Goal: Task Accomplishment & Management: Manage account settings

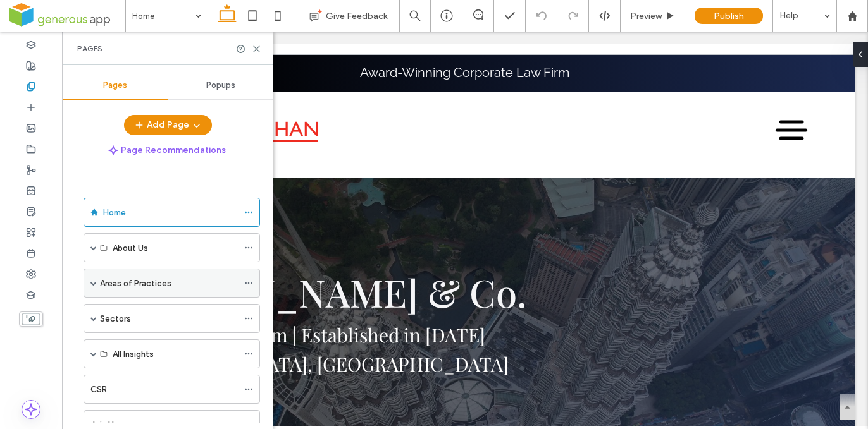
scroll to position [26, 0]
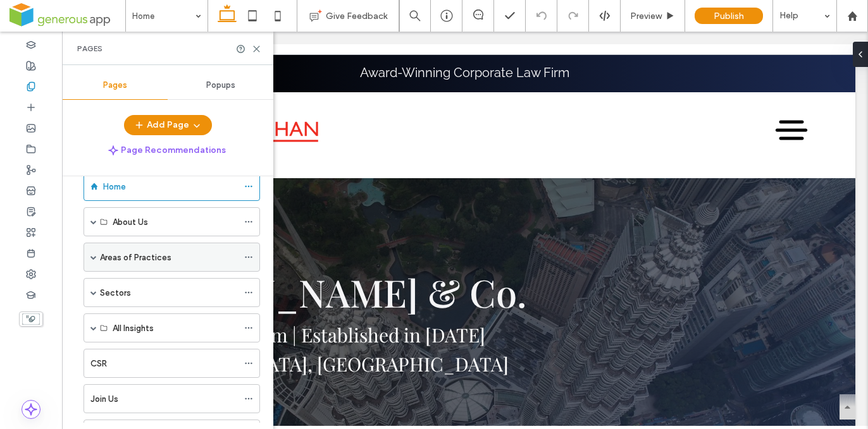
click at [94, 257] on span at bounding box center [93, 257] width 6 height 6
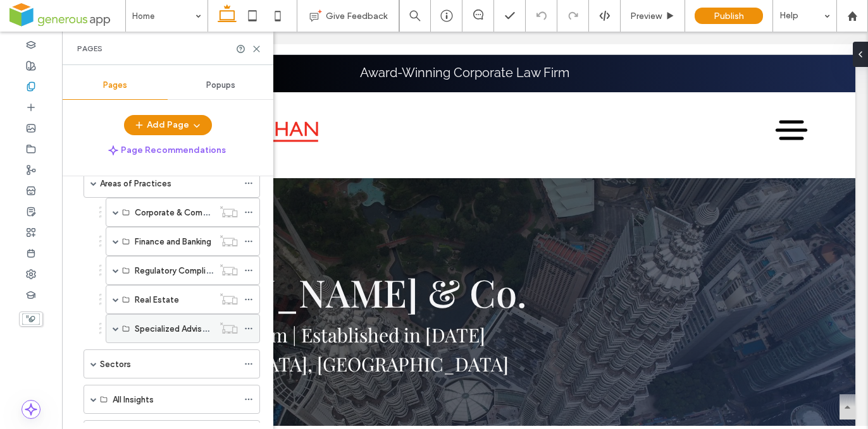
scroll to position [161, 0]
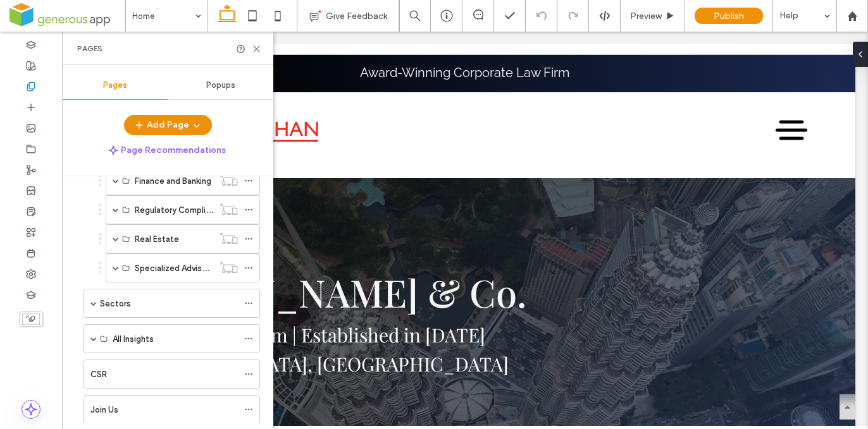
click at [100, 304] on label "Sectors" at bounding box center [115, 304] width 31 height 22
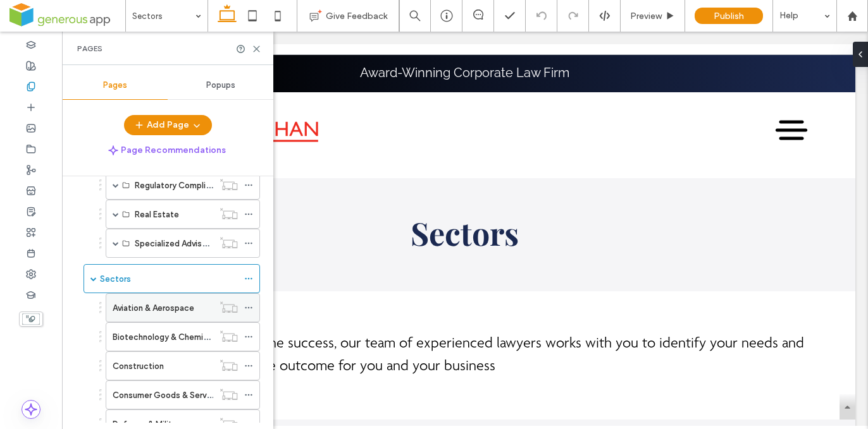
click at [251, 304] on icon at bounding box center [248, 308] width 9 height 9
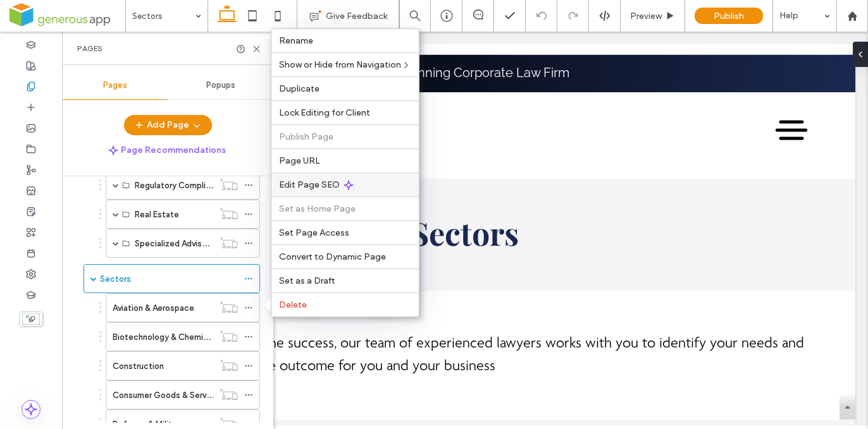
click at [359, 184] on div "Edit Page SEO" at bounding box center [344, 185] width 147 height 24
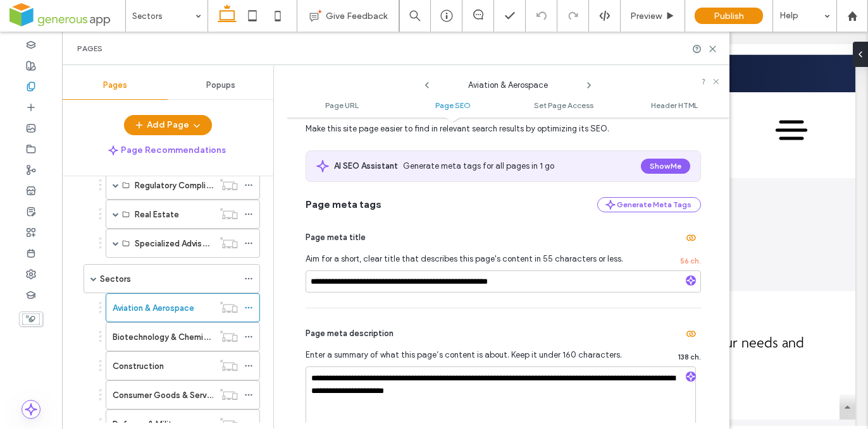
scroll to position [242, 0]
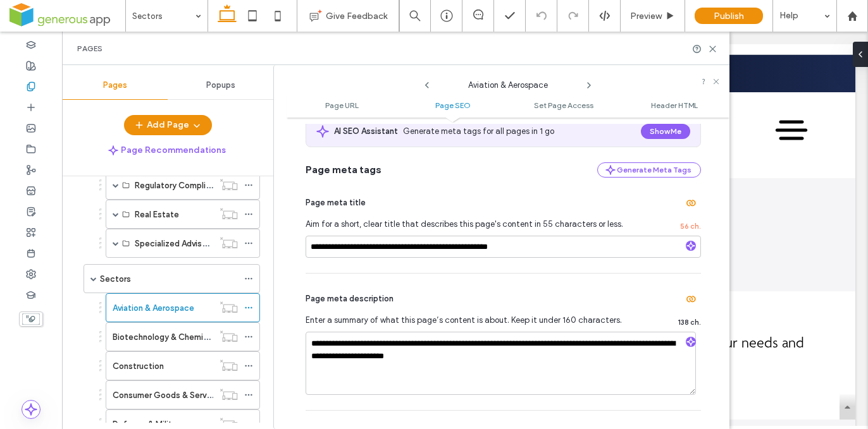
click at [179, 335] on label "Biotechnology & Chemical" at bounding box center [164, 337] width 102 height 22
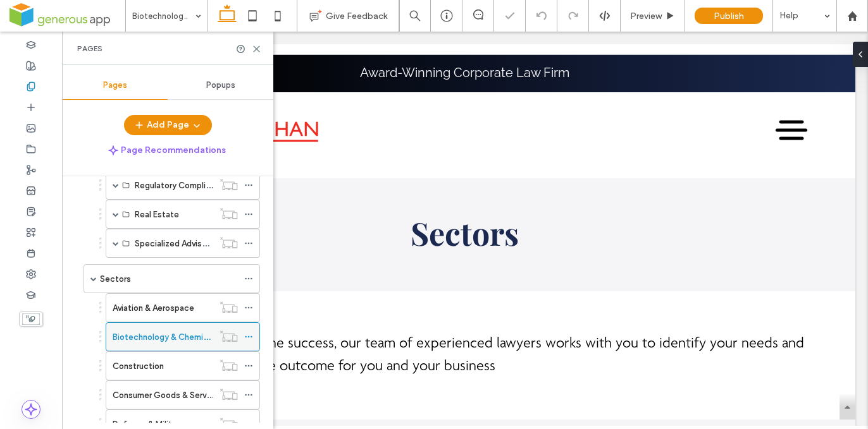
click at [247, 337] on icon at bounding box center [248, 337] width 9 height 9
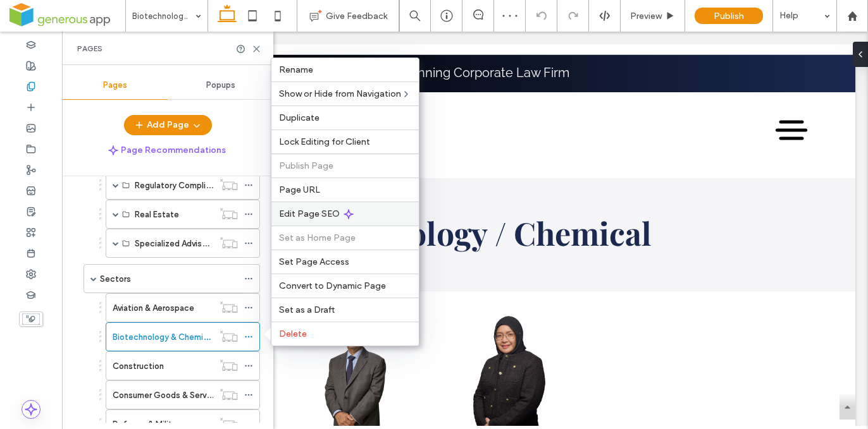
click at [368, 215] on div "Edit Page SEO" at bounding box center [344, 214] width 147 height 24
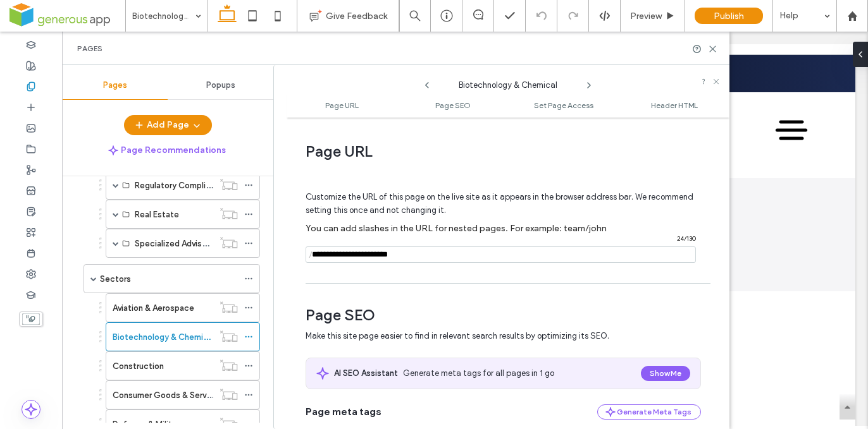
click at [378, 255] on input "notEmpty" at bounding box center [501, 255] width 390 height 16
click at [419, 261] on input "notEmpty" at bounding box center [501, 255] width 390 height 16
type input "**********"
click at [424, 274] on div "Customize the URL of this page on the live site as it appears in the browser ad…" at bounding box center [503, 221] width 395 height 111
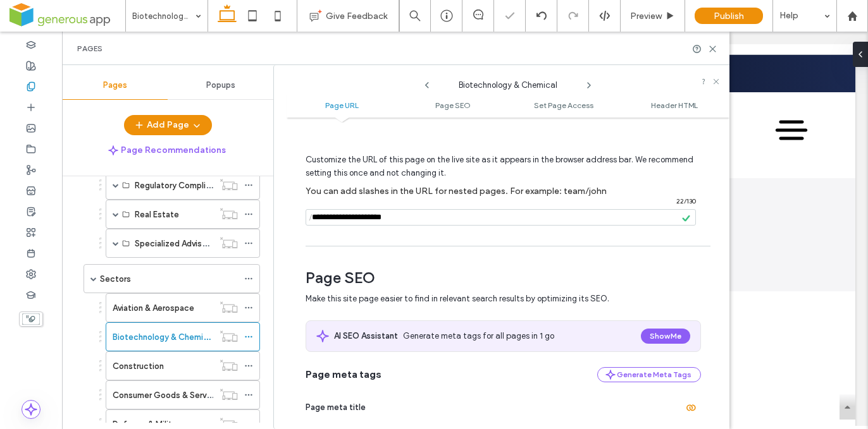
scroll to position [70, 0]
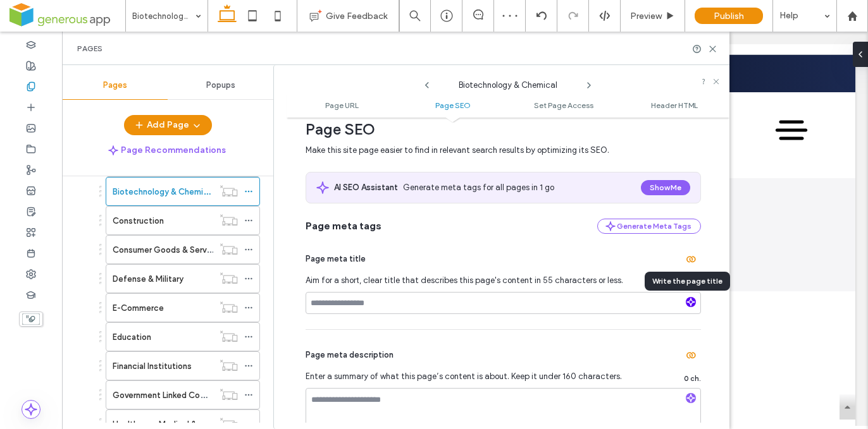
click at [687, 302] on use "button" at bounding box center [691, 303] width 8 height 8
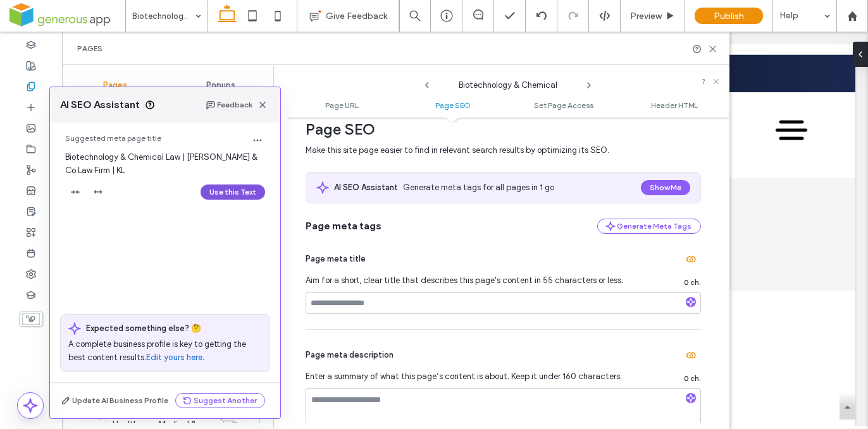
click at [221, 188] on button "Use this Text" at bounding box center [233, 192] width 65 height 15
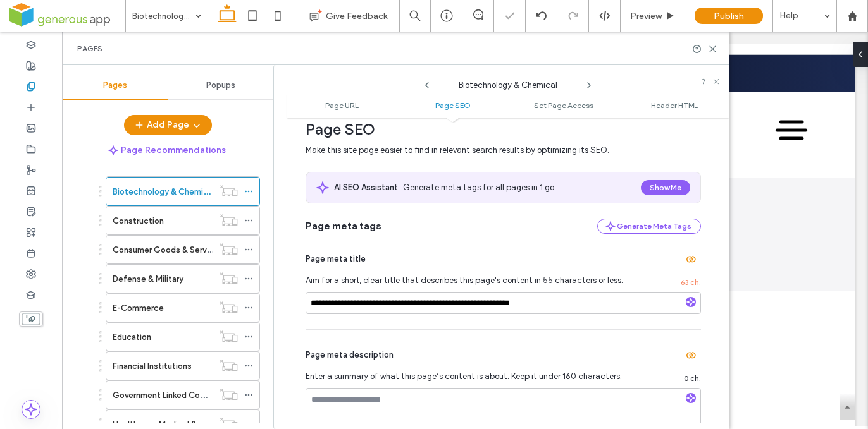
scroll to position [226, 0]
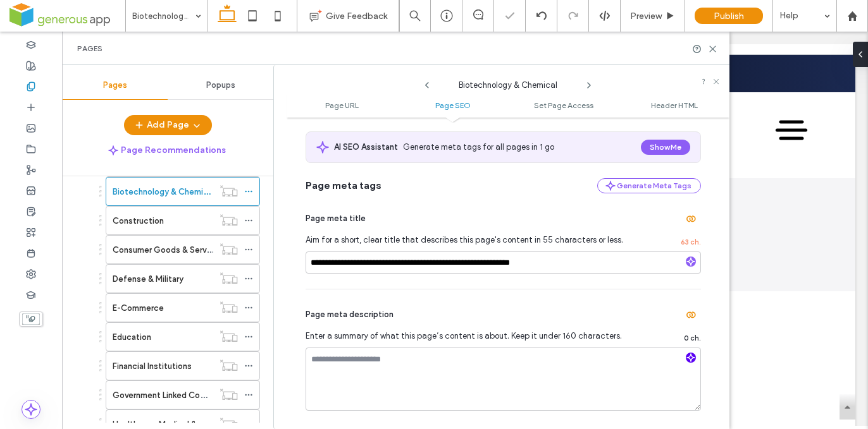
click at [688, 360] on use "button" at bounding box center [691, 358] width 8 height 8
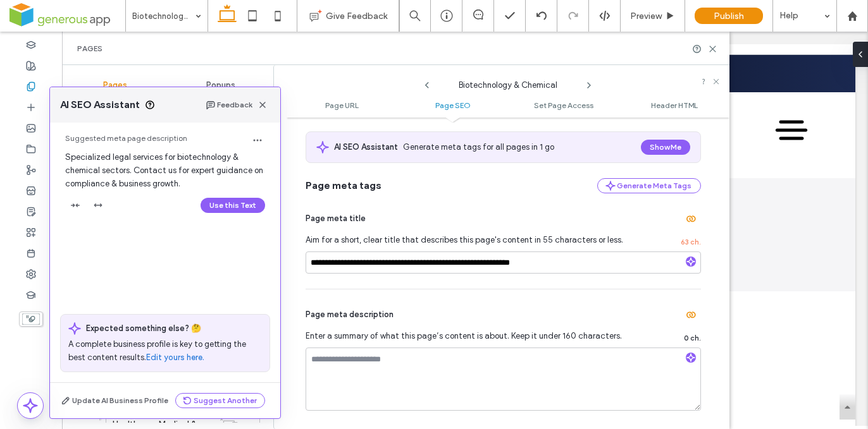
click at [226, 207] on button "Use this Text" at bounding box center [233, 205] width 65 height 15
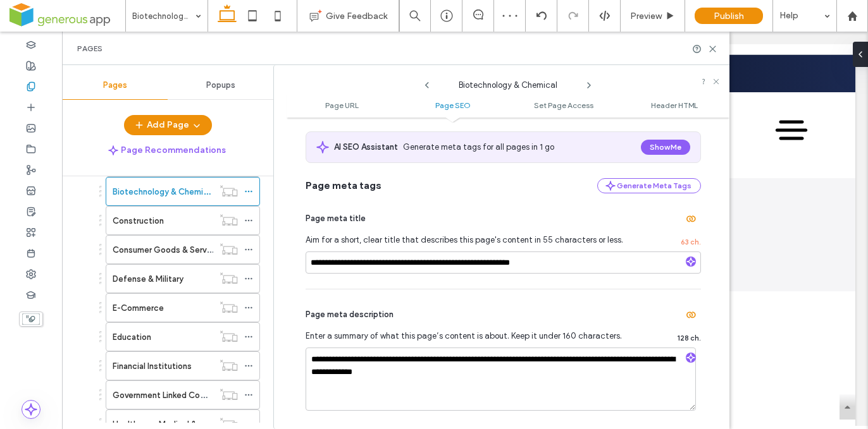
click at [178, 219] on div "Construction" at bounding box center [163, 220] width 101 height 13
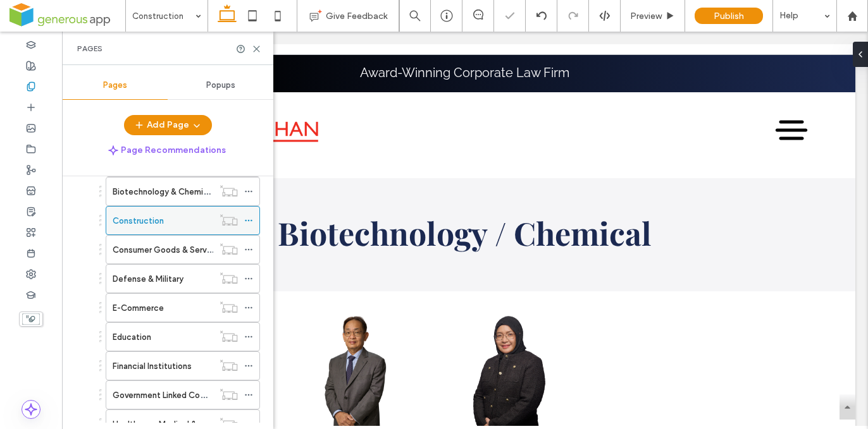
click at [249, 218] on icon at bounding box center [248, 220] width 9 height 9
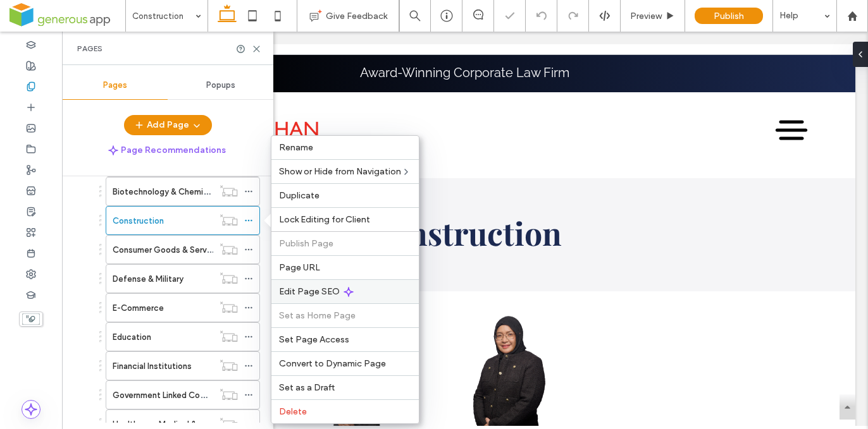
click at [363, 290] on div "Edit Page SEO" at bounding box center [344, 292] width 147 height 24
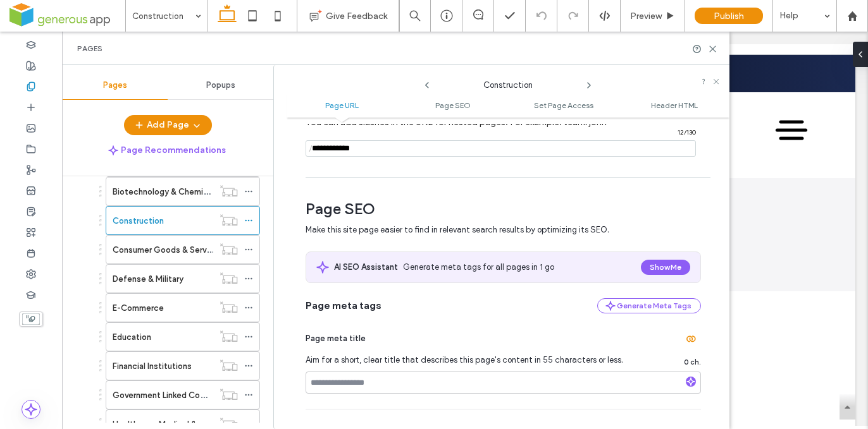
scroll to position [284, 0]
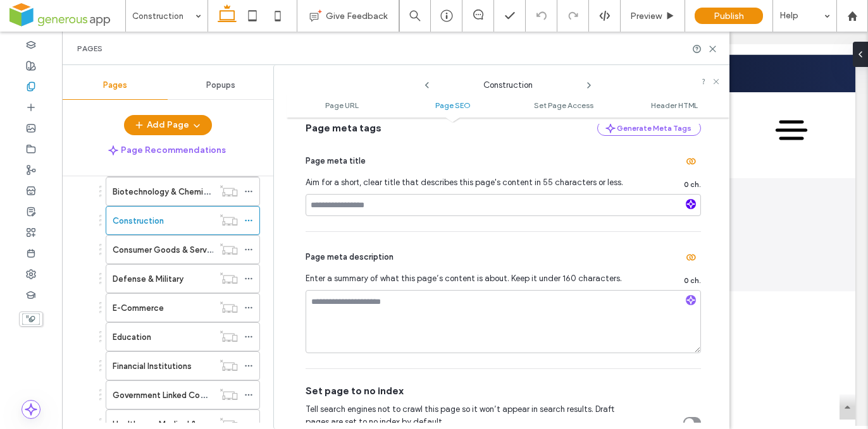
click at [686, 206] on icon "button" at bounding box center [690, 204] width 9 height 9
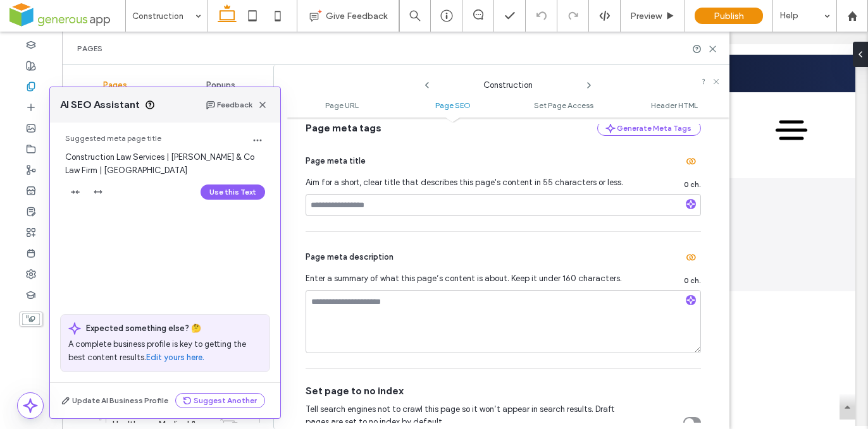
drag, startPoint x: 249, startPoint y: 188, endPoint x: 257, endPoint y: 192, distance: 8.8
click at [249, 188] on button "Use this Text" at bounding box center [233, 192] width 65 height 15
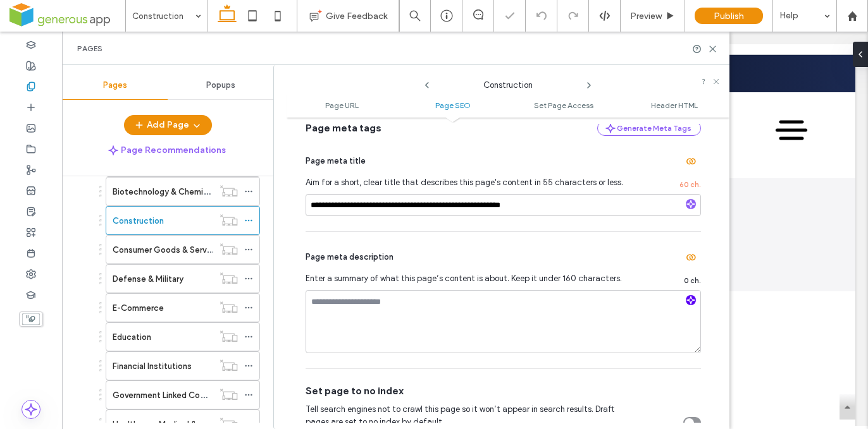
click at [687, 302] on use "button" at bounding box center [691, 301] width 8 height 8
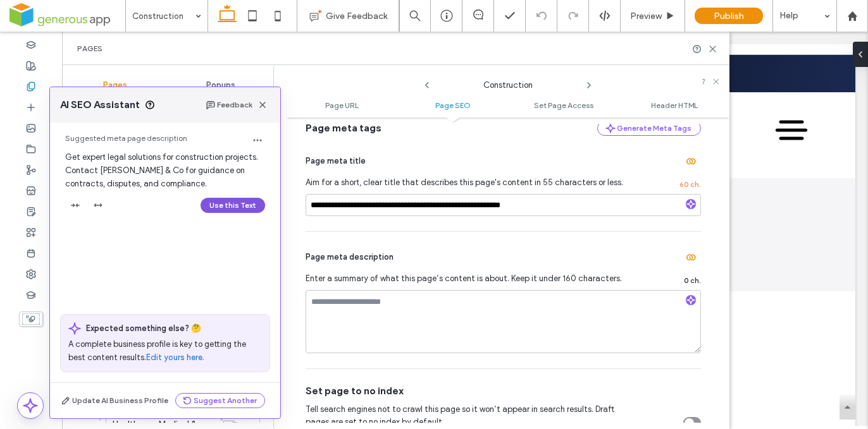
click at [238, 201] on button "Use this Text" at bounding box center [233, 205] width 65 height 15
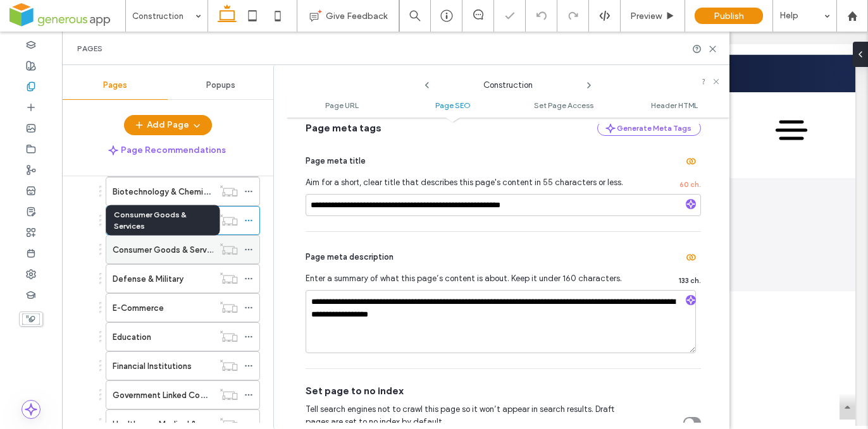
click at [171, 244] on label "Consumer Goods & Services" at bounding box center [168, 250] width 110 height 22
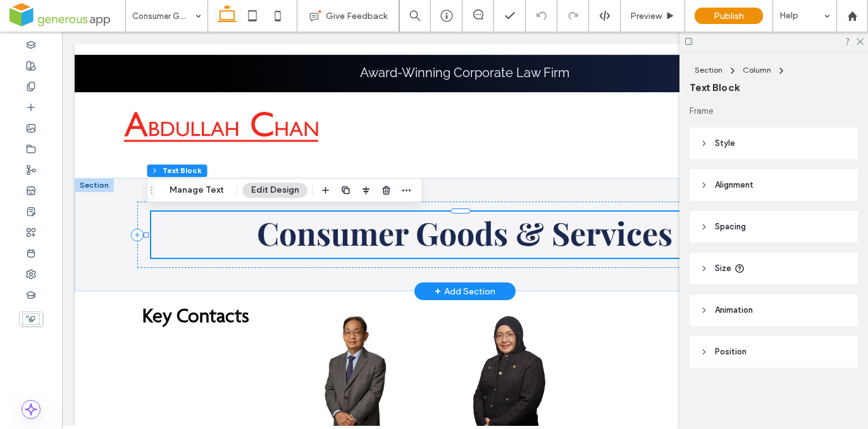
click at [467, 237] on strong "Consumer Goods & Services" at bounding box center [465, 233] width 416 height 42
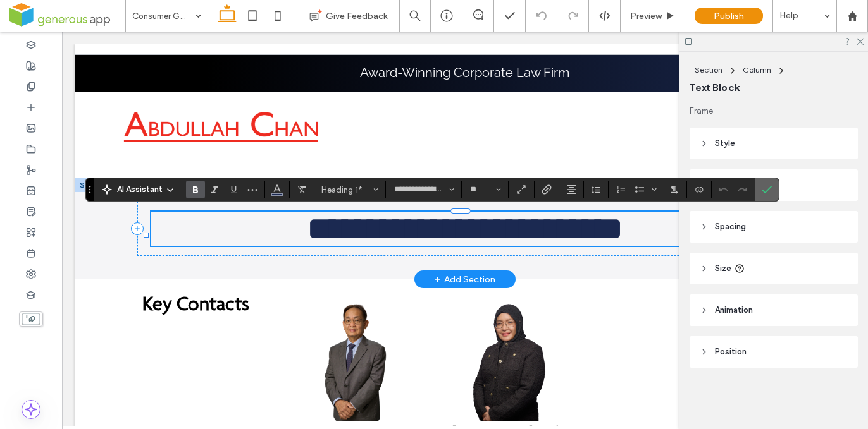
click at [763, 187] on icon "Confirm" at bounding box center [767, 190] width 10 height 10
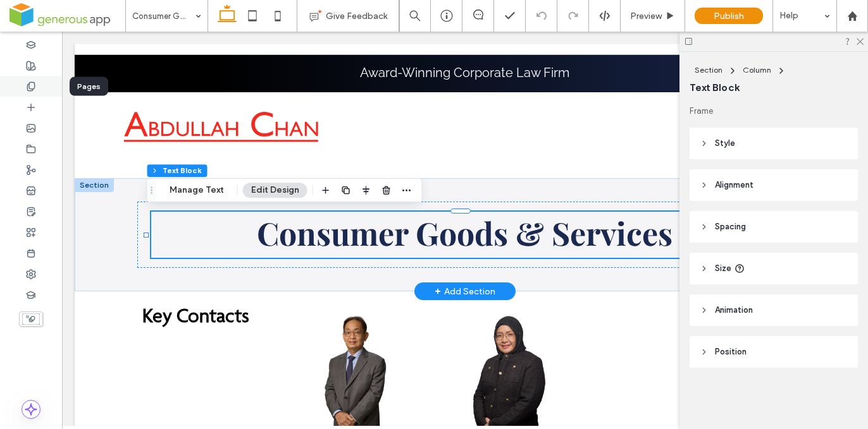
click at [32, 87] on icon at bounding box center [31, 87] width 10 height 10
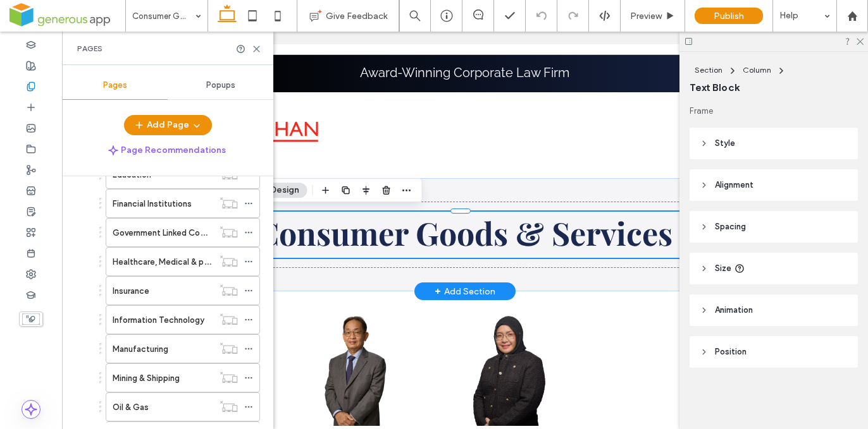
scroll to position [170, 0]
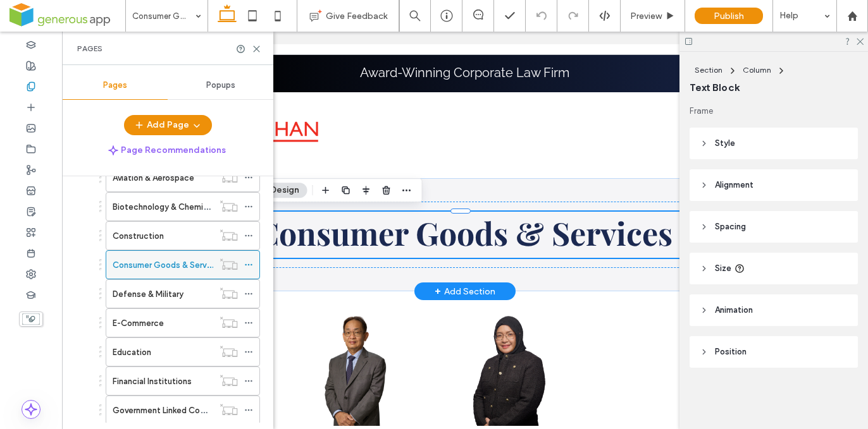
click at [247, 264] on icon at bounding box center [248, 265] width 9 height 9
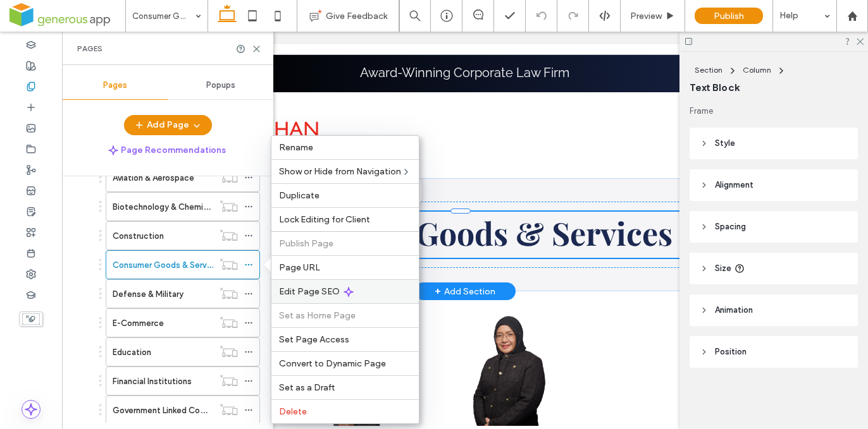
click at [357, 293] on div "Edit Page SEO" at bounding box center [344, 292] width 147 height 24
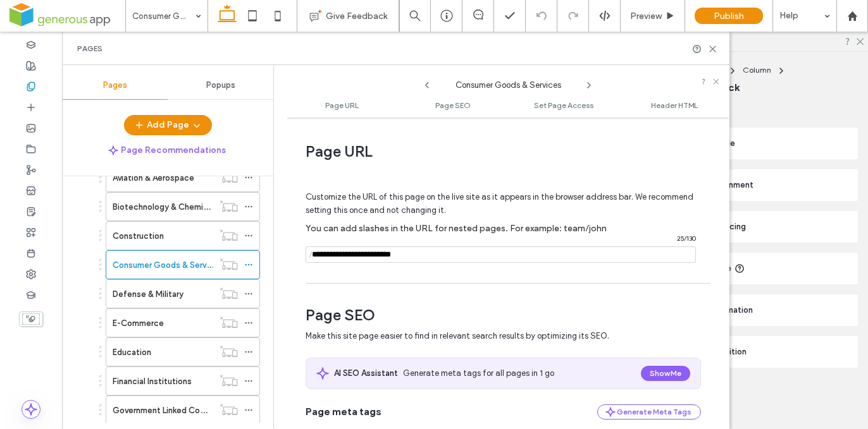
click at [390, 256] on input "notEmpty" at bounding box center [501, 255] width 390 height 16
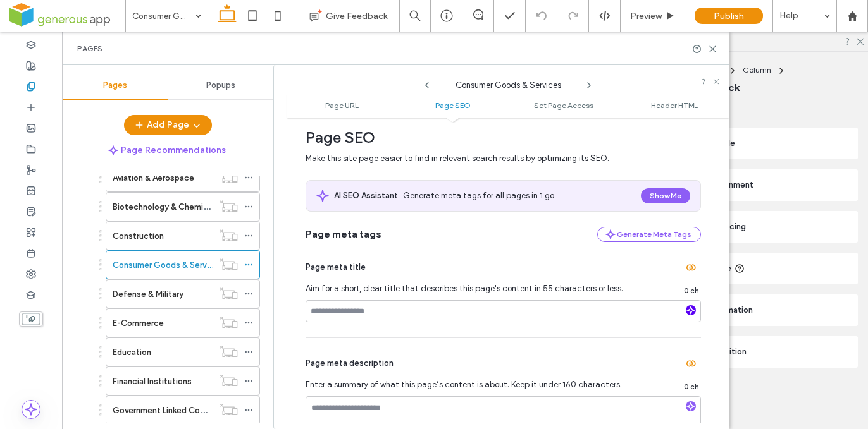
type input "**********"
click at [687, 312] on use "button" at bounding box center [691, 311] width 8 height 8
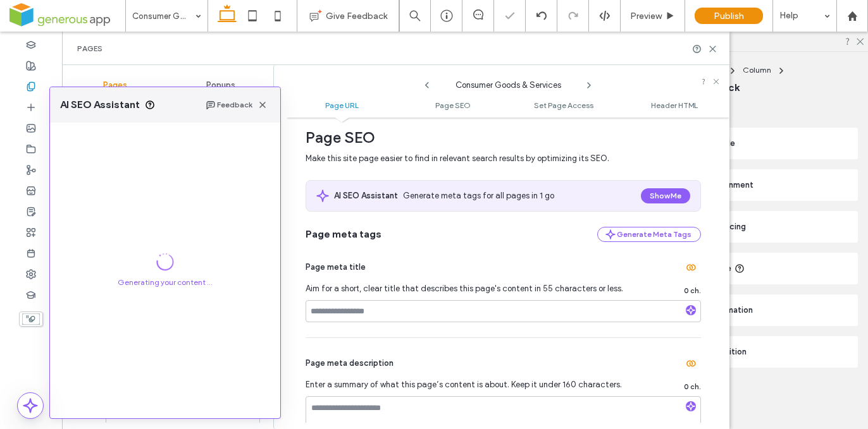
scroll to position [54, 0]
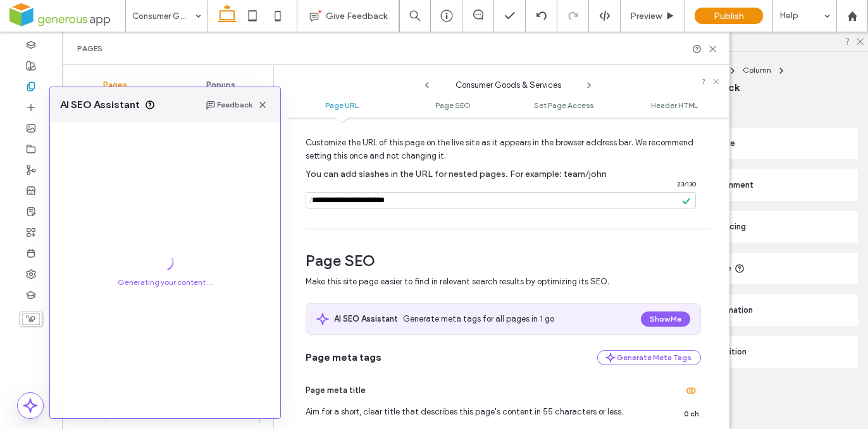
scroll to position [193, 0]
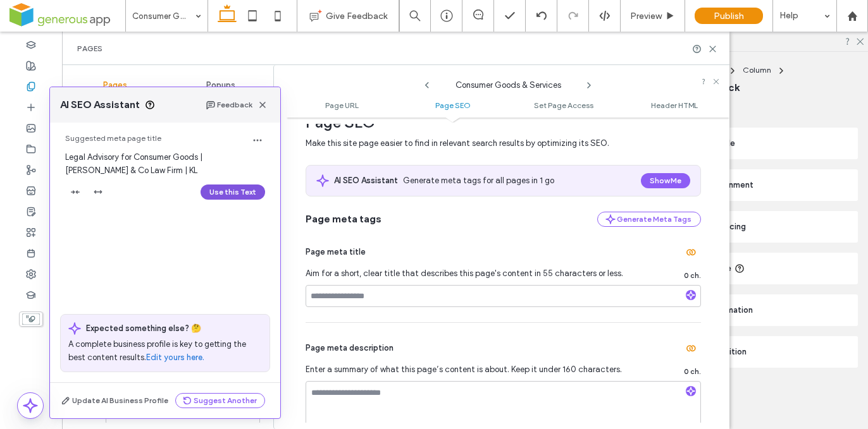
click at [232, 194] on button "Use this Text" at bounding box center [233, 192] width 65 height 15
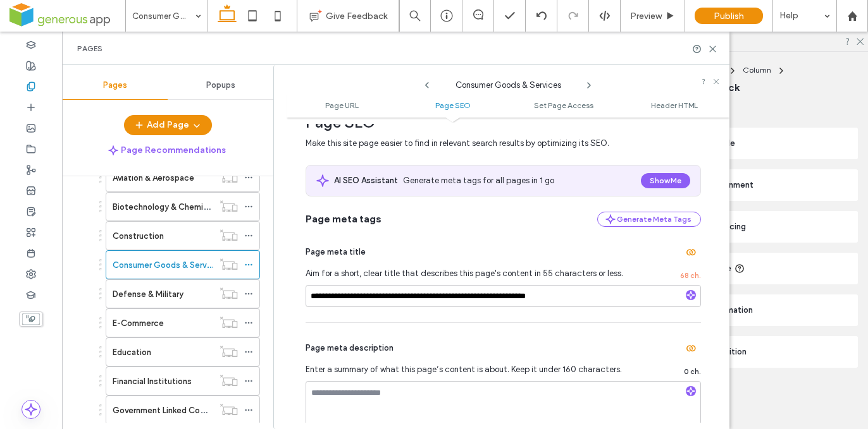
scroll to position [407, 0]
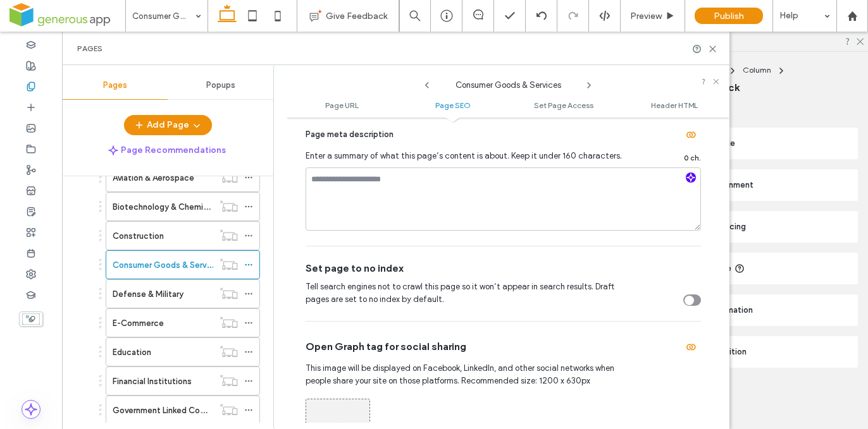
click at [687, 182] on icon "button" at bounding box center [690, 177] width 9 height 9
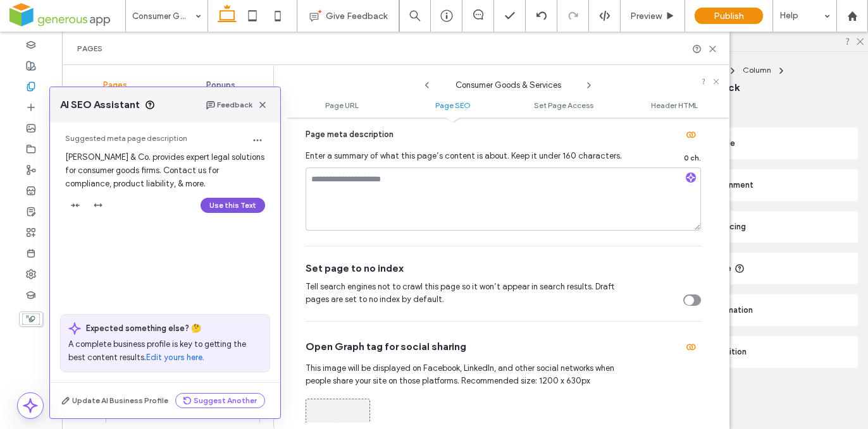
click at [235, 210] on button "Use this Text" at bounding box center [233, 205] width 65 height 15
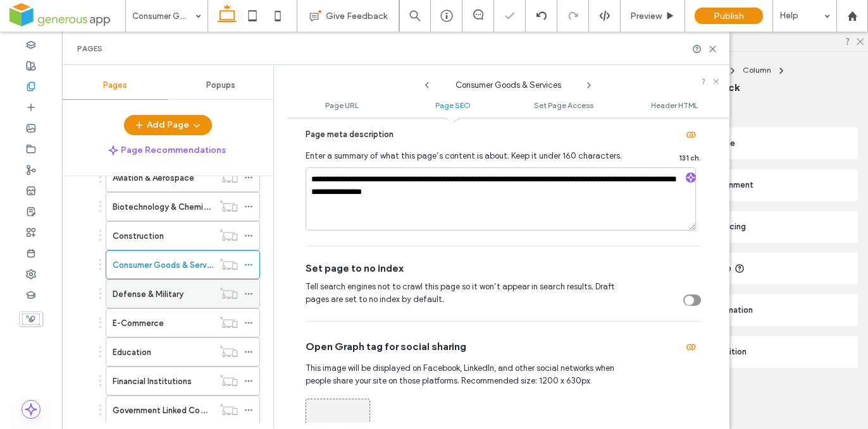
click at [197, 291] on div "Defense & Military" at bounding box center [163, 294] width 101 height 13
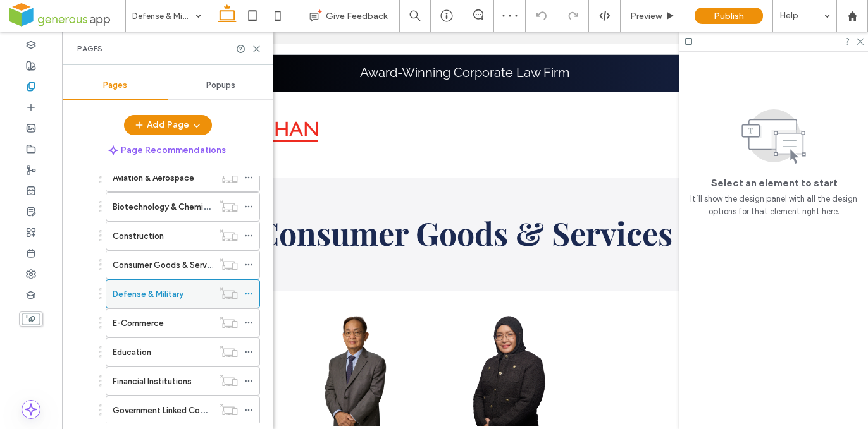
click at [247, 293] on use at bounding box center [248, 294] width 7 height 2
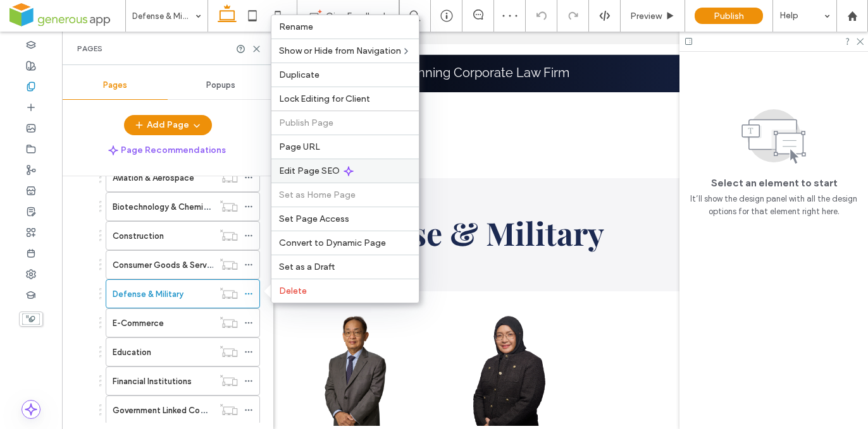
click at [350, 171] on use at bounding box center [348, 171] width 9 height 9
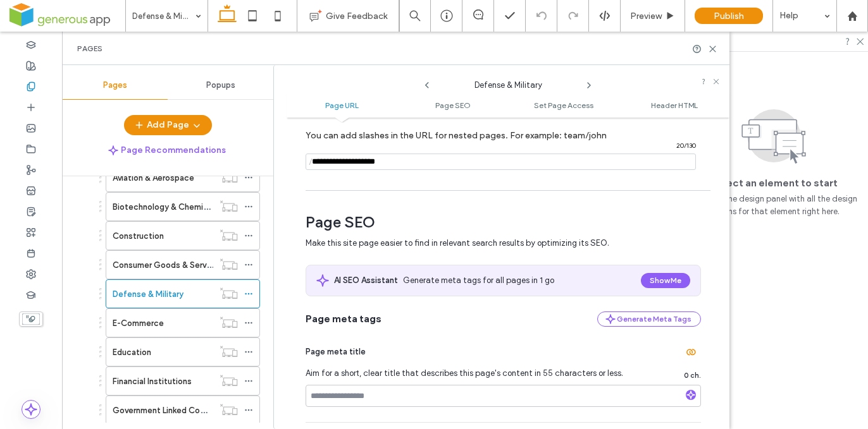
scroll to position [210, 0]
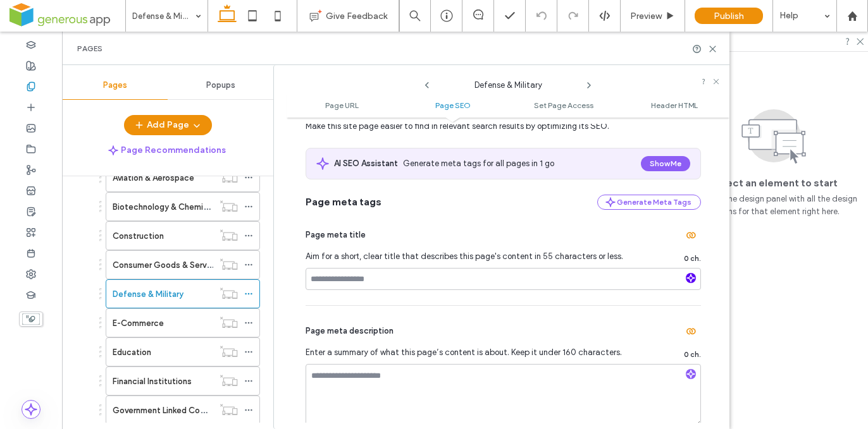
click at [686, 280] on icon "button" at bounding box center [690, 278] width 9 height 9
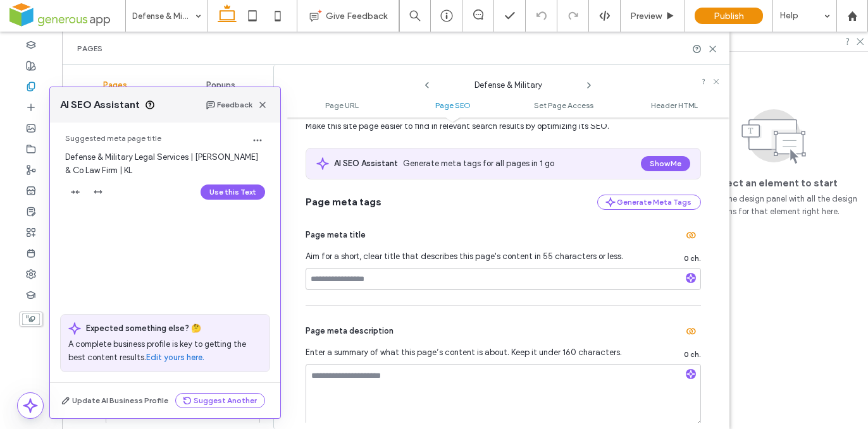
click at [228, 194] on button "Use this Text" at bounding box center [233, 192] width 65 height 15
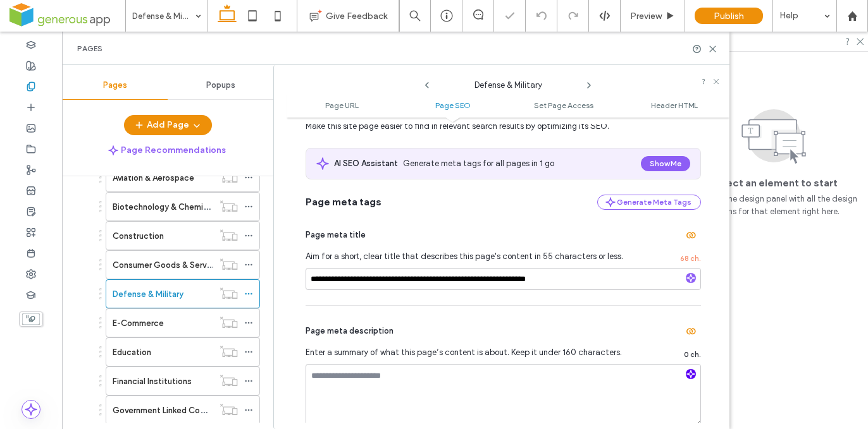
click at [687, 376] on use "button" at bounding box center [691, 375] width 8 height 8
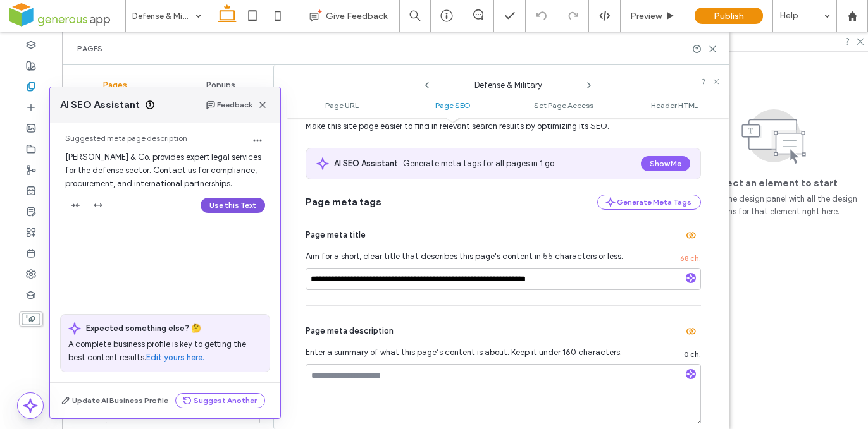
click at [239, 211] on button "Use this Text" at bounding box center [233, 205] width 65 height 15
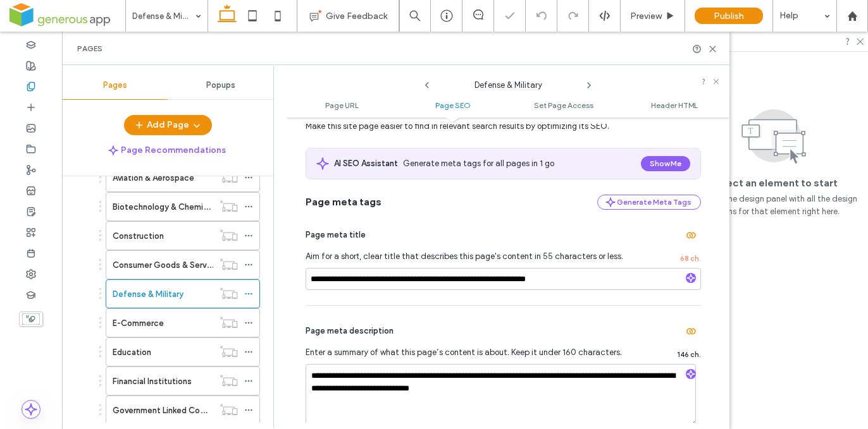
drag, startPoint x: 206, startPoint y: 321, endPoint x: 233, endPoint y: 317, distance: 28.2
click at [206, 321] on div "E-Commerce" at bounding box center [163, 323] width 101 height 13
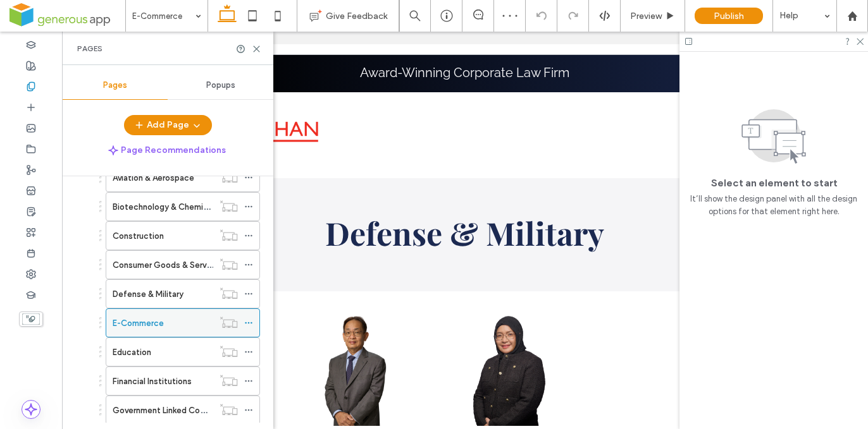
click at [249, 321] on icon at bounding box center [248, 323] width 9 height 9
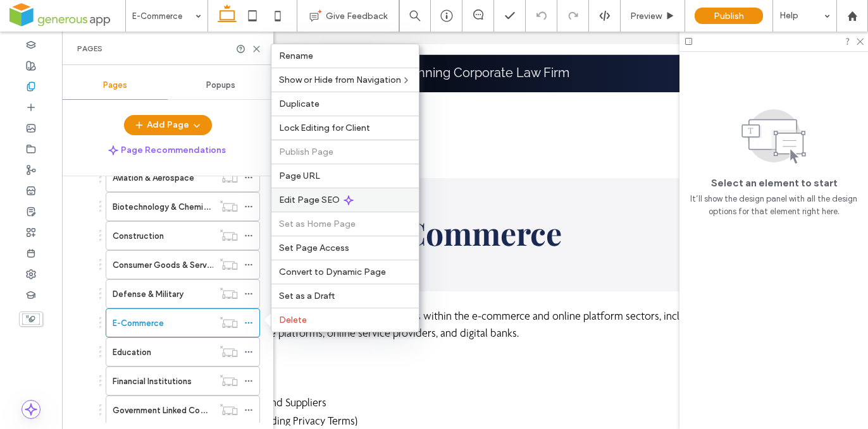
click at [328, 206] on div "Edit Page SEO" at bounding box center [344, 200] width 147 height 24
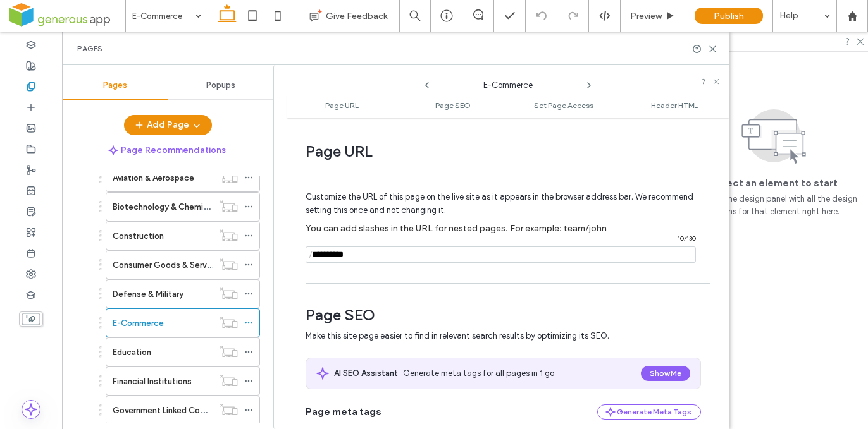
scroll to position [256, 0]
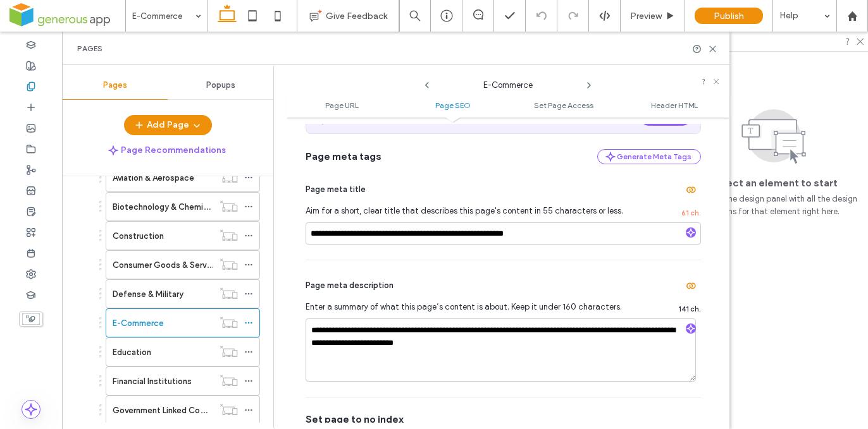
click at [187, 345] on div "Education" at bounding box center [163, 352] width 101 height 28
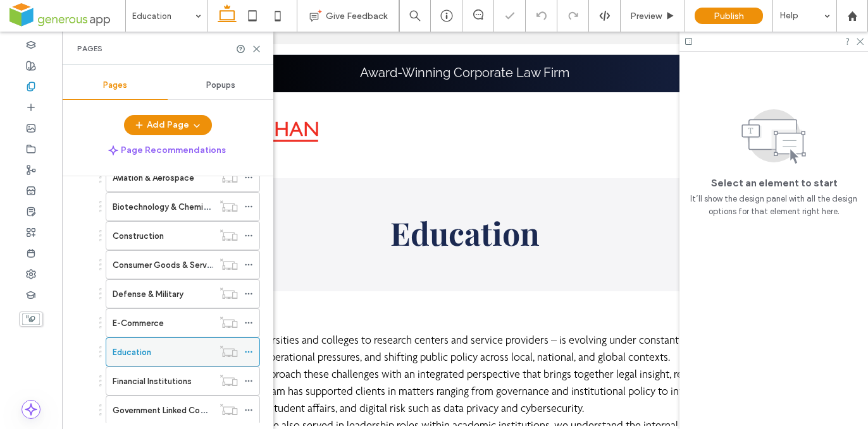
click at [248, 352] on use at bounding box center [248, 353] width 7 height 2
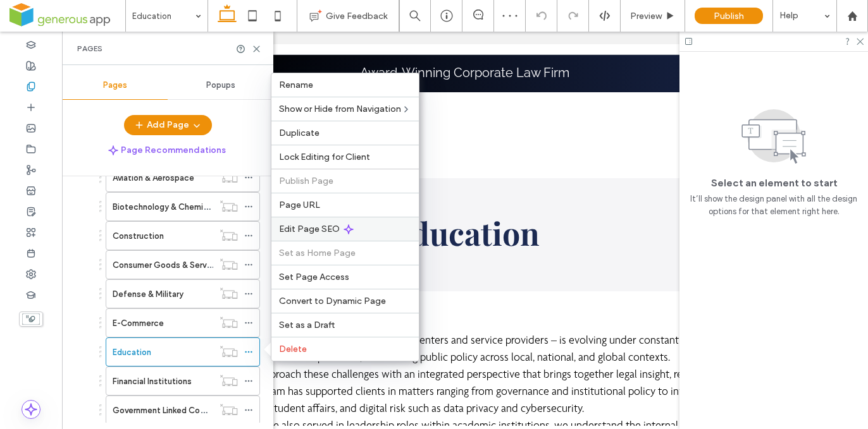
click at [372, 228] on div "Edit Page SEO" at bounding box center [344, 229] width 147 height 24
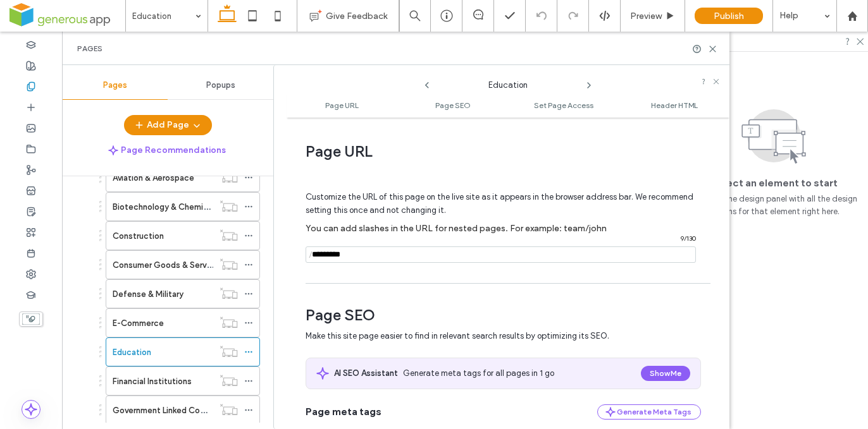
scroll to position [244, 0]
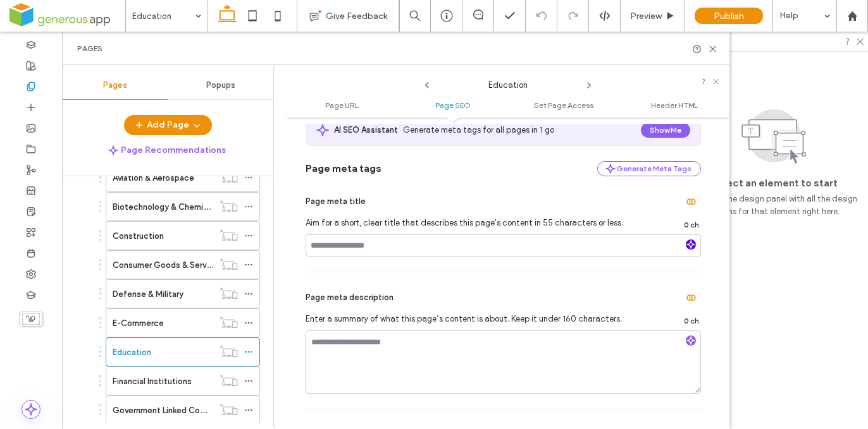
click at [688, 248] on icon "button" at bounding box center [690, 244] width 9 height 9
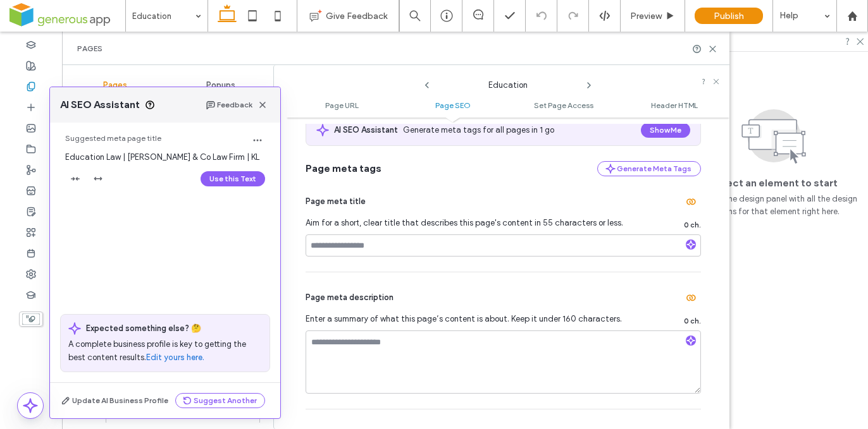
click at [230, 176] on button "Use this Text" at bounding box center [233, 178] width 65 height 15
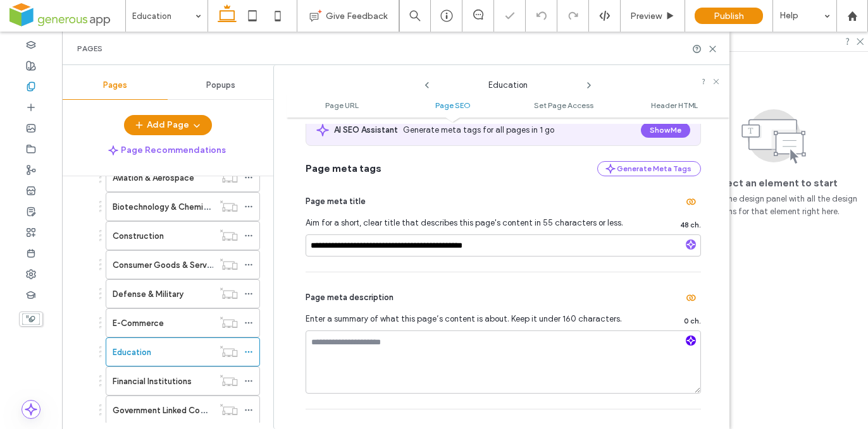
click at [687, 343] on use "button" at bounding box center [691, 341] width 8 height 8
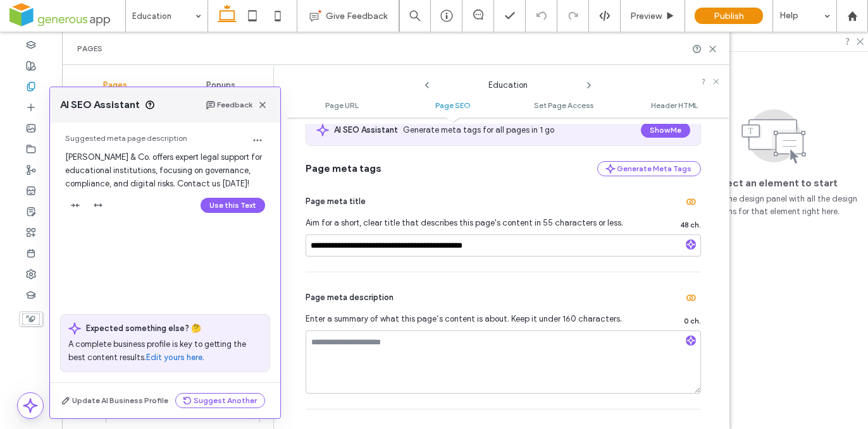
click at [237, 204] on button "Use this Text" at bounding box center [233, 205] width 65 height 15
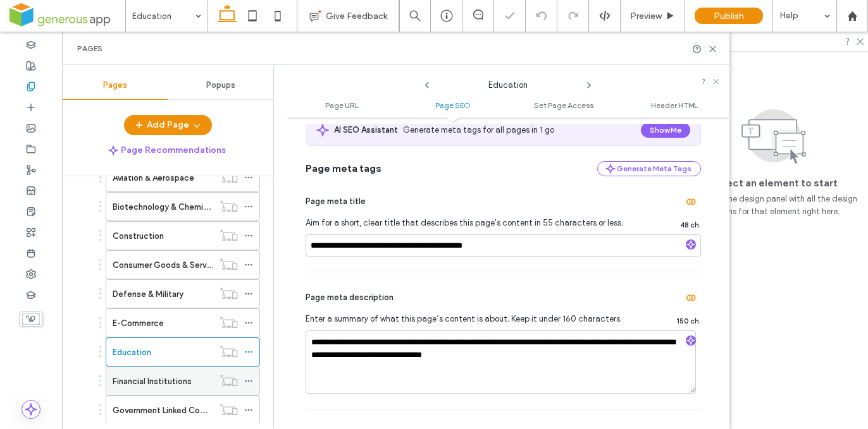
scroll to position [187, 0]
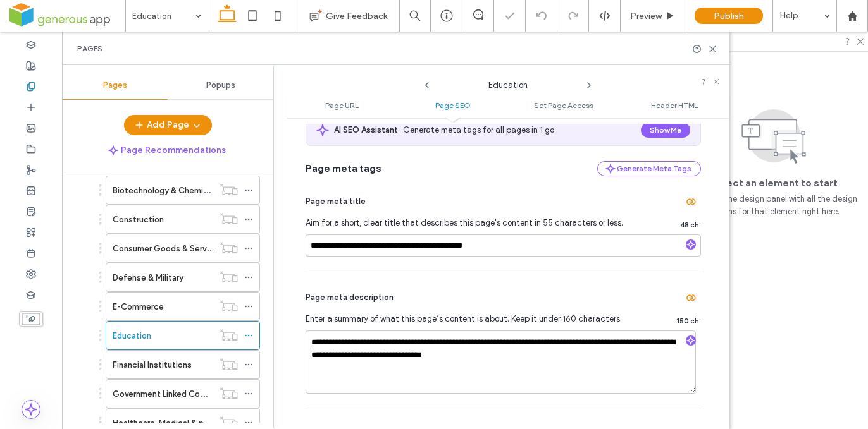
click at [199, 362] on div "Financial Institutions" at bounding box center [163, 365] width 101 height 13
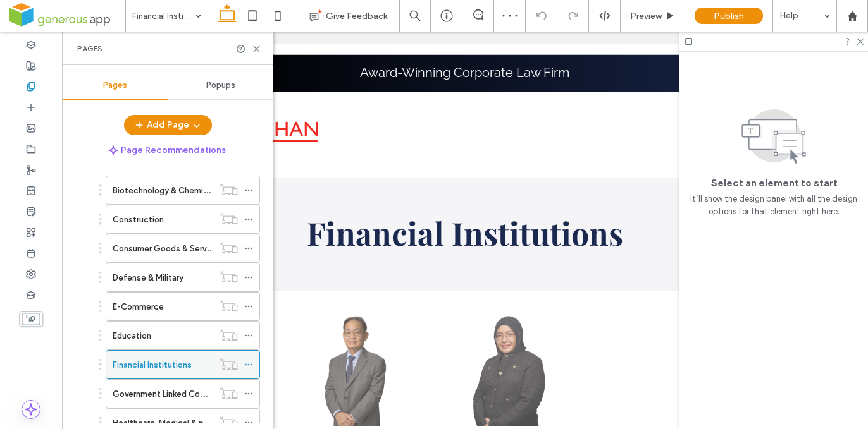
click at [249, 366] on use at bounding box center [248, 365] width 7 height 2
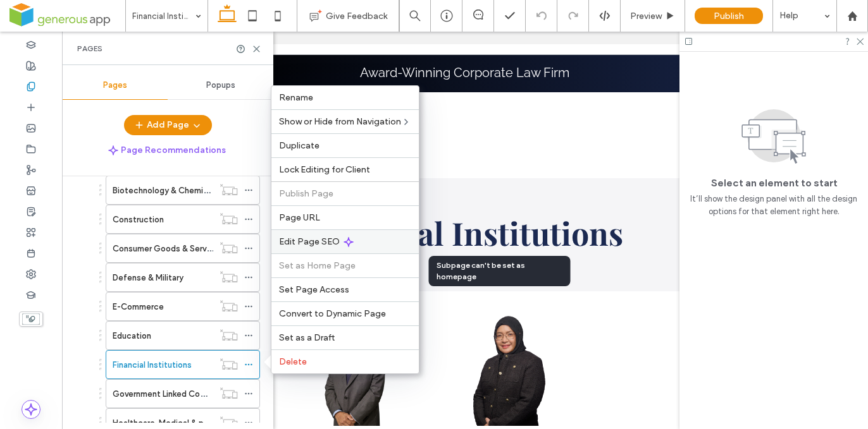
click at [358, 238] on div "Edit Page SEO" at bounding box center [344, 242] width 147 height 24
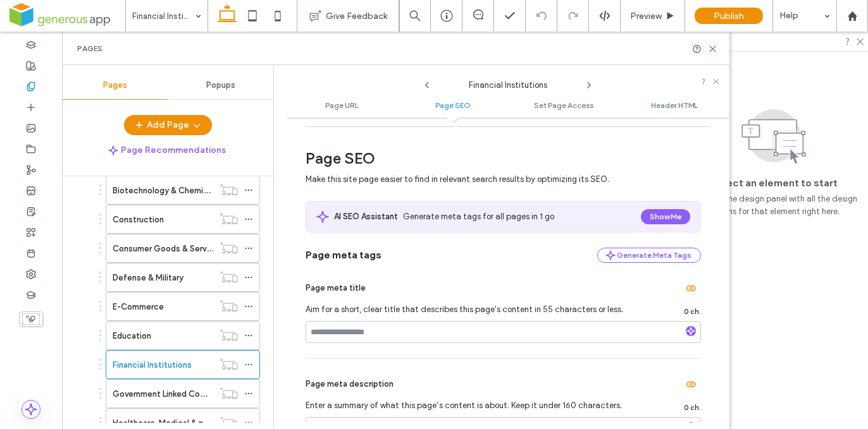
scroll to position [201, 0]
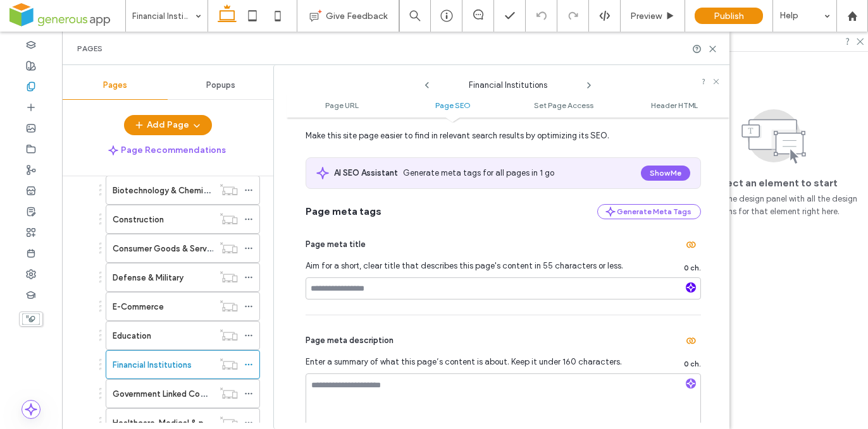
click at [686, 288] on icon "button" at bounding box center [690, 287] width 9 height 9
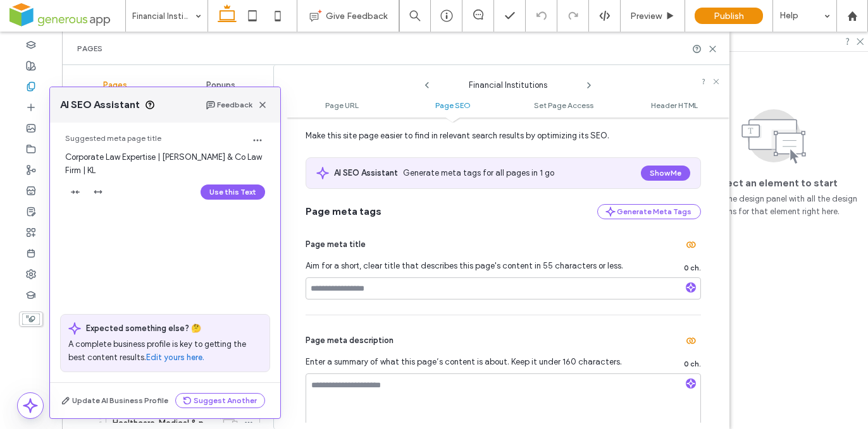
click at [692, 288] on div at bounding box center [691, 289] width 20 height 13
click at [688, 290] on icon "button" at bounding box center [690, 287] width 9 height 9
click at [686, 291] on icon "button" at bounding box center [690, 287] width 9 height 9
click at [686, 286] on icon "button" at bounding box center [690, 287] width 9 height 9
click at [248, 190] on button "Use this Text" at bounding box center [233, 192] width 65 height 15
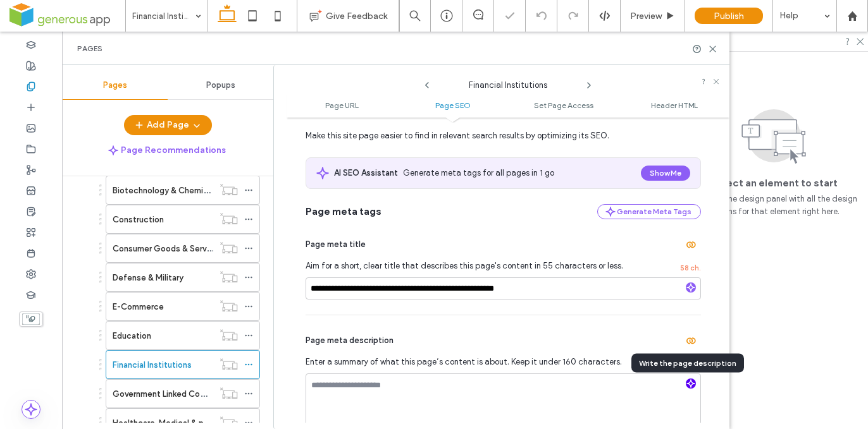
click at [686, 383] on icon "button" at bounding box center [690, 384] width 9 height 9
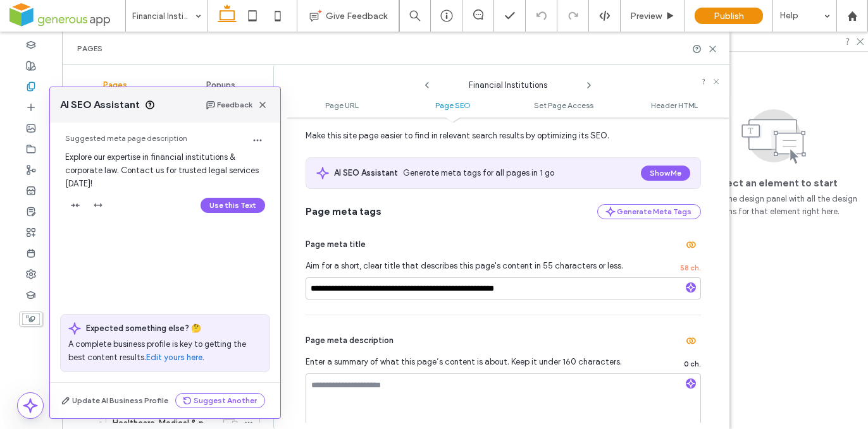
click at [244, 206] on button "Use this Text" at bounding box center [233, 205] width 65 height 15
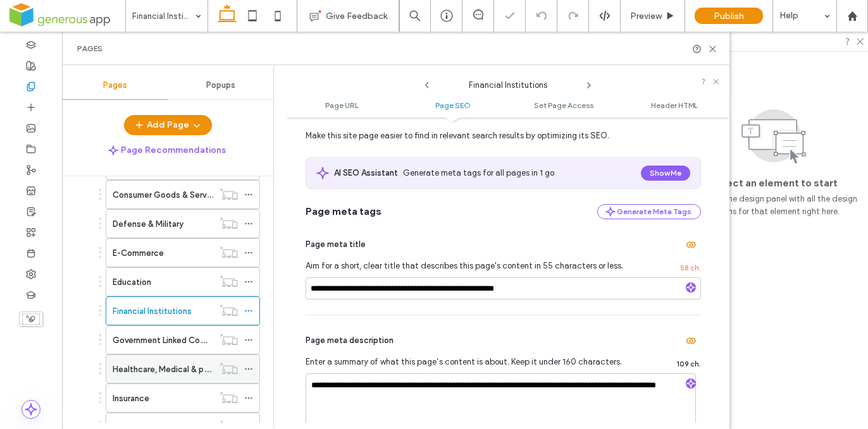
scroll to position [300, 0]
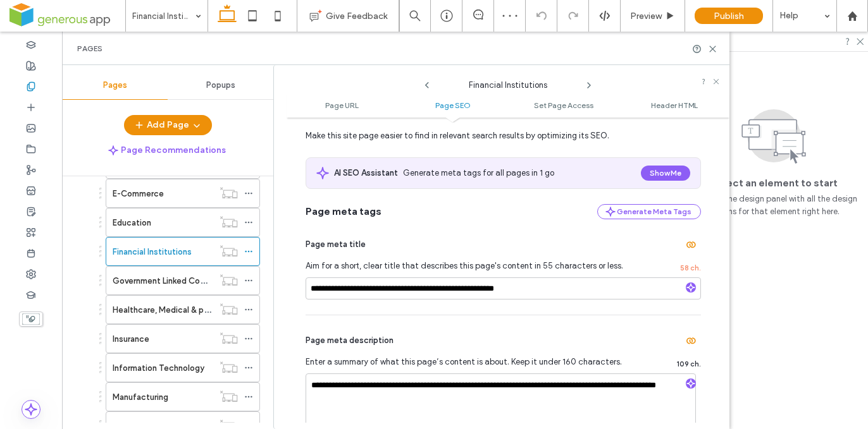
click at [182, 284] on label "Government Linked Companies" at bounding box center [173, 281] width 120 height 22
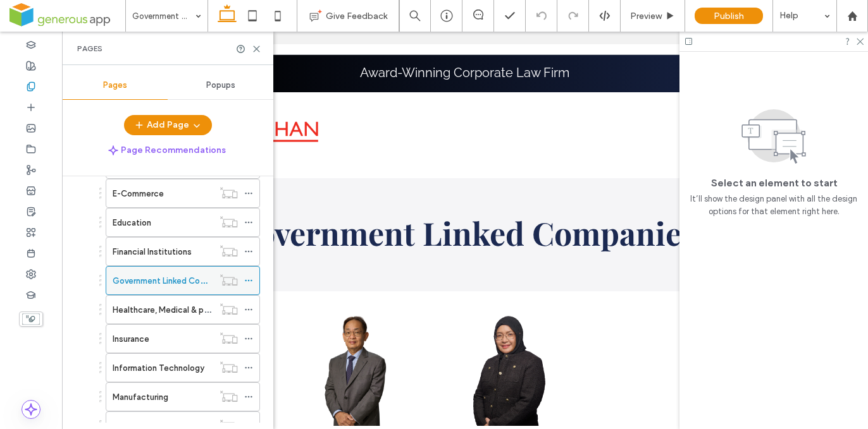
click at [245, 280] on icon at bounding box center [248, 280] width 9 height 9
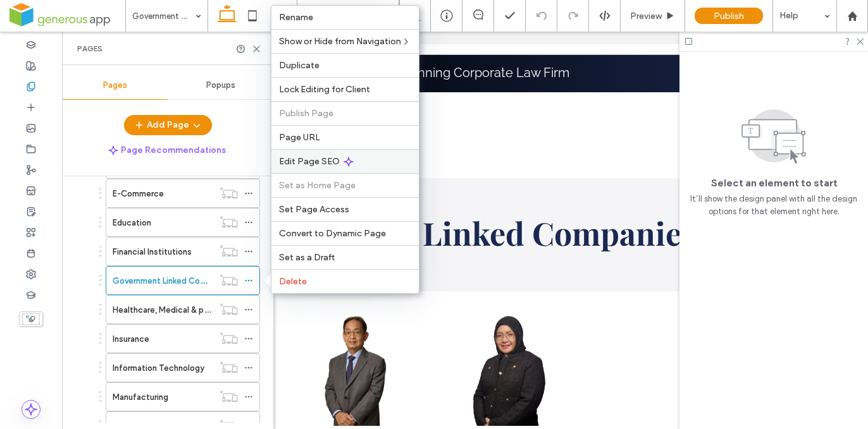
click at [350, 161] on use at bounding box center [348, 162] width 9 height 9
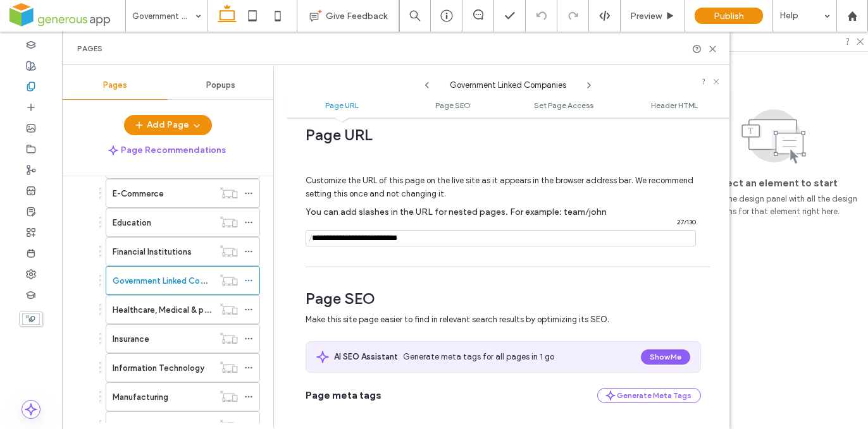
scroll to position [235, 0]
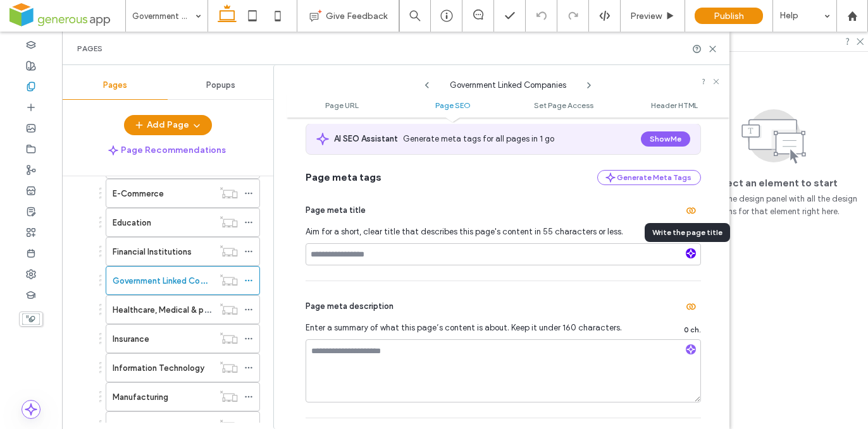
click at [687, 255] on use "button" at bounding box center [691, 254] width 8 height 8
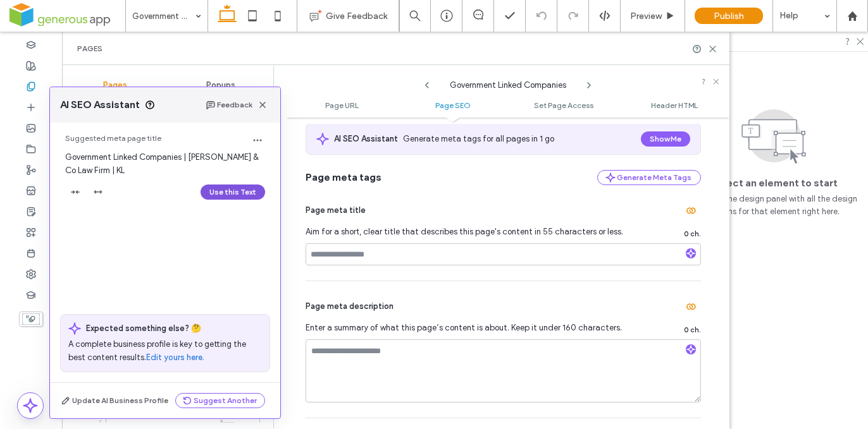
drag, startPoint x: 222, startPoint y: 190, endPoint x: 340, endPoint y: 210, distance: 119.9
click at [222, 190] on button "Use this Text" at bounding box center [233, 192] width 65 height 15
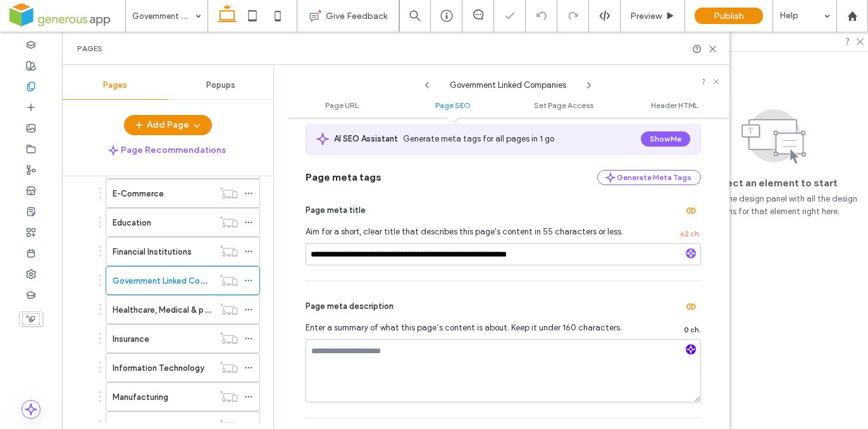
click at [688, 351] on use "button" at bounding box center [691, 350] width 8 height 8
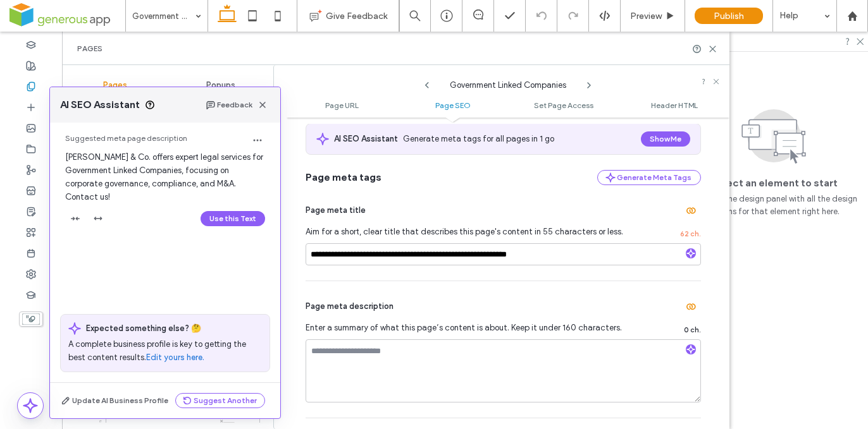
click at [231, 216] on button "Use this Text" at bounding box center [233, 218] width 65 height 15
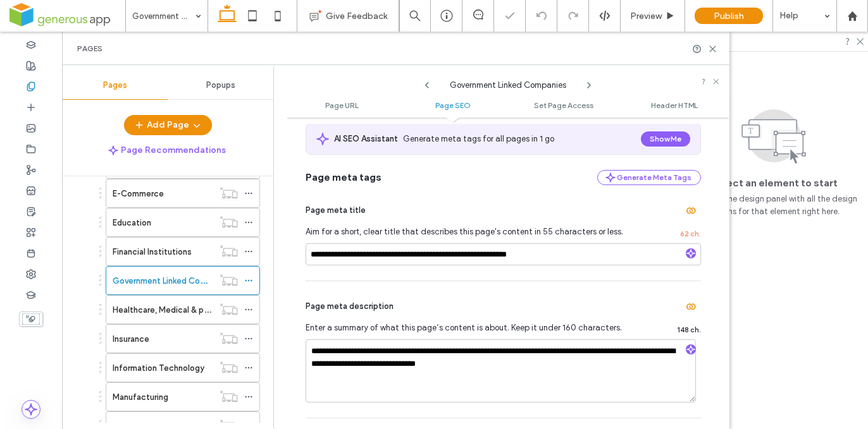
click at [171, 309] on label "Healthcare, Medical & pharmaceutical" at bounding box center [185, 310] width 145 height 22
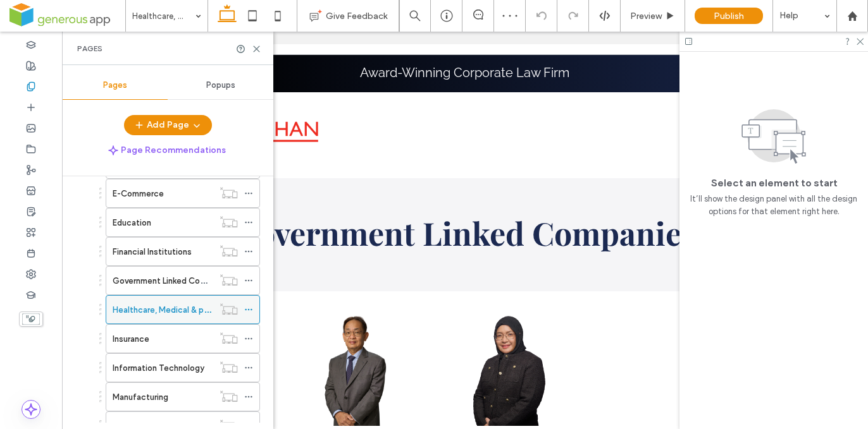
click at [248, 309] on use at bounding box center [248, 310] width 7 height 2
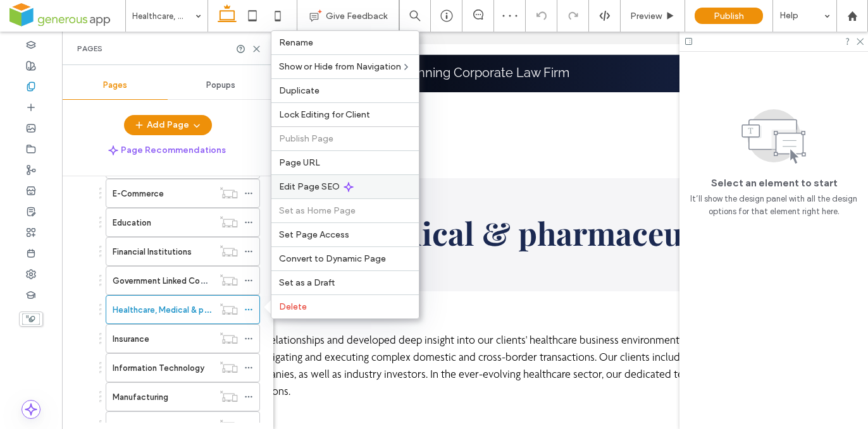
click at [378, 188] on div "Edit Page SEO" at bounding box center [344, 187] width 147 height 24
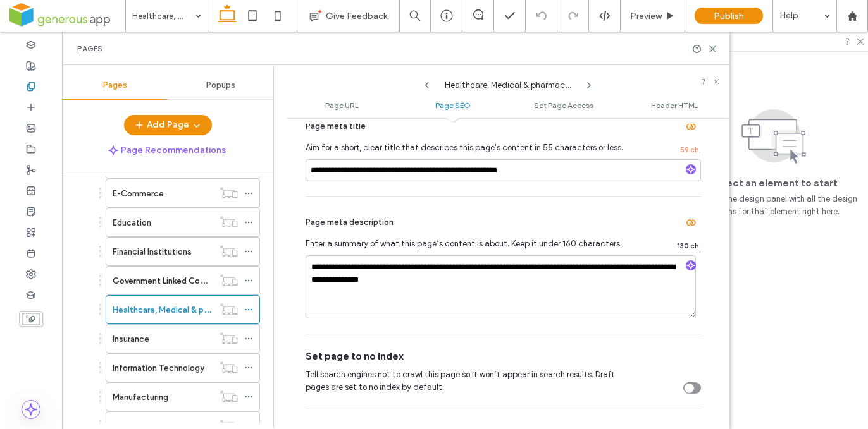
scroll to position [385, 0]
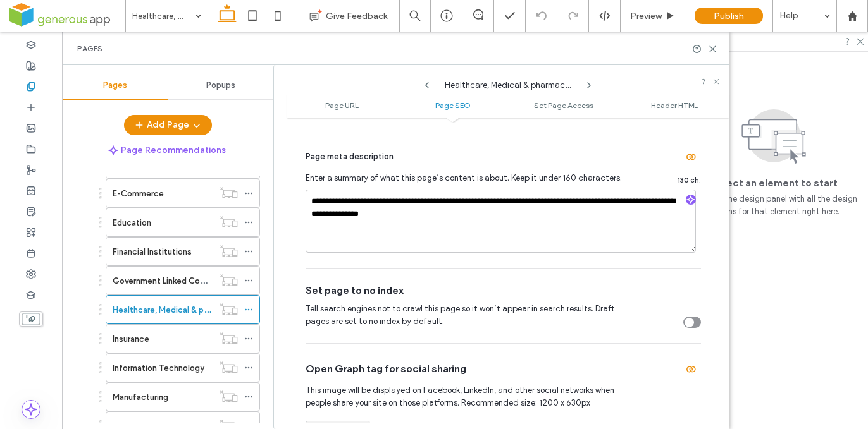
drag, startPoint x: 187, startPoint y: 343, endPoint x: 201, endPoint y: 340, distance: 14.9
click at [187, 343] on div "Insurance" at bounding box center [163, 339] width 101 height 13
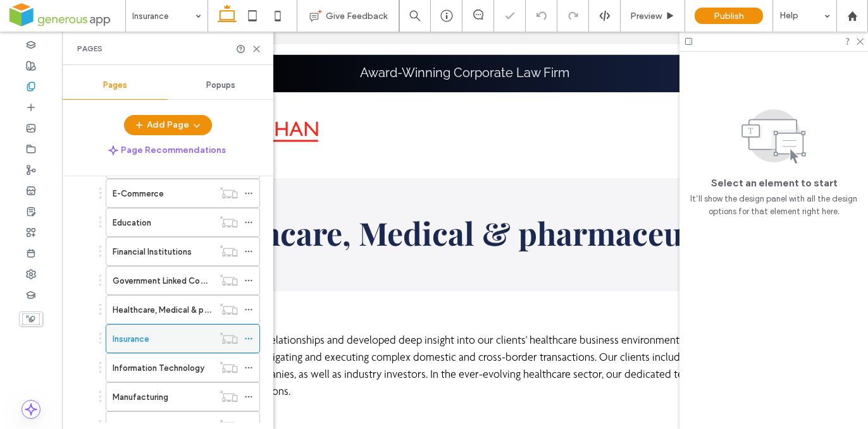
click at [249, 340] on icon at bounding box center [248, 339] width 9 height 9
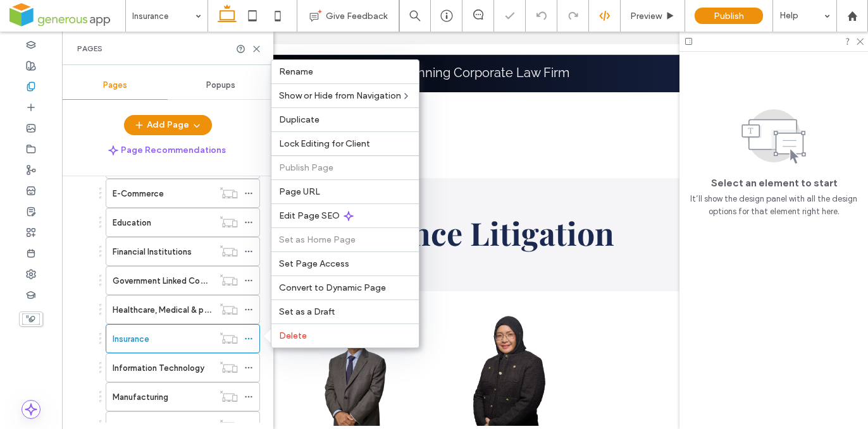
drag, startPoint x: 376, startPoint y: 217, endPoint x: 600, endPoint y: 1, distance: 311.3
click at [376, 217] on div "Edit Page SEO" at bounding box center [344, 216] width 147 height 24
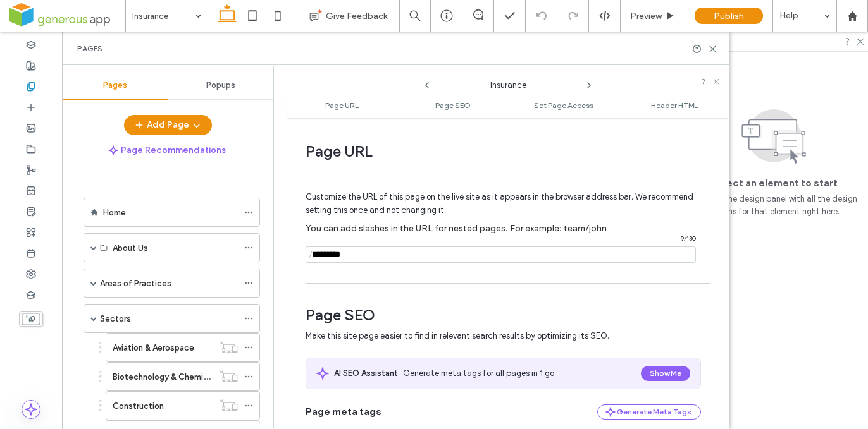
scroll to position [300, 0]
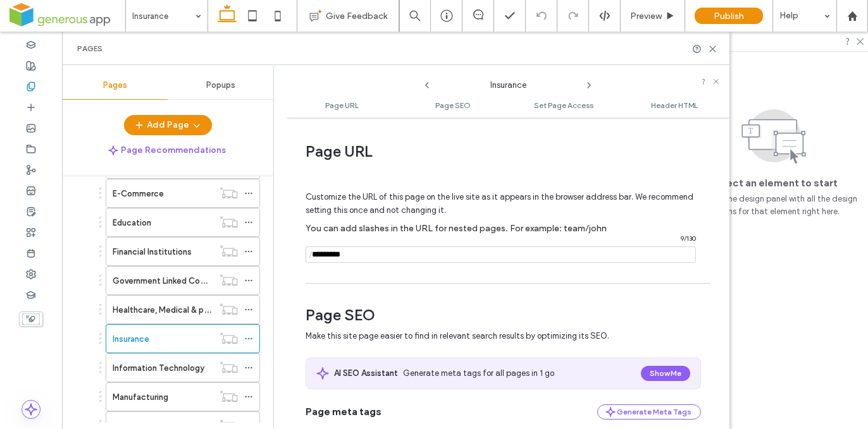
click at [308, 252] on div "/ 9 / 130" at bounding box center [501, 255] width 390 height 16
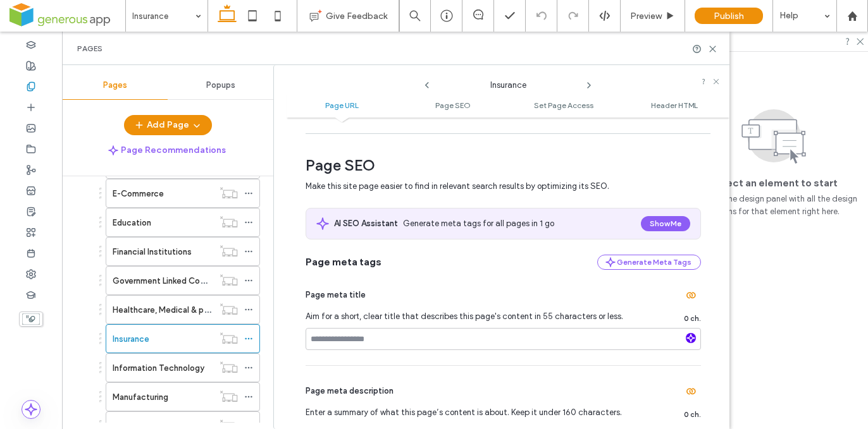
click at [688, 338] on icon "button" at bounding box center [690, 338] width 9 height 9
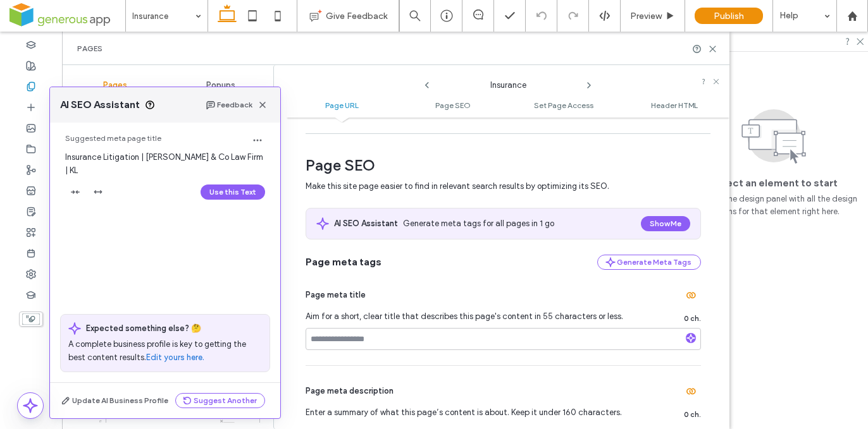
click at [235, 188] on button "Use this Text" at bounding box center [233, 192] width 65 height 15
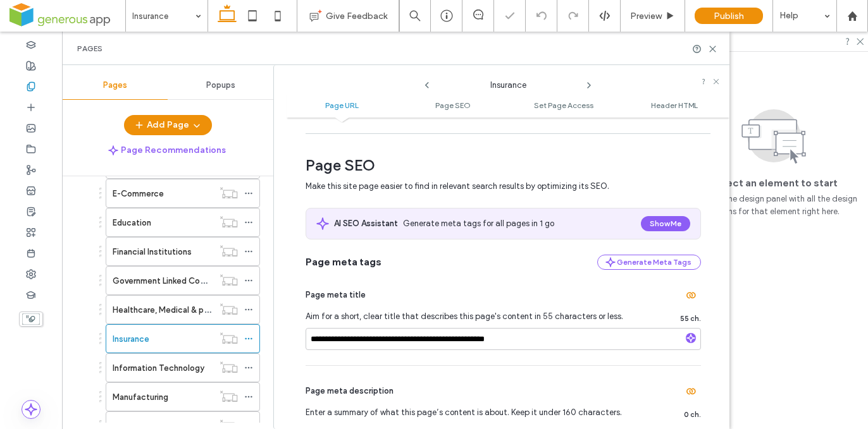
scroll to position [392, 0]
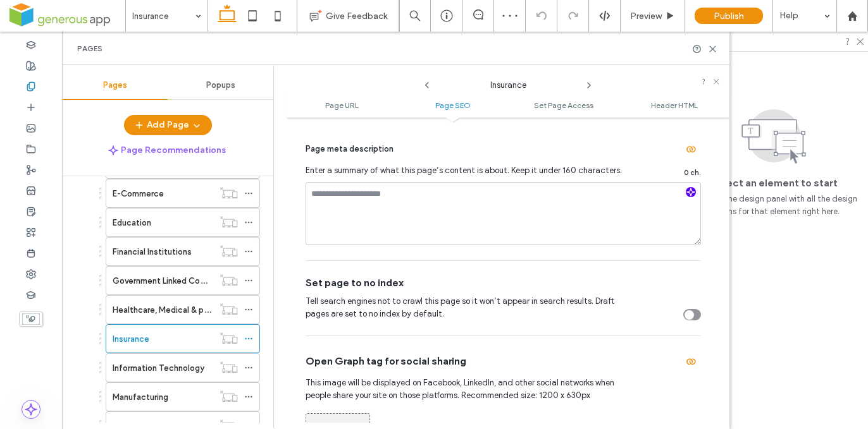
click at [687, 195] on use "button" at bounding box center [691, 192] width 8 height 8
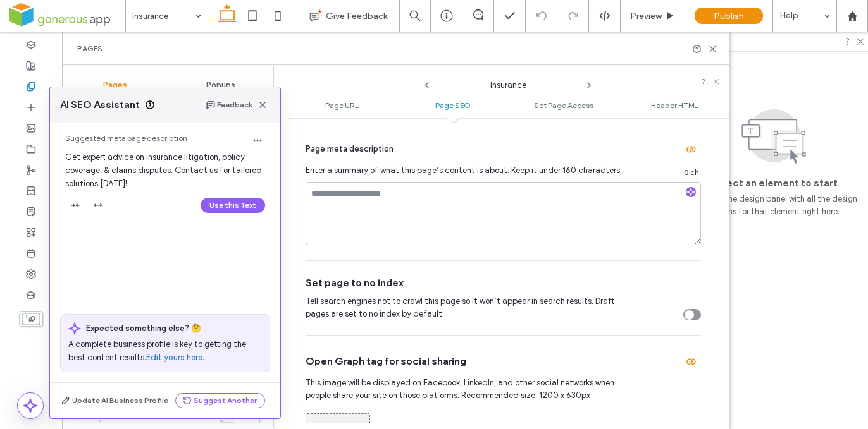
drag, startPoint x: 225, startPoint y: 206, endPoint x: 275, endPoint y: 182, distance: 55.8
click at [225, 206] on button "Use this Text" at bounding box center [233, 205] width 65 height 15
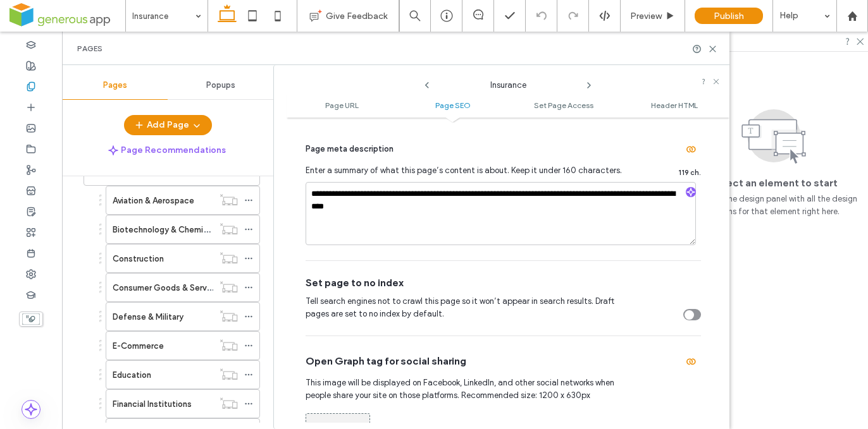
scroll to position [0, 0]
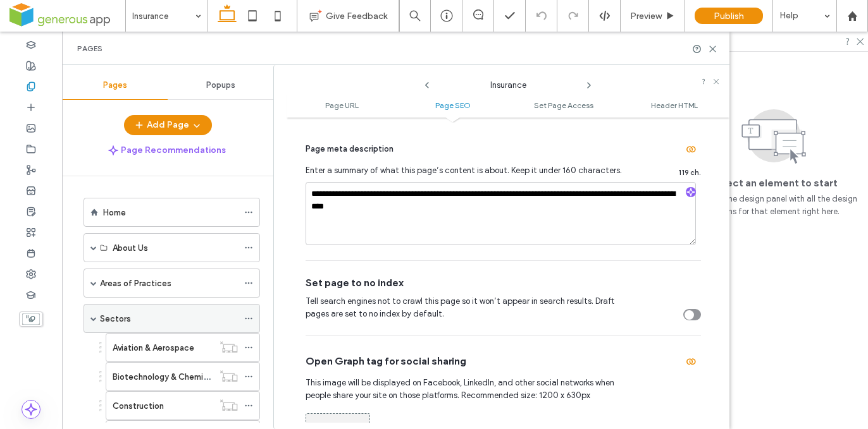
click at [245, 317] on icon at bounding box center [248, 318] width 9 height 9
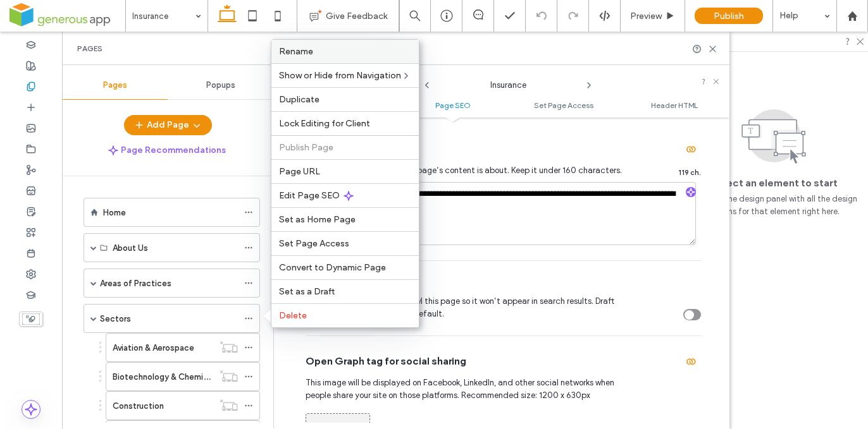
click at [337, 50] on label "Rename" at bounding box center [345, 51] width 132 height 11
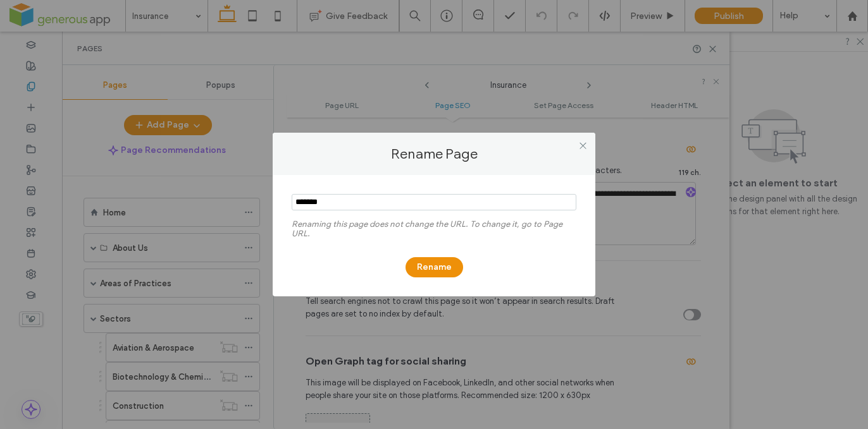
drag, startPoint x: 309, startPoint y: 199, endPoint x: 291, endPoint y: 204, distance: 18.6
click at [276, 200] on div "Renaming this page does not change the URL. To change it, go to Page URL. Rename" at bounding box center [434, 235] width 323 height 121
drag, startPoint x: 318, startPoint y: 201, endPoint x: 312, endPoint y: 202, distance: 6.5
click at [285, 197] on div "Renaming this page does not change the URL. To change it, go to Page URL. Rename" at bounding box center [434, 235] width 323 height 121
click at [297, 204] on input "notEmpty" at bounding box center [434, 202] width 285 height 16
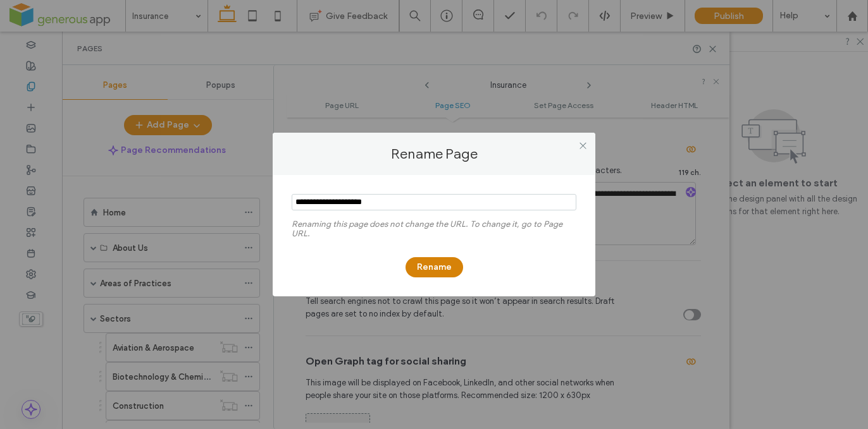
type input "**********"
click at [451, 264] on button "Rename" at bounding box center [434, 267] width 58 height 20
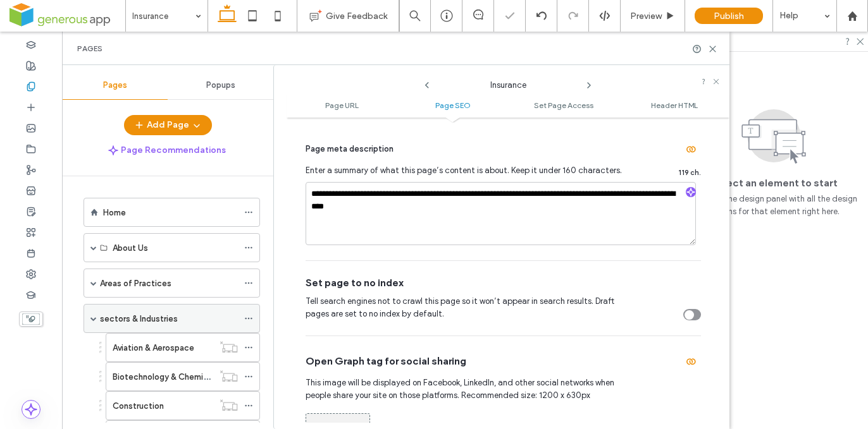
click at [244, 316] on icon at bounding box center [248, 318] width 9 height 9
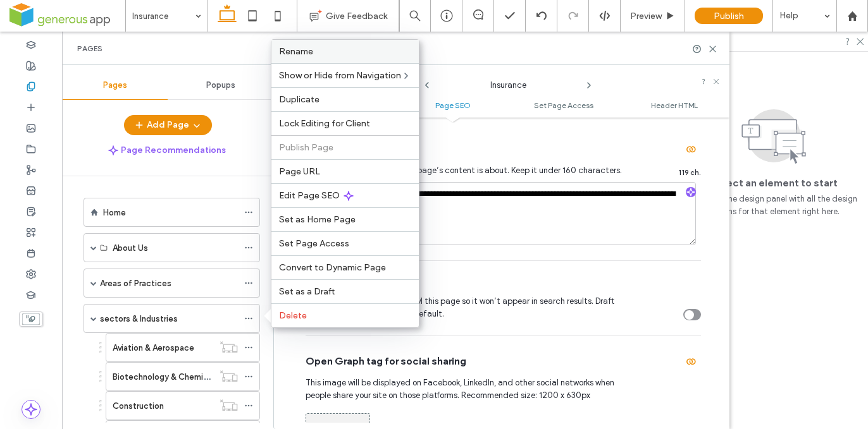
click at [316, 53] on label "Rename" at bounding box center [345, 51] width 132 height 11
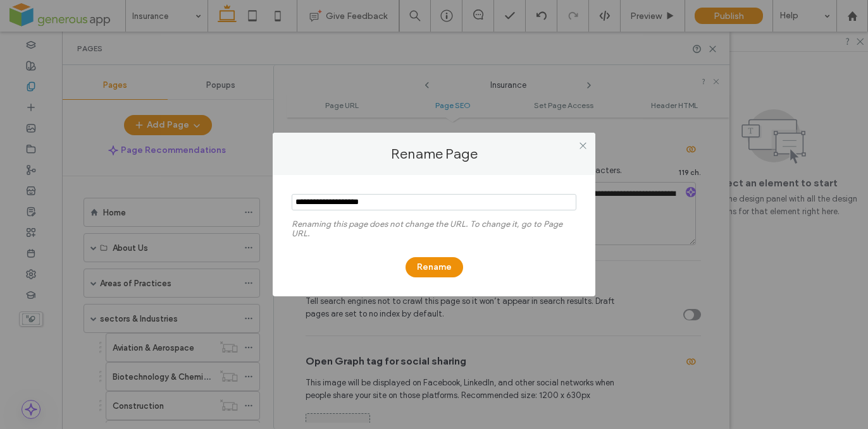
drag, startPoint x: 299, startPoint y: 202, endPoint x: 300, endPoint y: 213, distance: 10.2
click at [300, 204] on input "notEmpty" at bounding box center [434, 202] width 285 height 16
click at [385, 206] on input "notEmpty" at bounding box center [434, 202] width 285 height 16
type input "**********"
click at [441, 267] on button "Rename" at bounding box center [434, 267] width 58 height 20
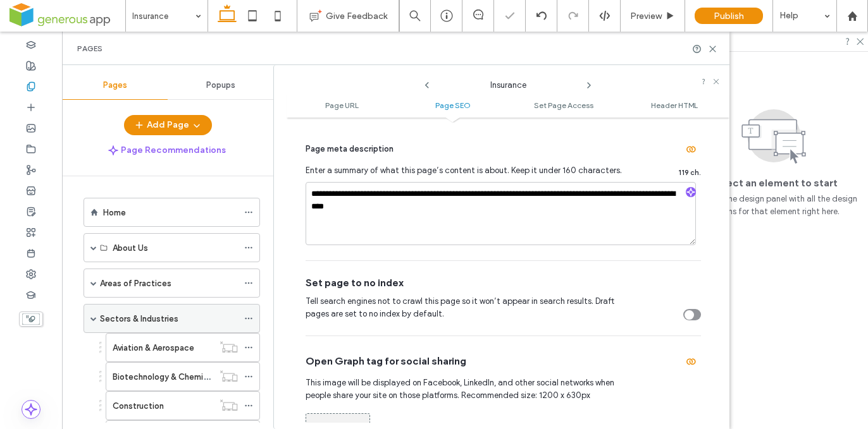
click at [246, 317] on icon at bounding box center [248, 318] width 9 height 9
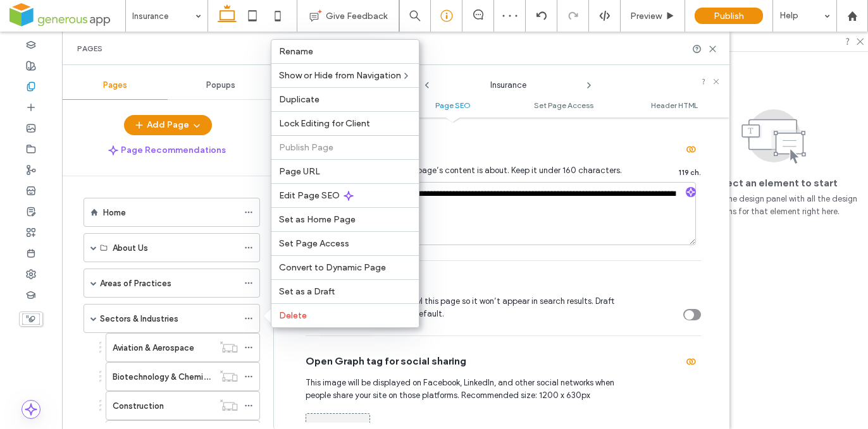
drag, startPoint x: 377, startPoint y: 195, endPoint x: 452, endPoint y: 0, distance: 208.9
click at [377, 195] on div "Edit Page SEO" at bounding box center [344, 195] width 147 height 24
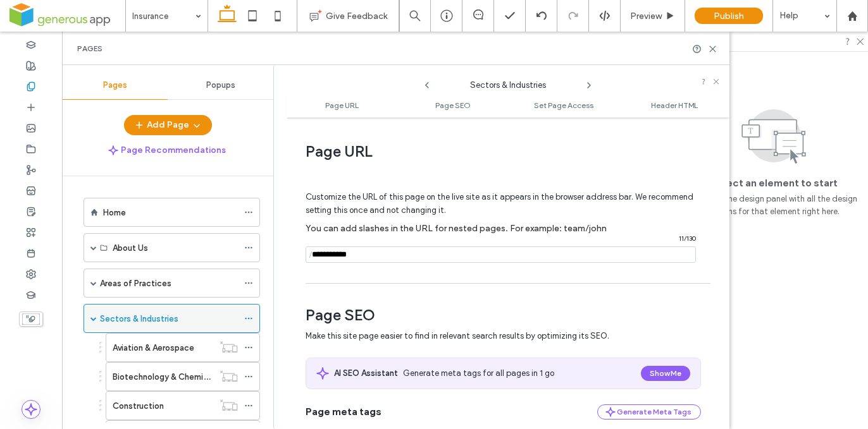
click at [250, 321] on icon at bounding box center [248, 318] width 9 height 9
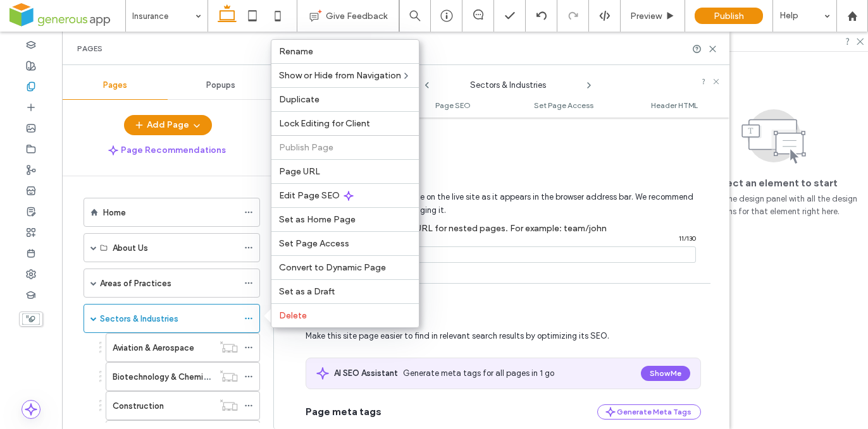
click at [173, 315] on label "Sectors & Industries" at bounding box center [139, 319] width 78 height 22
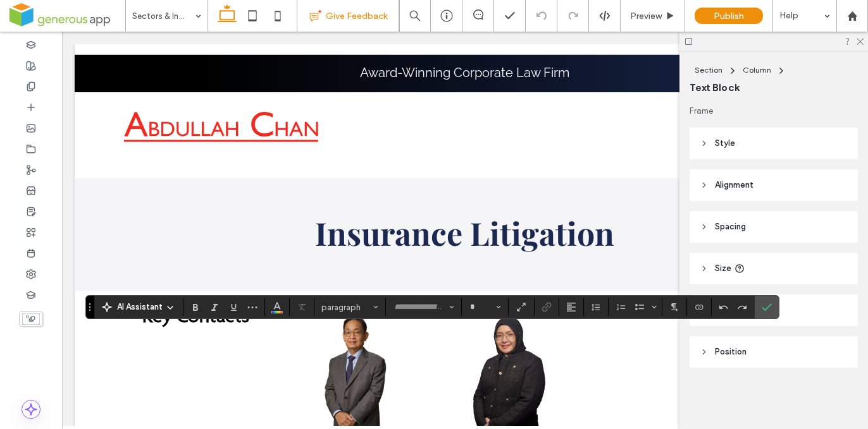
type input "**********"
type input "**"
type input "**********"
drag, startPoint x: 763, startPoint y: 304, endPoint x: 758, endPoint y: 323, distance: 18.9
click at [764, 302] on icon "Confirm" at bounding box center [767, 307] width 10 height 10
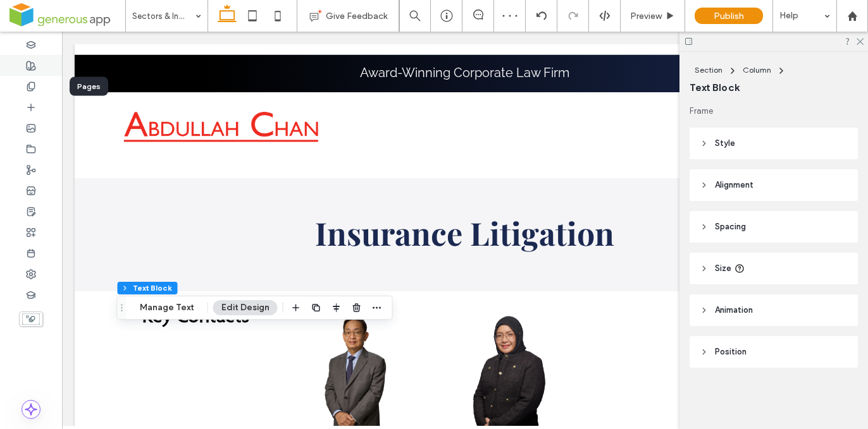
click at [28, 86] on icon at bounding box center [31, 87] width 10 height 10
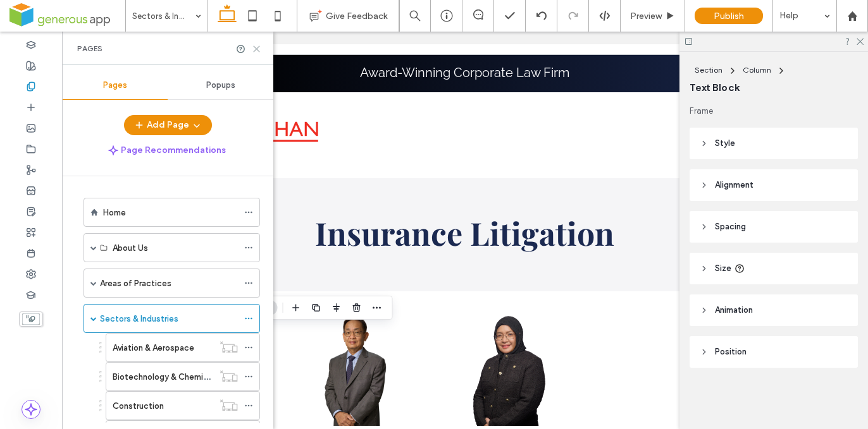
click at [257, 46] on icon at bounding box center [256, 48] width 9 height 9
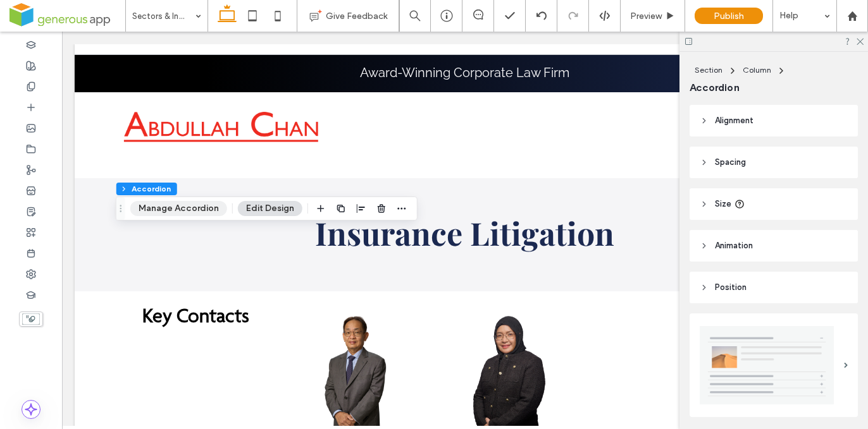
click at [158, 204] on button "Manage Accordion" at bounding box center [178, 208] width 97 height 15
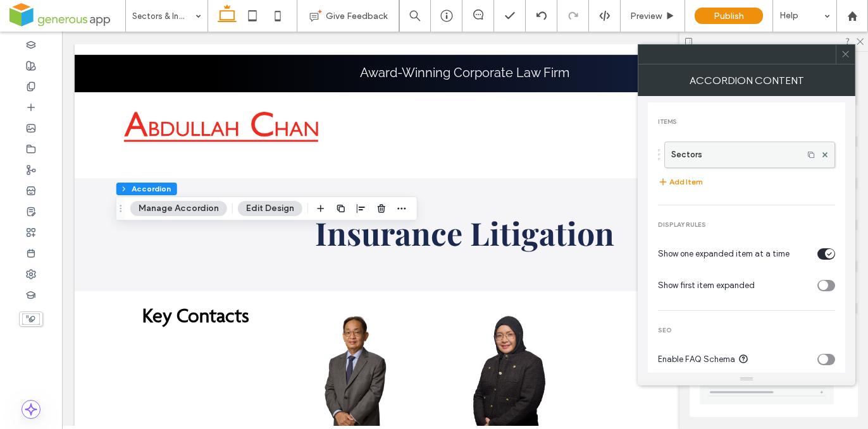
click at [703, 152] on label "Sectors" at bounding box center [733, 154] width 125 height 25
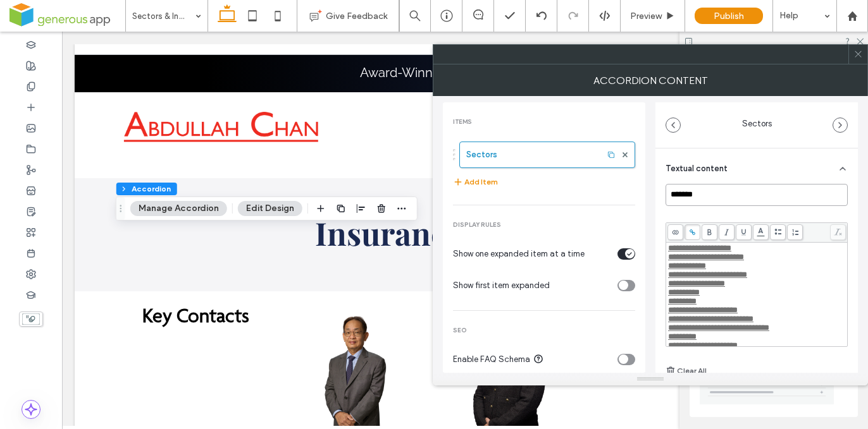
drag, startPoint x: 710, startPoint y: 197, endPoint x: 650, endPoint y: 191, distance: 59.8
click at [644, 190] on div "**********" at bounding box center [650, 234] width 415 height 277
paste input "********"
type input "**********"
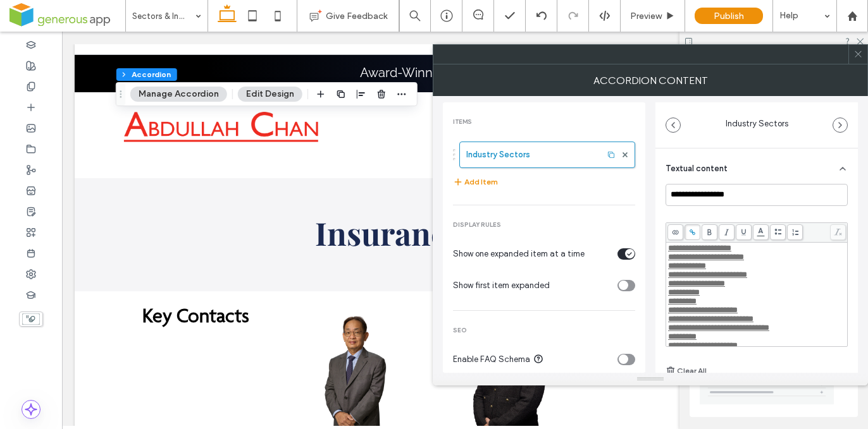
drag, startPoint x: 856, startPoint y: 53, endPoint x: 813, endPoint y: 70, distance: 46.0
click at [856, 53] on icon at bounding box center [857, 53] width 9 height 9
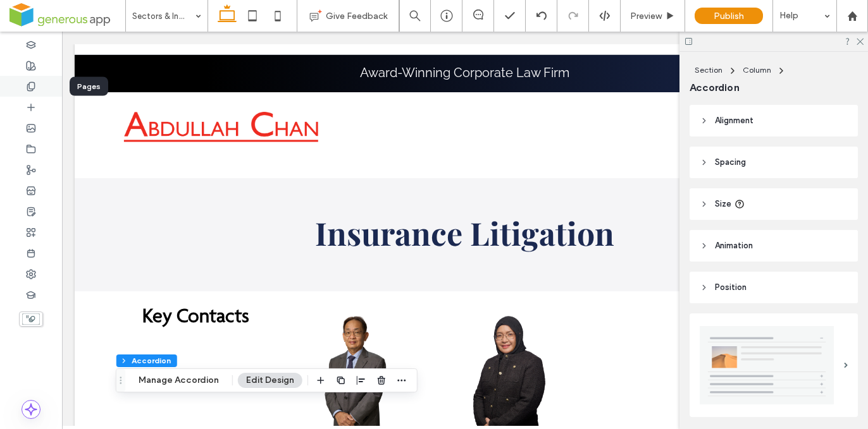
click at [34, 86] on use at bounding box center [30, 86] width 7 height 8
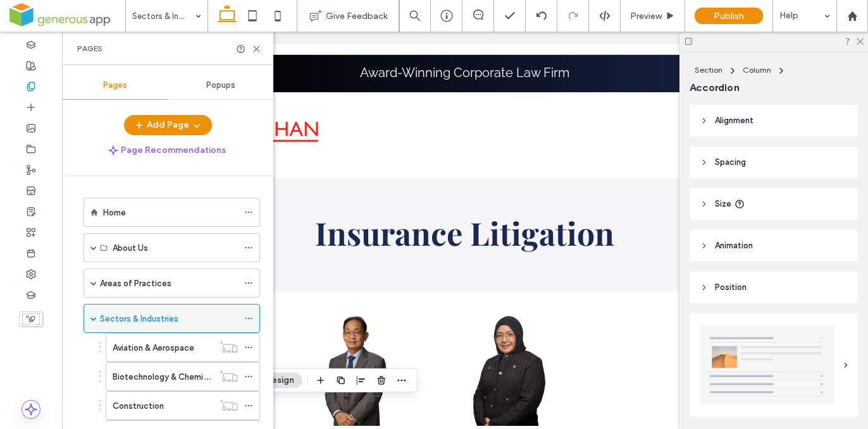
click at [249, 319] on use at bounding box center [248, 319] width 7 height 2
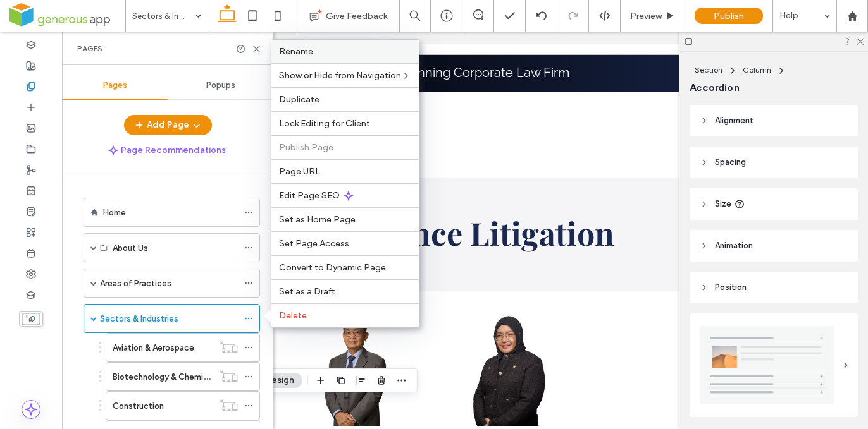
click at [318, 44] on div "Rename" at bounding box center [344, 51] width 147 height 23
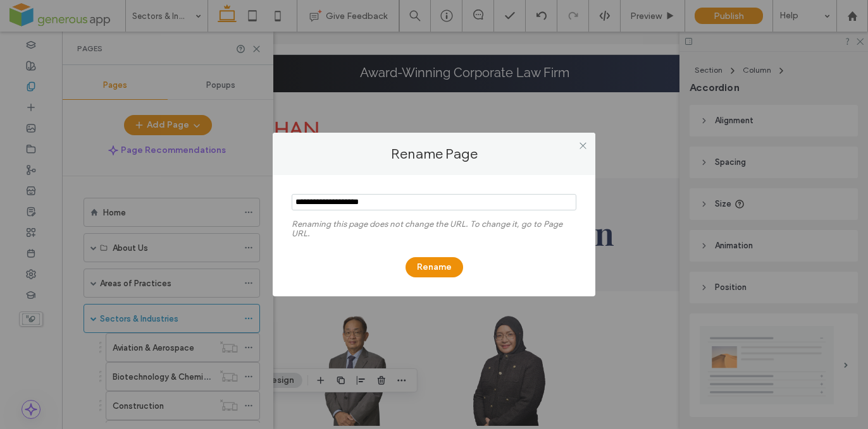
drag, startPoint x: 378, startPoint y: 209, endPoint x: 328, endPoint y: 202, distance: 50.5
click at [328, 202] on input "notEmpty" at bounding box center [434, 202] width 285 height 16
type input "*******"
click at [440, 268] on button "Rename" at bounding box center [434, 267] width 58 height 20
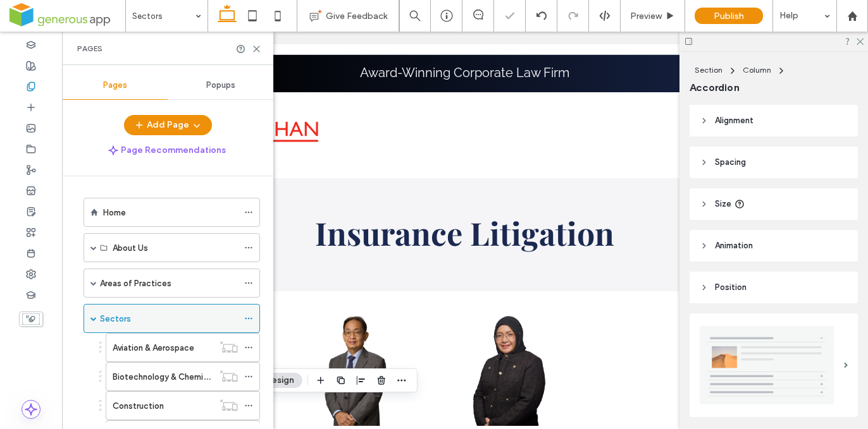
click at [242, 316] on div "Sectors" at bounding box center [171, 318] width 176 height 29
click at [247, 317] on icon at bounding box center [248, 318] width 9 height 9
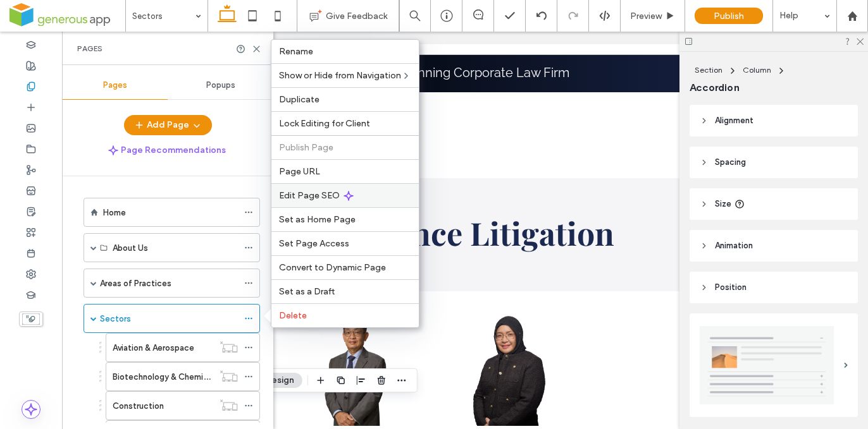
click at [336, 200] on span "Edit Page SEO" at bounding box center [309, 195] width 61 height 11
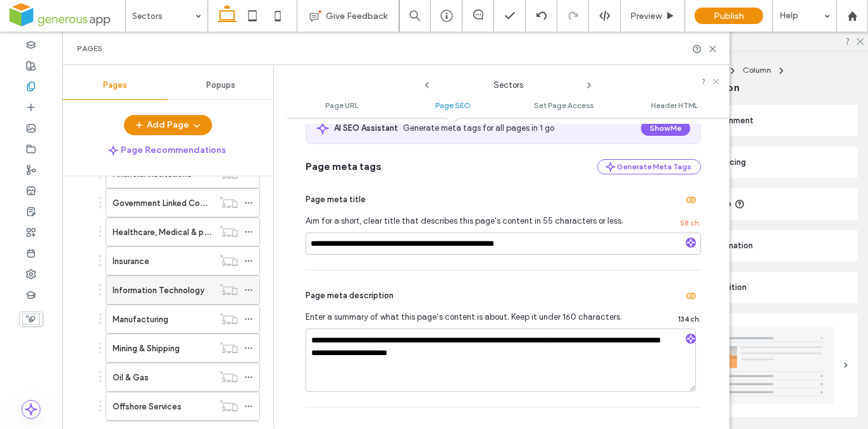
scroll to position [362, 0]
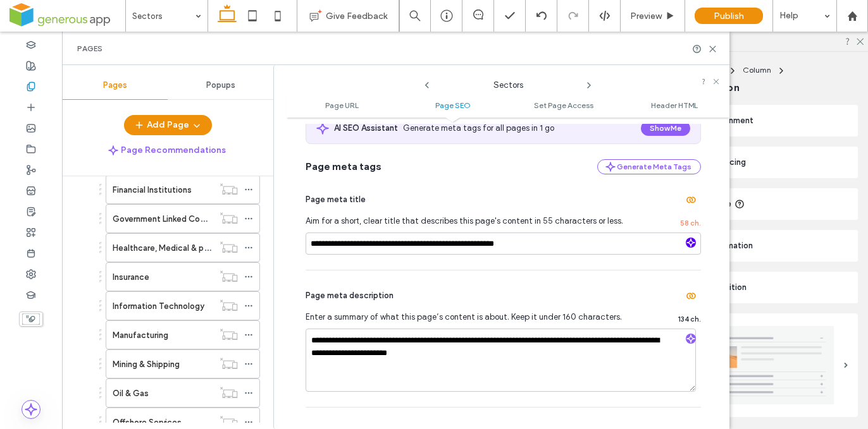
click at [688, 246] on icon "button" at bounding box center [690, 242] width 9 height 9
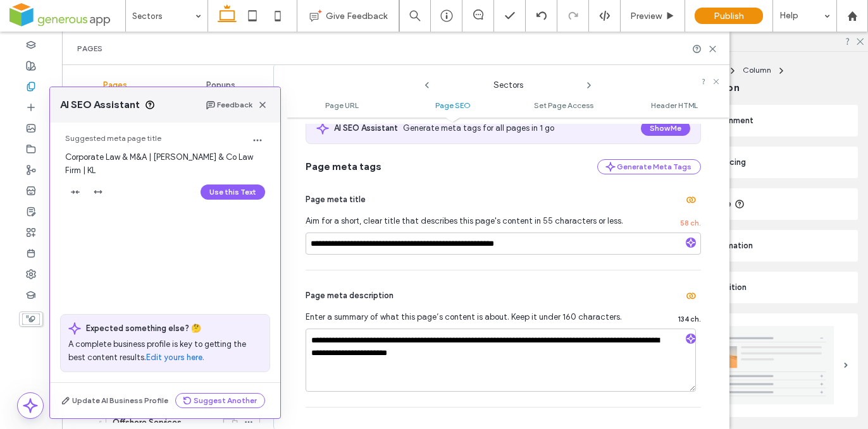
click at [237, 193] on button "Use this Text" at bounding box center [233, 192] width 65 height 15
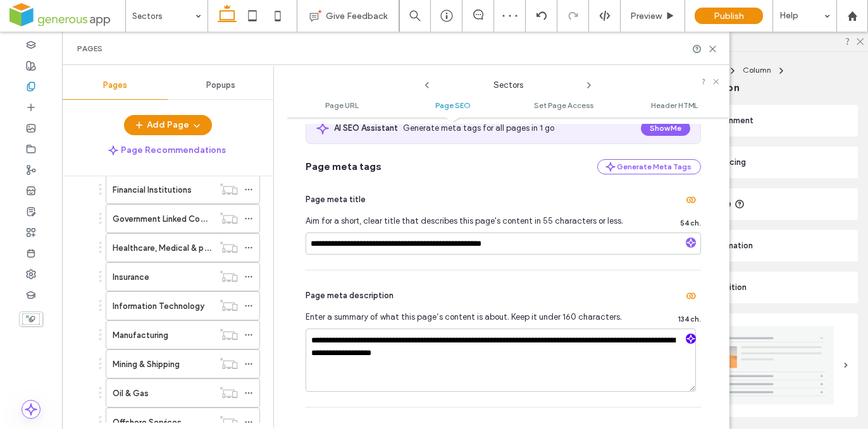
click at [687, 340] on use "button" at bounding box center [691, 339] width 8 height 8
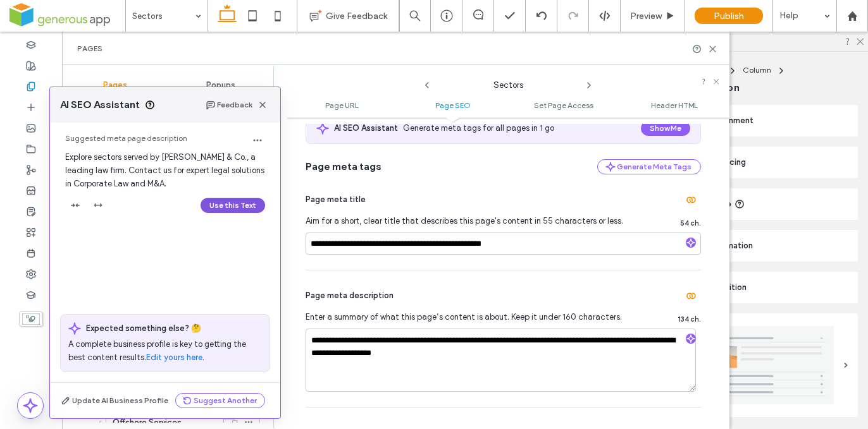
click at [232, 209] on button "Use this Text" at bounding box center [233, 205] width 65 height 15
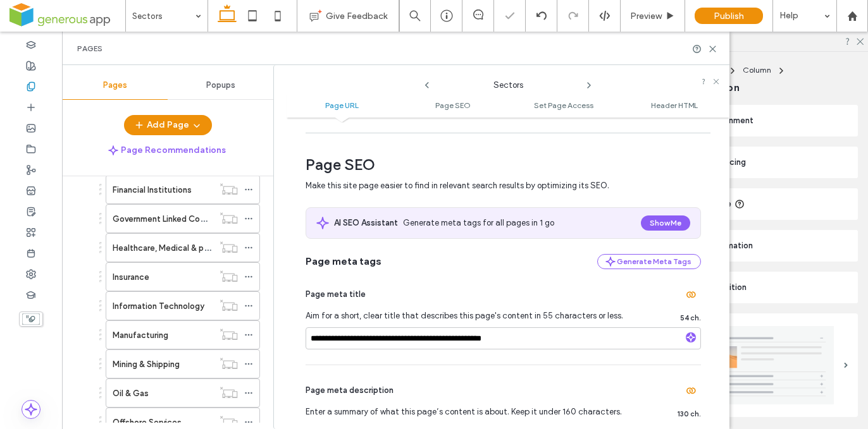
scroll to position [16, 0]
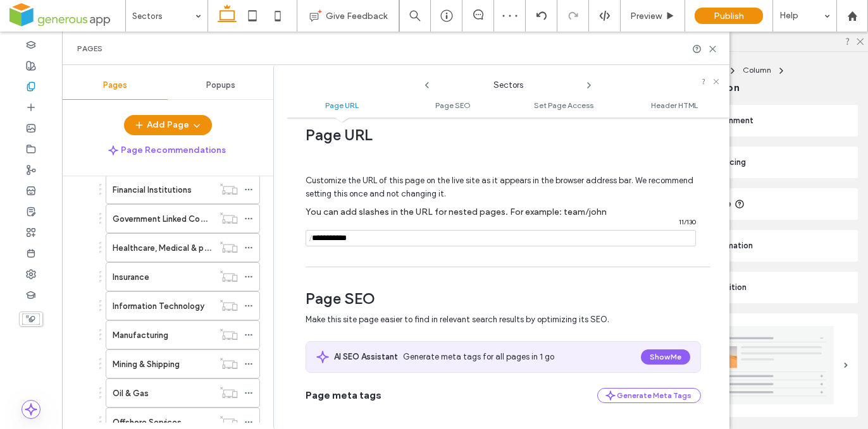
click at [371, 237] on input "notEmpty" at bounding box center [501, 238] width 390 height 16
click at [348, 257] on div "Customize the URL of this page on the live site as it appears in the browser ad…" at bounding box center [503, 205] width 395 height 111
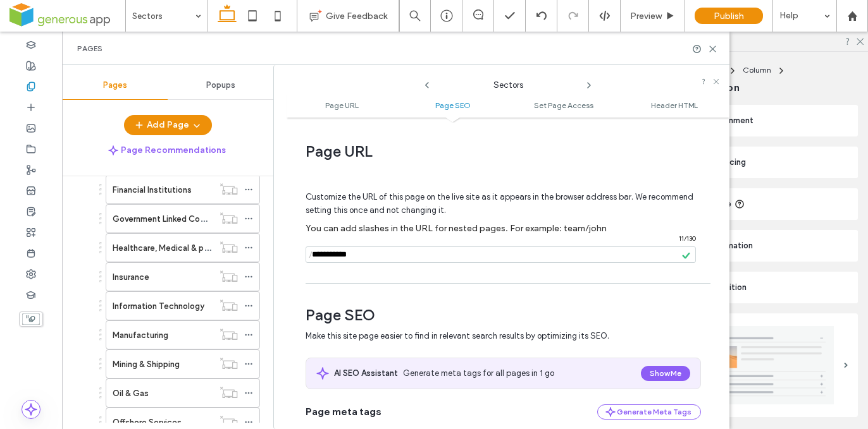
scroll to position [252, 0]
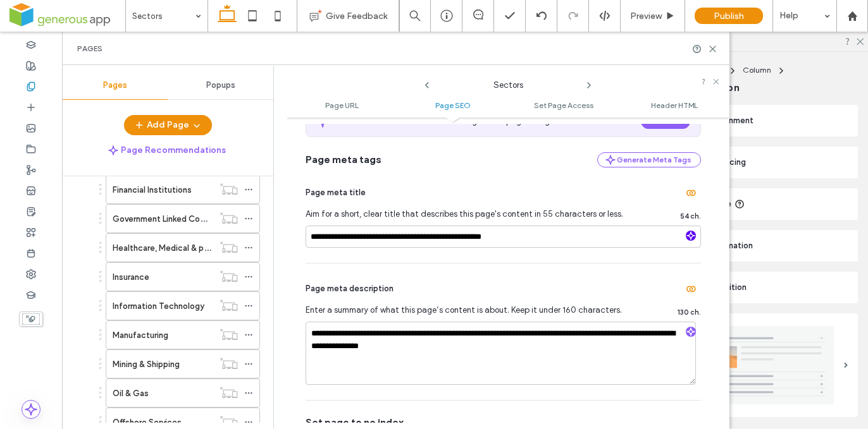
click at [686, 235] on icon "button" at bounding box center [690, 236] width 9 height 9
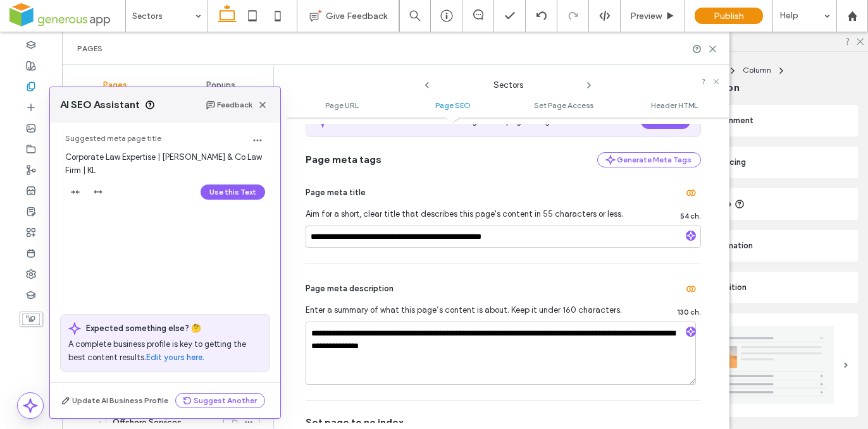
click at [254, 194] on button "Use this Text" at bounding box center [233, 192] width 65 height 15
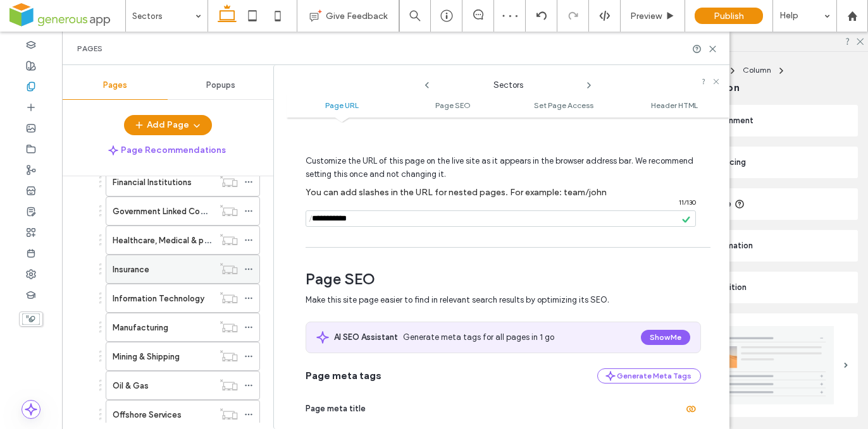
scroll to position [386, 0]
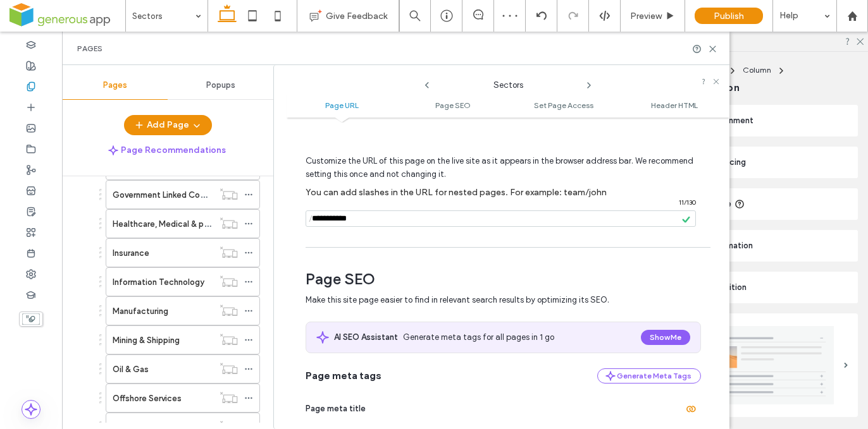
click at [166, 258] on div "Insurance" at bounding box center [163, 253] width 101 height 13
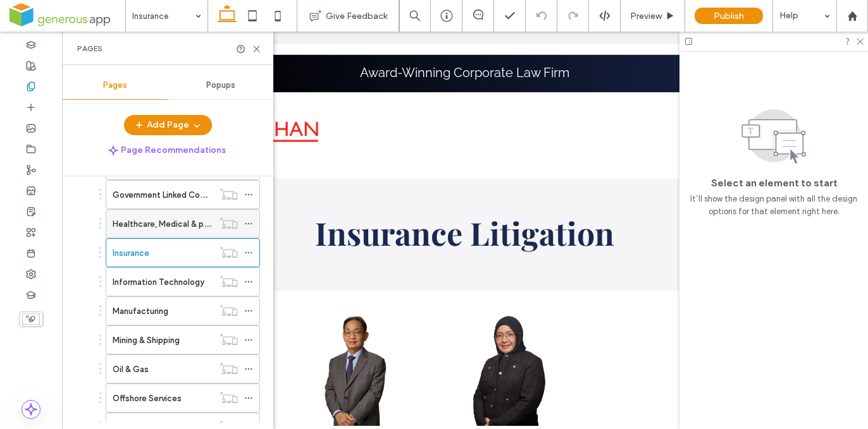
click at [247, 222] on icon at bounding box center [248, 223] width 9 height 9
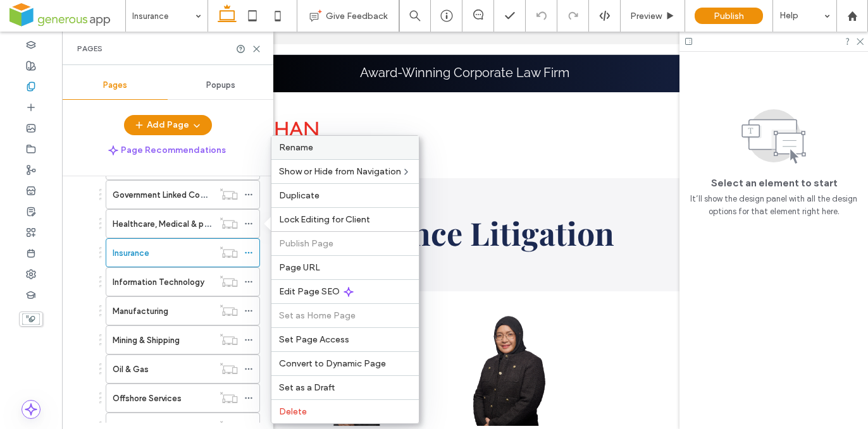
click at [350, 145] on label "Rename" at bounding box center [345, 147] width 132 height 11
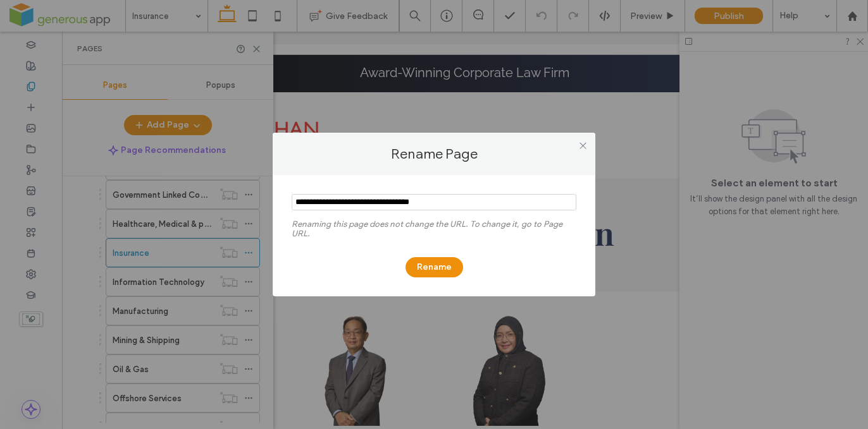
click at [339, 203] on input "notEmpty" at bounding box center [434, 202] width 285 height 16
type input "**********"
click at [431, 271] on button "Rename" at bounding box center [434, 267] width 58 height 20
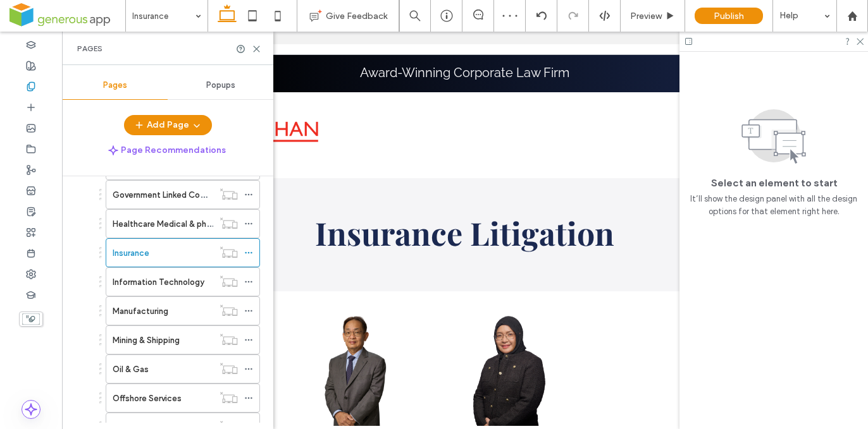
drag, startPoint x: 192, startPoint y: 221, endPoint x: 256, endPoint y: 227, distance: 64.8
click at [192, 221] on label "Healthcare Medical & pharmaceutical" at bounding box center [185, 224] width 144 height 22
drag, startPoint x: 250, startPoint y: 224, endPoint x: 259, endPoint y: 223, distance: 9.6
click at [250, 225] on icon at bounding box center [248, 223] width 9 height 9
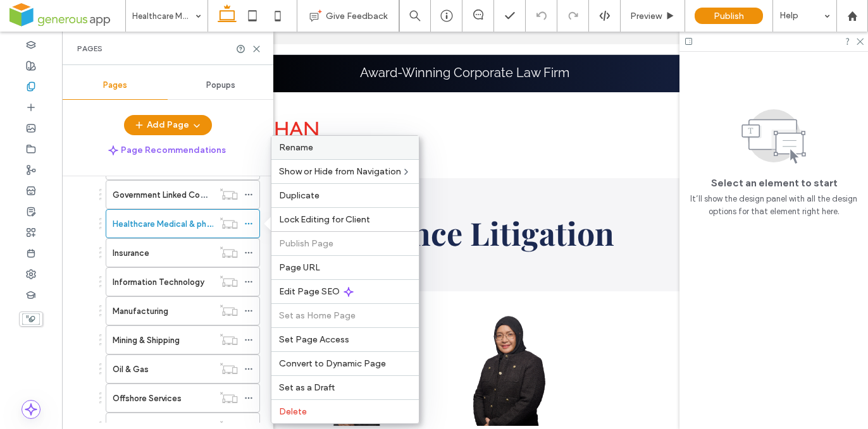
click at [340, 149] on label "Rename" at bounding box center [345, 147] width 132 height 11
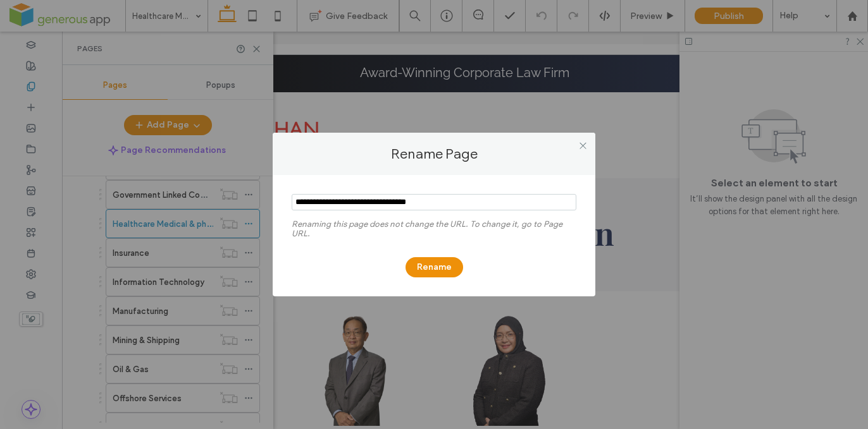
drag, startPoint x: 382, startPoint y: 203, endPoint x: 380, endPoint y: 211, distance: 8.4
click at [382, 204] on input "notEmpty" at bounding box center [434, 202] width 285 height 16
type input "**********"
click at [434, 264] on button "Rename" at bounding box center [434, 267] width 58 height 20
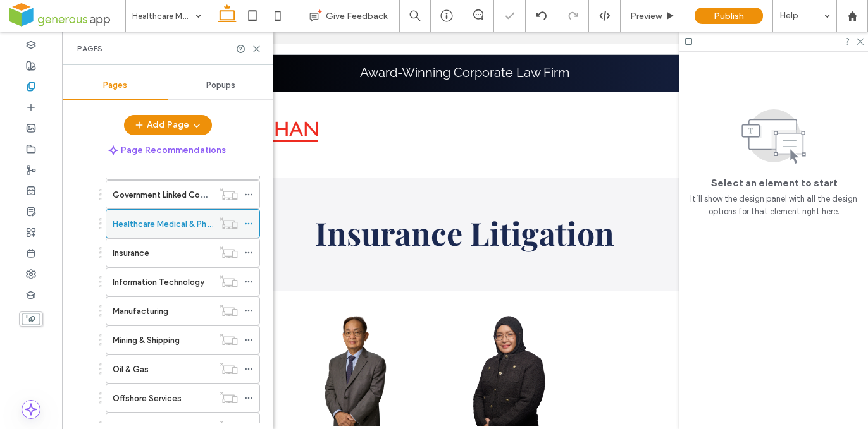
click at [247, 221] on icon at bounding box center [248, 223] width 9 height 9
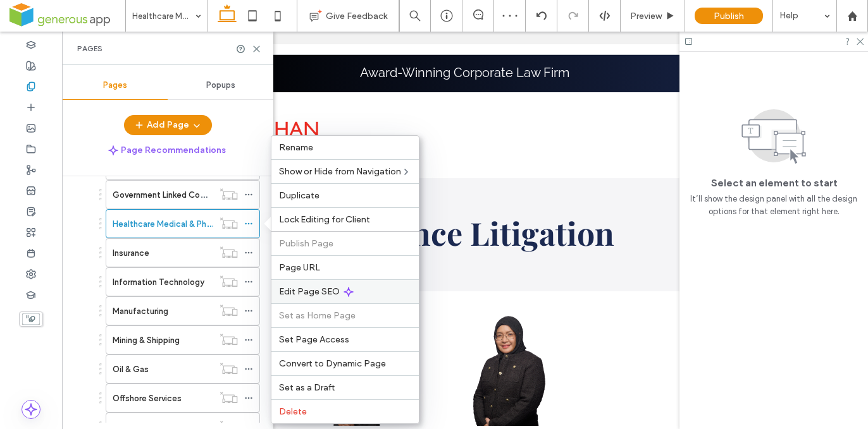
click at [351, 290] on icon at bounding box center [348, 292] width 10 height 10
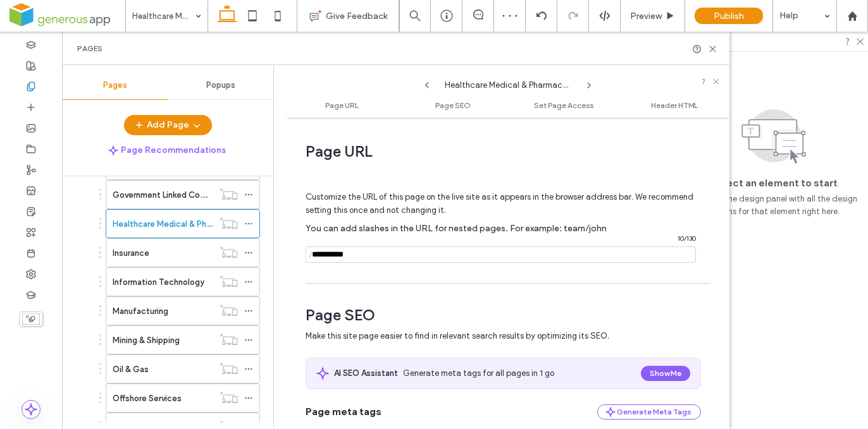
click at [386, 259] on input "notEmpty" at bounding box center [501, 255] width 390 height 16
click at [390, 274] on div "Customize the URL of this page on the live site as it appears in the browser ad…" at bounding box center [503, 221] width 395 height 111
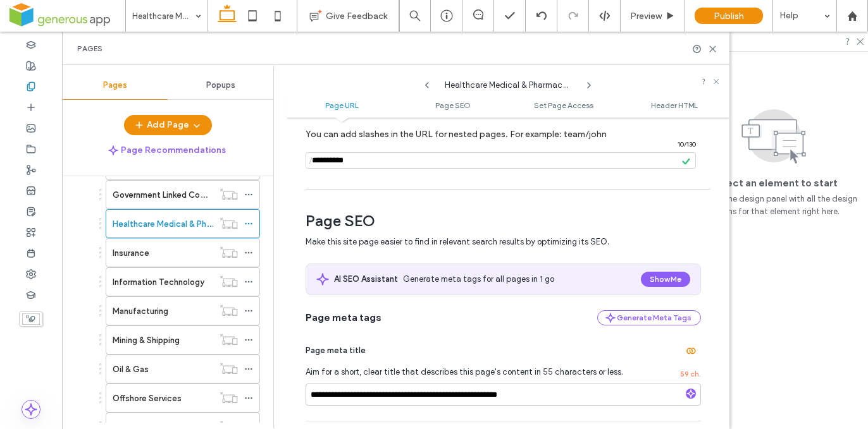
scroll to position [184, 0]
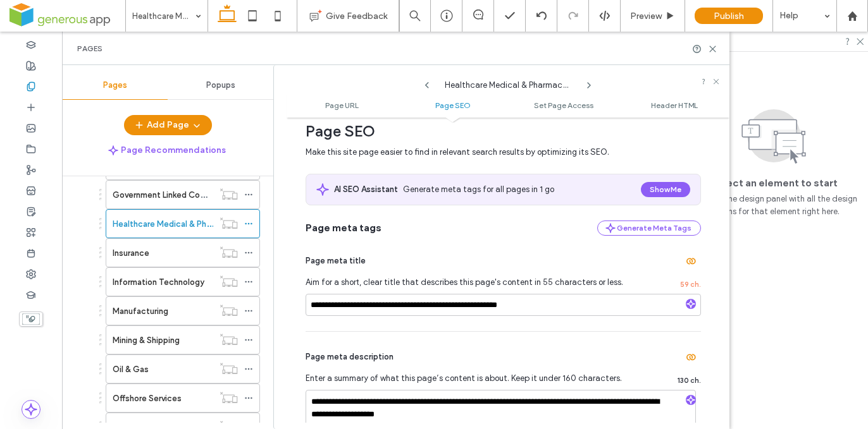
click at [187, 288] on label "Information Technology" at bounding box center [159, 282] width 92 height 22
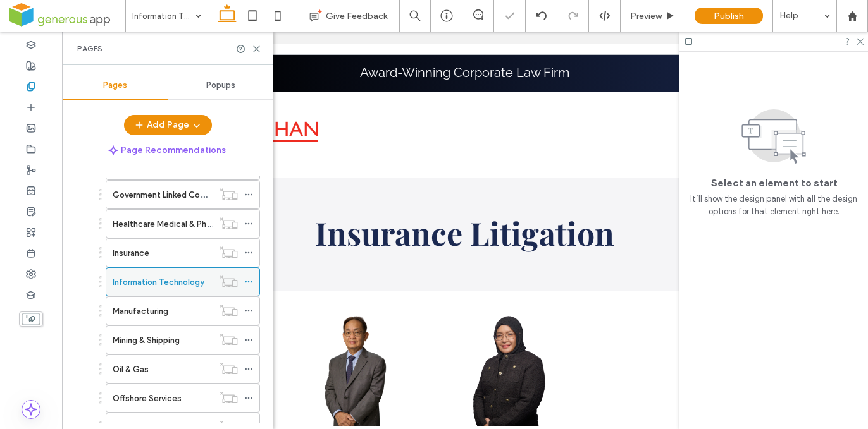
click at [249, 282] on icon at bounding box center [248, 282] width 9 height 9
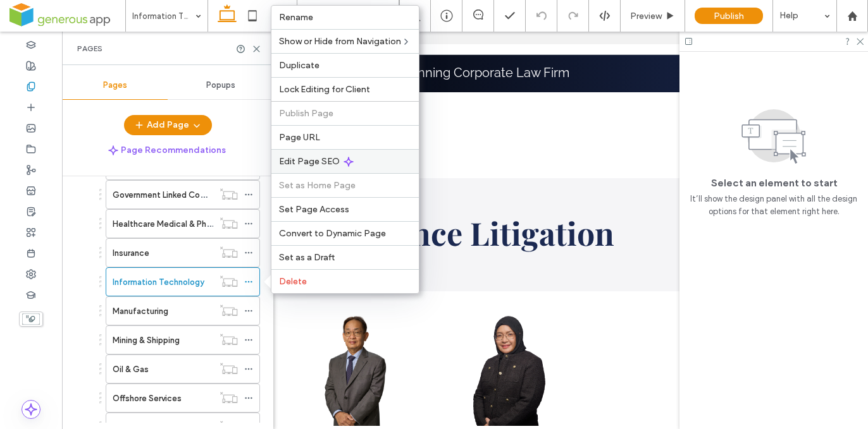
click at [382, 160] on div "Edit Page SEO" at bounding box center [344, 161] width 147 height 24
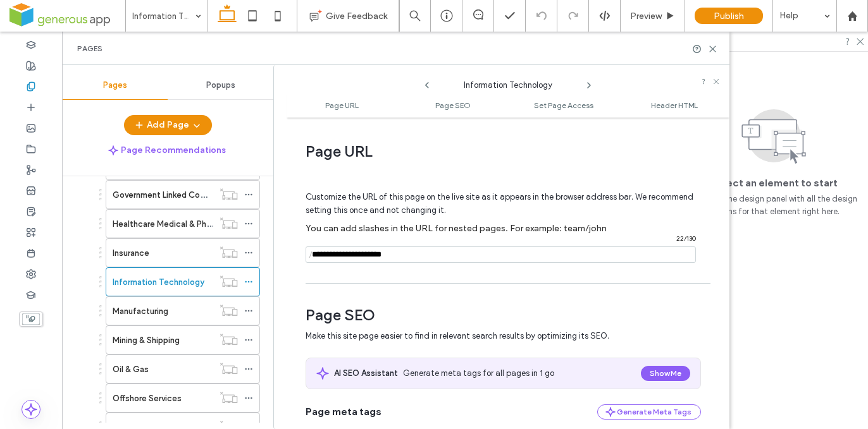
click at [431, 252] on input "notEmpty" at bounding box center [501, 255] width 390 height 16
click at [436, 276] on div "Customize the URL of this page on the live site as it appears in the browser ad…" at bounding box center [503, 221] width 395 height 111
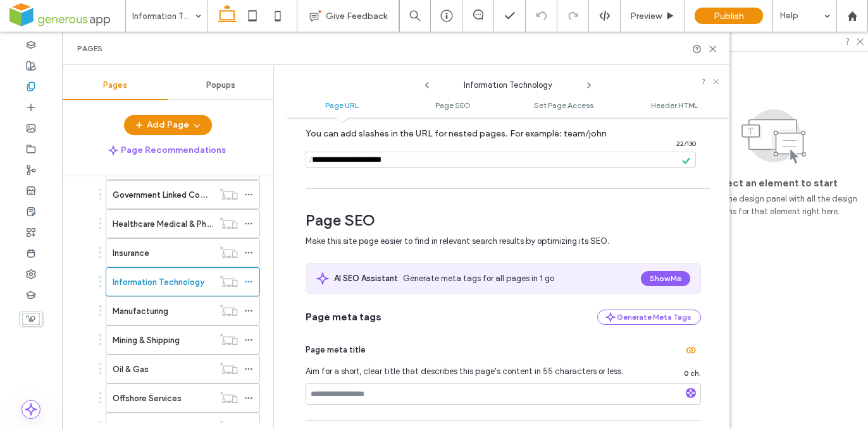
scroll to position [79, 0]
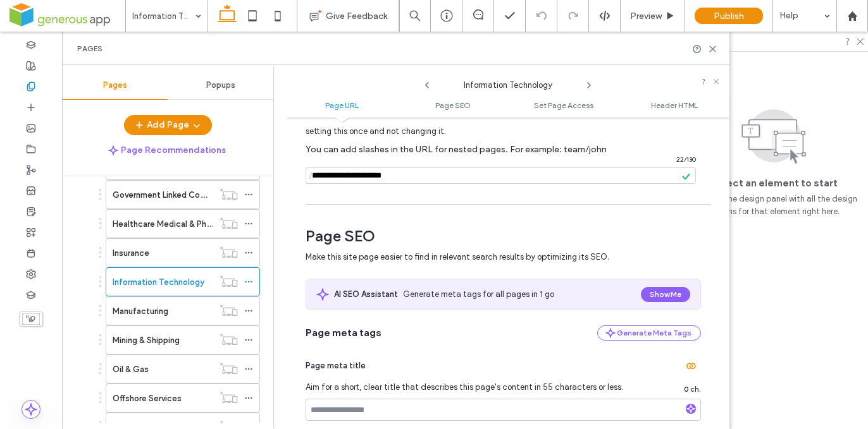
click at [408, 178] on input "notEmpty" at bounding box center [501, 176] width 390 height 16
click at [425, 194] on div "Customize the URL of this page on the live site as it appears in the browser ad…" at bounding box center [503, 142] width 395 height 111
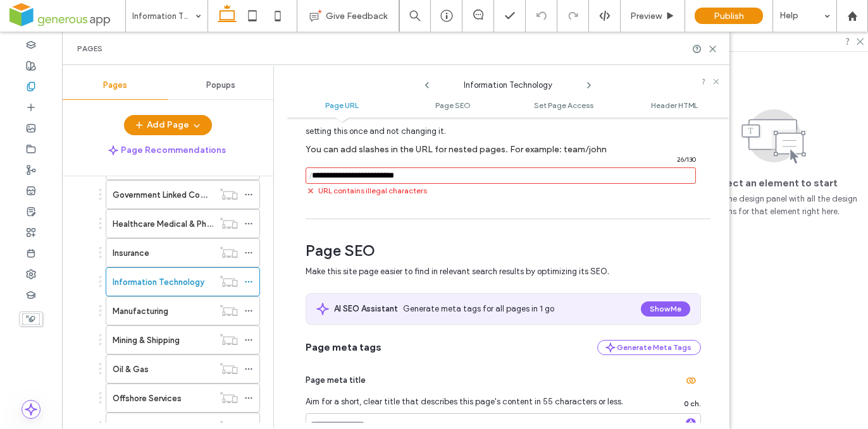
click at [433, 179] on input "notEmpty" at bounding box center [501, 176] width 390 height 16
click at [441, 202] on div "Customize the URL of this page on the live site as it appears in the browser ad…" at bounding box center [503, 149] width 395 height 125
click at [426, 176] on input "notEmpty" at bounding box center [501, 176] width 390 height 16
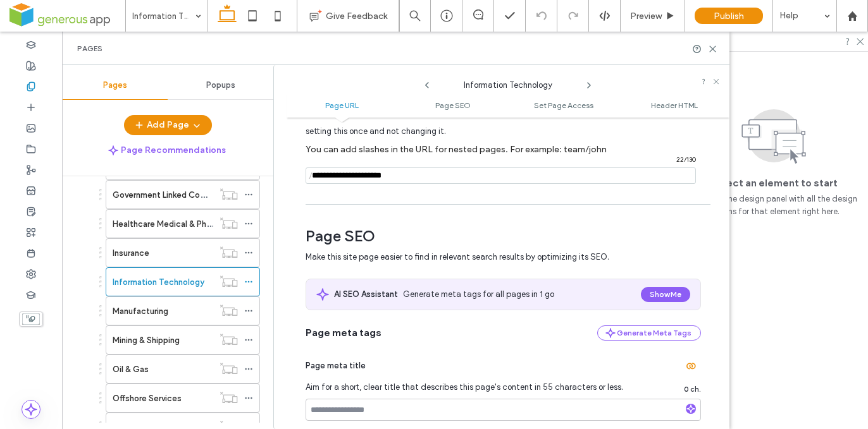
type input "**********"
click at [479, 207] on div "Page URL Customize the URL of this page on the live site as it appears in the b…" at bounding box center [508, 273] width 443 height 299
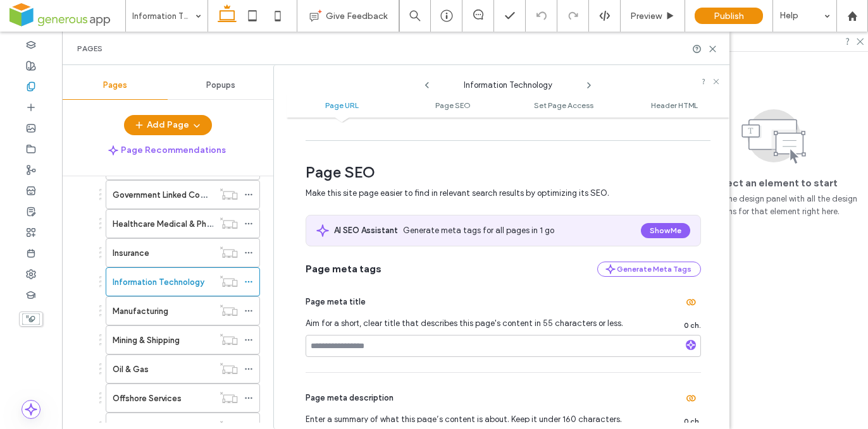
scroll to position [195, 0]
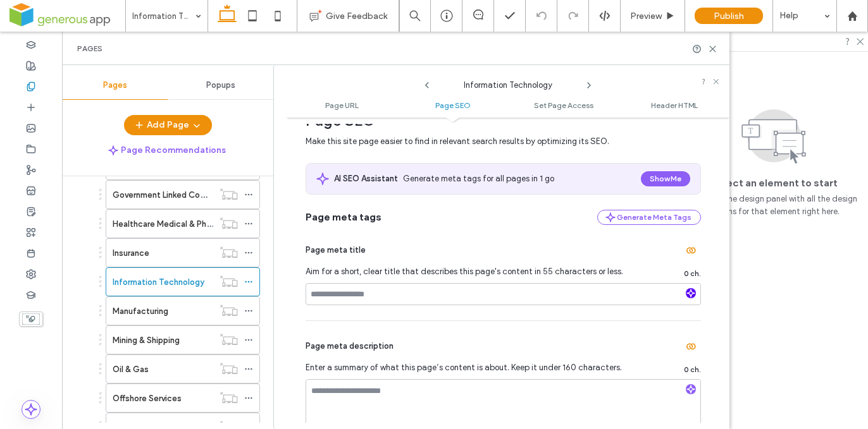
click at [688, 296] on icon "button" at bounding box center [690, 293] width 9 height 9
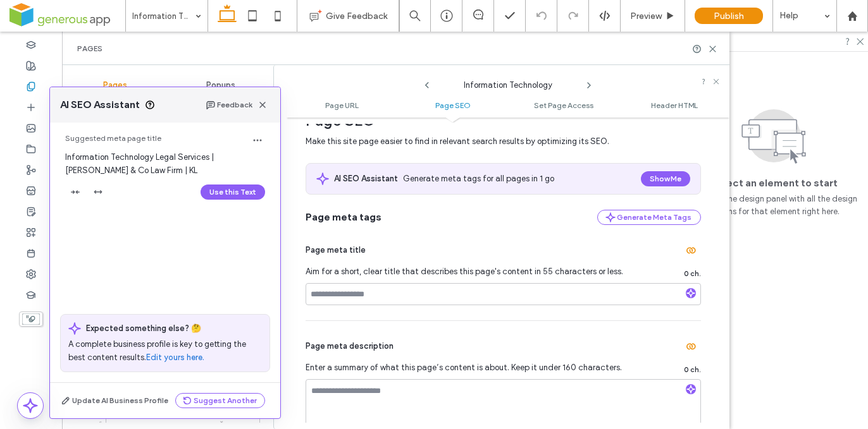
click at [217, 192] on button "Use this Text" at bounding box center [233, 192] width 65 height 15
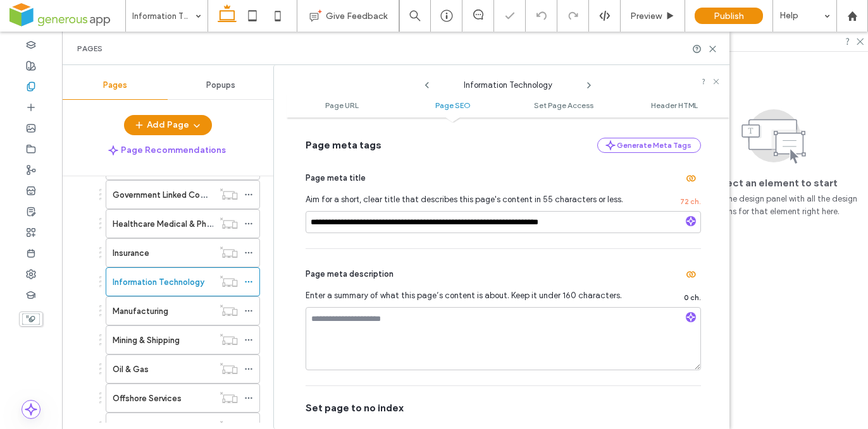
scroll to position [331, 0]
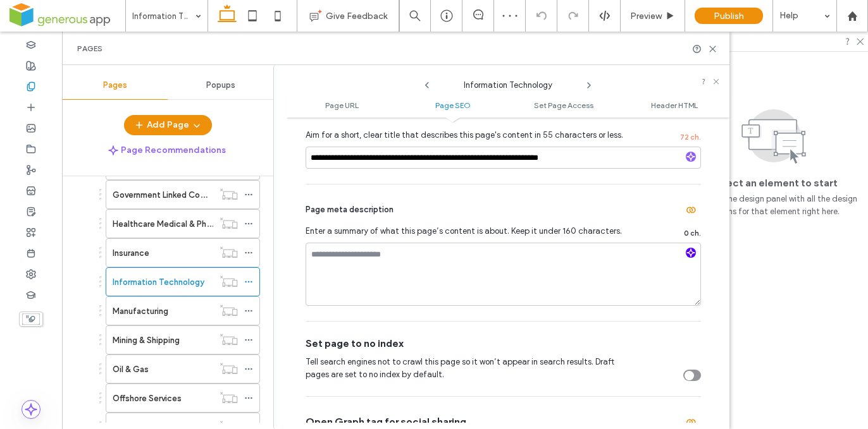
click at [689, 255] on icon "button" at bounding box center [690, 253] width 9 height 9
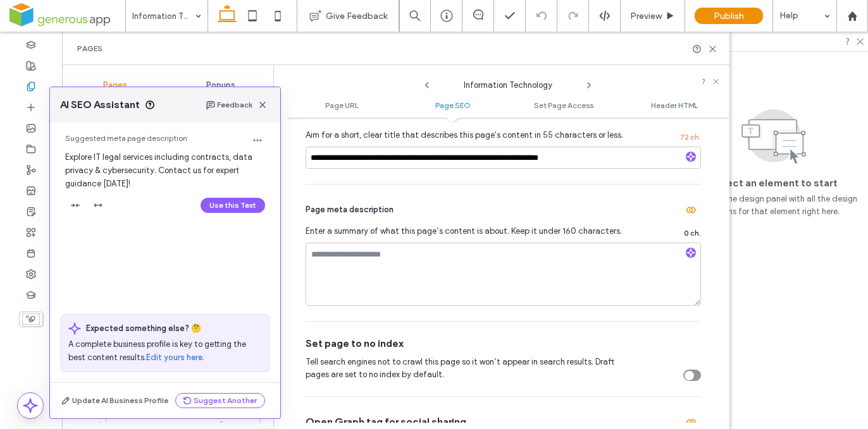
click at [230, 202] on button "Use this Text" at bounding box center [233, 205] width 65 height 15
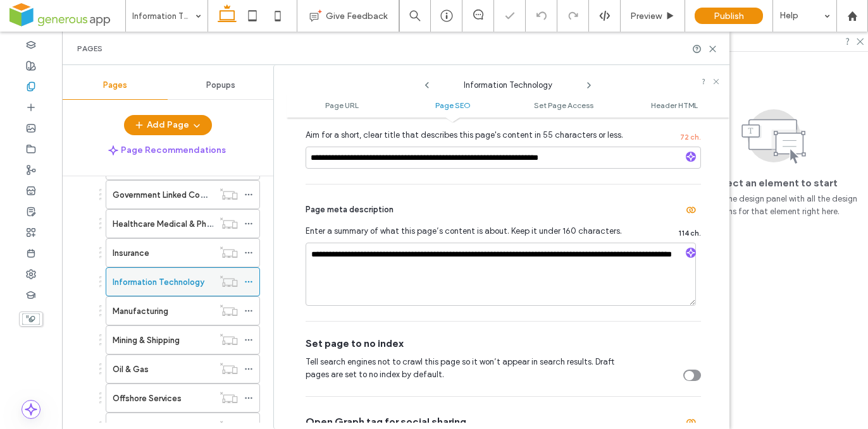
scroll to position [394, 0]
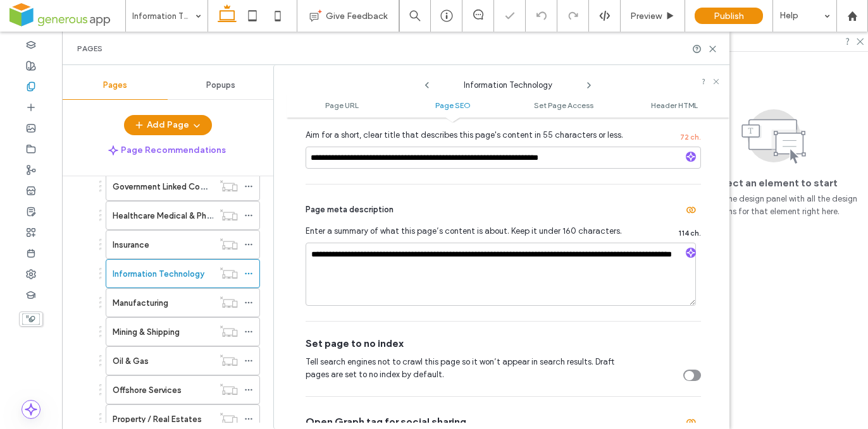
click at [174, 300] on div "Manufacturing" at bounding box center [163, 303] width 101 height 13
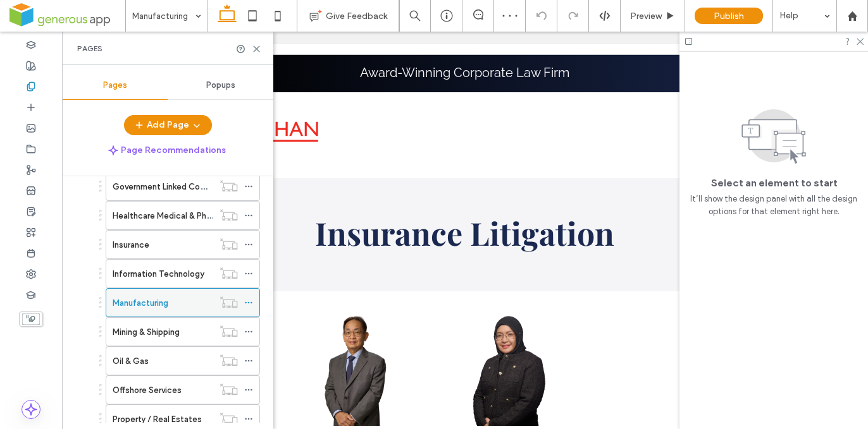
click at [251, 304] on icon at bounding box center [248, 303] width 9 height 9
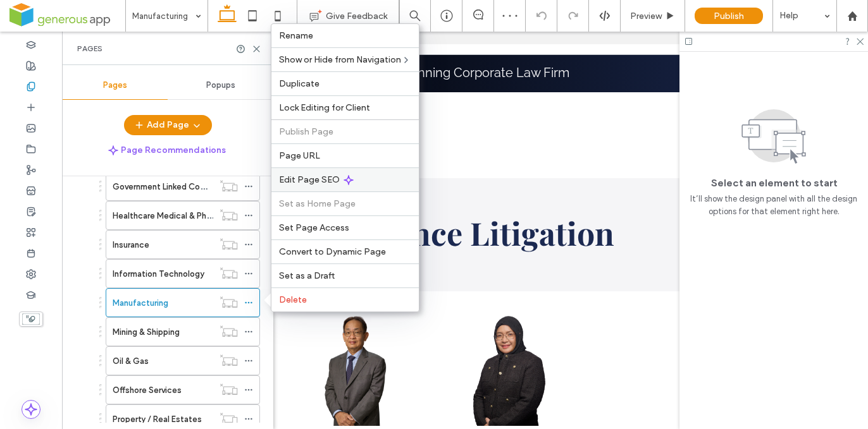
click at [349, 180] on icon at bounding box center [348, 180] width 10 height 10
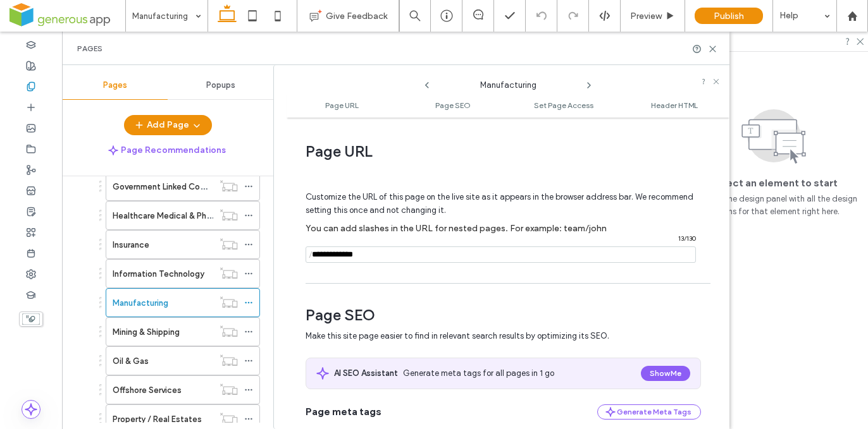
scroll to position [191, 0]
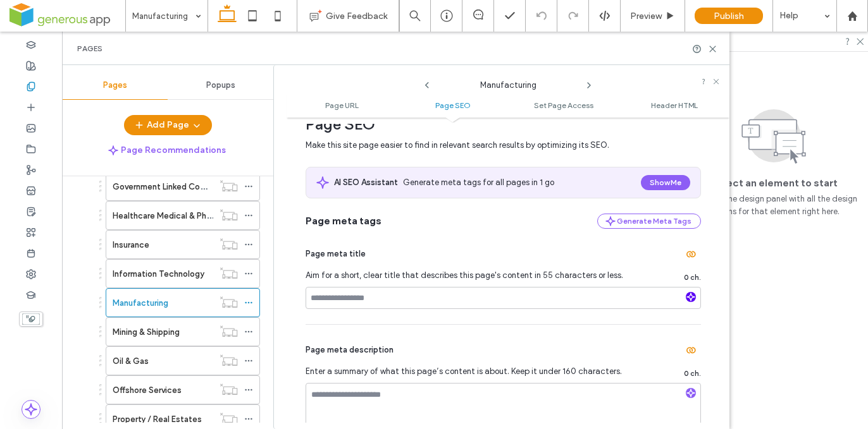
click at [687, 301] on icon "button" at bounding box center [690, 297] width 9 height 9
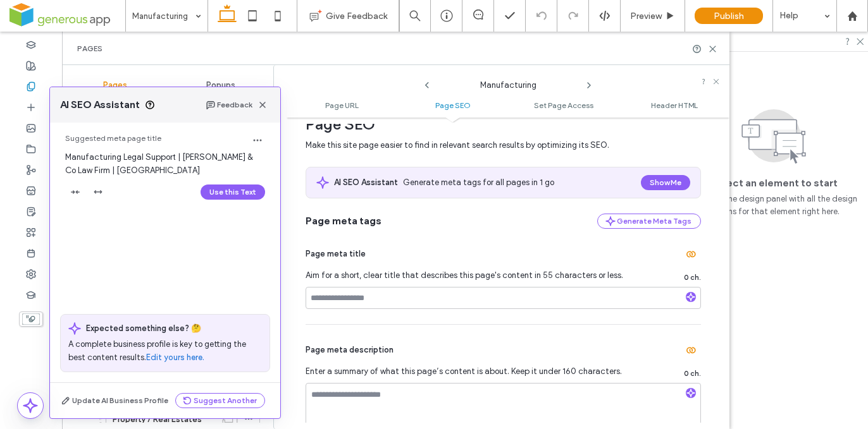
click at [244, 195] on button "Use this Text" at bounding box center [233, 192] width 65 height 15
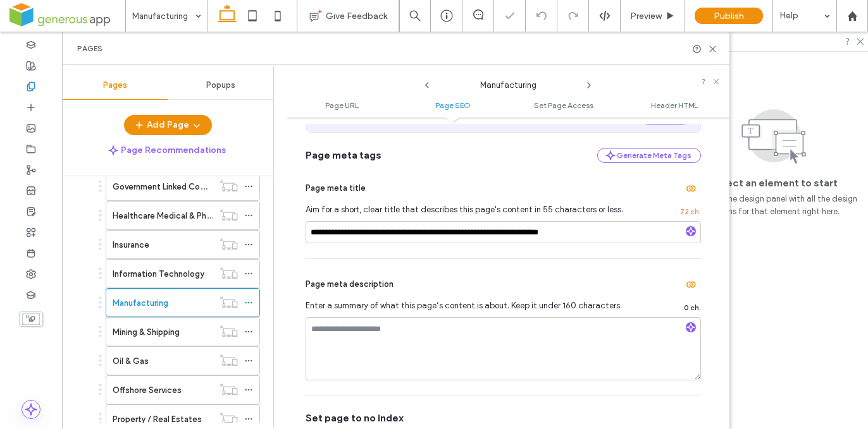
scroll to position [278, 0]
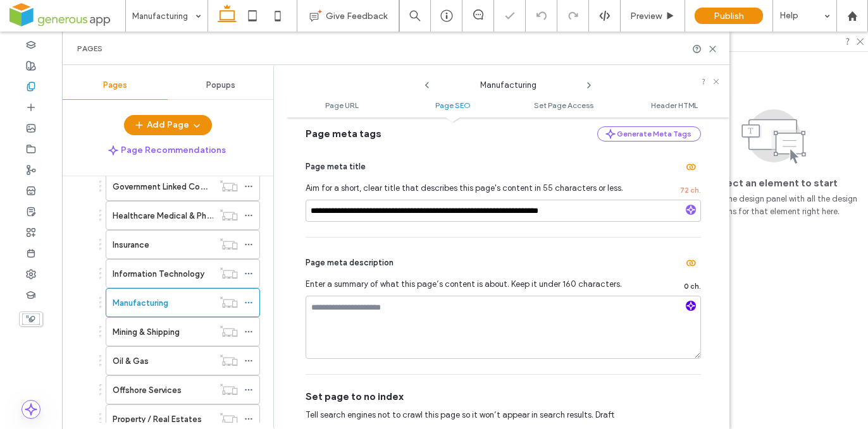
click at [687, 307] on icon "button" at bounding box center [690, 306] width 9 height 9
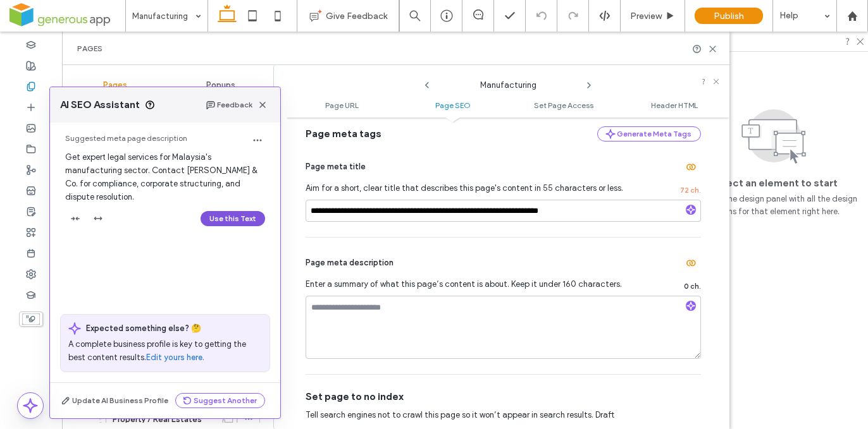
click at [244, 220] on button "Use this Text" at bounding box center [233, 218] width 65 height 15
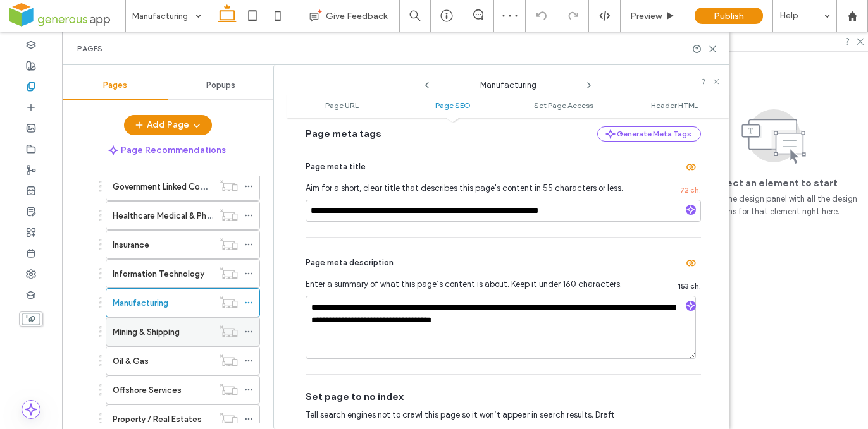
click at [204, 328] on div "Mining & Shipping" at bounding box center [163, 332] width 101 height 13
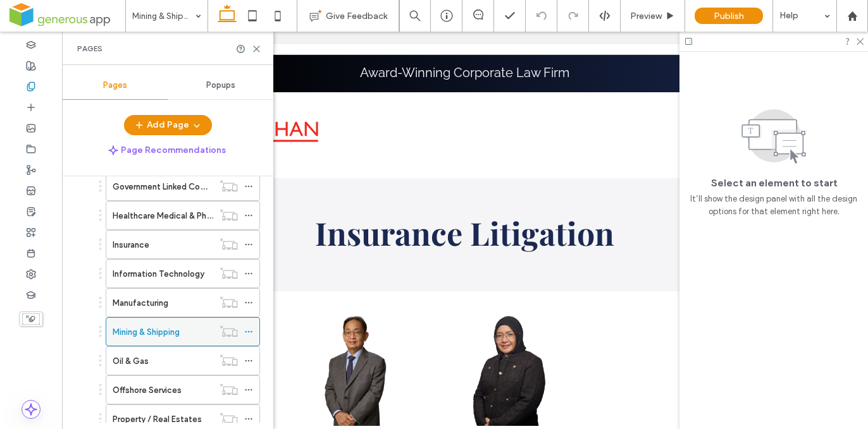
click at [246, 328] on icon at bounding box center [248, 332] width 9 height 9
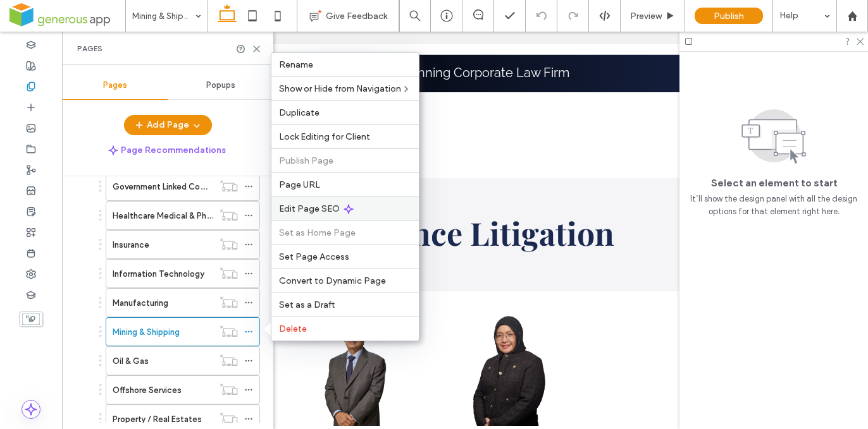
click at [347, 202] on div "Edit Page SEO" at bounding box center [344, 209] width 147 height 24
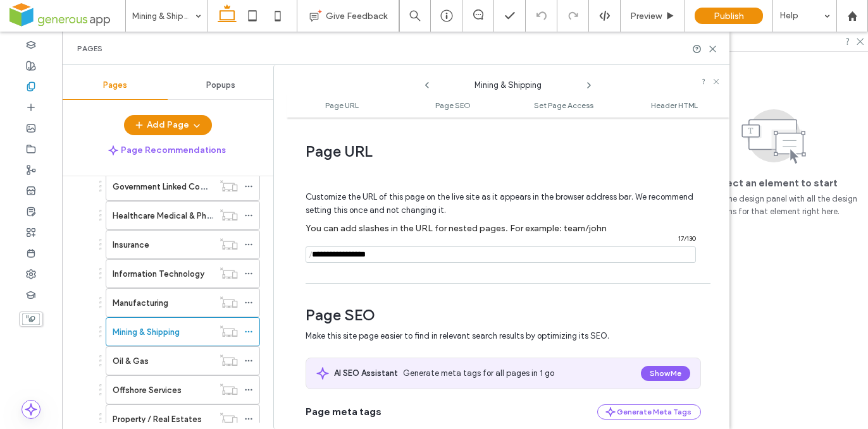
drag, startPoint x: 349, startPoint y: 254, endPoint x: 353, endPoint y: 260, distance: 7.2
click at [349, 254] on input "notEmpty" at bounding box center [501, 255] width 390 height 16
type input "**********"
click at [428, 275] on div "Customize the URL of this page on the live site as it appears in the browser ad…" at bounding box center [503, 221] width 395 height 111
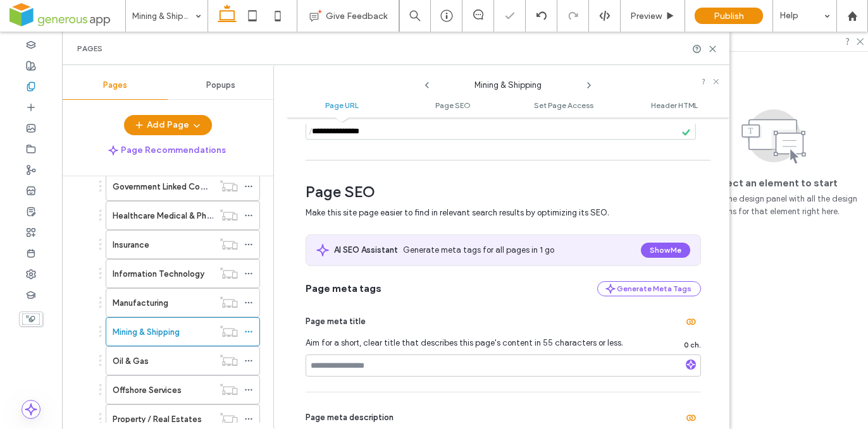
scroll to position [180, 0]
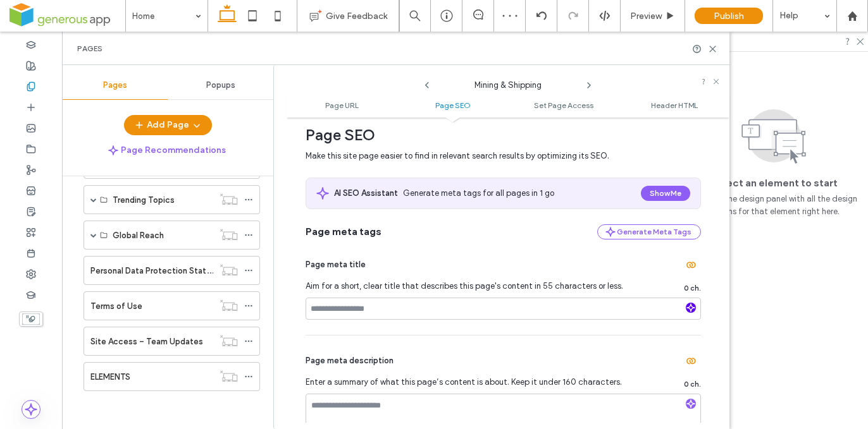
click at [686, 310] on icon "button" at bounding box center [690, 308] width 9 height 9
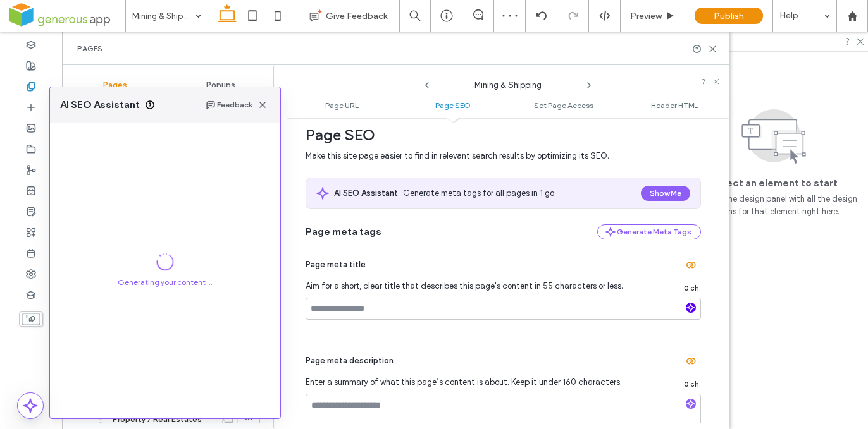
scroll to position [394, 0]
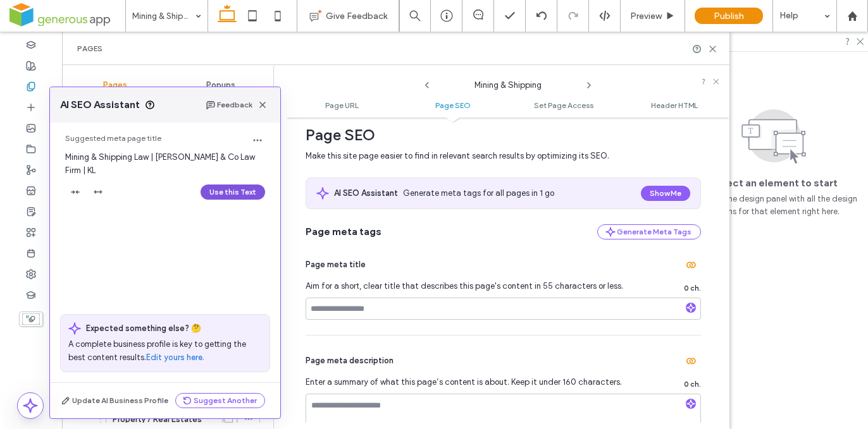
click at [217, 190] on button "Use this Text" at bounding box center [233, 192] width 65 height 15
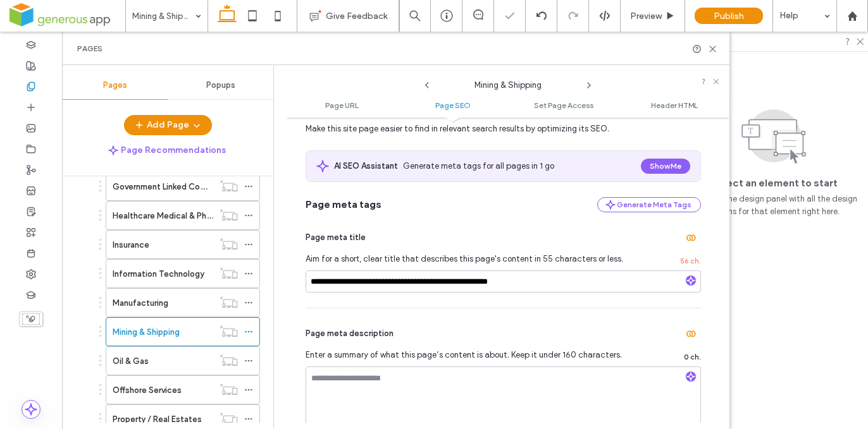
scroll to position [237, 0]
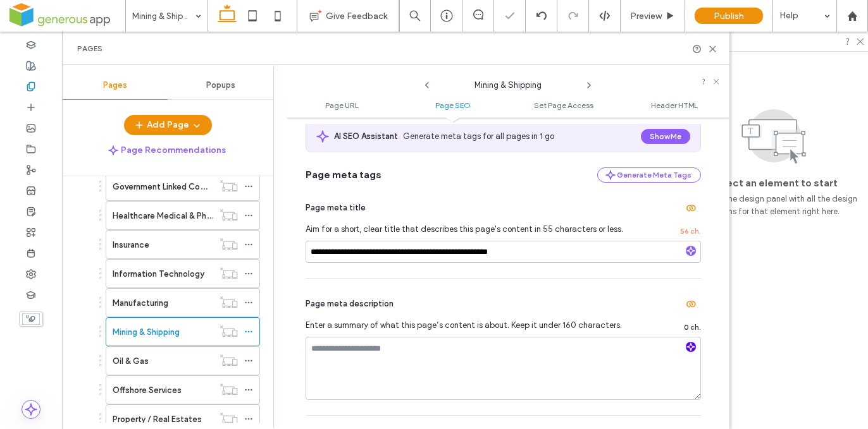
click at [686, 347] on icon "button" at bounding box center [690, 347] width 9 height 9
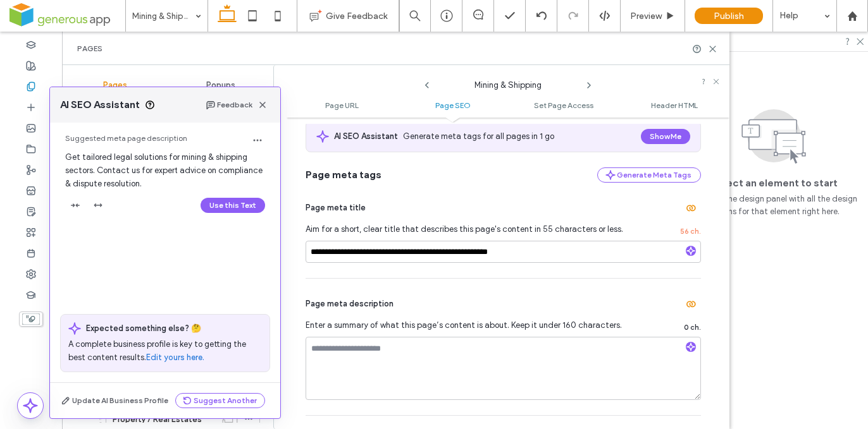
click at [241, 207] on button "Use this Text" at bounding box center [233, 205] width 65 height 15
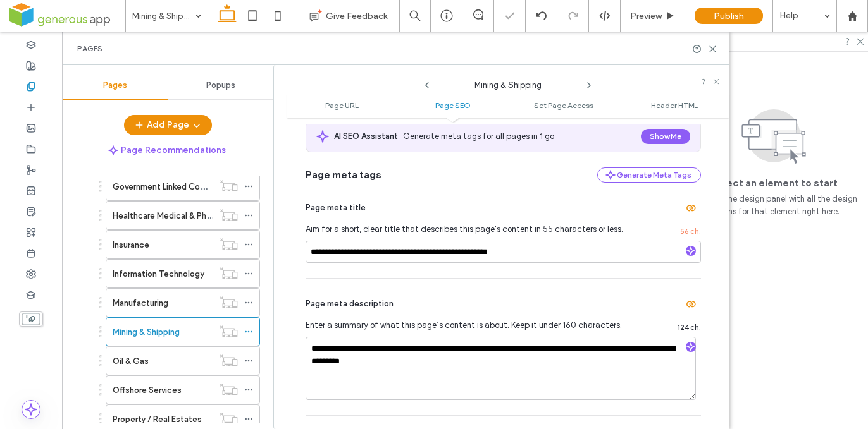
click at [201, 360] on div "Oil & Gas" at bounding box center [163, 361] width 101 height 13
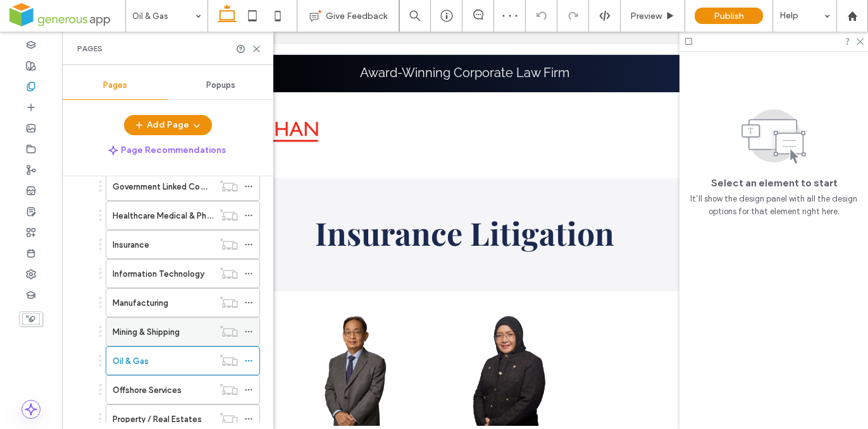
click at [250, 362] on icon at bounding box center [248, 361] width 9 height 9
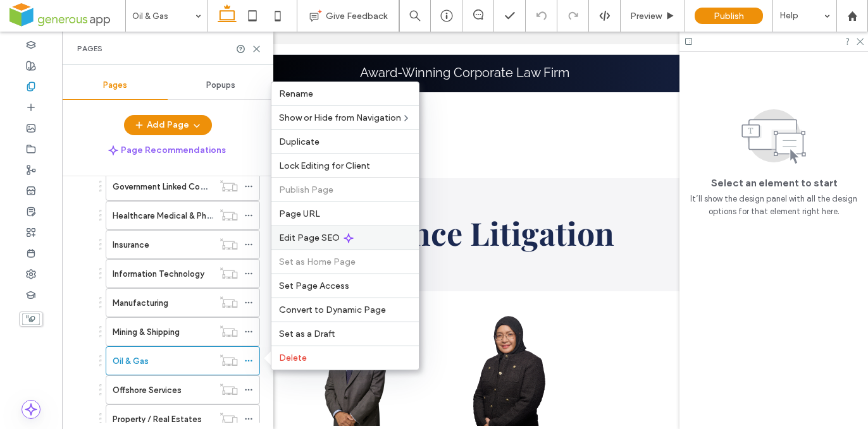
click at [361, 234] on div "Edit Page SEO" at bounding box center [344, 238] width 147 height 24
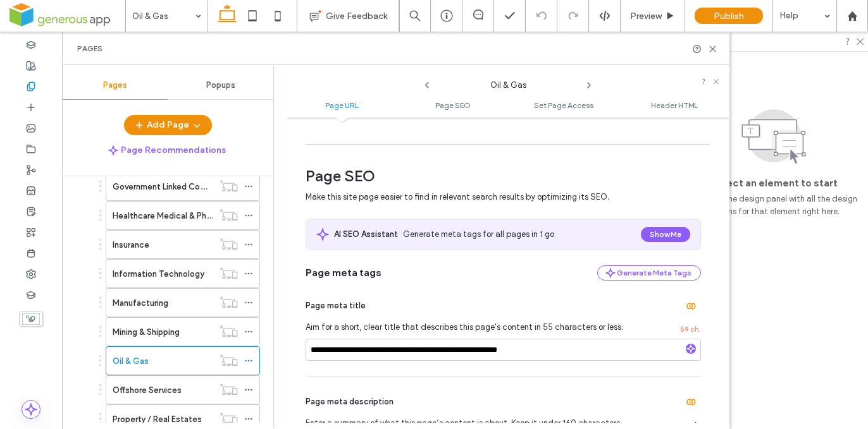
scroll to position [286, 0]
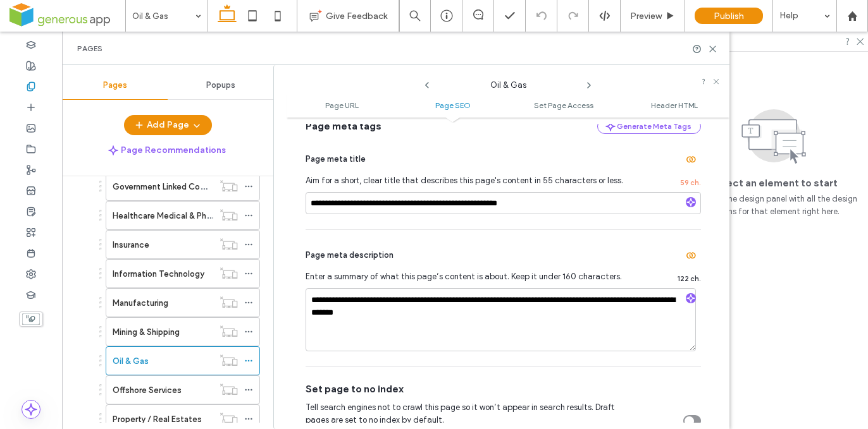
click at [209, 391] on div "Offshore Services" at bounding box center [163, 390] width 101 height 13
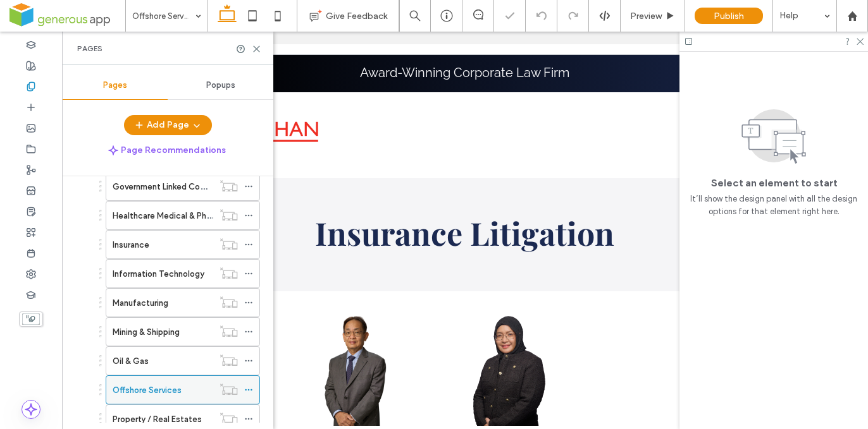
click at [247, 387] on icon at bounding box center [248, 390] width 9 height 9
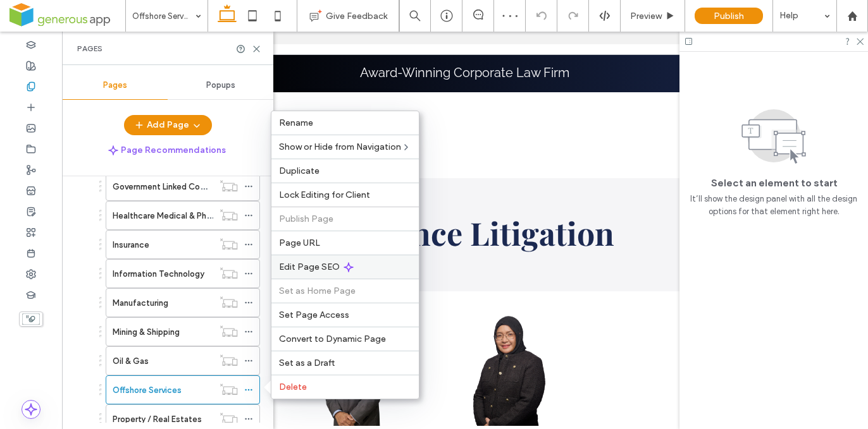
click at [343, 265] on icon at bounding box center [348, 268] width 10 height 10
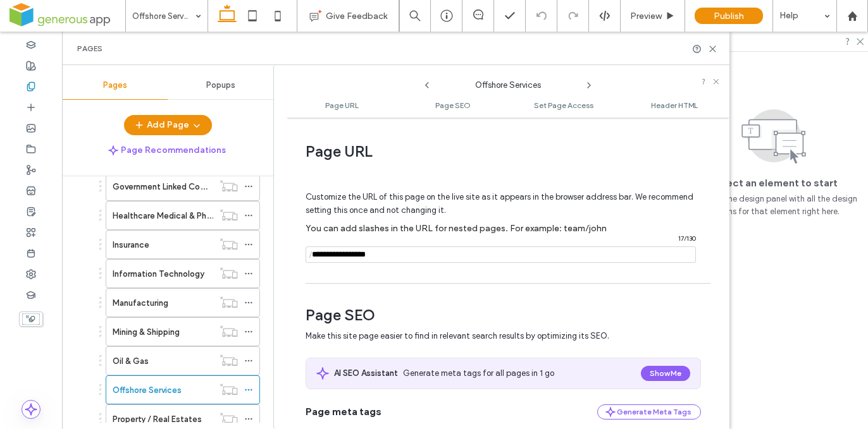
scroll to position [132, 0]
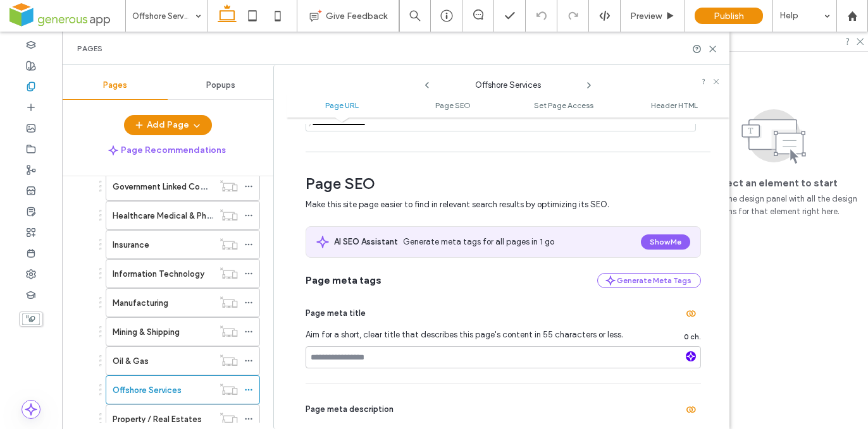
click at [688, 358] on use "button" at bounding box center [691, 357] width 8 height 8
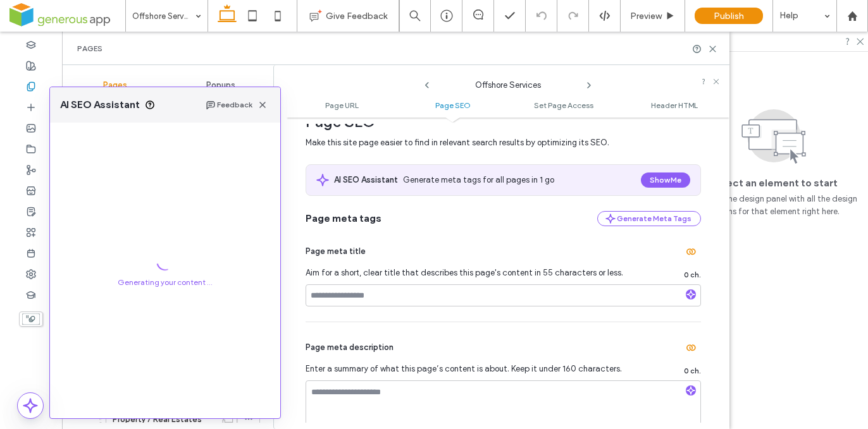
scroll to position [212, 0]
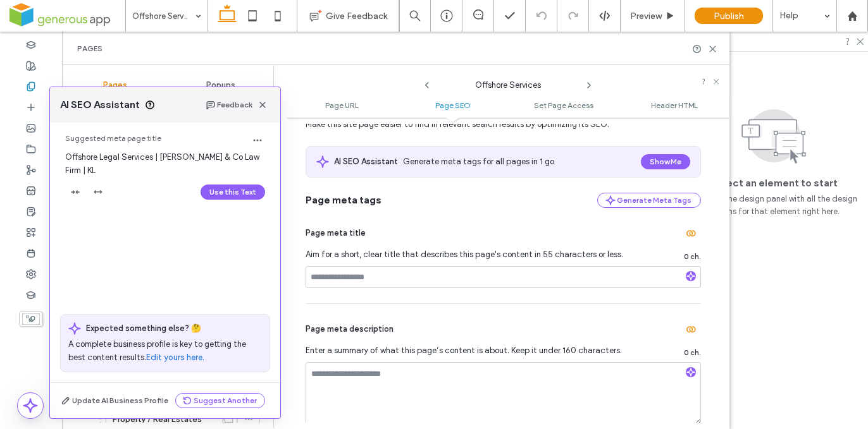
click at [235, 191] on button "Use this Text" at bounding box center [233, 192] width 65 height 15
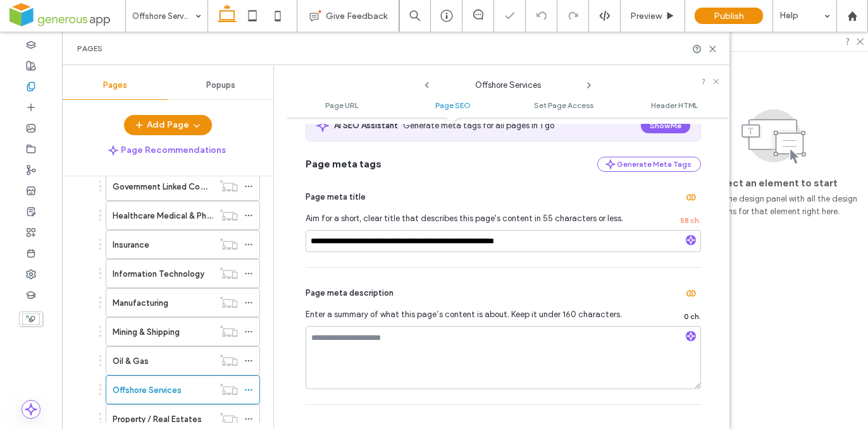
scroll to position [256, 0]
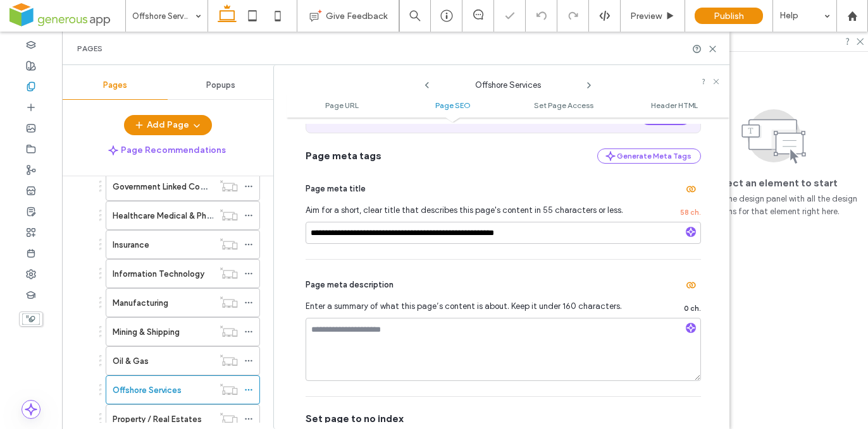
drag, startPoint x: 683, startPoint y: 330, endPoint x: 665, endPoint y: 337, distance: 18.7
click at [687, 330] on use "button" at bounding box center [691, 328] width 8 height 8
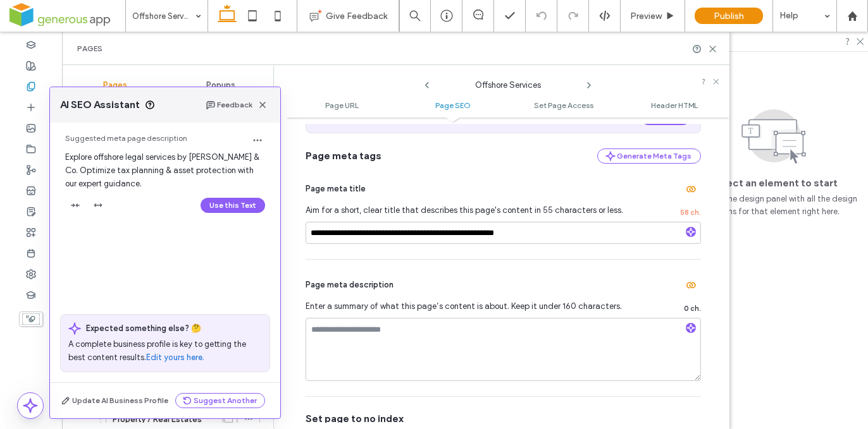
click at [226, 201] on button "Use this Text" at bounding box center [233, 205] width 65 height 15
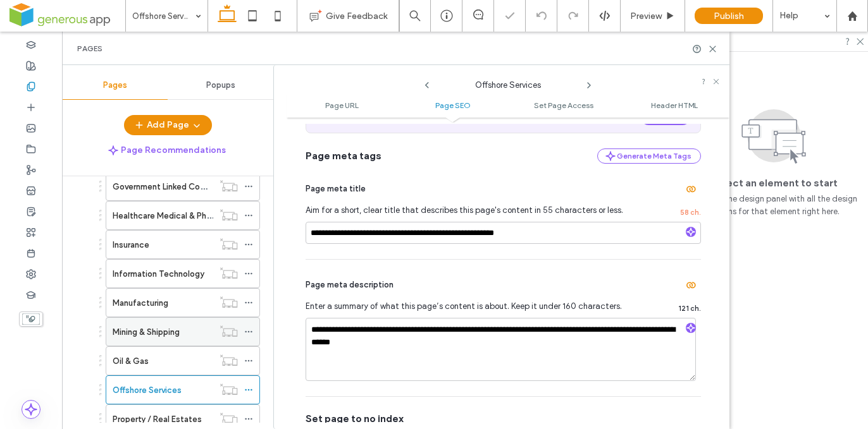
scroll to position [465, 0]
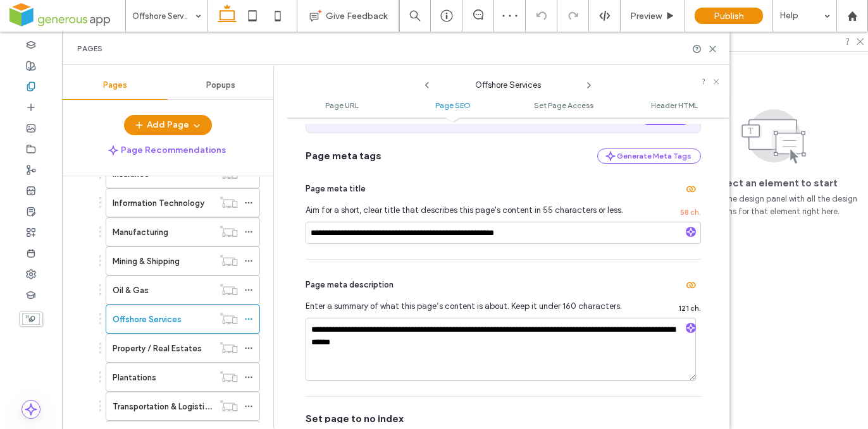
drag, startPoint x: 191, startPoint y: 348, endPoint x: 231, endPoint y: 347, distance: 39.9
click at [191, 349] on label "Property / Real Estates" at bounding box center [157, 349] width 89 height 22
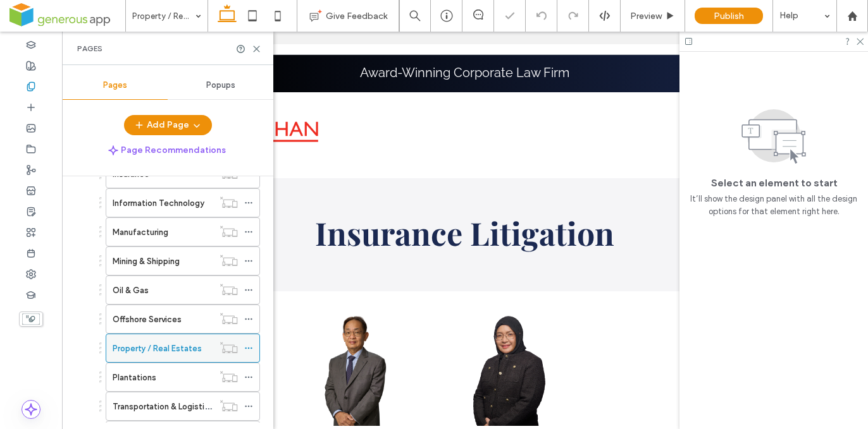
click at [249, 347] on icon at bounding box center [248, 348] width 9 height 9
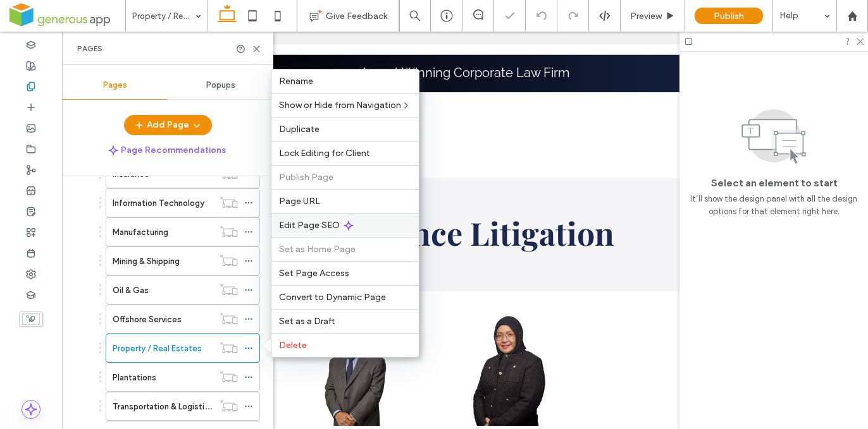
click at [352, 228] on div "Edit Page SEO" at bounding box center [344, 225] width 147 height 24
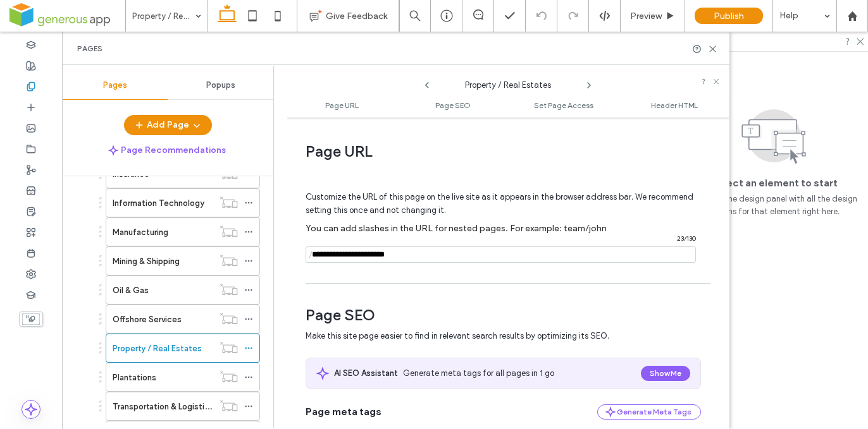
drag, startPoint x: 352, startPoint y: 255, endPoint x: 354, endPoint y: 266, distance: 10.9
click at [352, 255] on input "notEmpty" at bounding box center [501, 255] width 390 height 16
click at [426, 263] on input "notEmpty" at bounding box center [501, 255] width 390 height 16
type input "**********"
click at [471, 277] on div "Customize the URL of this page on the live site as it appears in the browser ad…" at bounding box center [503, 221] width 395 height 111
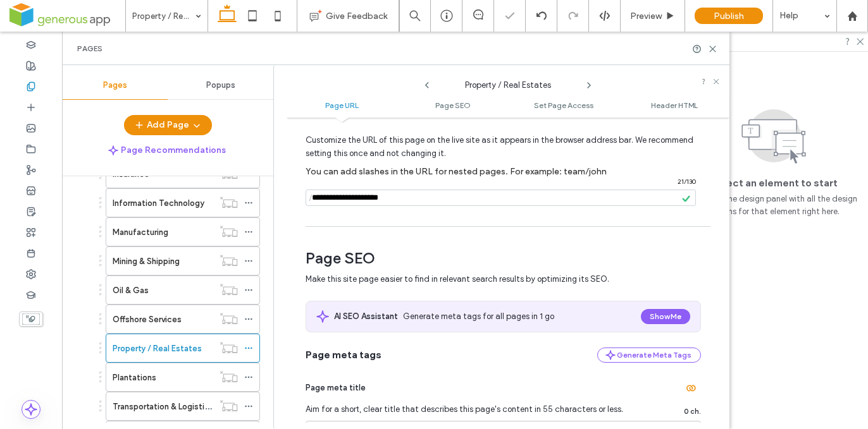
scroll to position [214, 0]
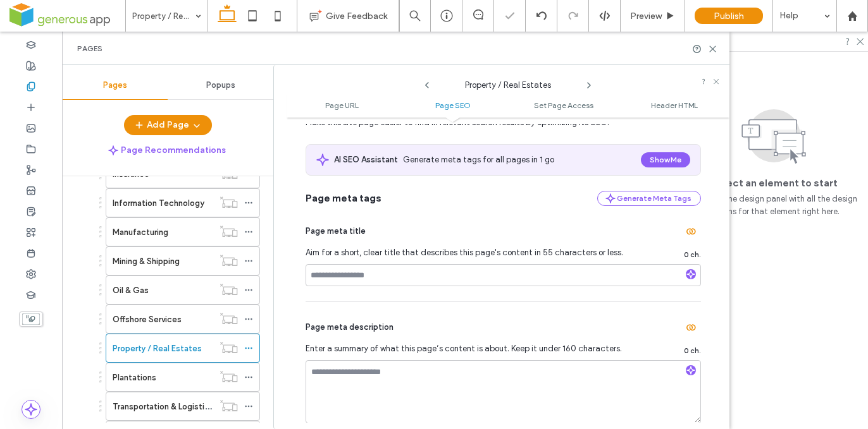
click at [684, 273] on div at bounding box center [434, 214] width 868 height 429
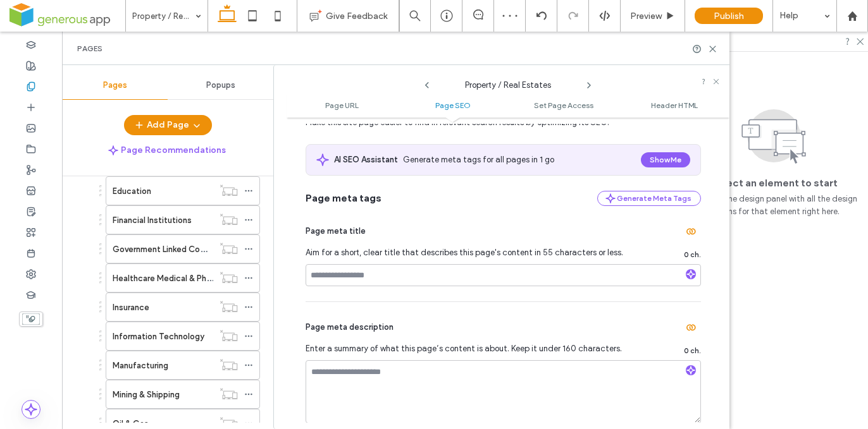
scroll to position [465, 0]
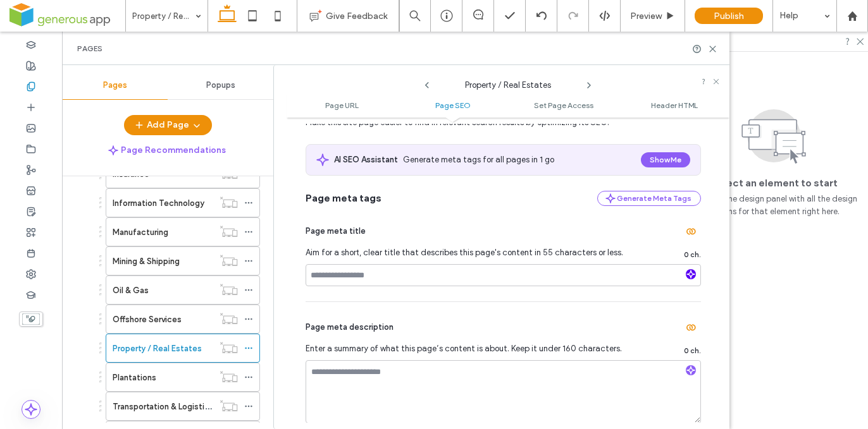
click at [687, 278] on use "button" at bounding box center [691, 275] width 8 height 8
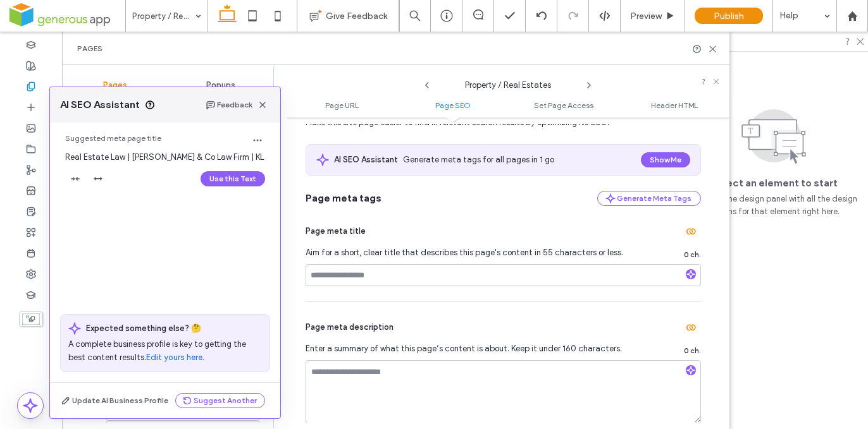
click at [234, 177] on button "Use this Text" at bounding box center [233, 178] width 65 height 15
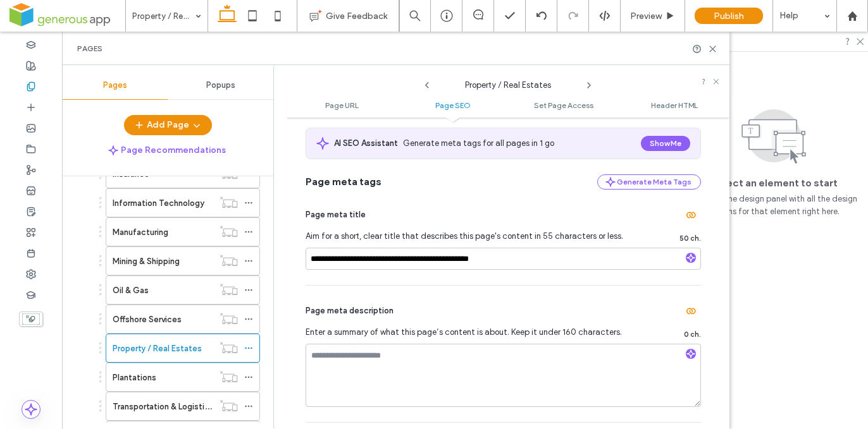
scroll to position [238, 0]
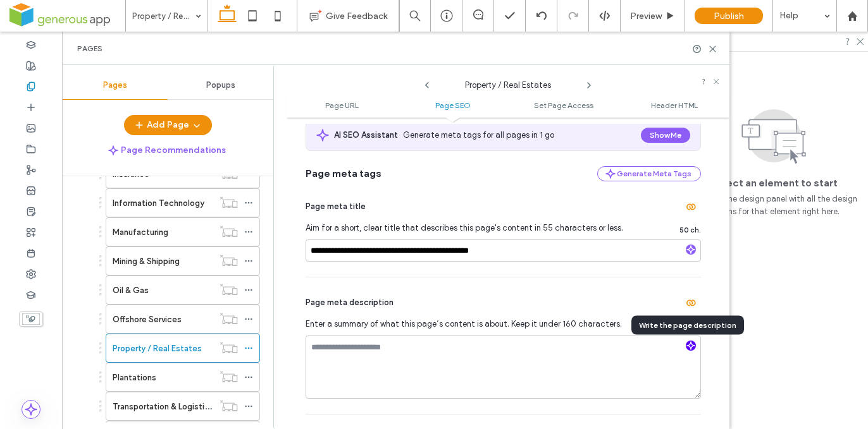
click at [687, 348] on use "button" at bounding box center [691, 346] width 8 height 8
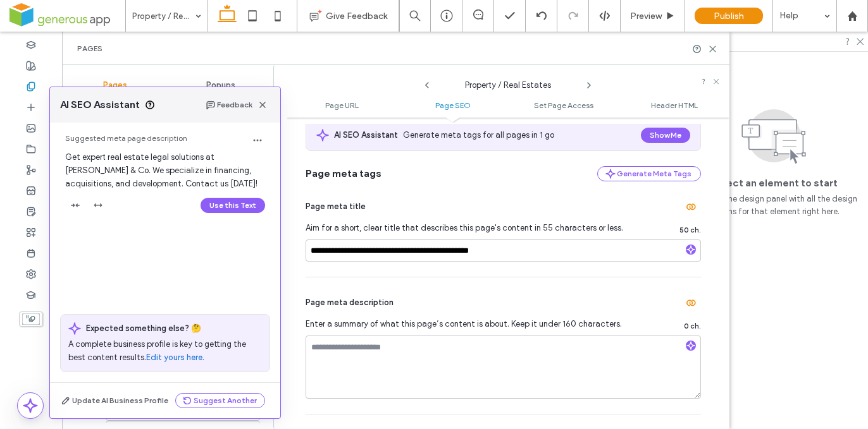
click at [242, 207] on button "Use this Text" at bounding box center [233, 205] width 65 height 15
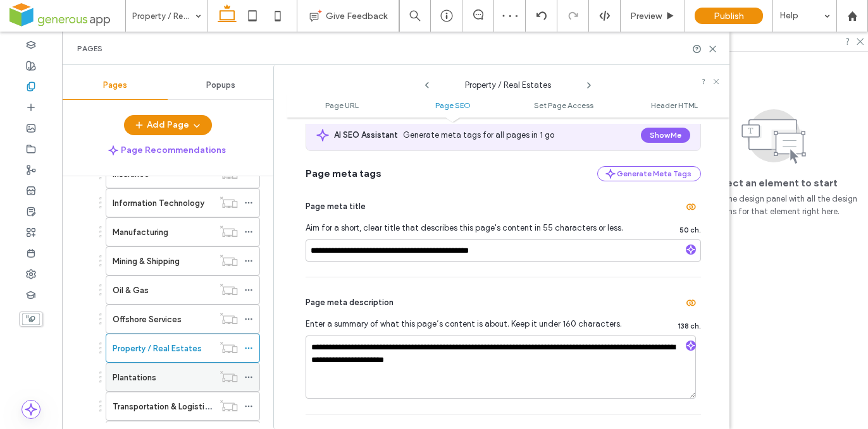
scroll to position [473, 0]
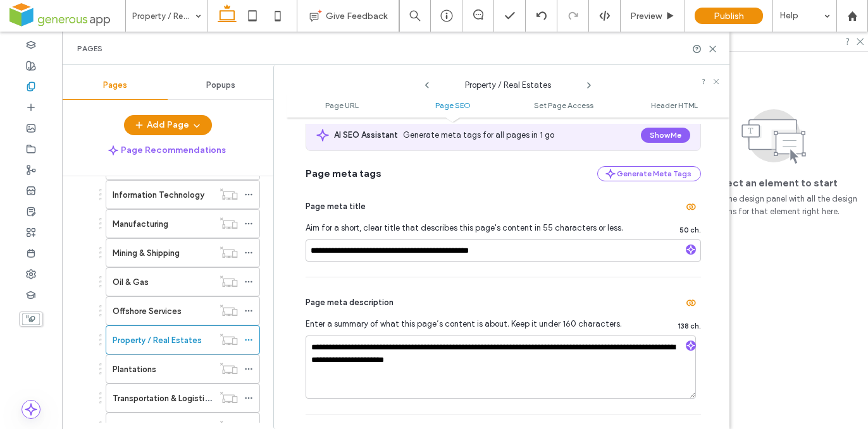
click at [200, 373] on div "Plantations" at bounding box center [163, 369] width 101 height 13
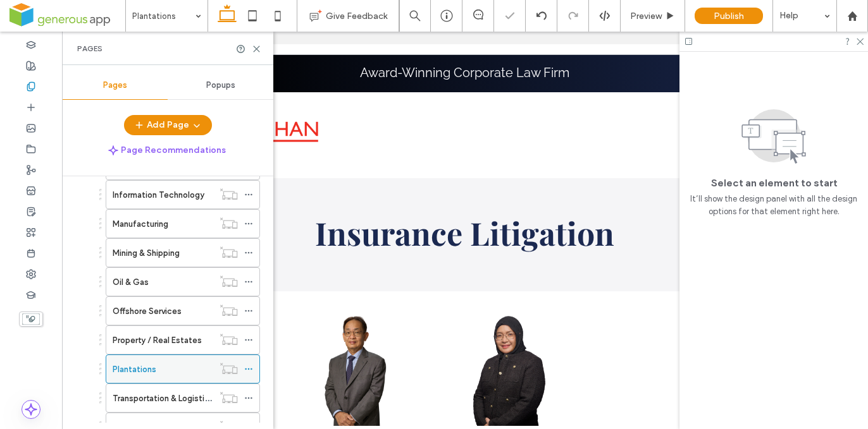
click at [249, 368] on icon at bounding box center [248, 369] width 9 height 9
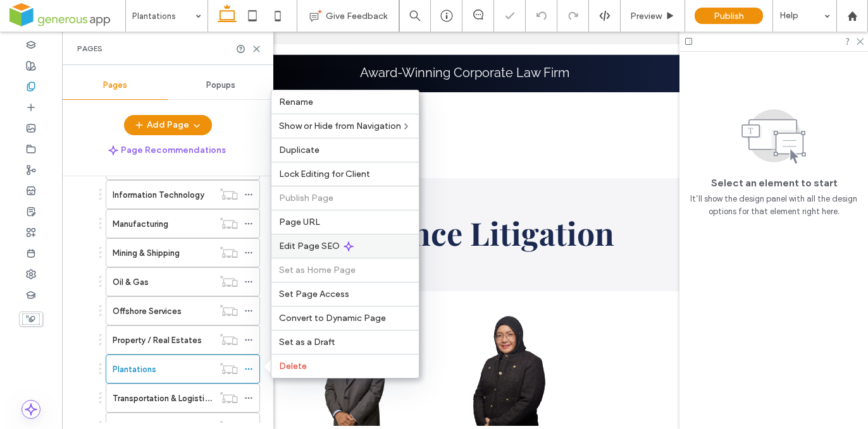
click at [382, 249] on div "Edit Page SEO" at bounding box center [344, 246] width 147 height 24
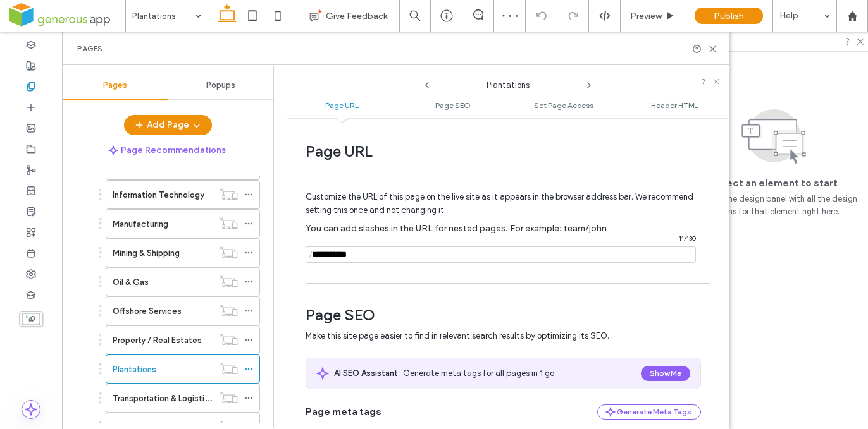
scroll to position [178, 0]
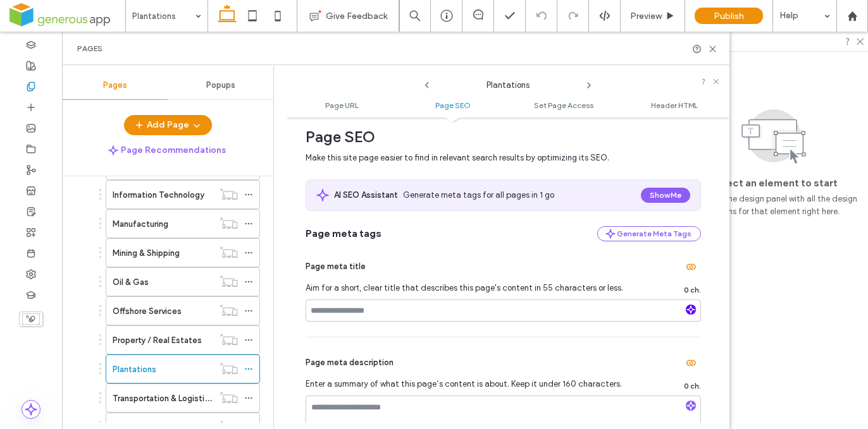
click at [687, 311] on icon "button" at bounding box center [690, 310] width 9 height 9
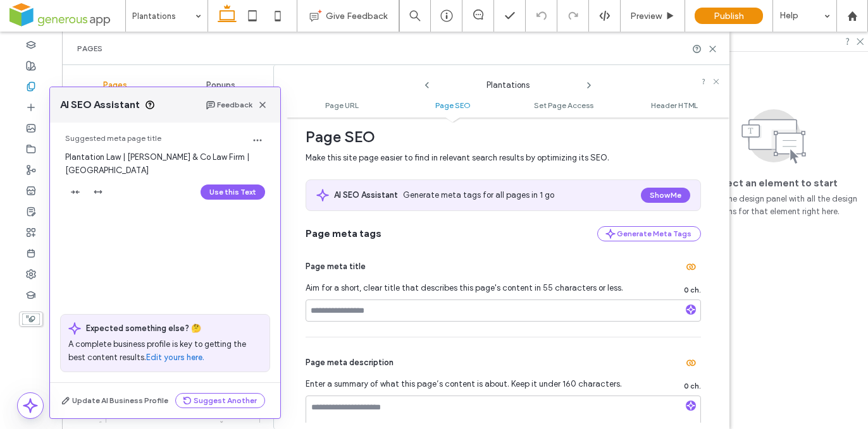
click at [230, 192] on button "Use this Text" at bounding box center [233, 192] width 65 height 15
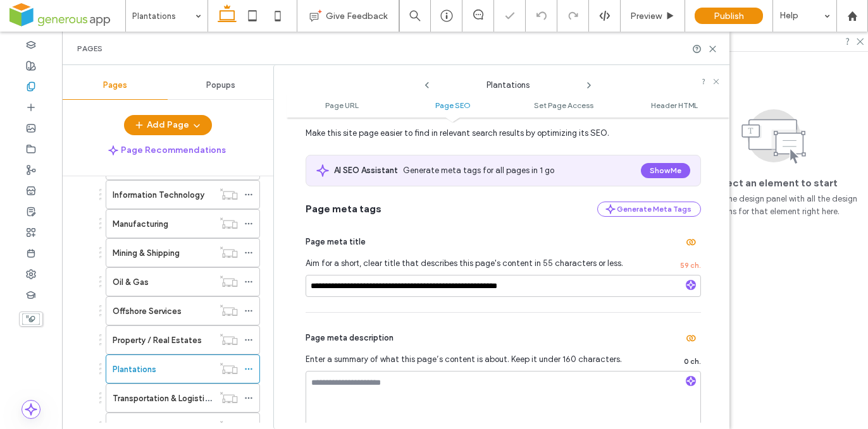
scroll to position [218, 0]
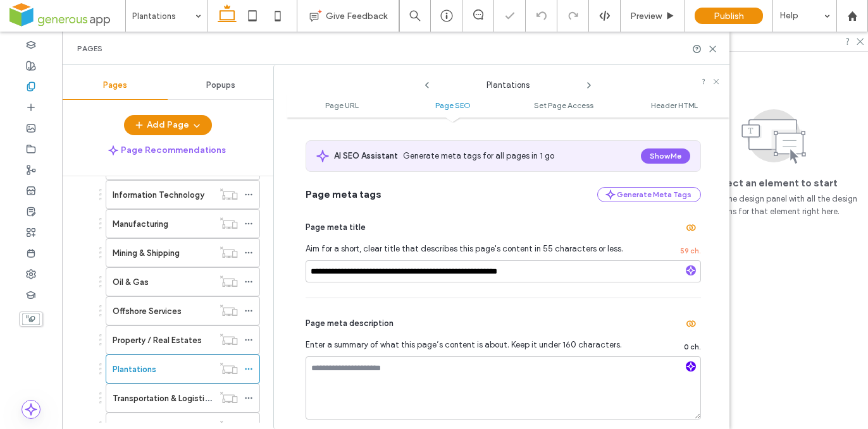
click at [689, 369] on use "button" at bounding box center [691, 367] width 8 height 8
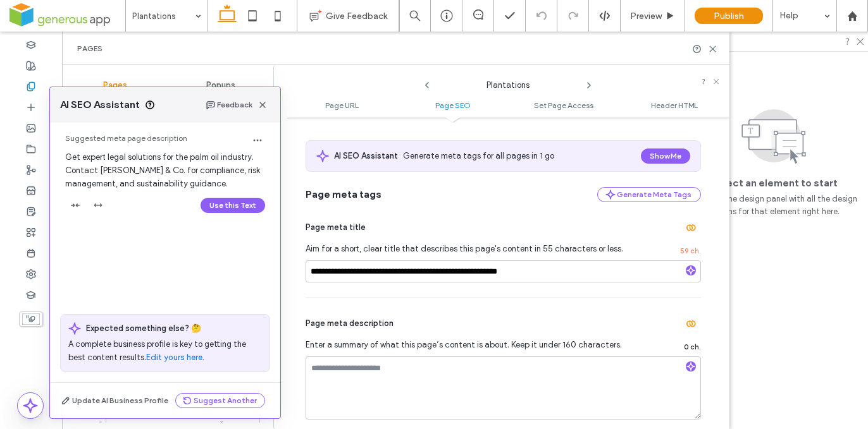
click at [243, 203] on button "Use this Text" at bounding box center [233, 205] width 65 height 15
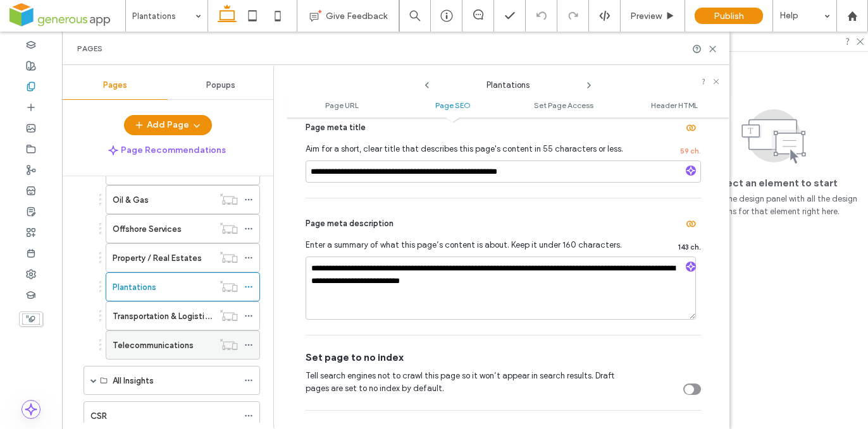
scroll to position [564, 0]
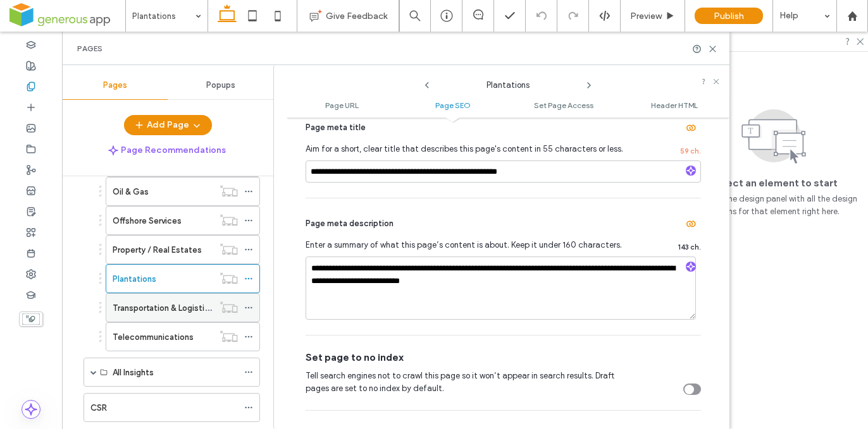
click at [199, 309] on label "Transportation & Logistics" at bounding box center [163, 308] width 101 height 22
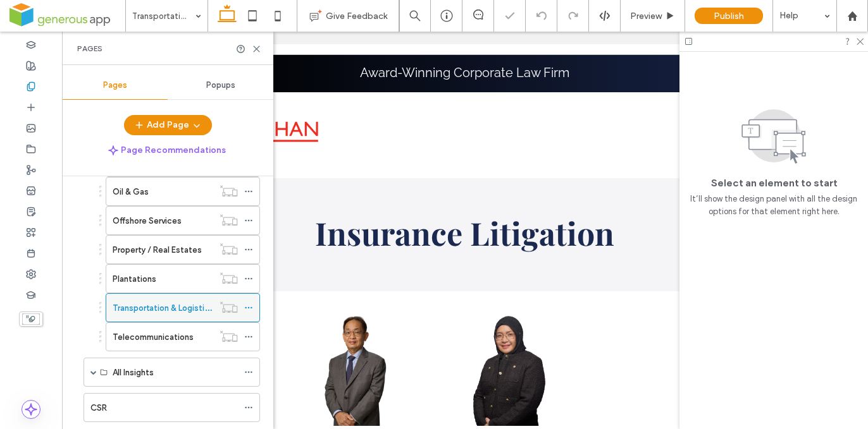
click at [247, 308] on use at bounding box center [248, 308] width 7 height 2
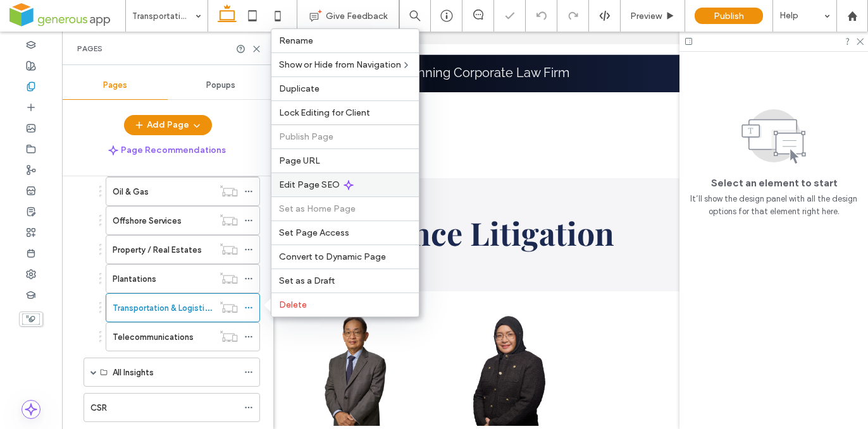
click at [369, 186] on div "Edit Page SEO" at bounding box center [344, 185] width 147 height 24
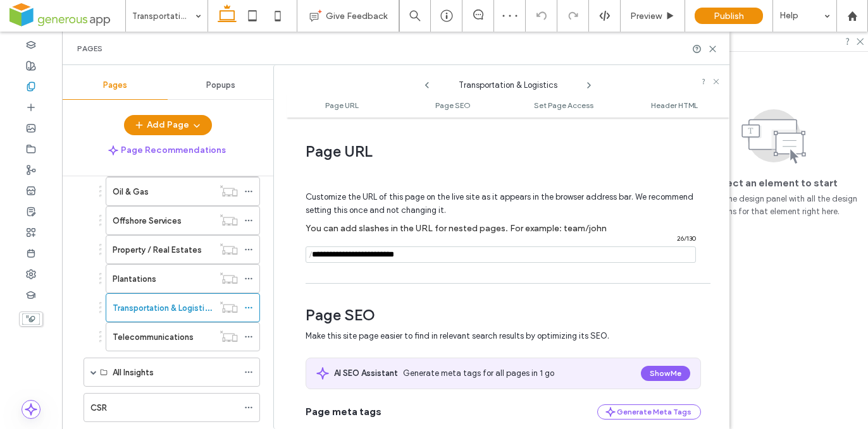
drag, startPoint x: 376, startPoint y: 256, endPoint x: 375, endPoint y: 263, distance: 7.0
click at [376, 256] on input "notEmpty" at bounding box center [501, 255] width 390 height 16
type input "**********"
click at [434, 283] on div "Page URL Customize the URL of this page on the live site as it appears in the b…" at bounding box center [508, 273] width 443 height 299
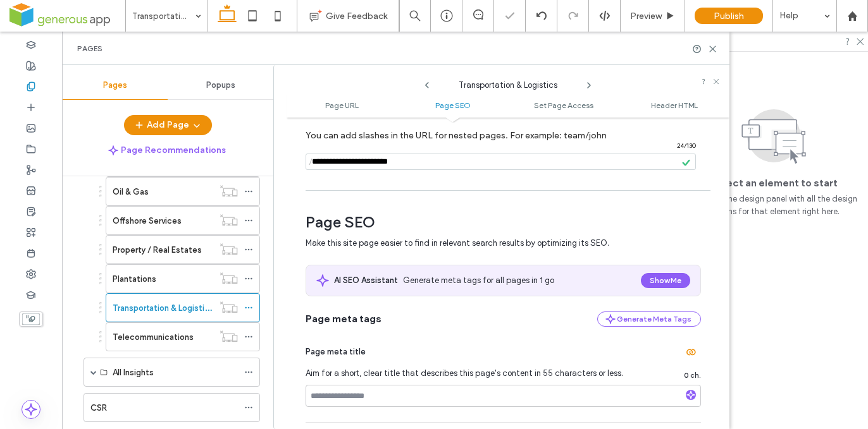
scroll to position [239, 0]
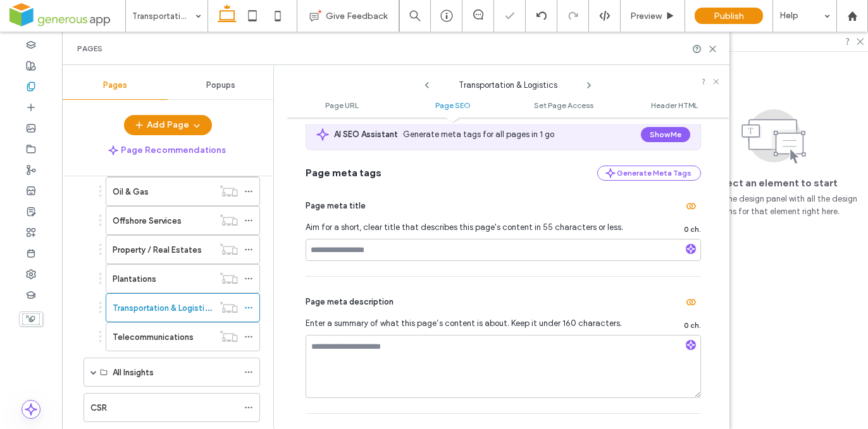
click at [687, 250] on div at bounding box center [434, 214] width 868 height 429
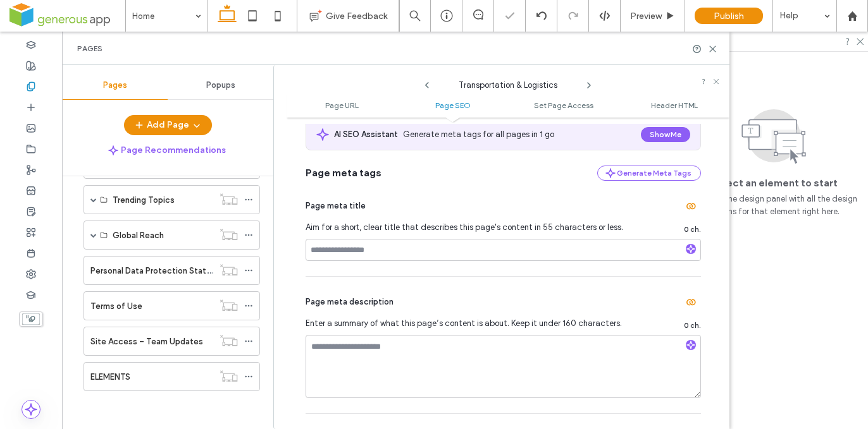
click at [687, 250] on div at bounding box center [434, 214] width 868 height 429
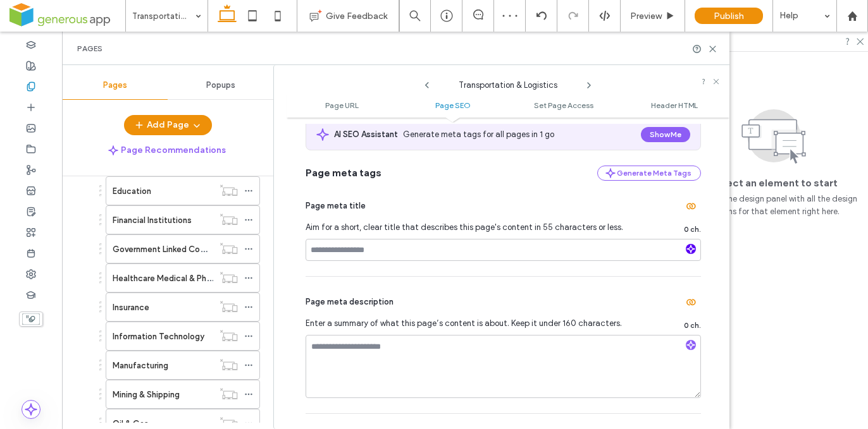
scroll to position [564, 0]
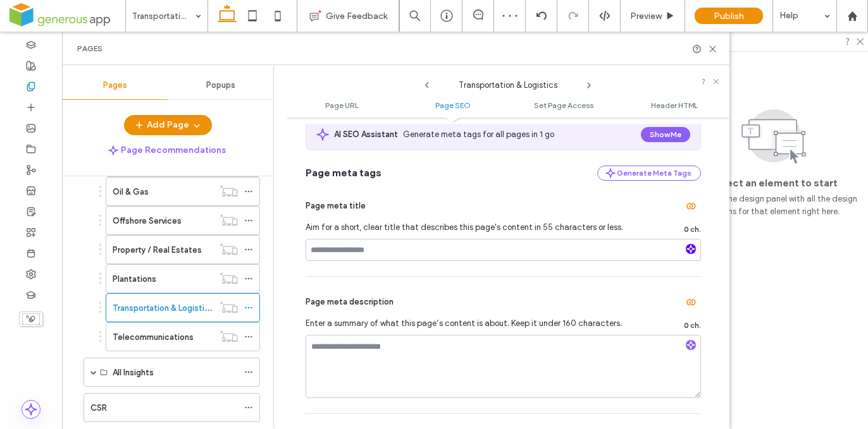
click at [687, 252] on use "button" at bounding box center [691, 249] width 8 height 8
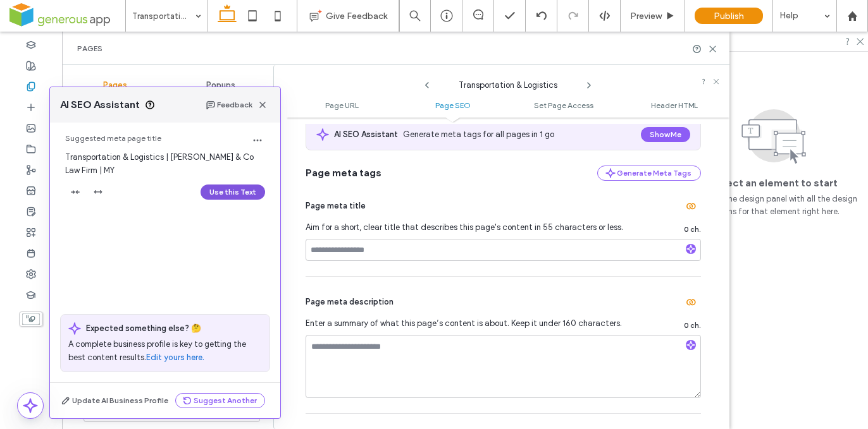
click at [234, 188] on button "Use this Text" at bounding box center [233, 192] width 65 height 15
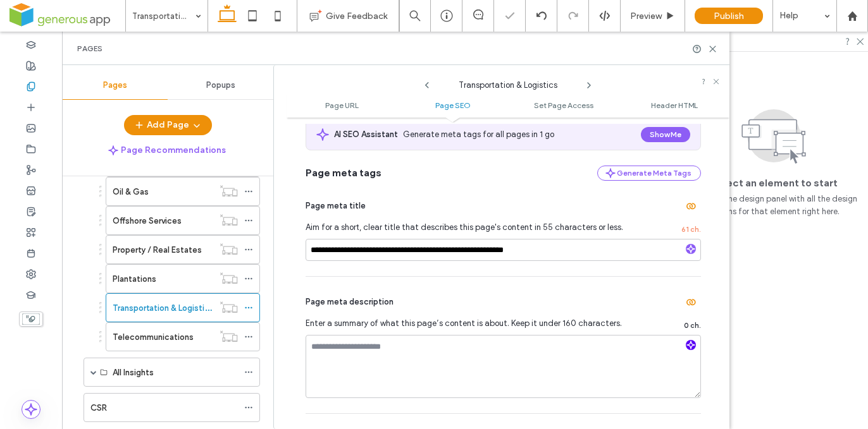
click at [687, 345] on use "button" at bounding box center [691, 346] width 8 height 8
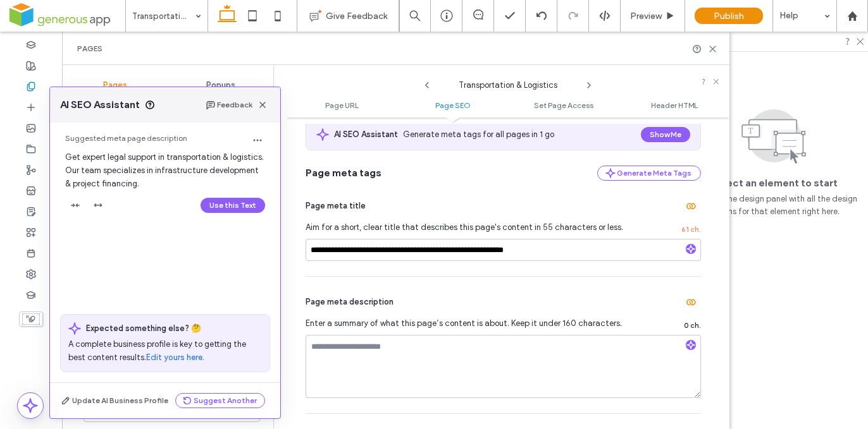
click at [242, 205] on button "Use this Text" at bounding box center [233, 205] width 65 height 15
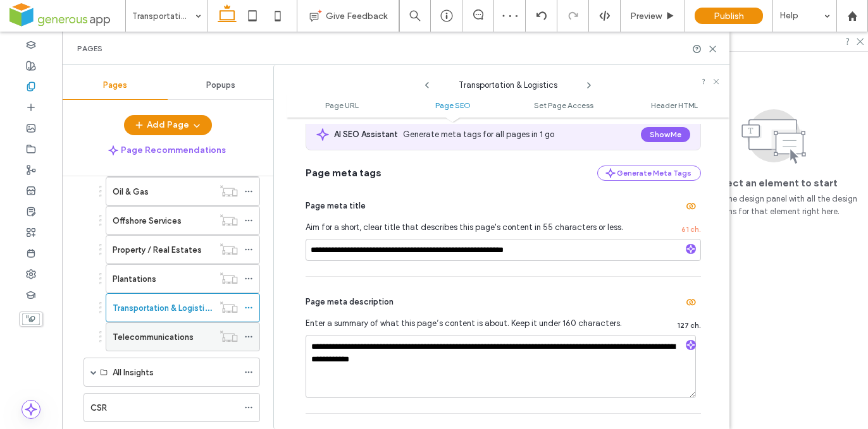
scroll to position [580, 0]
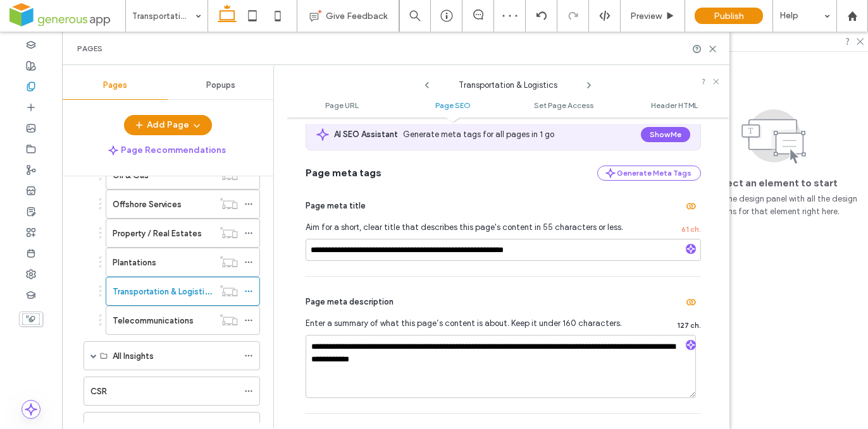
click at [180, 319] on label "Telecommunications" at bounding box center [153, 321] width 81 height 22
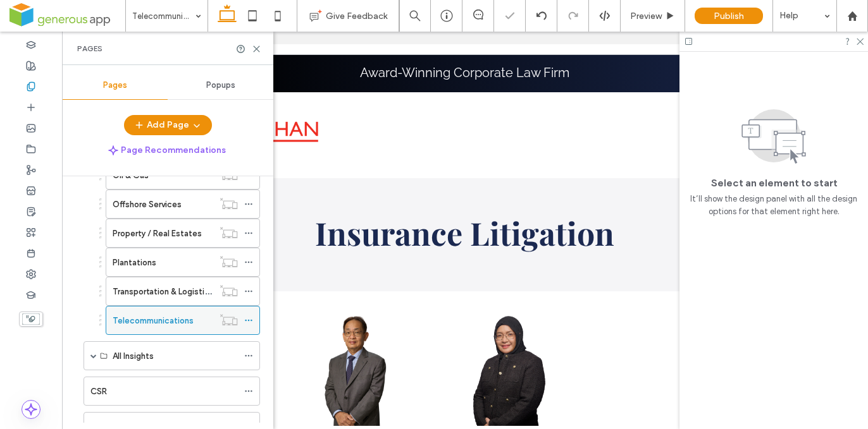
click at [248, 318] on icon at bounding box center [248, 320] width 9 height 9
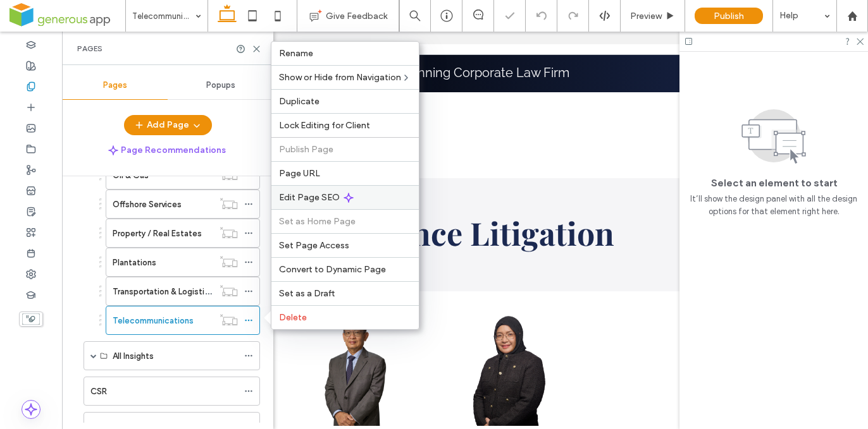
click at [365, 199] on div "Edit Page SEO" at bounding box center [344, 197] width 147 height 24
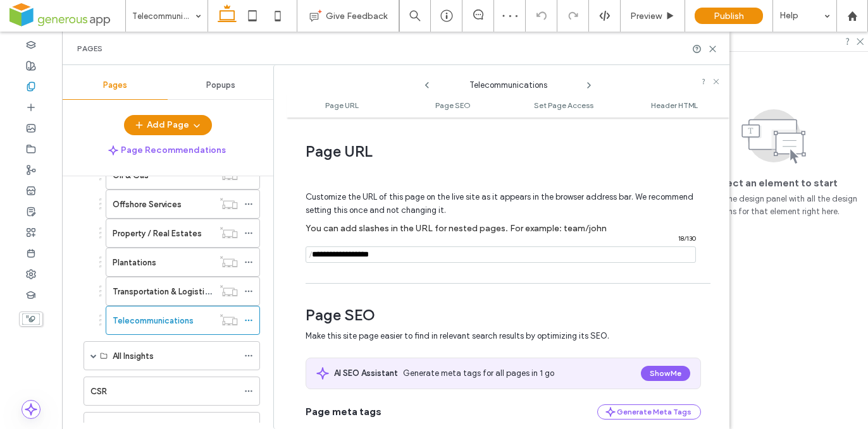
scroll to position [129, 0]
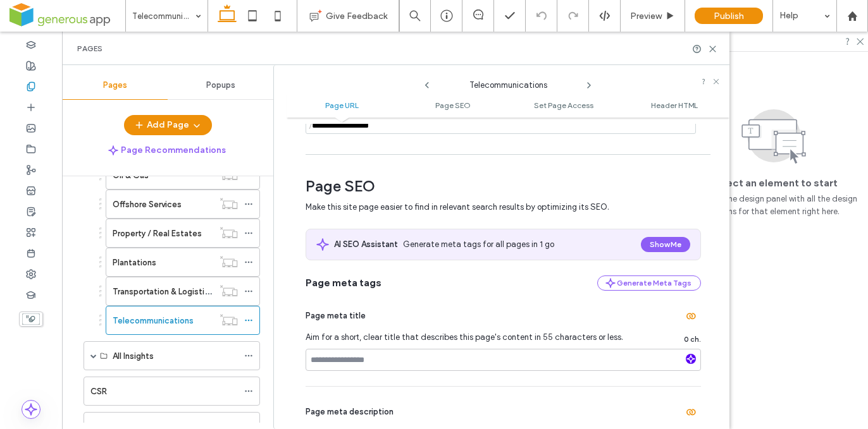
click at [686, 358] on icon "button" at bounding box center [690, 359] width 9 height 9
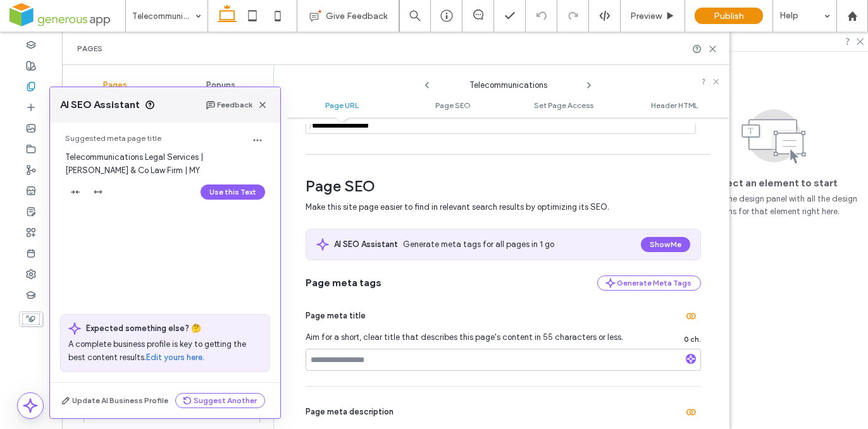
click at [234, 190] on button "Use this Text" at bounding box center [233, 192] width 65 height 15
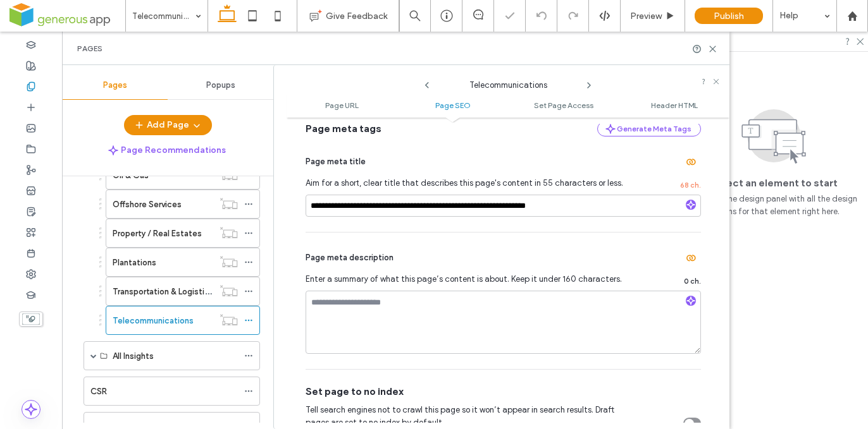
scroll to position [300, 0]
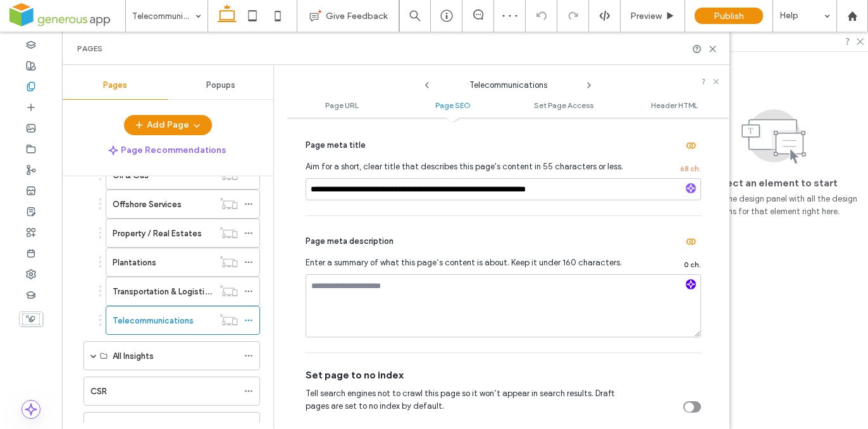
click at [687, 285] on use "button" at bounding box center [691, 285] width 8 height 8
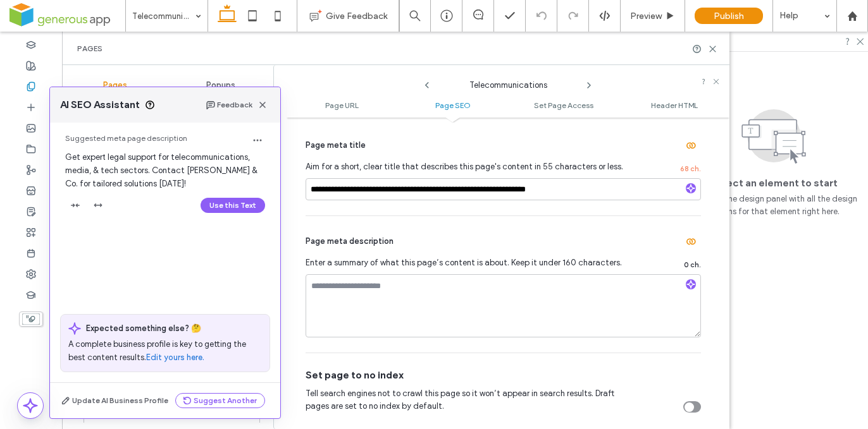
click at [235, 201] on button "Use this Text" at bounding box center [233, 205] width 65 height 15
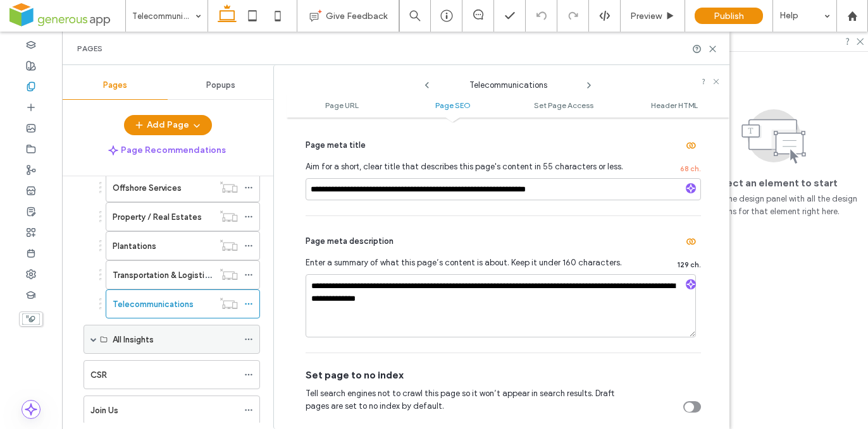
scroll to position [613, 0]
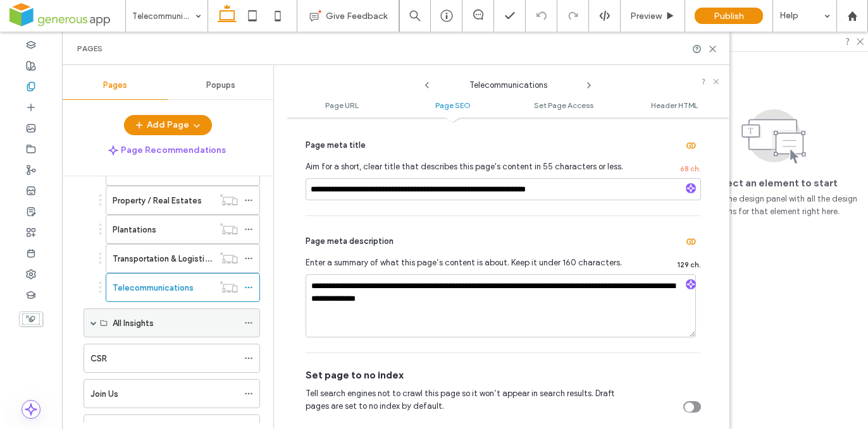
click at [90, 324] on span at bounding box center [93, 323] width 6 height 6
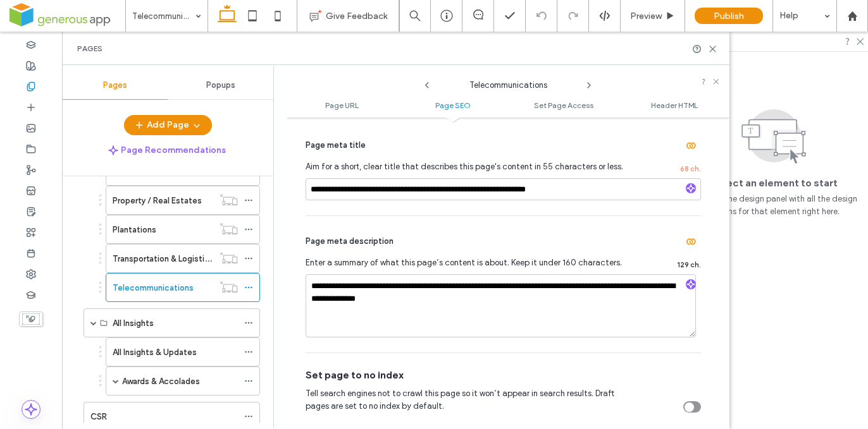
scroll to position [742, 0]
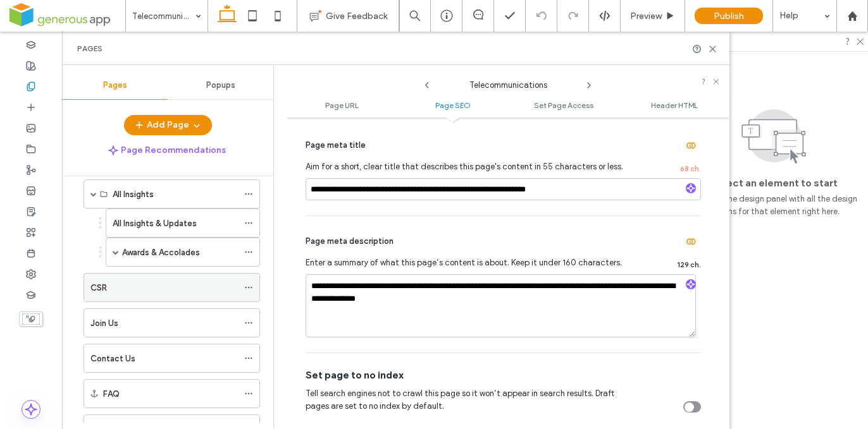
click at [161, 293] on div "CSR" at bounding box center [163, 287] width 147 height 13
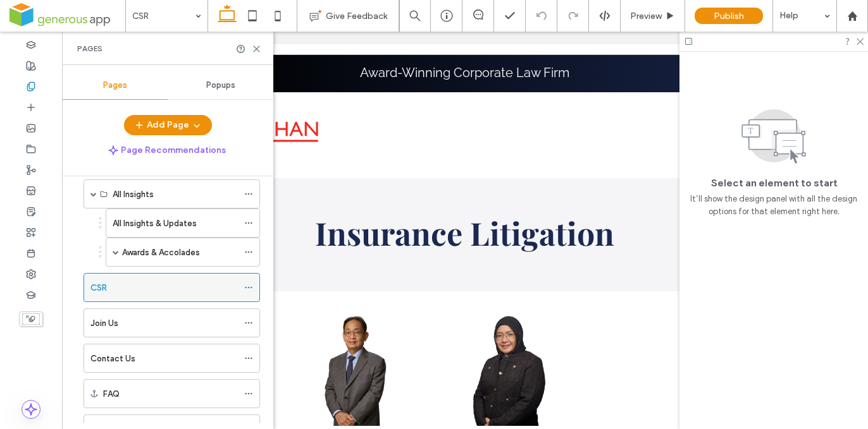
click at [249, 289] on icon at bounding box center [248, 287] width 9 height 9
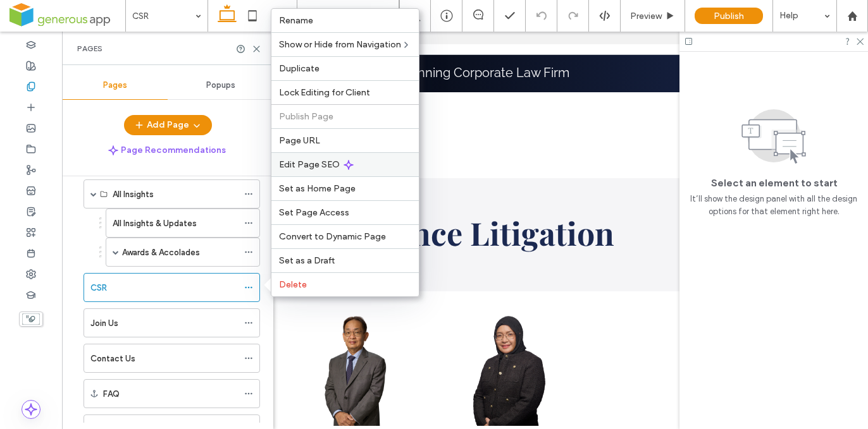
click at [357, 159] on div "Edit Page SEO" at bounding box center [344, 164] width 147 height 24
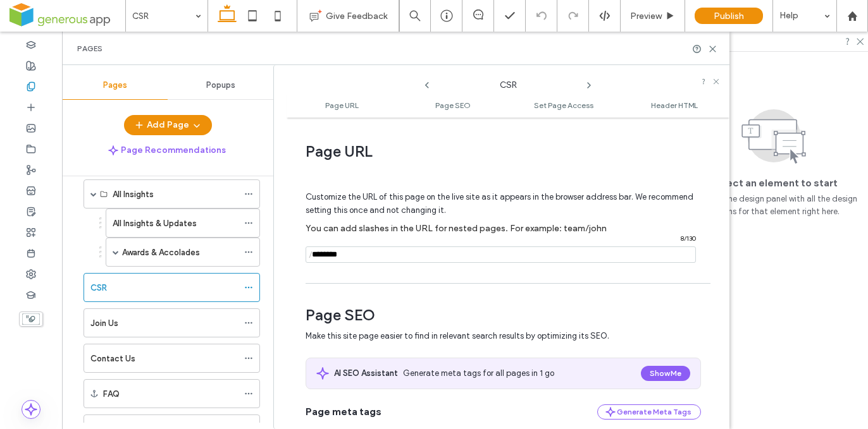
drag, startPoint x: 384, startPoint y: 255, endPoint x: 316, endPoint y: 248, distance: 68.0
click at [316, 248] on input "notEmpty" at bounding box center [501, 255] width 390 height 16
type input "***"
drag, startPoint x: 711, startPoint y: 47, endPoint x: 707, endPoint y: 54, distance: 8.8
click at [711, 47] on use at bounding box center [713, 49] width 6 height 6
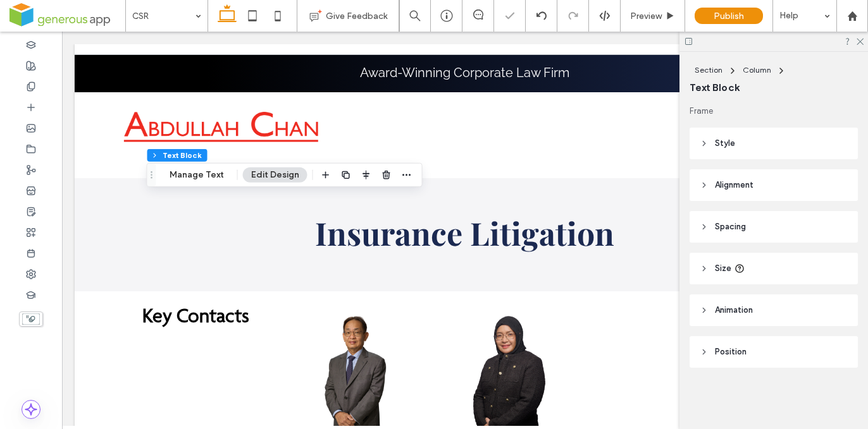
click at [493, 214] on div at bounding box center [434, 214] width 868 height 429
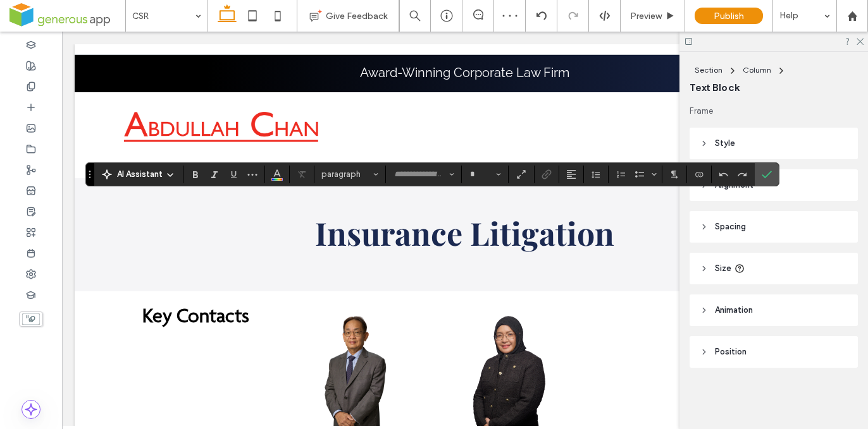
type input "**********"
type input "**"
drag, startPoint x: 765, startPoint y: 176, endPoint x: 696, endPoint y: 164, distance: 69.5
click at [765, 176] on use "Confirm" at bounding box center [767, 175] width 10 height 8
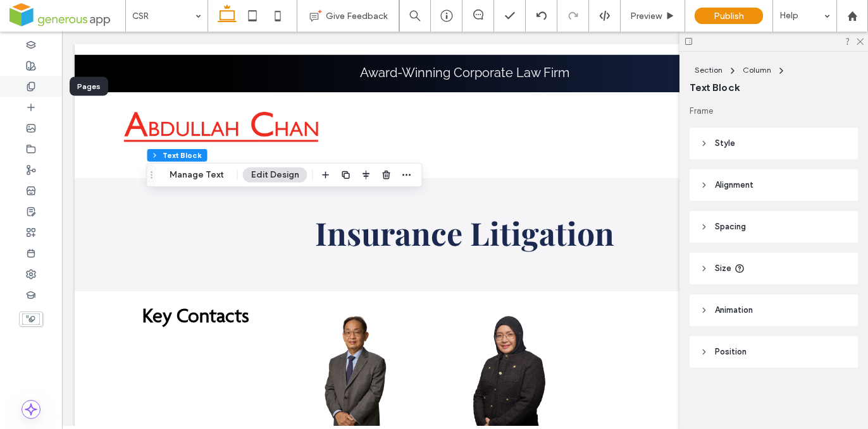
click at [35, 87] on icon at bounding box center [31, 87] width 10 height 10
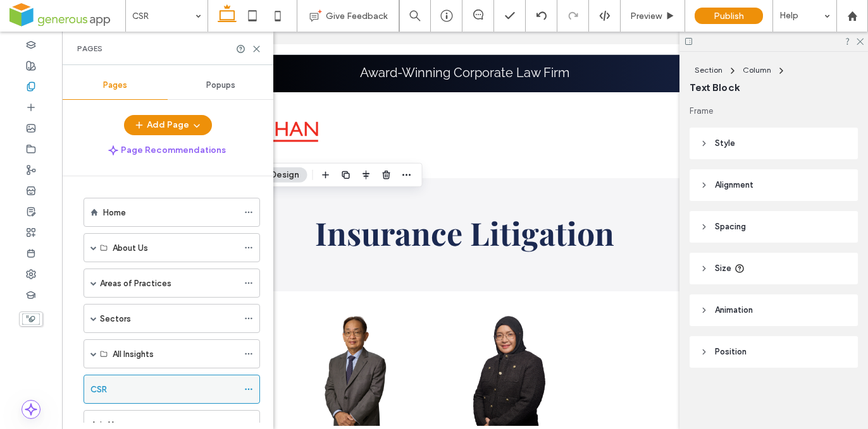
click at [246, 385] on icon at bounding box center [248, 389] width 9 height 9
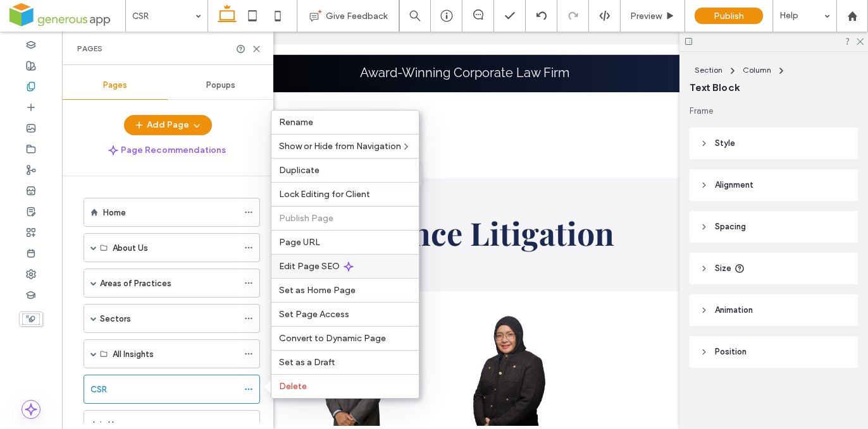
click at [333, 263] on span "Edit Page SEO" at bounding box center [309, 266] width 61 height 11
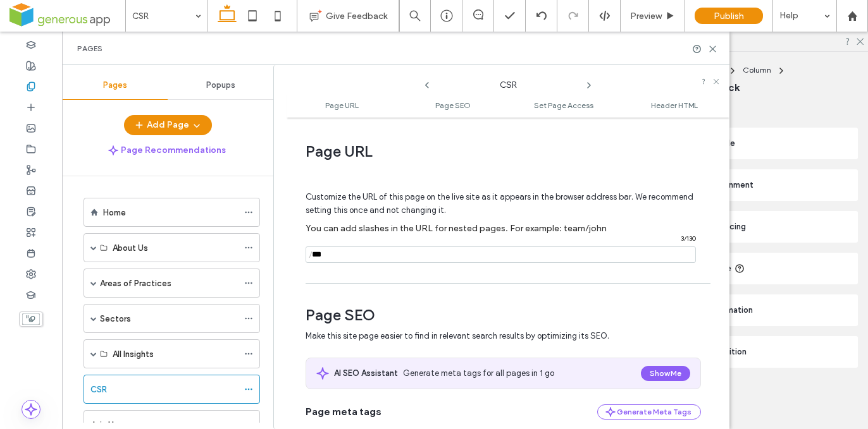
click at [343, 257] on input "notEmpty" at bounding box center [501, 255] width 390 height 16
drag, startPoint x: 295, startPoint y: 252, endPoint x: 284, endPoint y: 249, distance: 11.8
click at [287, 249] on div "Page URL Customize the URL of this page on the live site as it appears in the b…" at bounding box center [508, 273] width 443 height 299
drag, startPoint x: 326, startPoint y: 256, endPoint x: 314, endPoint y: 256, distance: 11.4
click at [314, 256] on div "/ 3 / 130" at bounding box center [501, 255] width 390 height 16
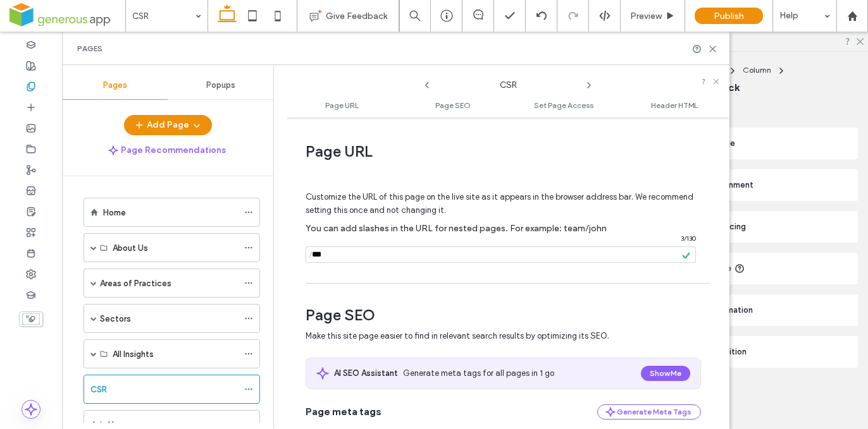
drag, startPoint x: 338, startPoint y: 259, endPoint x: 316, endPoint y: 256, distance: 22.3
click at [309, 255] on div "/ 3 / 130" at bounding box center [501, 255] width 390 height 16
paste input "**********"
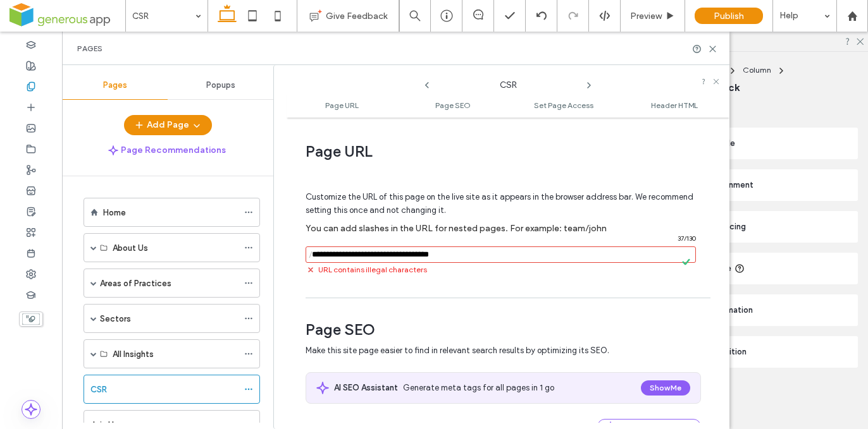
click at [469, 272] on div "Customize the URL of this page on the live site as it appears in the browser ad…" at bounding box center [503, 228] width 395 height 125
click at [466, 253] on input "notEmpty" at bounding box center [501, 255] width 390 height 16
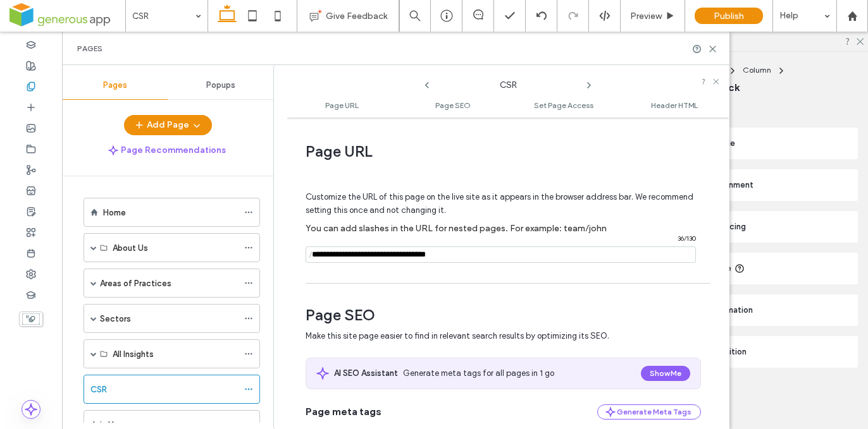
click at [435, 256] on input "notEmpty" at bounding box center [501, 255] width 390 height 16
click at [474, 258] on input "notEmpty" at bounding box center [501, 255] width 390 height 16
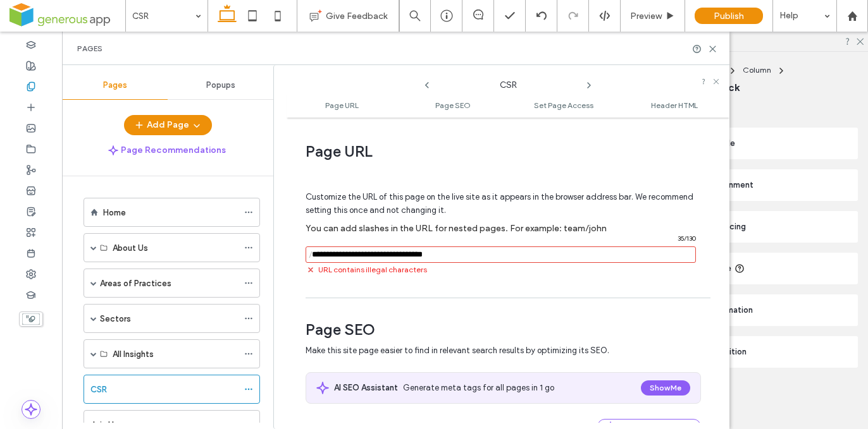
click at [447, 278] on div "Customize the URL of this page on the live site as it appears in the browser ad…" at bounding box center [503, 228] width 395 height 125
drag, startPoint x: 354, startPoint y: 256, endPoint x: 356, endPoint y: 263, distance: 7.2
click at [354, 257] on input "notEmpty" at bounding box center [501, 255] width 390 height 16
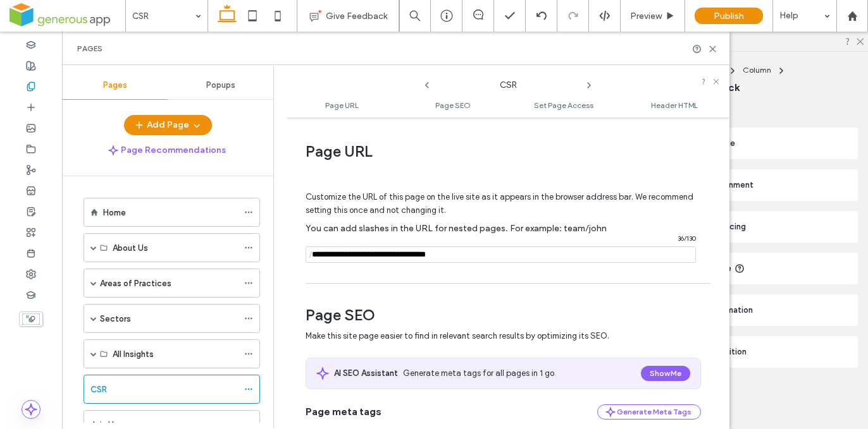
click at [381, 256] on input "notEmpty" at bounding box center [501, 255] width 390 height 16
click at [483, 272] on div "Customize the URL of this page on the live site as it appears in the browser ad…" at bounding box center [503, 221] width 395 height 111
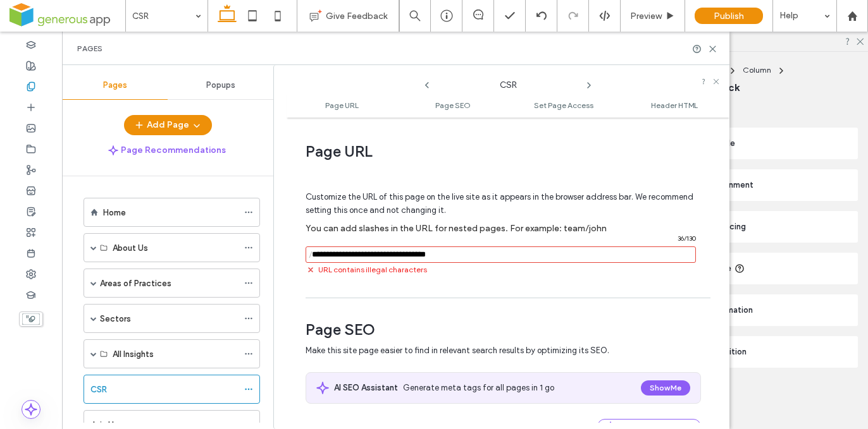
click at [482, 247] on input "notEmpty" at bounding box center [501, 255] width 390 height 16
click at [488, 258] on input "notEmpty" at bounding box center [501, 255] width 390 height 16
click at [455, 256] on input "notEmpty" at bounding box center [501, 255] width 390 height 16
drag, startPoint x: 354, startPoint y: 256, endPoint x: 358, endPoint y: 268, distance: 12.8
click at [354, 256] on input "notEmpty" at bounding box center [501, 255] width 390 height 16
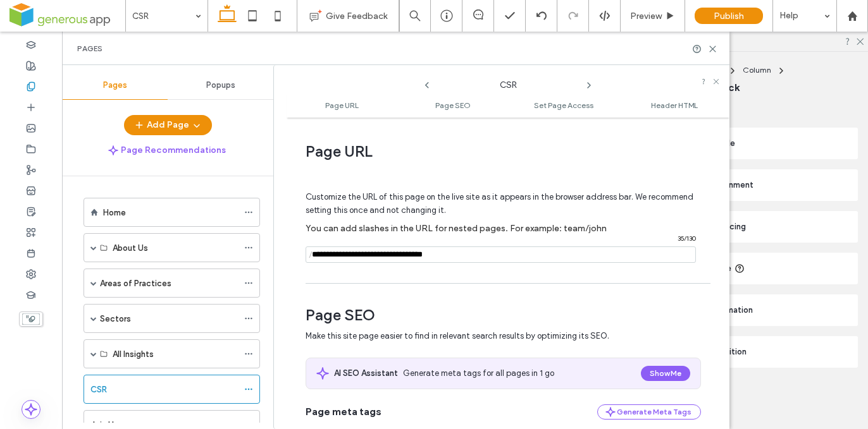
type input "**********"
click at [411, 290] on div "Page URL Customize the URL of this page on the live site as it appears in the b…" at bounding box center [508, 273] width 443 height 299
click at [428, 272] on div "Customize the URL of this page on the live site as it appears in the browser ad…" at bounding box center [503, 221] width 395 height 111
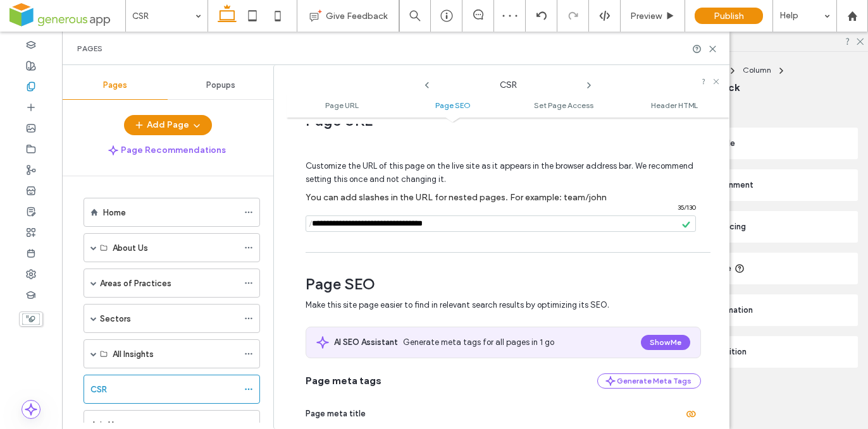
scroll to position [283, 0]
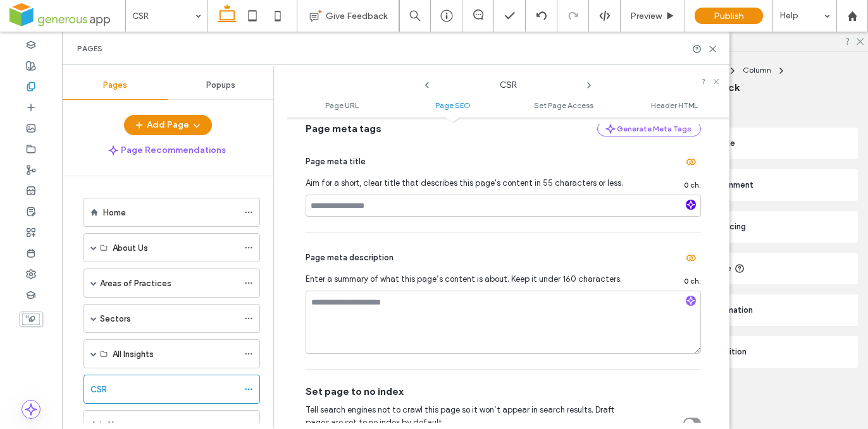
click at [686, 208] on icon "button" at bounding box center [690, 205] width 9 height 9
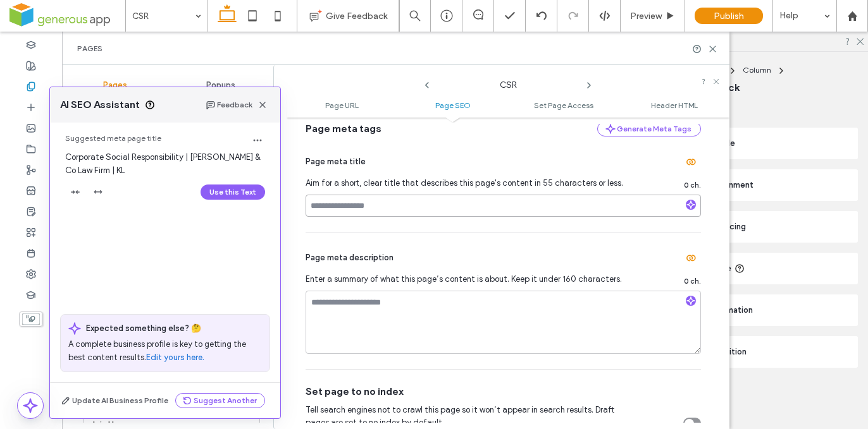
click at [679, 201] on input at bounding box center [503, 206] width 395 height 22
click at [187, 186] on div "Use this Text" at bounding box center [165, 192] width 200 height 20
click at [211, 188] on button "Use this Text" at bounding box center [233, 192] width 65 height 15
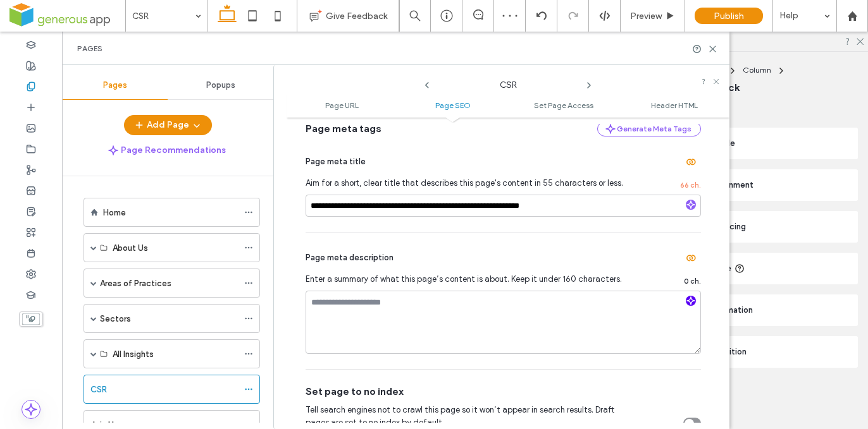
click at [687, 302] on use "button" at bounding box center [691, 301] width 8 height 8
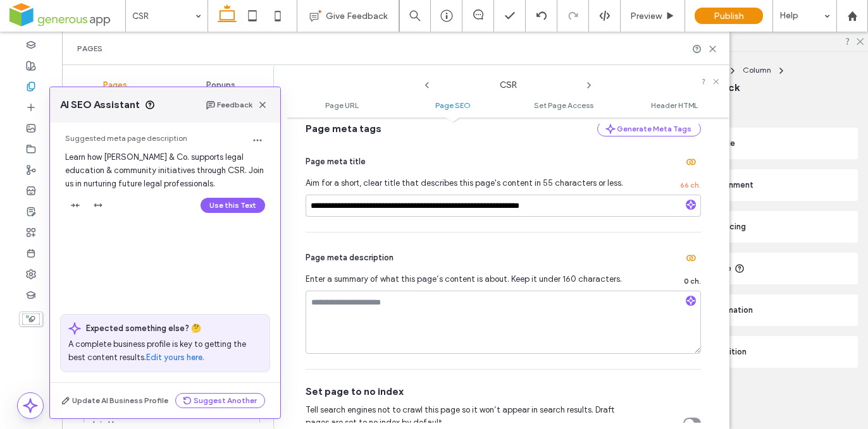
click at [234, 206] on button "Use this Text" at bounding box center [233, 205] width 65 height 15
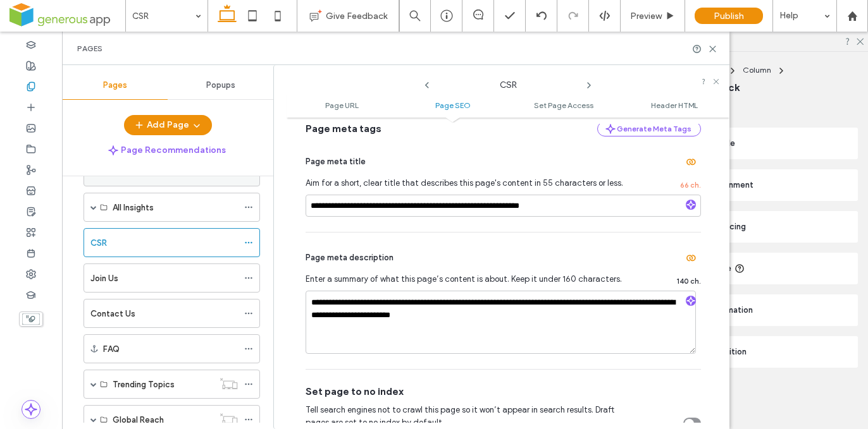
scroll to position [212, 0]
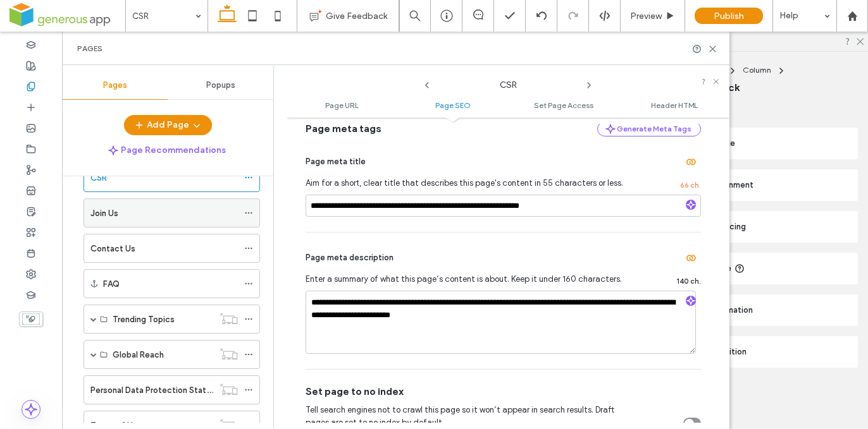
click at [201, 210] on div "Join Us" at bounding box center [163, 213] width 147 height 13
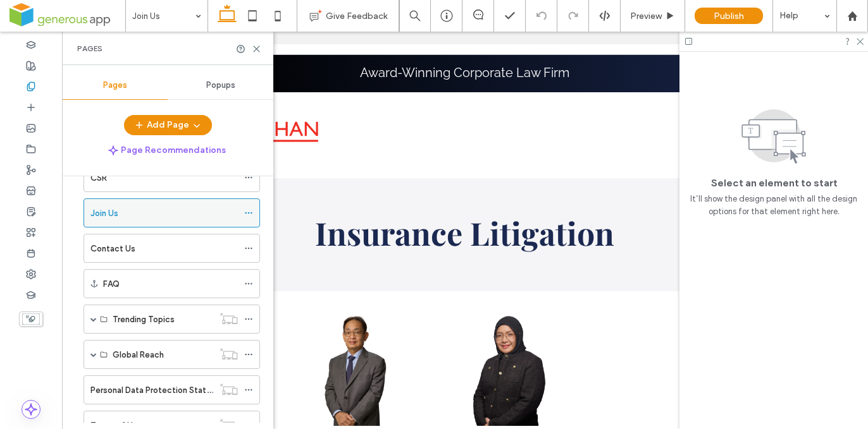
click at [246, 211] on icon at bounding box center [248, 213] width 9 height 9
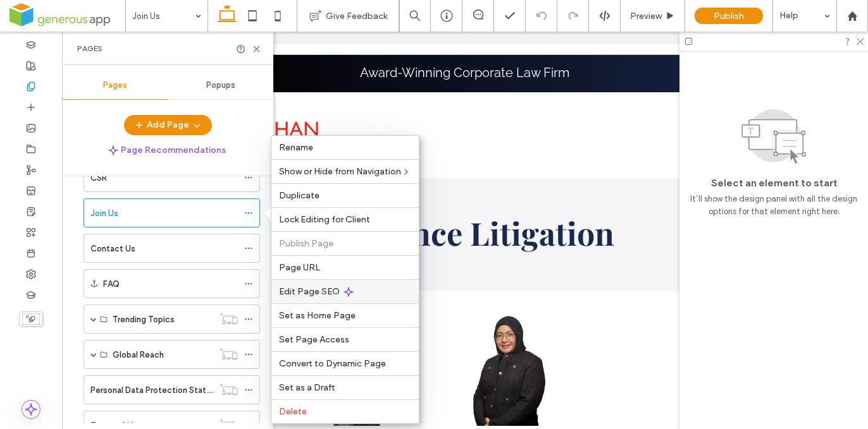
click at [384, 287] on div "Edit Page SEO" at bounding box center [344, 292] width 147 height 24
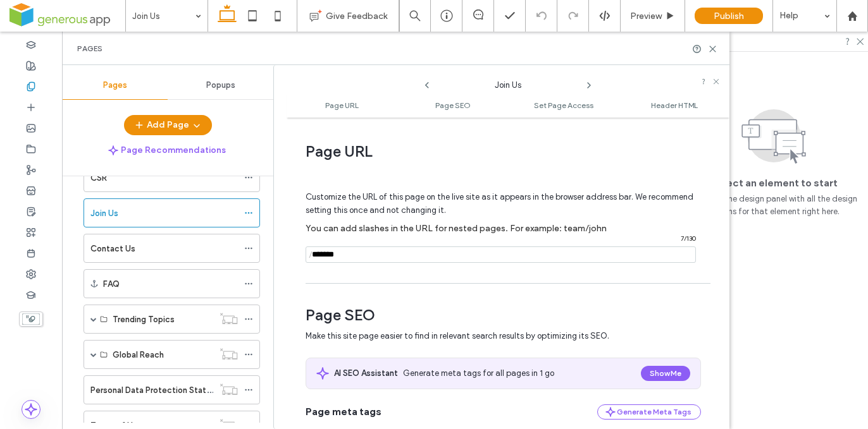
scroll to position [84, 0]
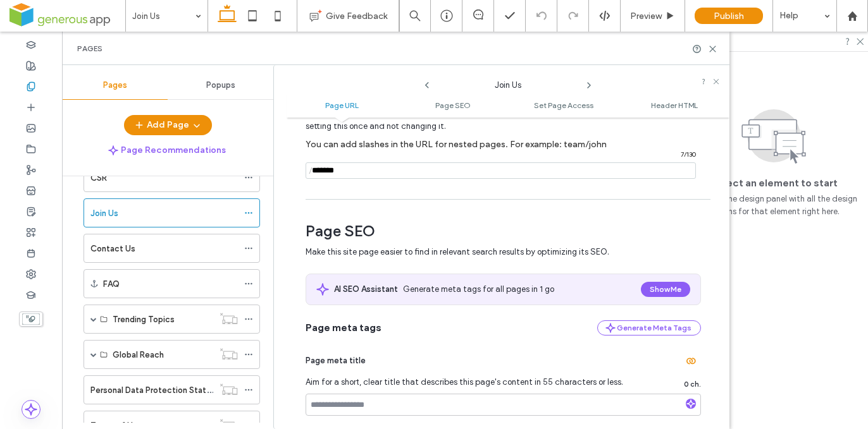
click at [369, 167] on input "notEmpty" at bounding box center [501, 171] width 390 height 16
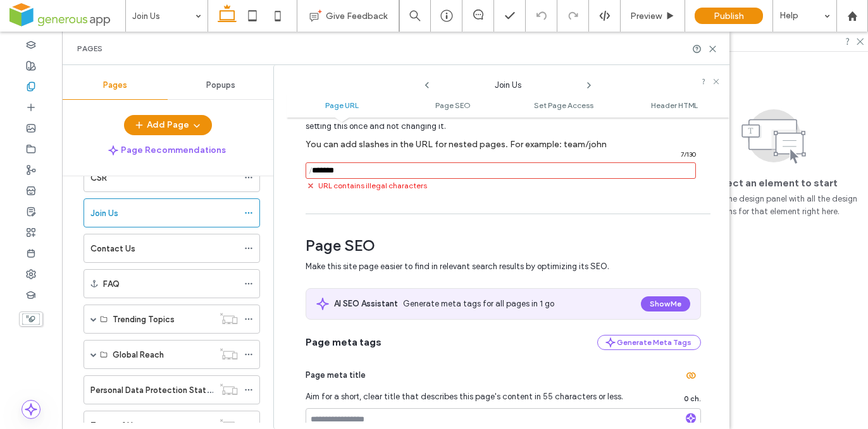
click at [400, 187] on div "Customize the URL of this page on the live site as it appears in the browser ad…" at bounding box center [503, 144] width 395 height 125
drag, startPoint x: 330, startPoint y: 172, endPoint x: 333, endPoint y: 178, distance: 6.5
click at [330, 172] on input "notEmpty" at bounding box center [501, 171] width 390 height 16
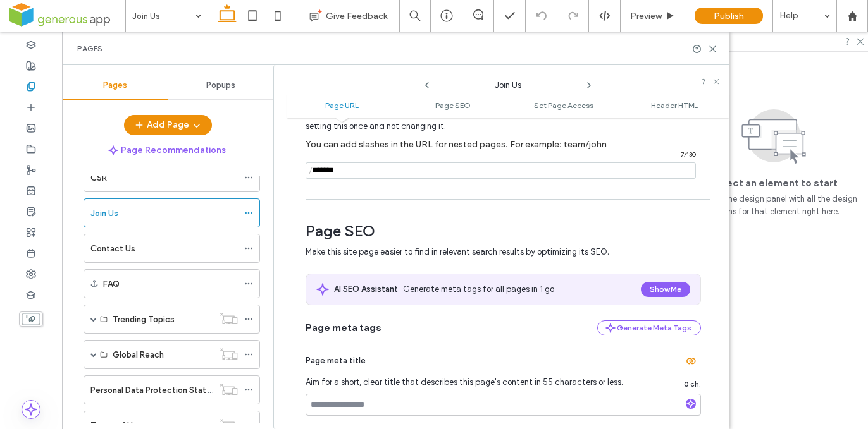
type input "*******"
click at [342, 183] on div "Customize the URL of this page on the live site as it appears in the browser ad…" at bounding box center [503, 137] width 395 height 111
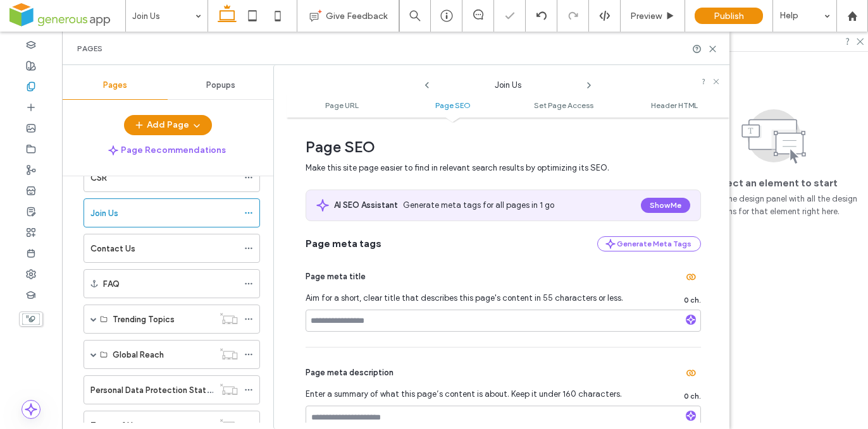
click at [683, 319] on div at bounding box center [434, 214] width 868 height 429
click at [684, 321] on div at bounding box center [434, 214] width 868 height 429
click at [686, 318] on icon "button" at bounding box center [690, 320] width 9 height 9
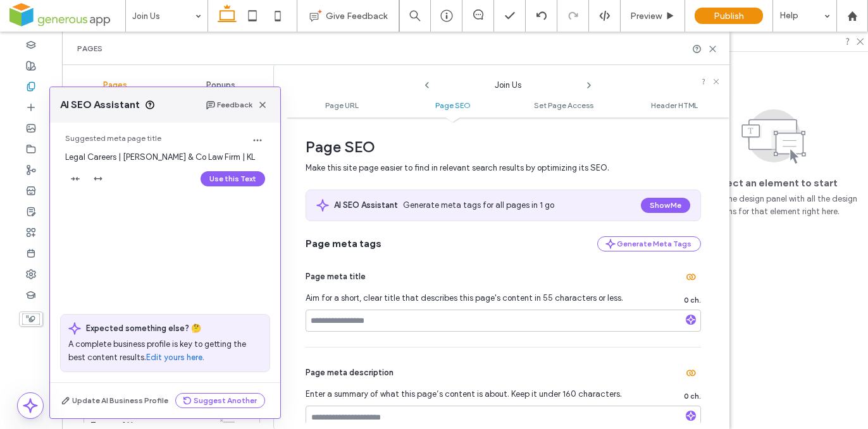
click at [219, 179] on button "Use this Text" at bounding box center [233, 178] width 65 height 15
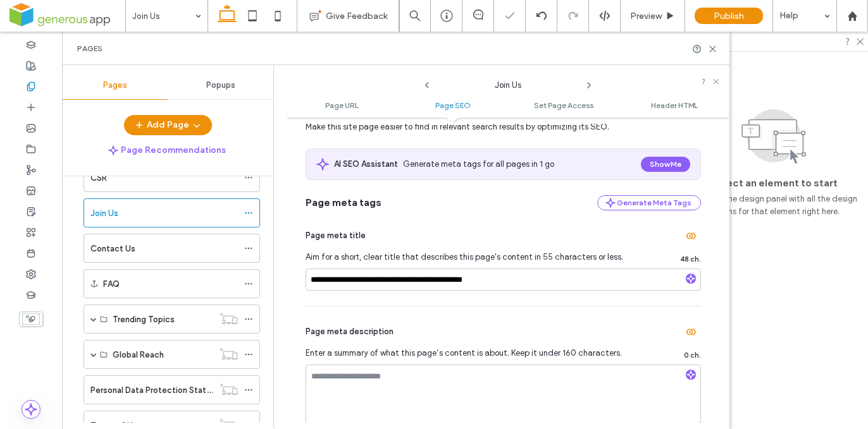
scroll to position [257, 0]
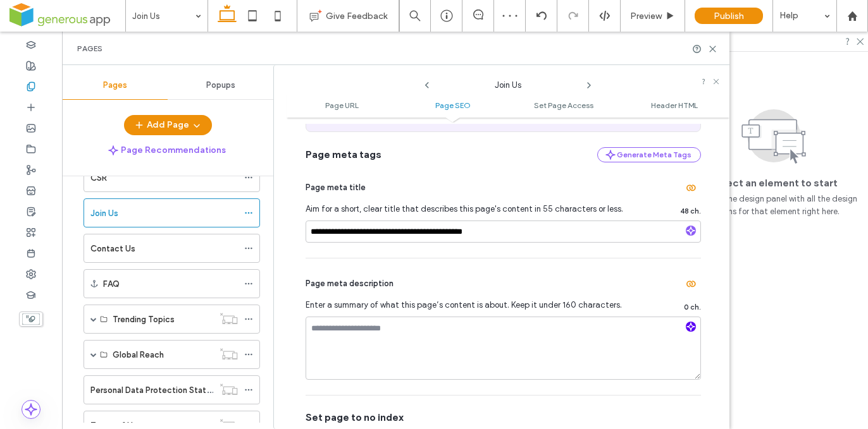
click at [686, 329] on icon "button" at bounding box center [690, 327] width 9 height 9
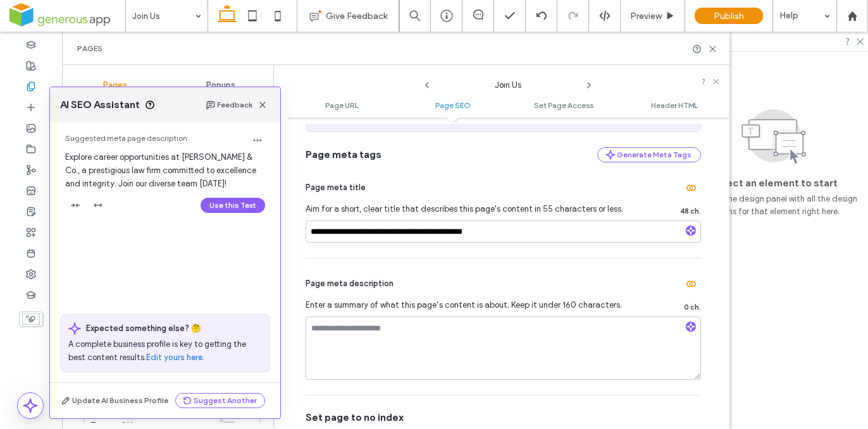
click at [216, 202] on button "Use this Text" at bounding box center [233, 205] width 65 height 15
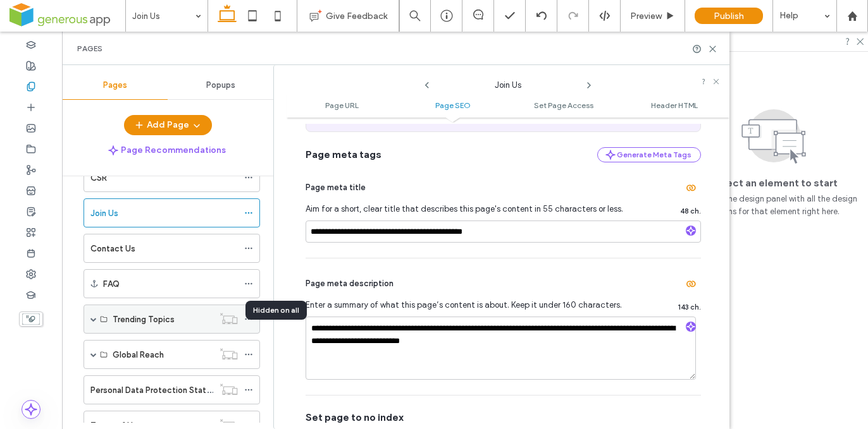
scroll to position [220, 0]
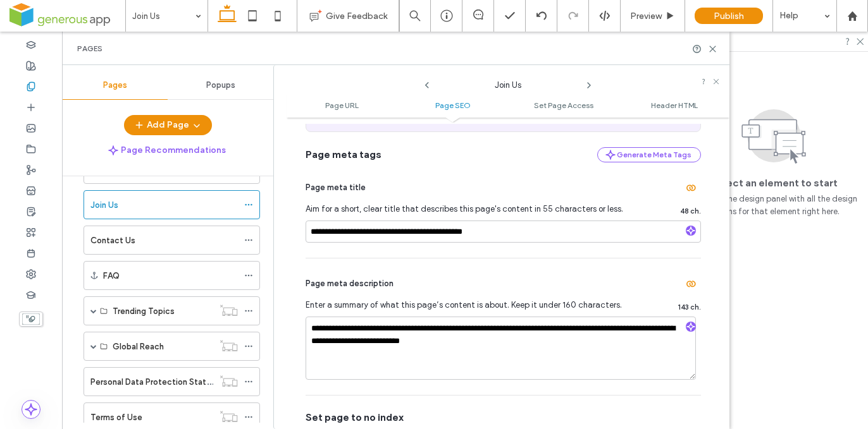
click at [159, 240] on div "Contact Us" at bounding box center [163, 240] width 147 height 13
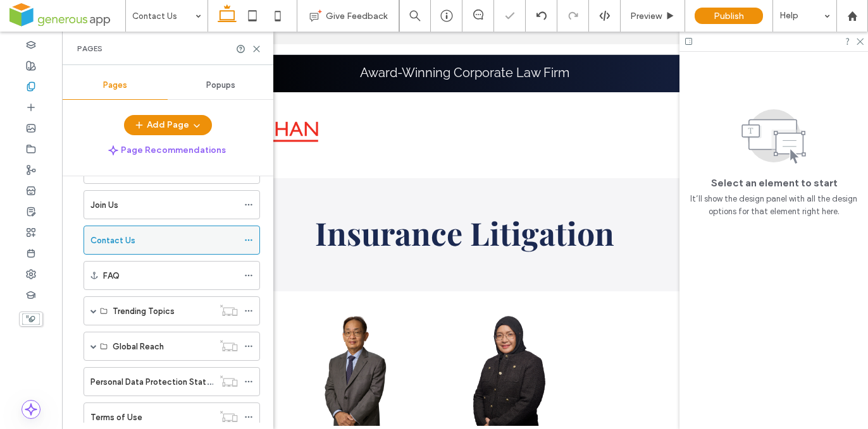
click at [249, 240] on use at bounding box center [248, 241] width 7 height 2
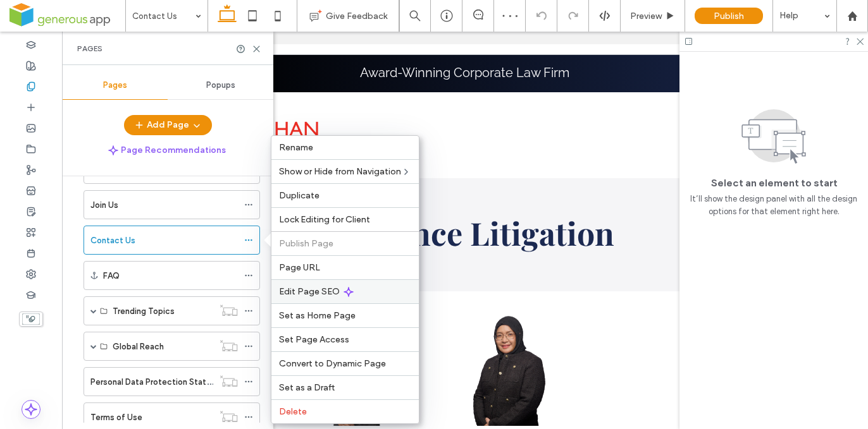
click at [361, 292] on div "Edit Page SEO" at bounding box center [344, 292] width 147 height 24
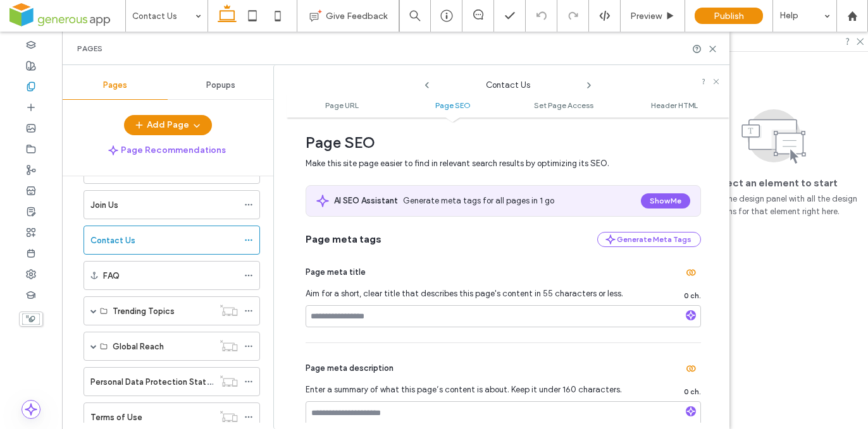
scroll to position [227, 0]
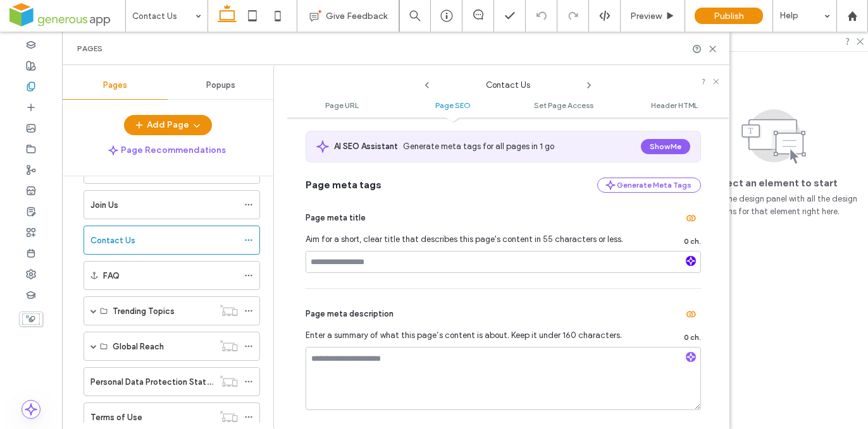
click at [686, 257] on span "button" at bounding box center [691, 261] width 10 height 10
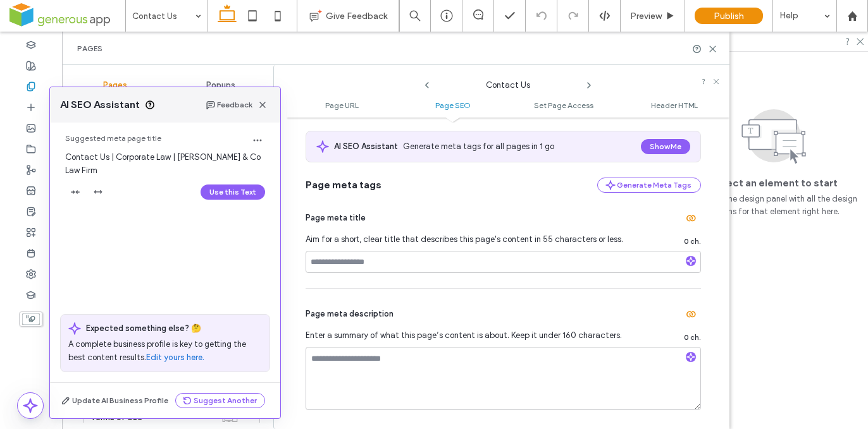
click at [235, 192] on button "Use this Text" at bounding box center [233, 192] width 65 height 15
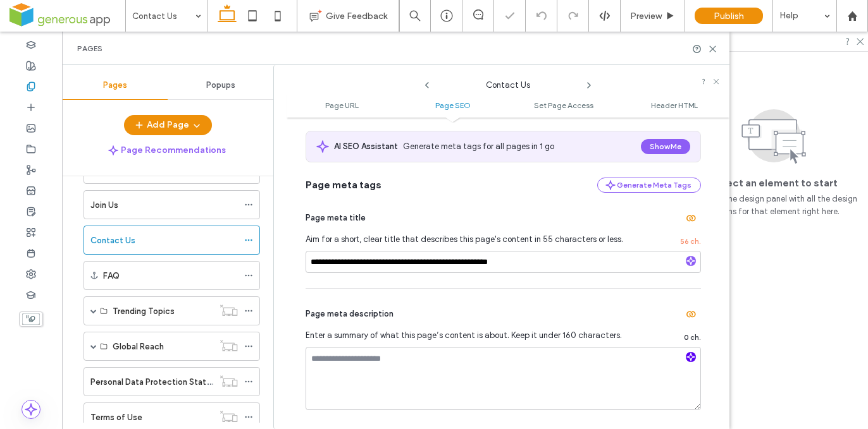
click at [690, 358] on span "button" at bounding box center [691, 357] width 10 height 10
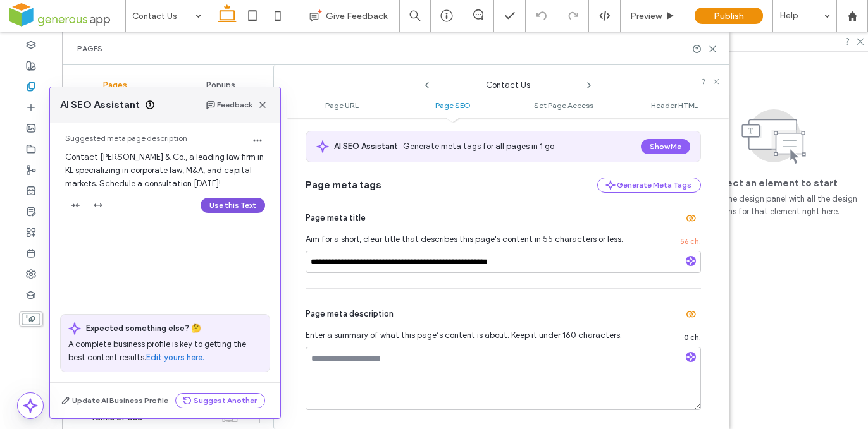
click at [237, 207] on button "Use this Text" at bounding box center [233, 205] width 65 height 15
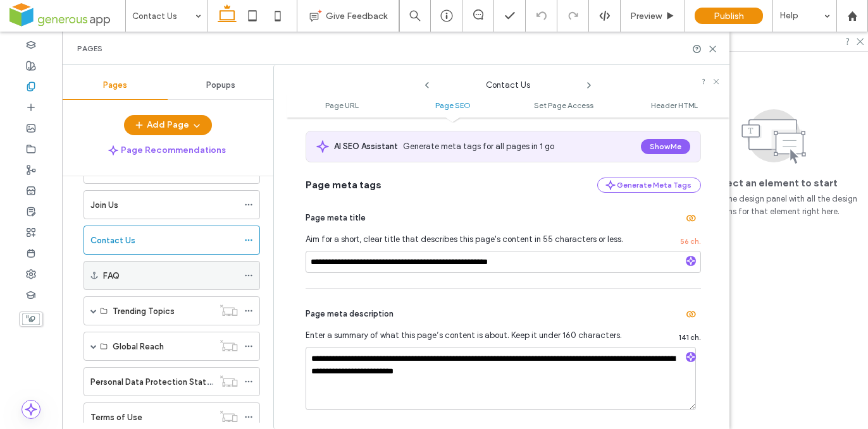
click at [247, 275] on icon at bounding box center [248, 275] width 9 height 9
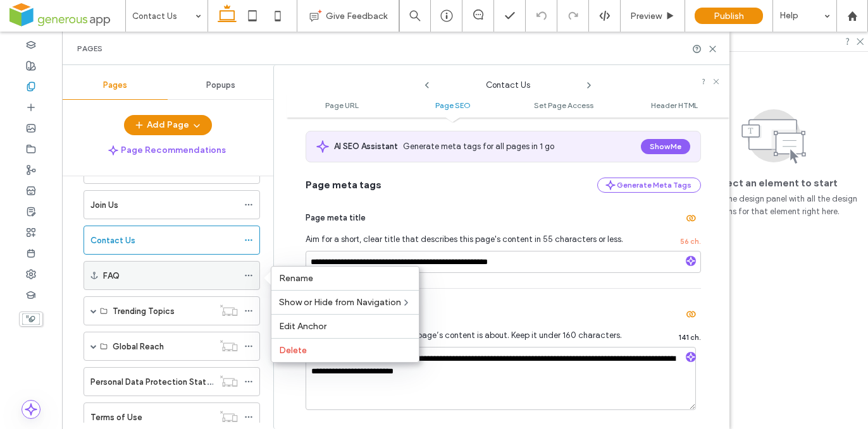
click at [219, 278] on div "FAQ" at bounding box center [170, 275] width 135 height 13
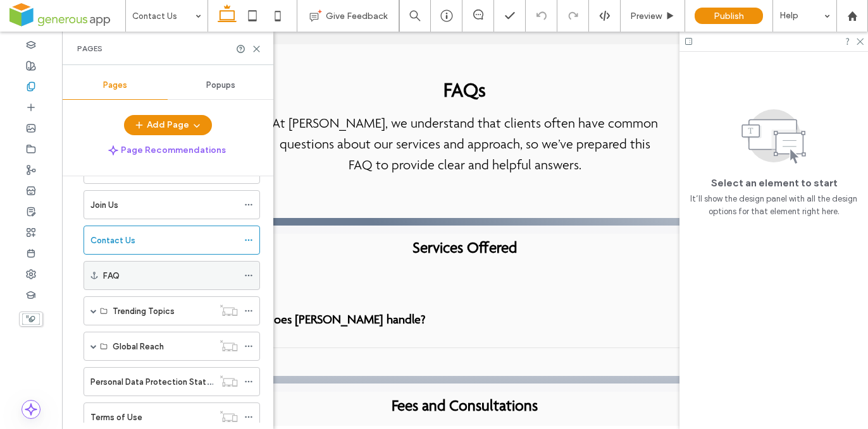
scroll to position [245, 0]
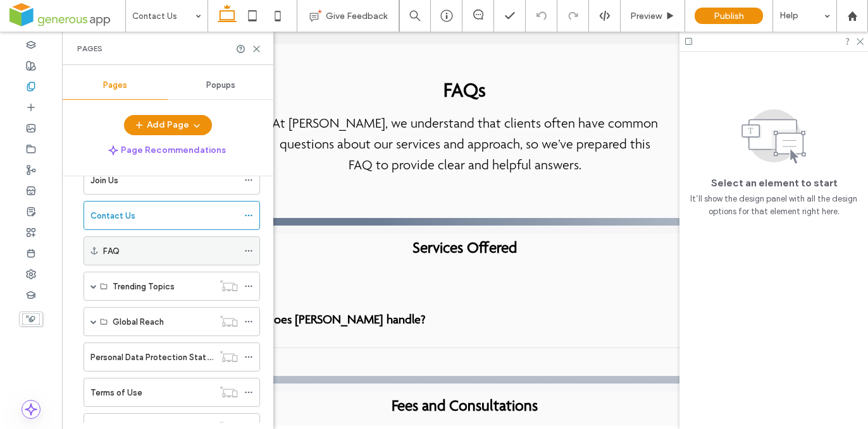
click at [247, 250] on icon at bounding box center [248, 251] width 9 height 9
click at [215, 259] on div "FAQ" at bounding box center [170, 251] width 135 height 28
click at [248, 286] on use at bounding box center [248, 287] width 7 height 2
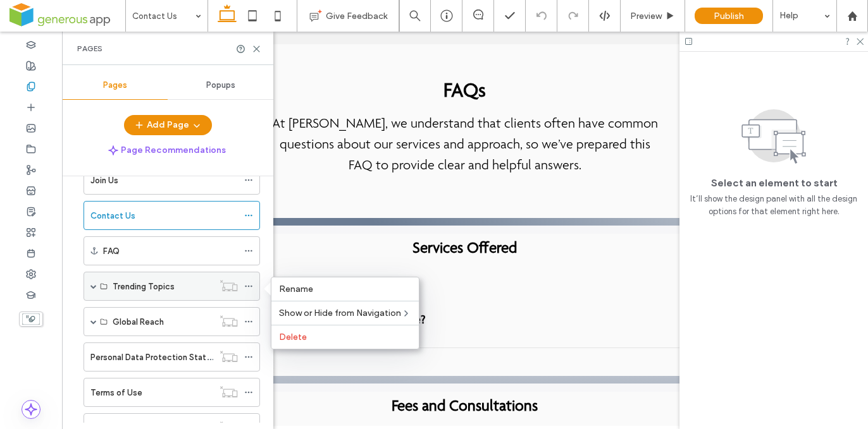
click at [87, 281] on div "Trending Topics" at bounding box center [171, 286] width 176 height 29
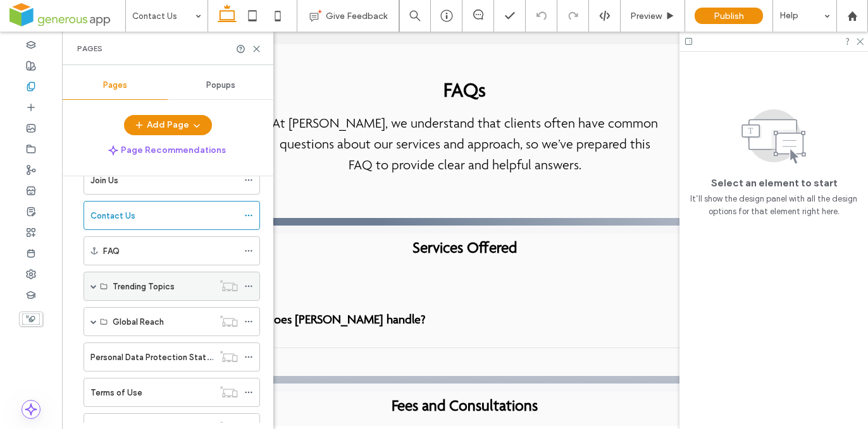
click at [95, 285] on span at bounding box center [93, 286] width 6 height 6
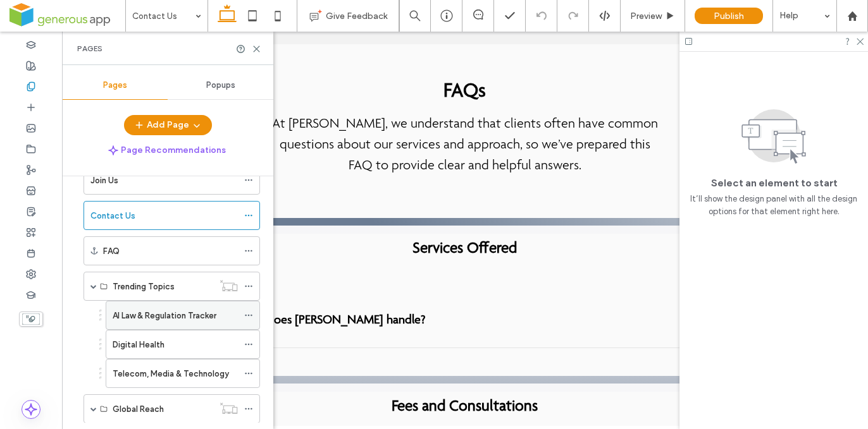
scroll to position [269, 0]
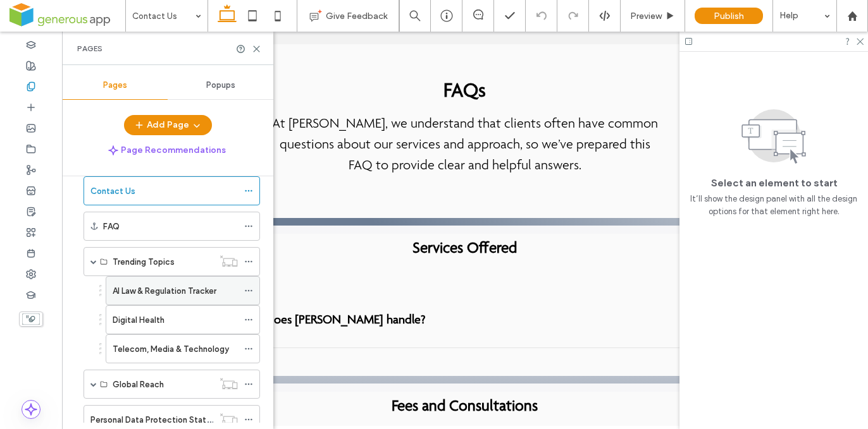
click at [245, 290] on use at bounding box center [248, 291] width 7 height 2
click at [204, 293] on label "AI Law & Regulation Tracker" at bounding box center [165, 291] width 104 height 22
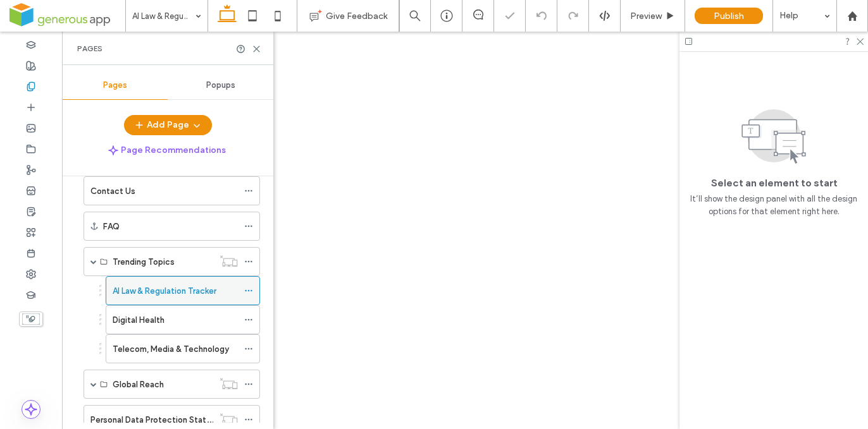
click at [247, 290] on icon at bounding box center [248, 291] width 9 height 9
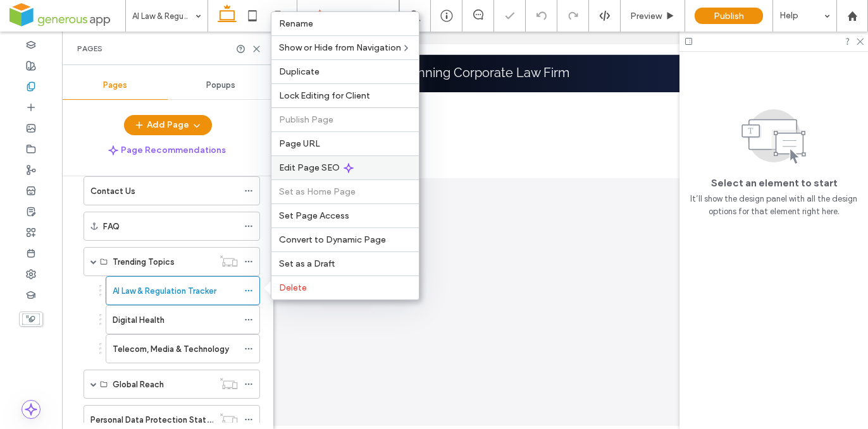
click at [340, 169] on div "Edit Page SEO" at bounding box center [344, 168] width 147 height 24
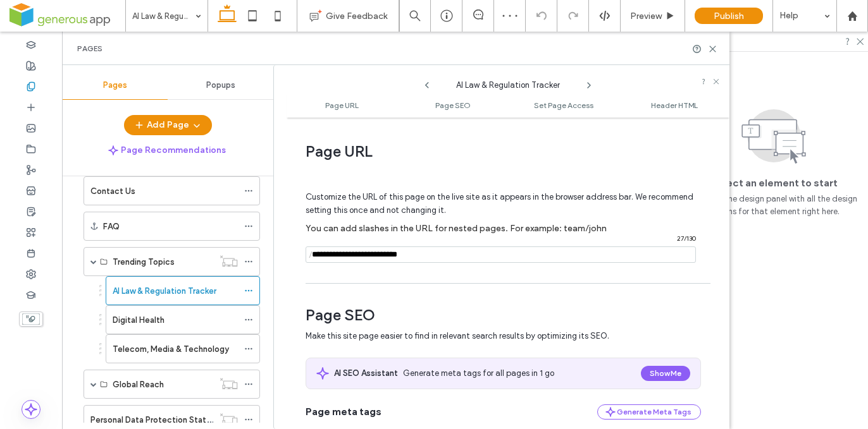
click at [345, 257] on input "notEmpty" at bounding box center [501, 255] width 390 height 16
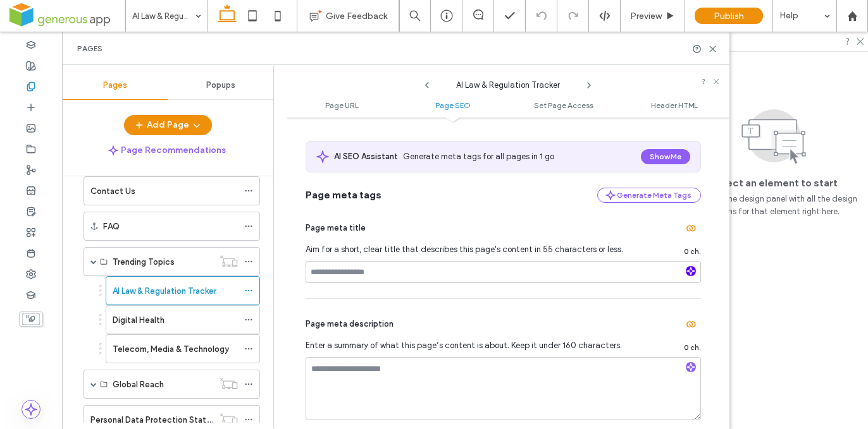
type input "**********"
click at [686, 271] on icon "button" at bounding box center [690, 271] width 9 height 9
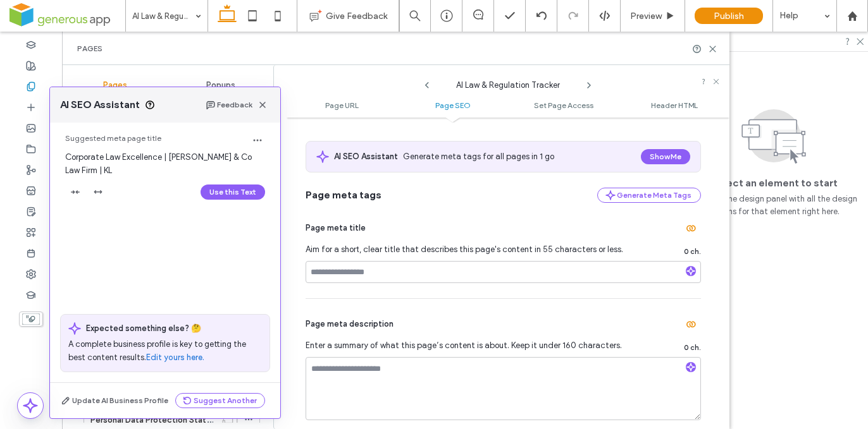
click at [219, 193] on button "Use this Text" at bounding box center [233, 192] width 65 height 15
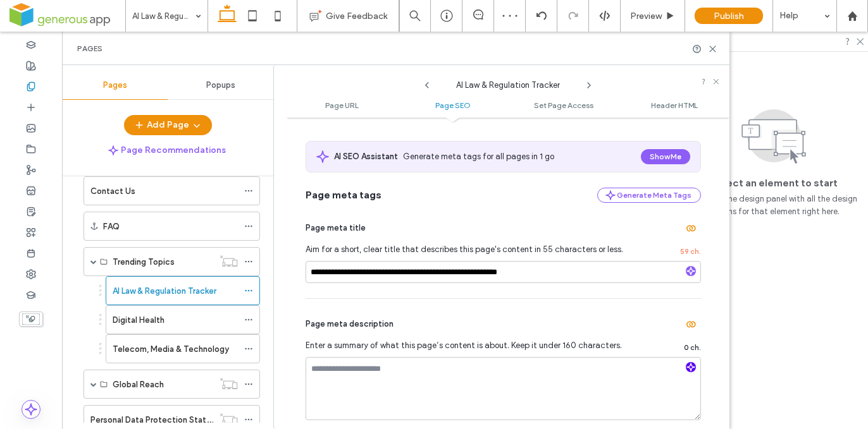
click at [687, 368] on use "button" at bounding box center [691, 368] width 8 height 8
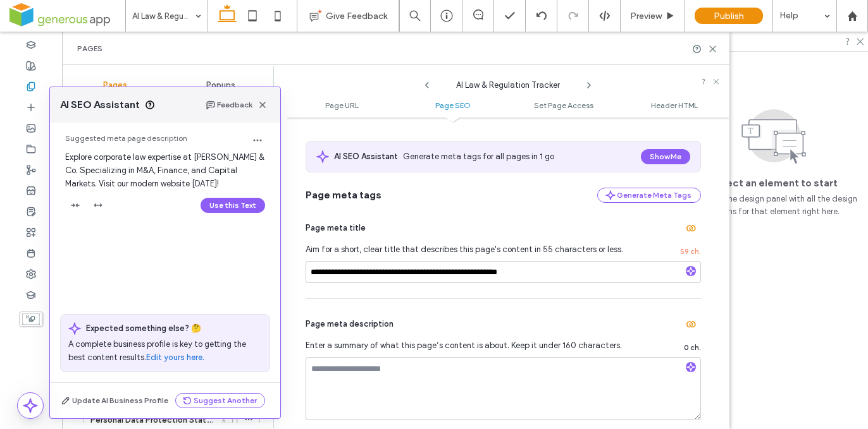
click at [223, 205] on button "Use this Text" at bounding box center [233, 205] width 65 height 15
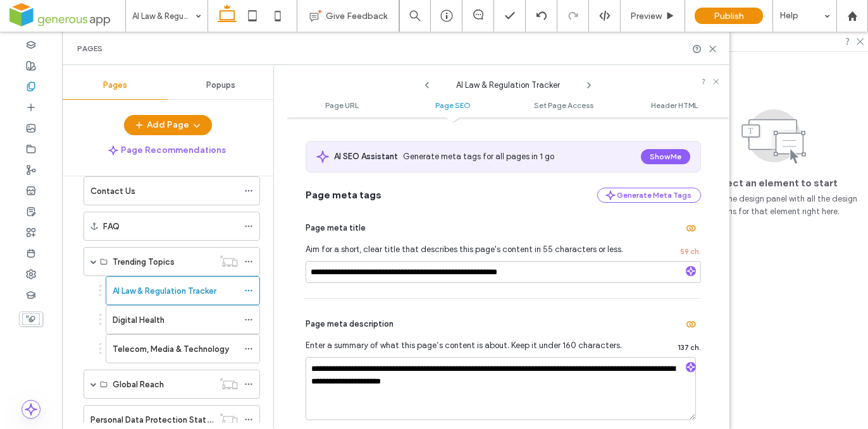
click at [189, 307] on div "Digital Health" at bounding box center [175, 320] width 125 height 28
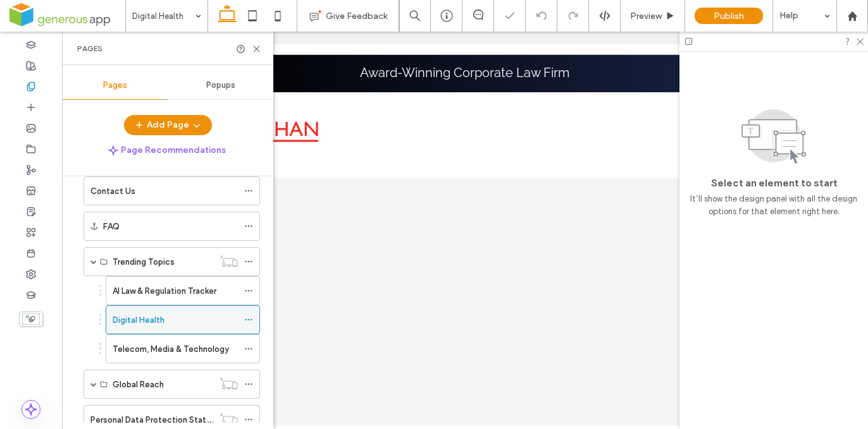
click at [249, 322] on icon at bounding box center [248, 320] width 9 height 9
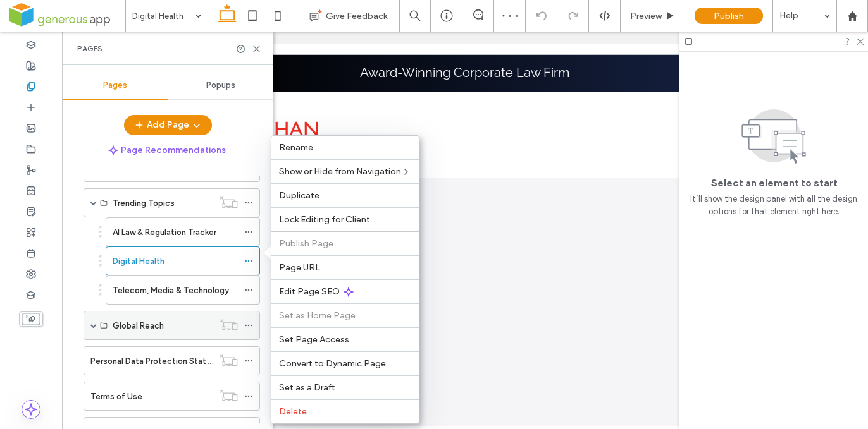
scroll to position [337, 0]
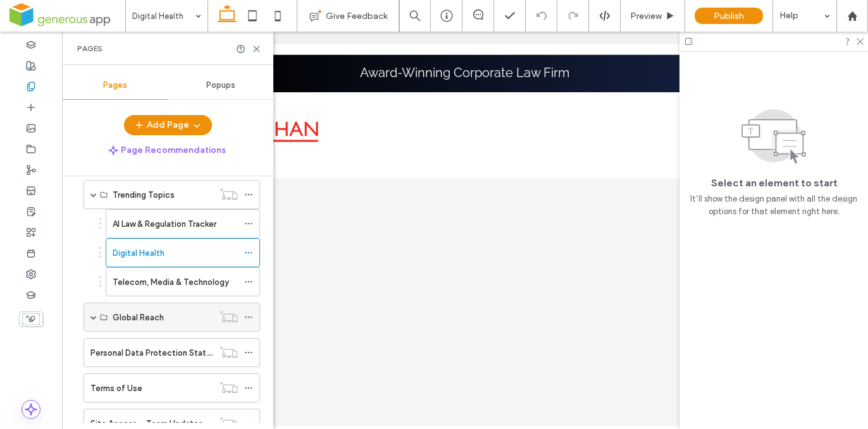
click at [94, 316] on span at bounding box center [93, 317] width 6 height 6
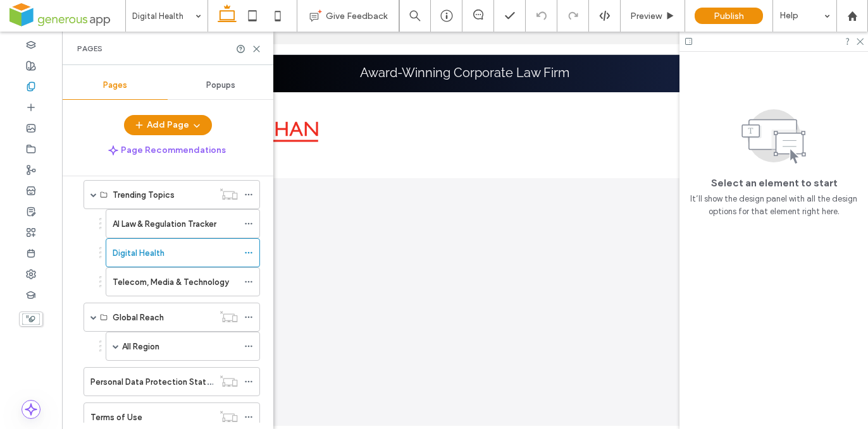
click at [173, 346] on div "All Region" at bounding box center [180, 346] width 116 height 13
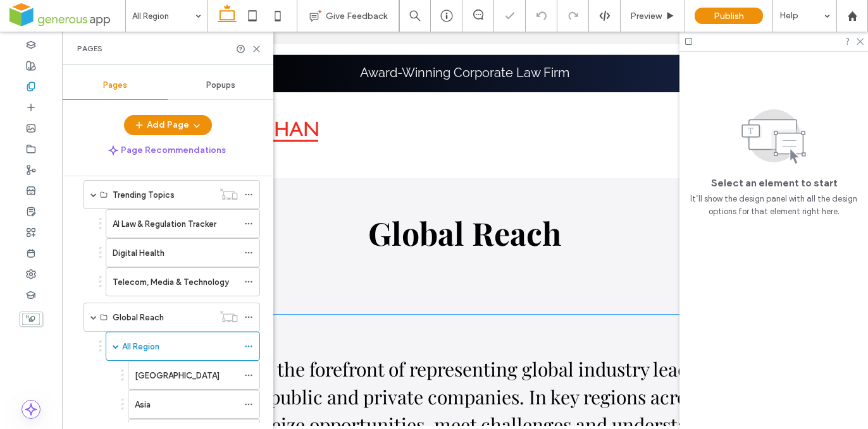
scroll to position [244, 0]
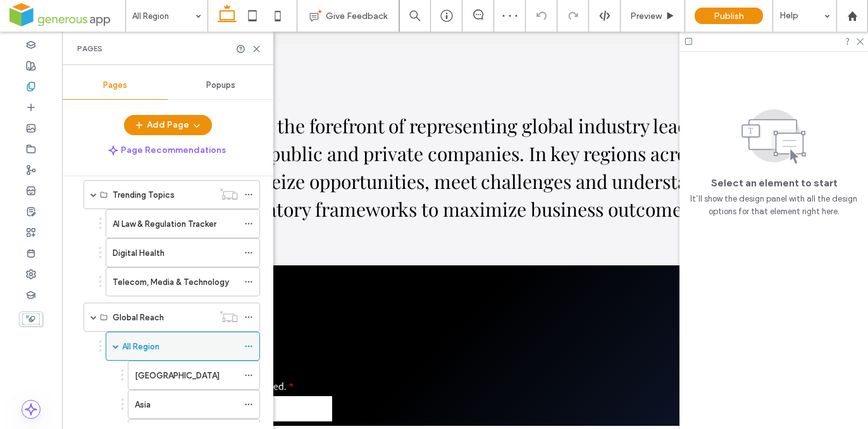
click at [246, 345] on icon at bounding box center [248, 346] width 9 height 9
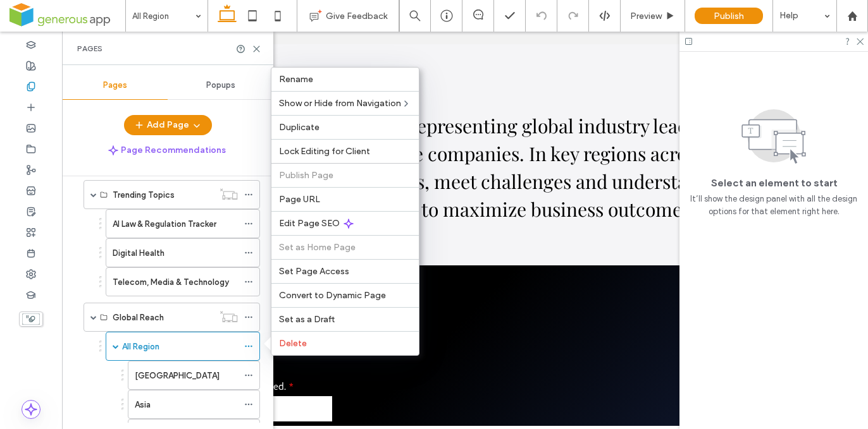
scroll to position [447, 0]
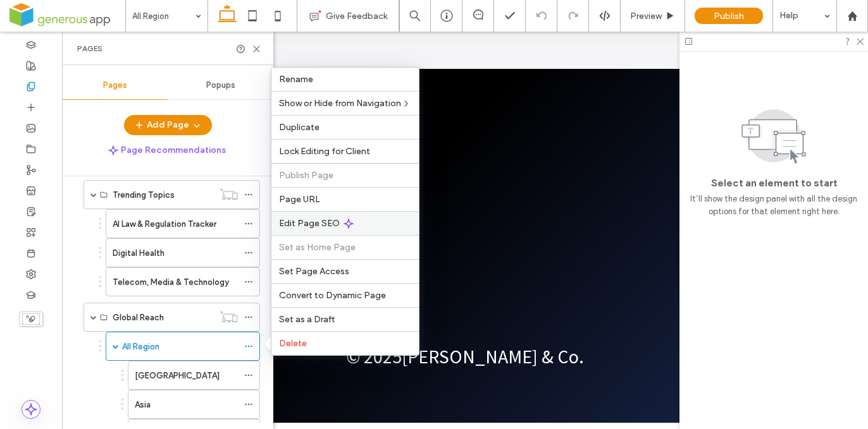
click at [354, 223] on div "Edit Page SEO" at bounding box center [344, 223] width 147 height 24
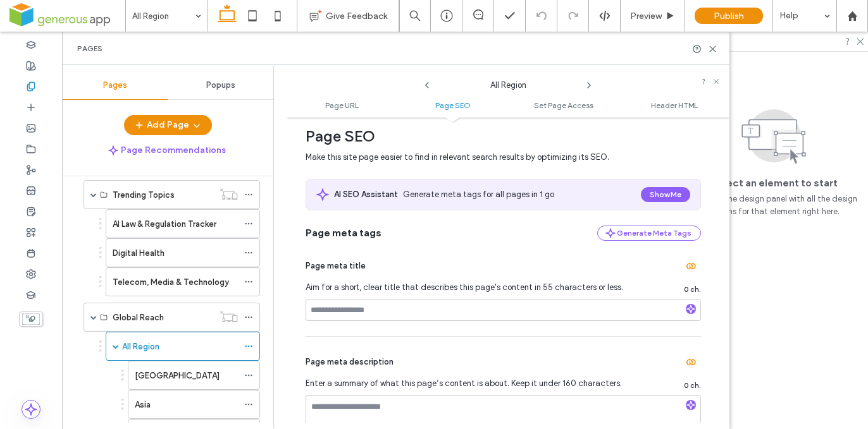
scroll to position [244, 0]
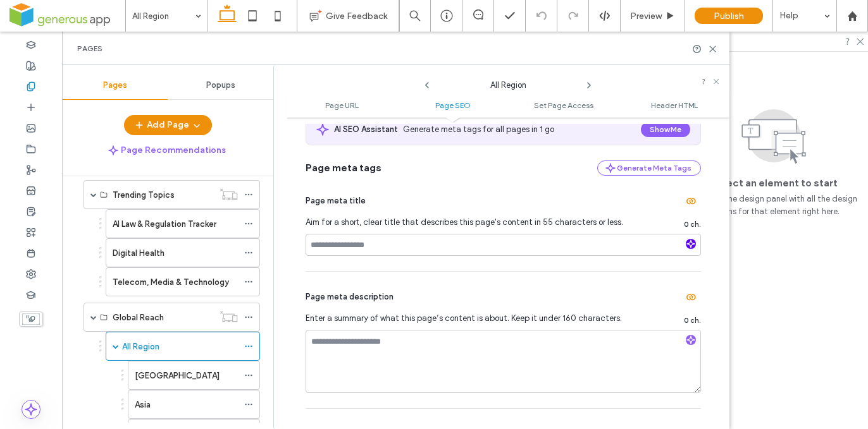
click at [686, 247] on icon "button" at bounding box center [690, 244] width 9 height 9
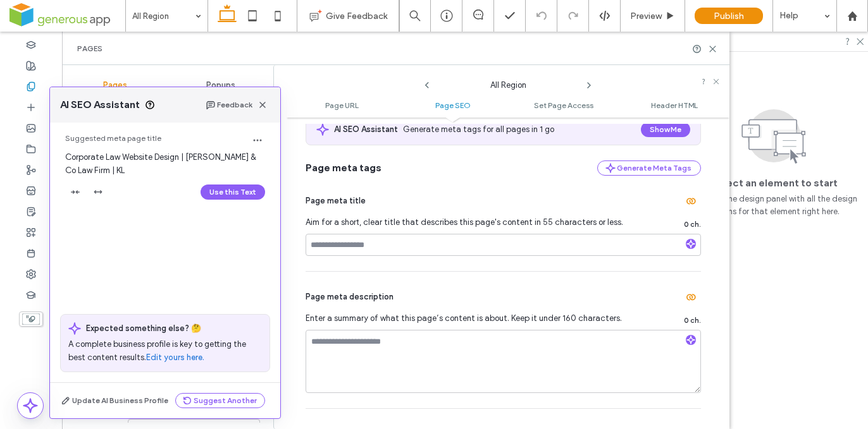
click at [237, 196] on button "Use this Text" at bounding box center [233, 192] width 65 height 15
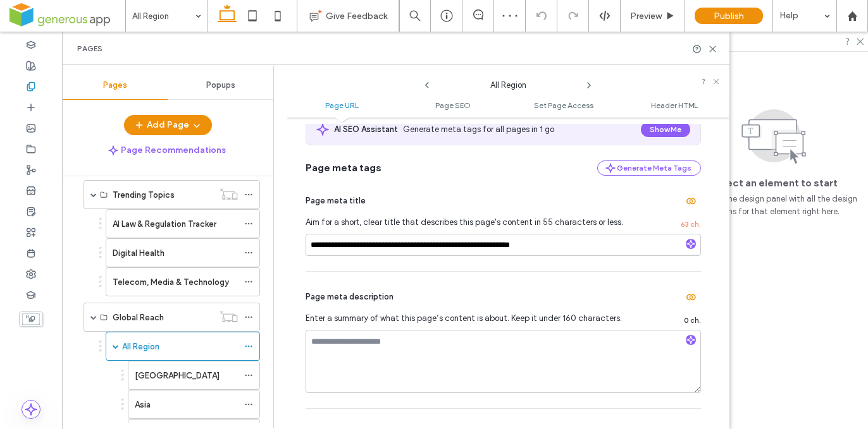
scroll to position [92, 0]
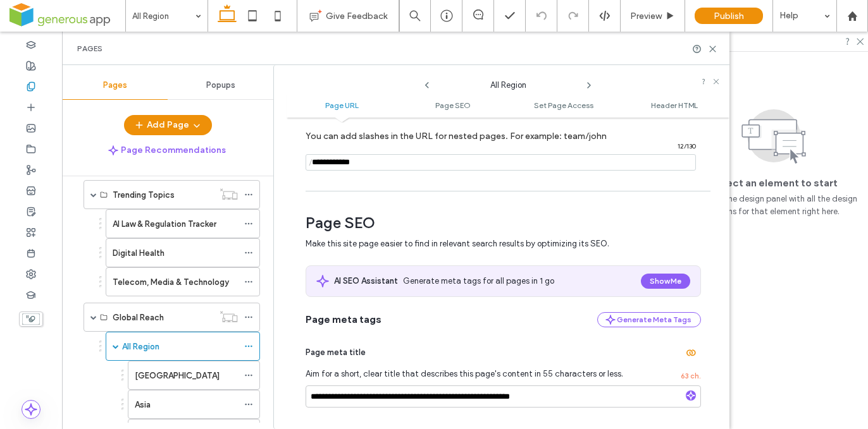
click at [221, 337] on div "All Region" at bounding box center [180, 347] width 116 height 28
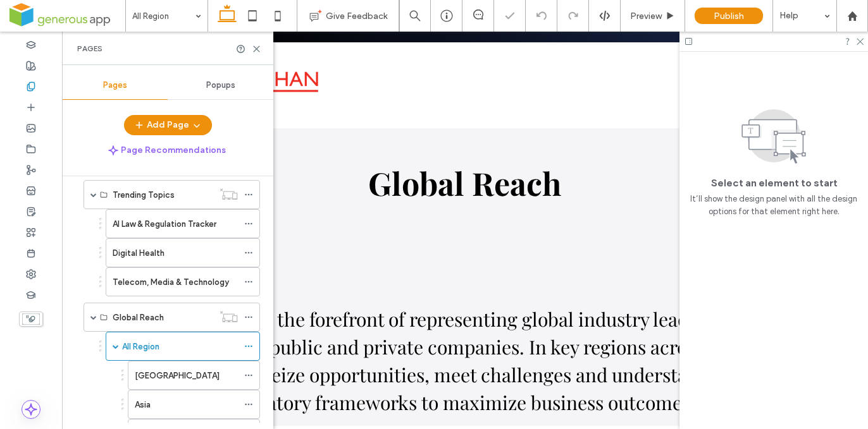
click at [408, 358] on p "Our lawyers are at the forefront of representing global industry leaders, finan…" at bounding box center [459, 362] width 687 height 111
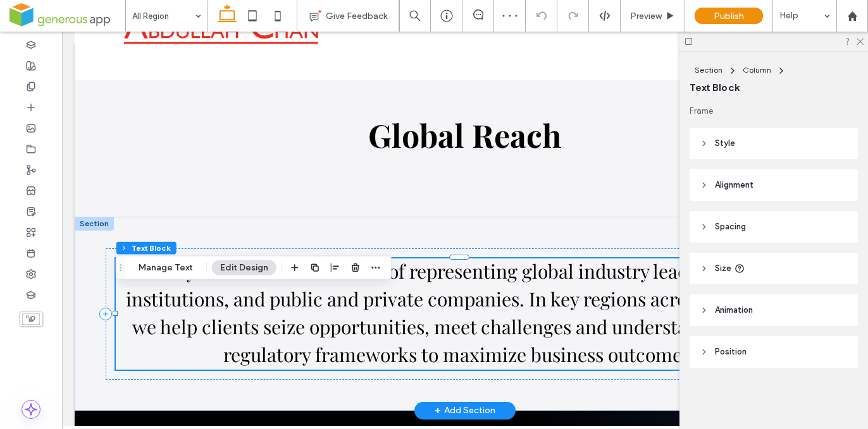
scroll to position [152, 0]
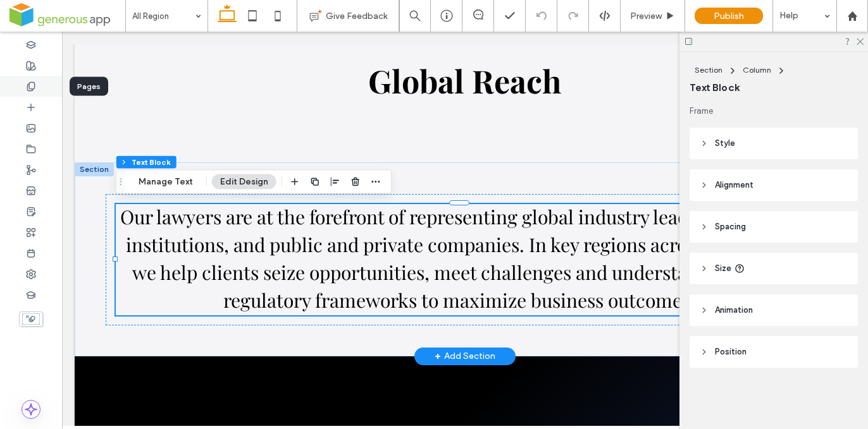
click at [32, 89] on use at bounding box center [30, 86] width 7 height 8
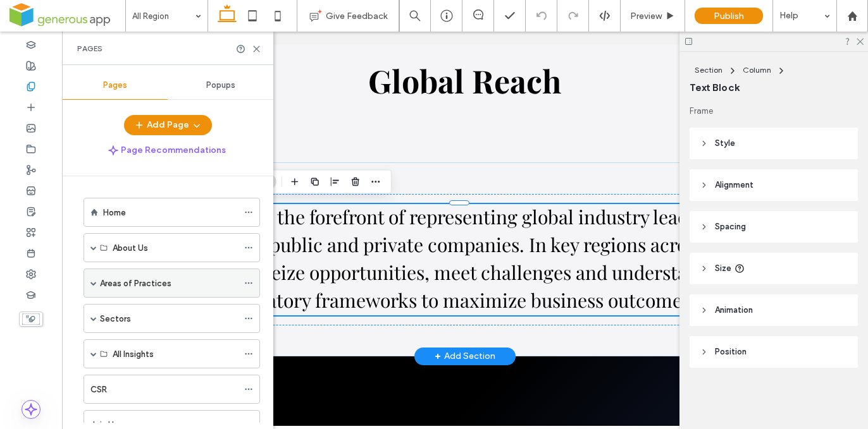
scroll to position [16, 0]
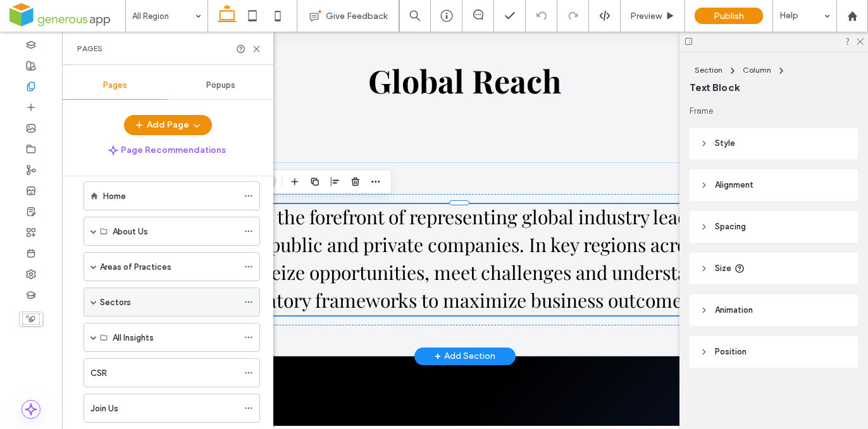
click at [96, 302] on span at bounding box center [93, 302] width 6 height 6
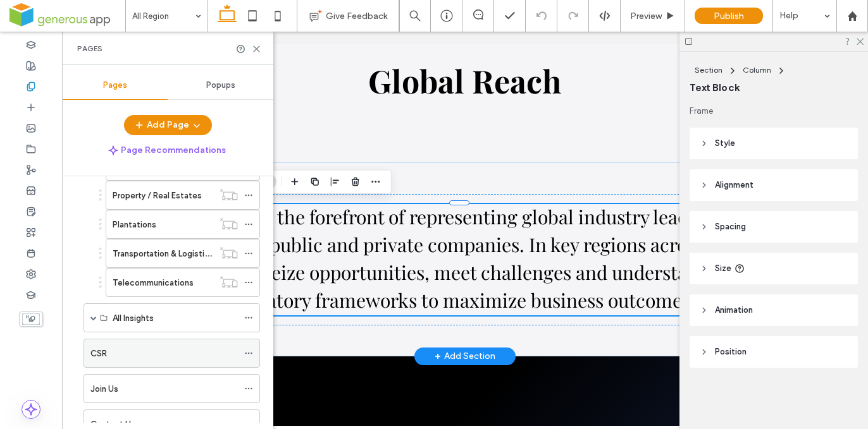
scroll to position [633, 0]
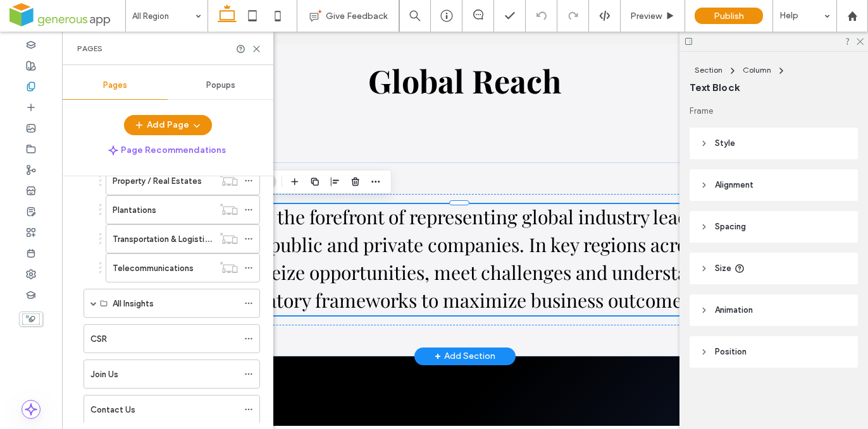
drag, startPoint x: 214, startPoint y: 376, endPoint x: 239, endPoint y: 376, distance: 24.7
click at [214, 376] on div "Join Us" at bounding box center [163, 374] width 147 height 13
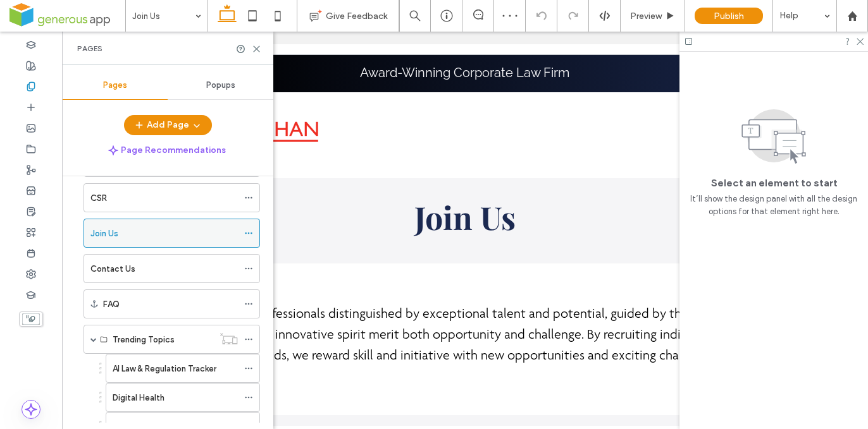
click at [249, 233] on icon at bounding box center [248, 233] width 9 height 9
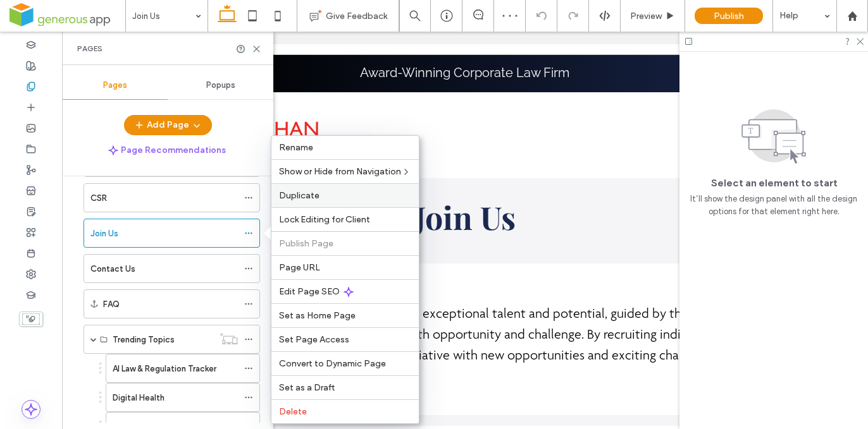
click at [304, 200] on span "Duplicate" at bounding box center [299, 195] width 40 height 11
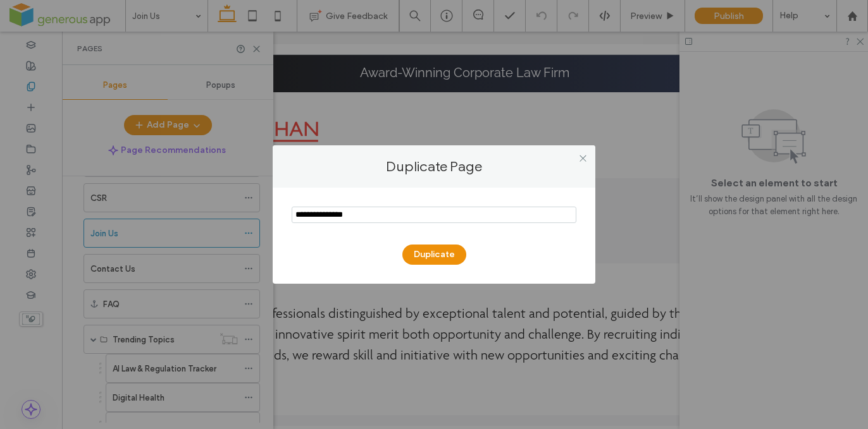
click at [582, 156] on icon at bounding box center [582, 158] width 9 height 9
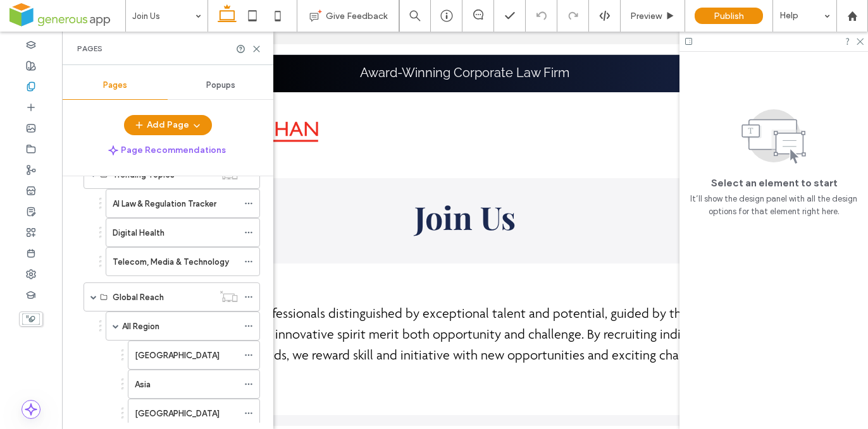
scroll to position [761, 0]
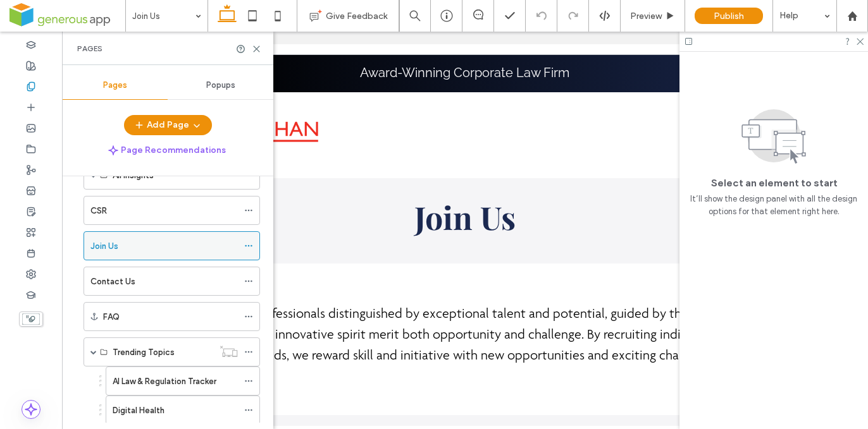
click at [249, 243] on icon at bounding box center [248, 246] width 9 height 9
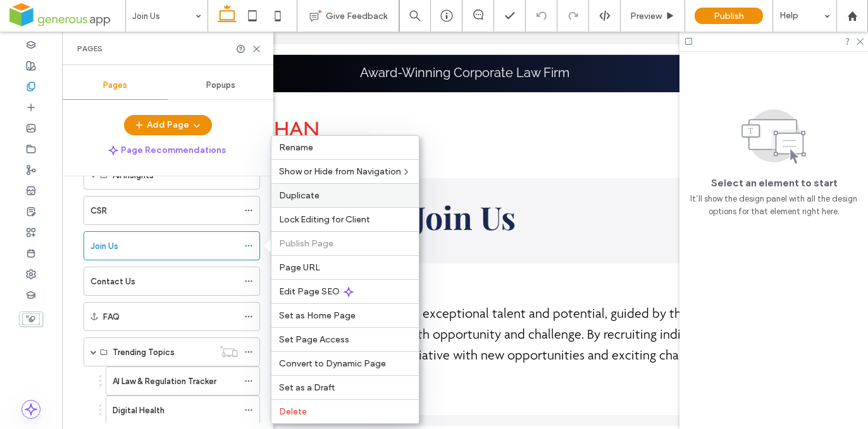
click at [310, 198] on span "Duplicate" at bounding box center [299, 195] width 40 height 11
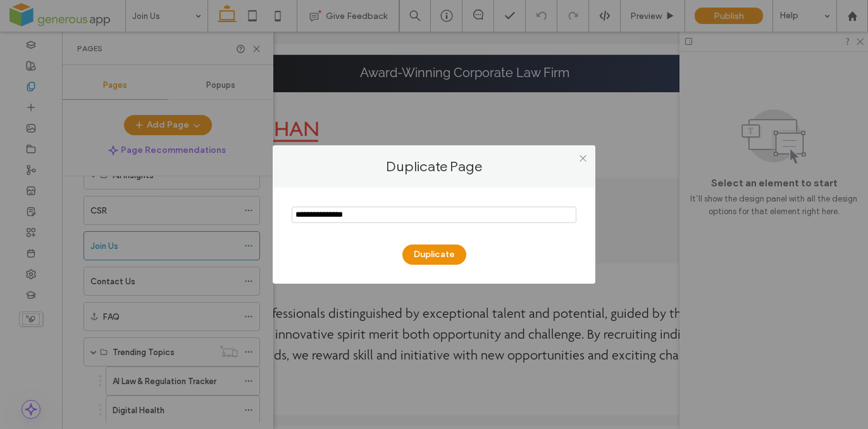
drag, startPoint x: 271, startPoint y: 202, endPoint x: 253, endPoint y: 200, distance: 18.5
click at [253, 200] on div "Duplicate Page Duplicate" at bounding box center [434, 214] width 868 height 429
type input "**********"
click at [435, 260] on button "Duplicate" at bounding box center [434, 255] width 64 height 20
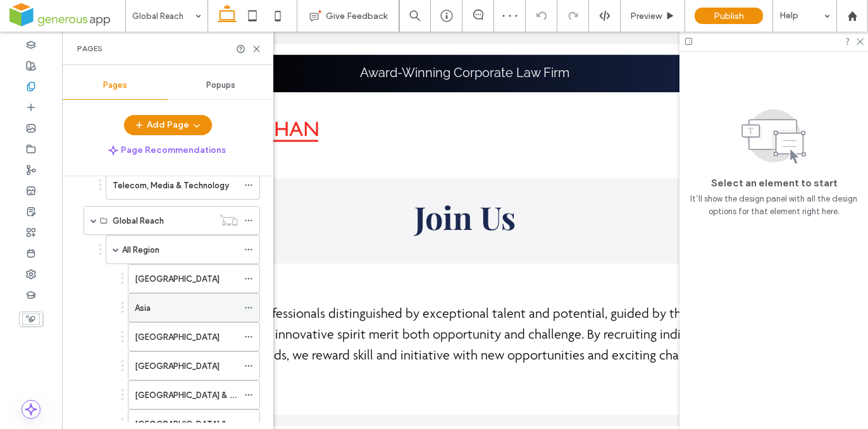
scroll to position [1032, 0]
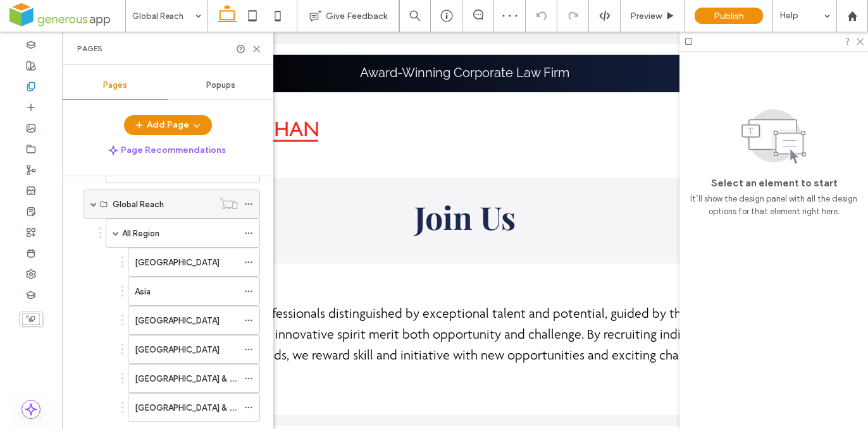
click at [181, 210] on div "Global Reach" at bounding box center [163, 204] width 101 height 13
click at [155, 205] on label "Global Reach" at bounding box center [138, 205] width 51 height 22
click at [192, 206] on div "Global Reach" at bounding box center [163, 204] width 101 height 13
click at [173, 226] on div "All Region" at bounding box center [180, 233] width 116 height 28
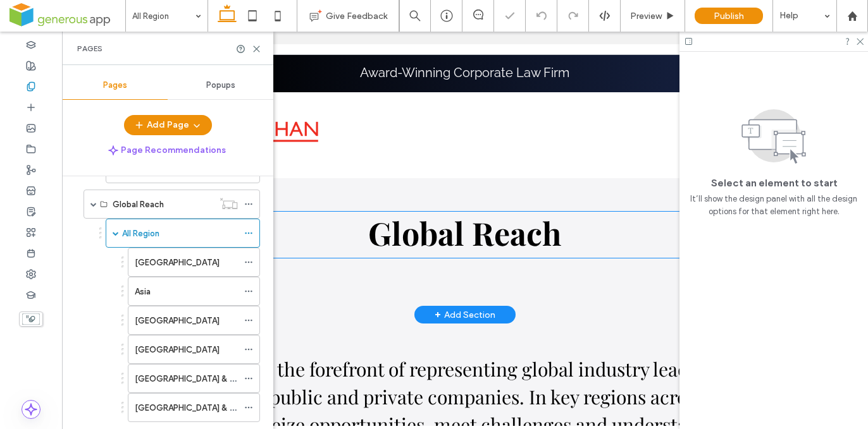
click at [444, 241] on strong "Global Reach" at bounding box center [464, 233] width 193 height 42
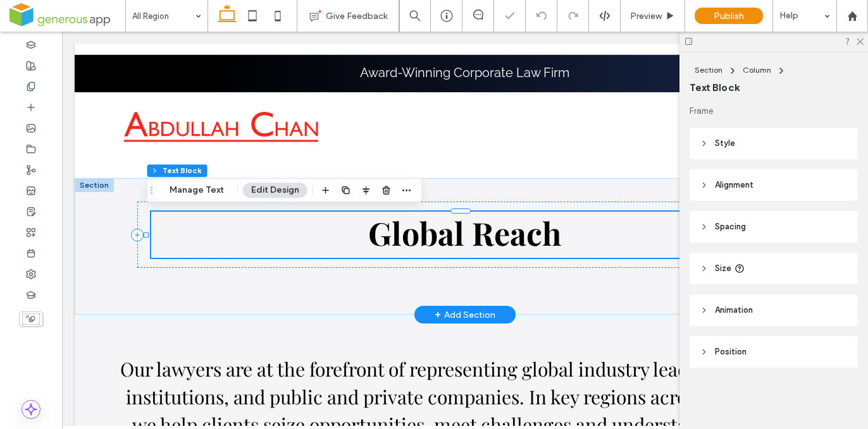
click at [444, 241] on div "Global Reach" at bounding box center [465, 235] width 628 height 46
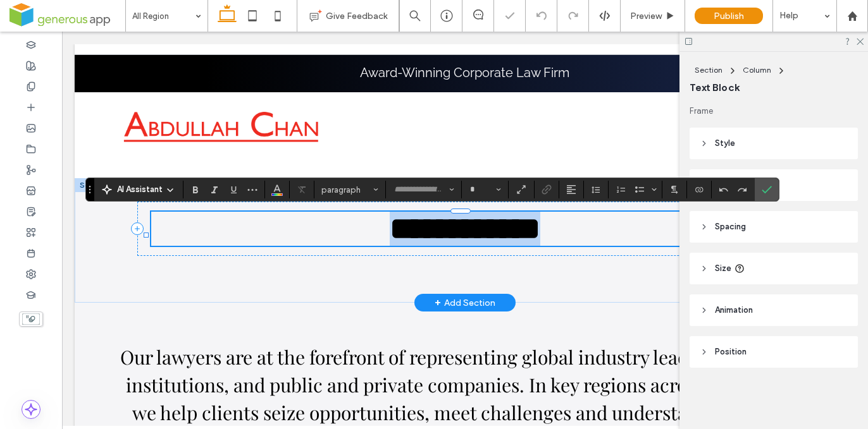
type input "**********"
type input "**"
copy strong "**********"
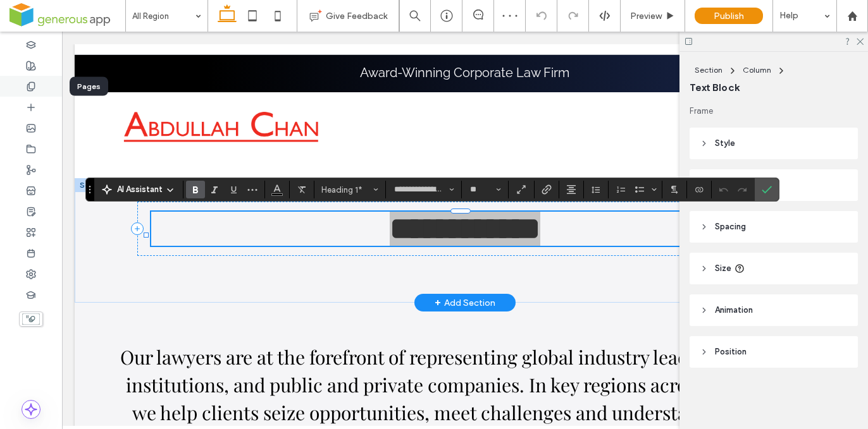
click at [34, 89] on icon at bounding box center [31, 87] width 10 height 10
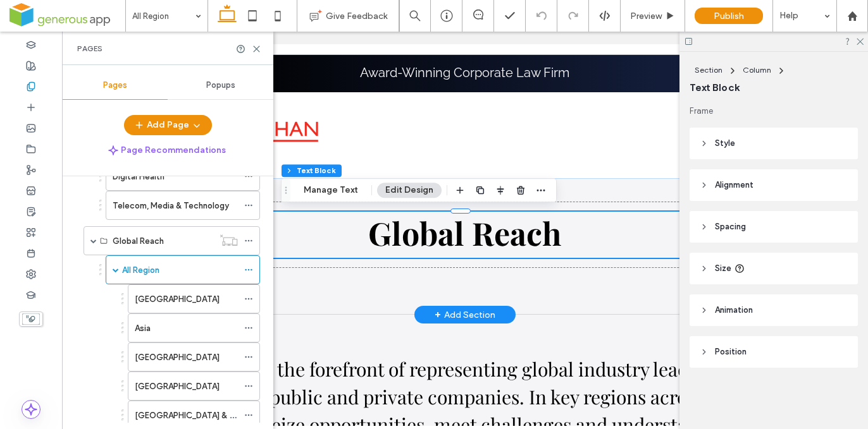
scroll to position [1240, 0]
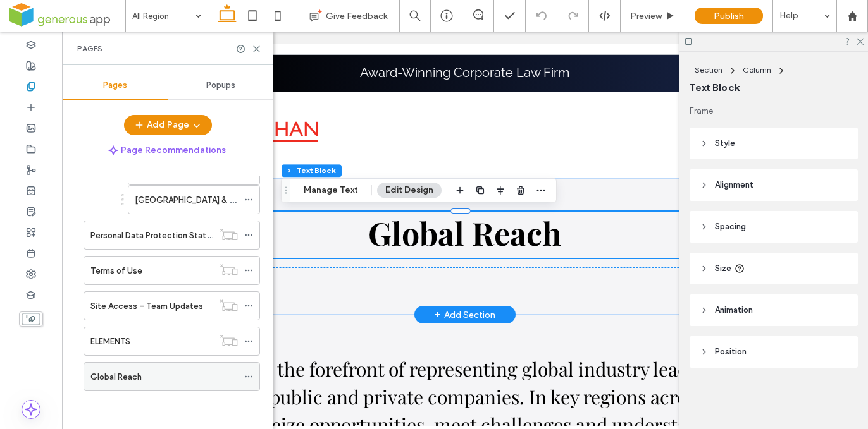
click at [249, 378] on icon at bounding box center [248, 377] width 9 height 9
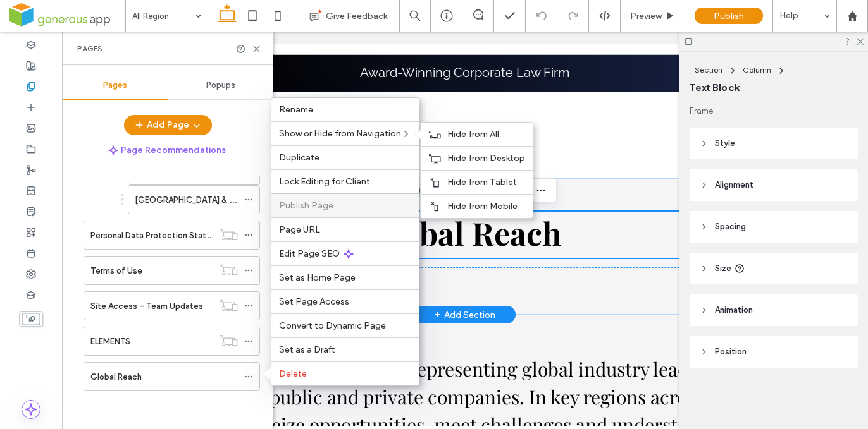
drag, startPoint x: 457, startPoint y: 132, endPoint x: 300, endPoint y: 202, distance: 172.4
click at [458, 132] on span "Hide from All" at bounding box center [473, 134] width 52 height 11
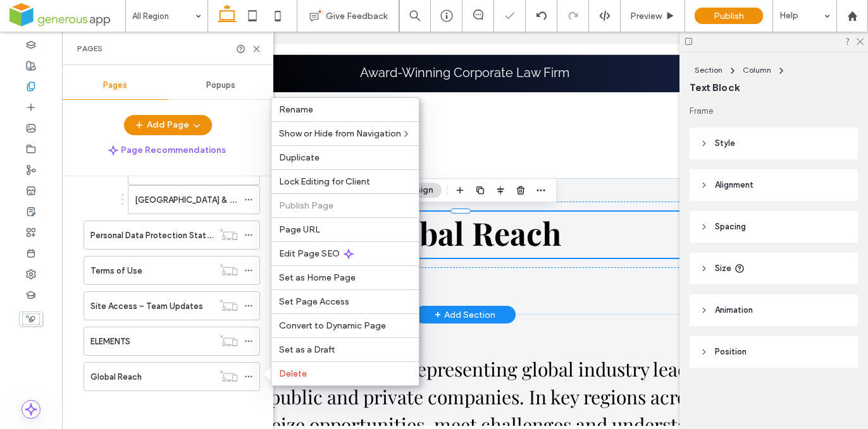
click at [185, 377] on div "Global Reach" at bounding box center [151, 377] width 123 height 13
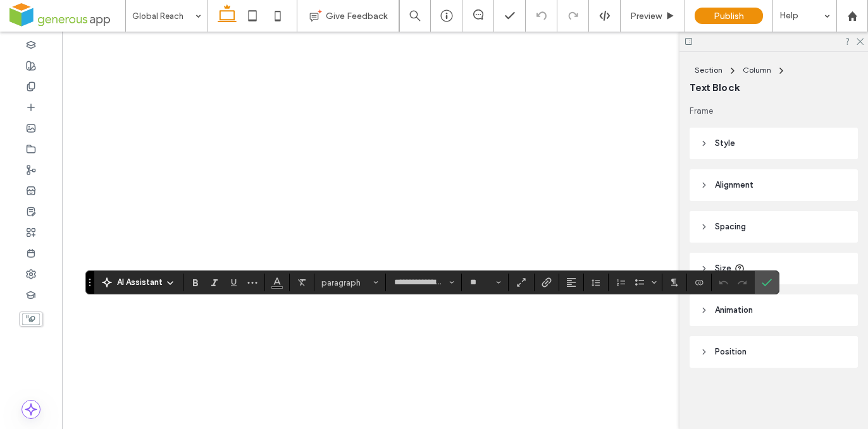
type input "**********"
type input "**"
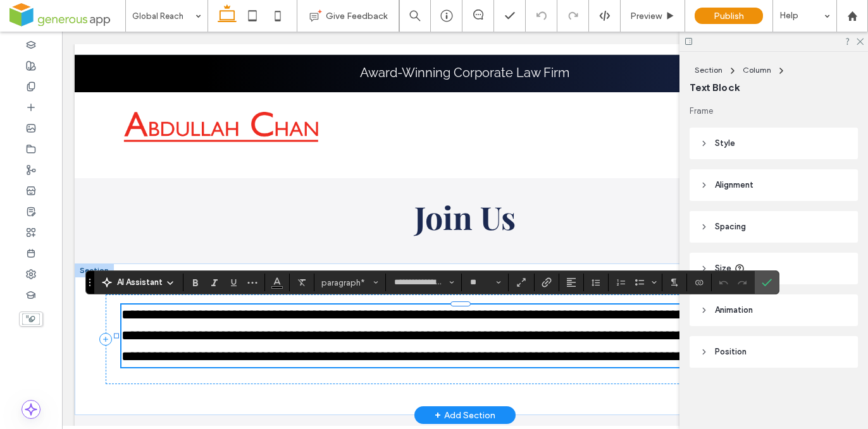
click at [451, 344] on p "**********" at bounding box center [464, 336] width 687 height 63
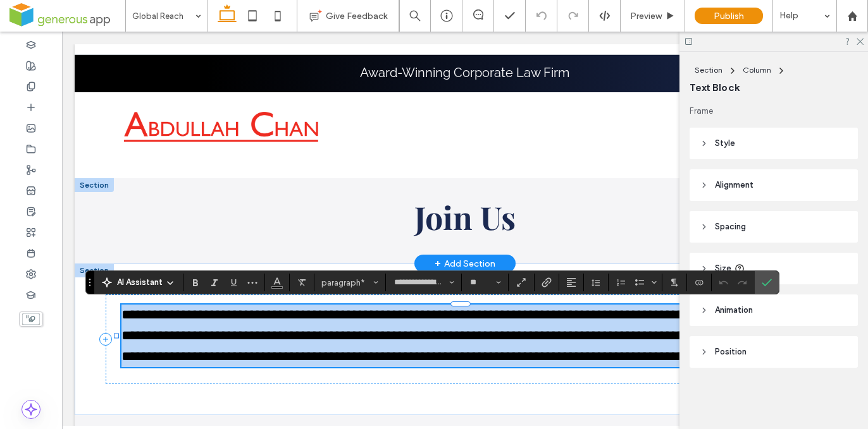
type input "**********"
type input "**"
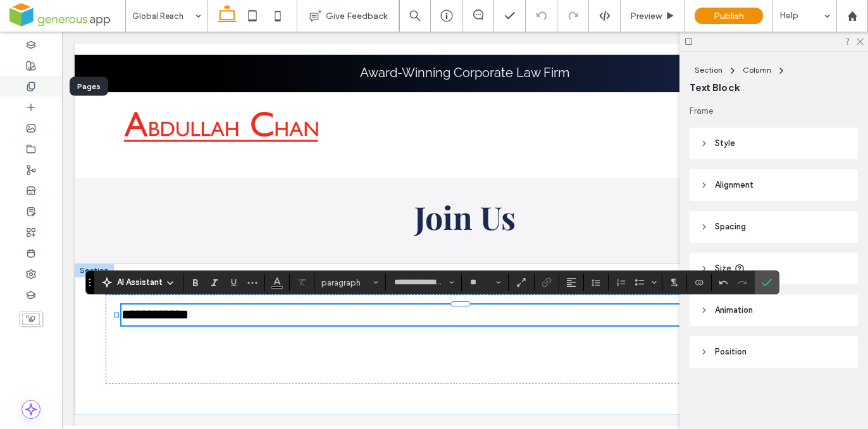
click at [31, 85] on icon at bounding box center [31, 87] width 10 height 10
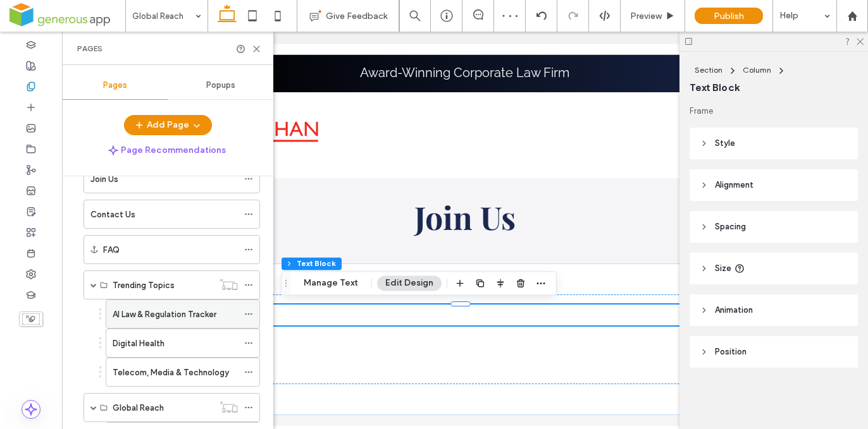
scroll to position [980, 0]
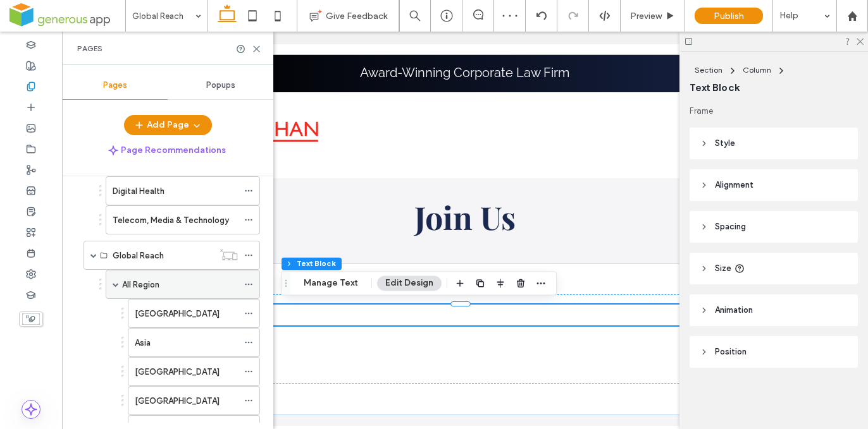
click at [183, 284] on div "All Region" at bounding box center [180, 284] width 116 height 13
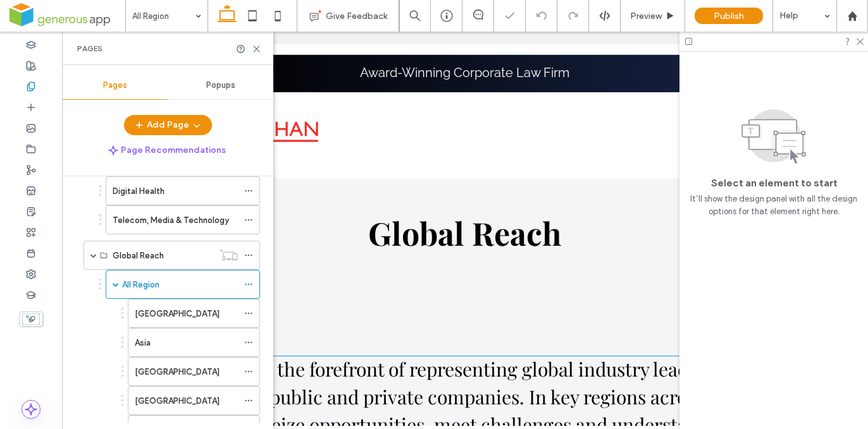
scroll to position [147, 0]
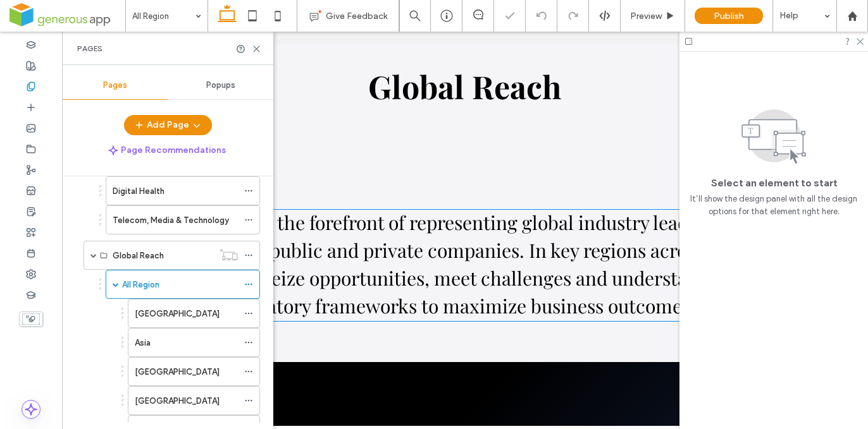
click at [475, 284] on span "Our lawyers are at the forefront of representing global industry leaders, finan…" at bounding box center [459, 264] width 678 height 109
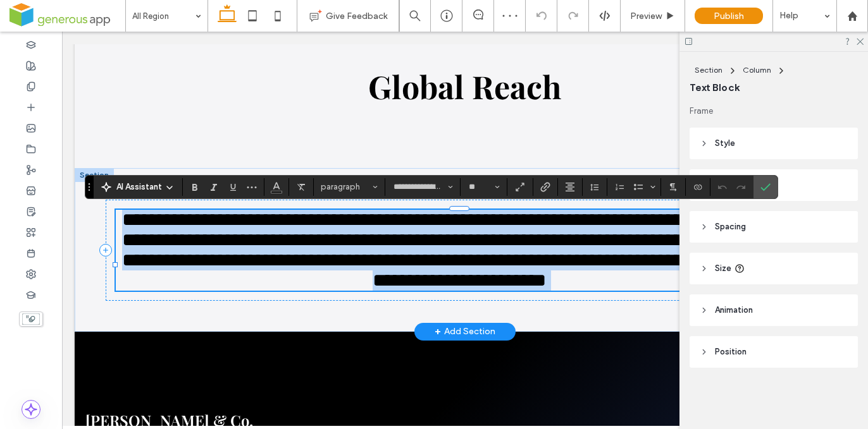
type input "**********"
type input "**"
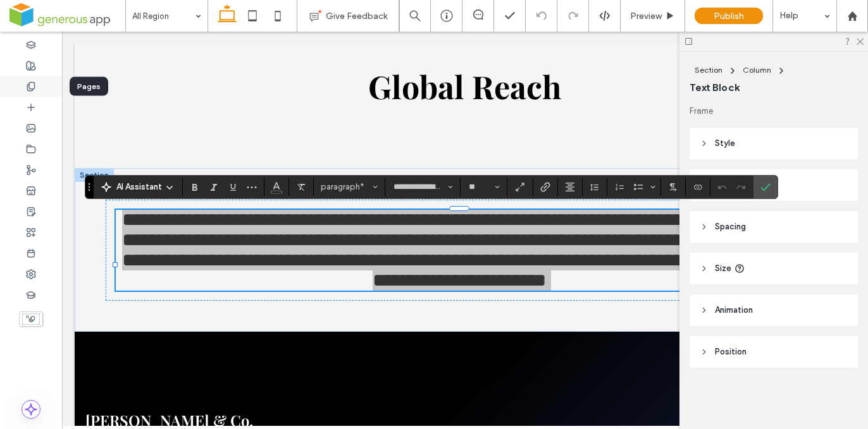
click at [33, 82] on icon at bounding box center [31, 87] width 10 height 10
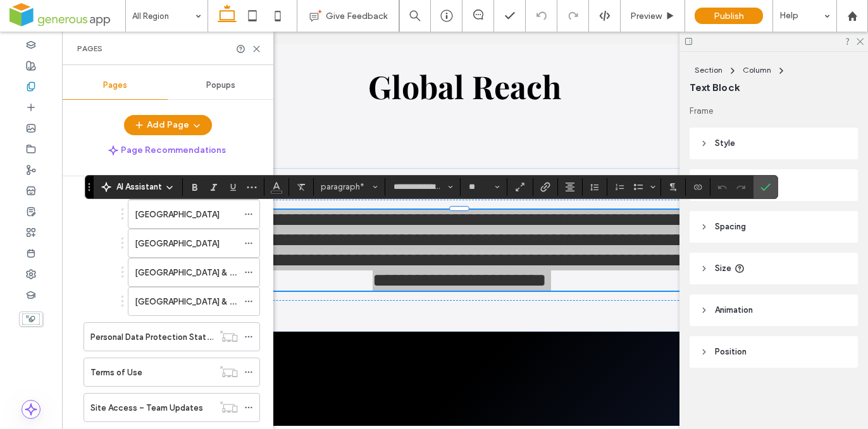
scroll to position [1240, 0]
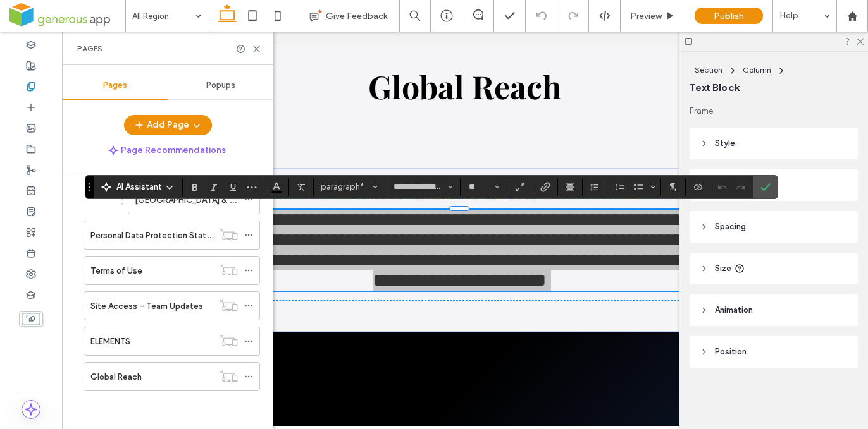
click at [174, 381] on div "Global Reach" at bounding box center [151, 377] width 123 height 13
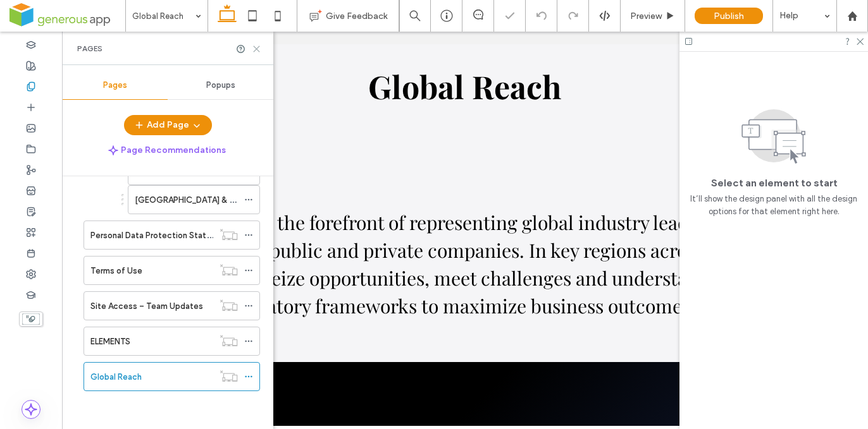
click at [259, 49] on icon at bounding box center [256, 48] width 9 height 9
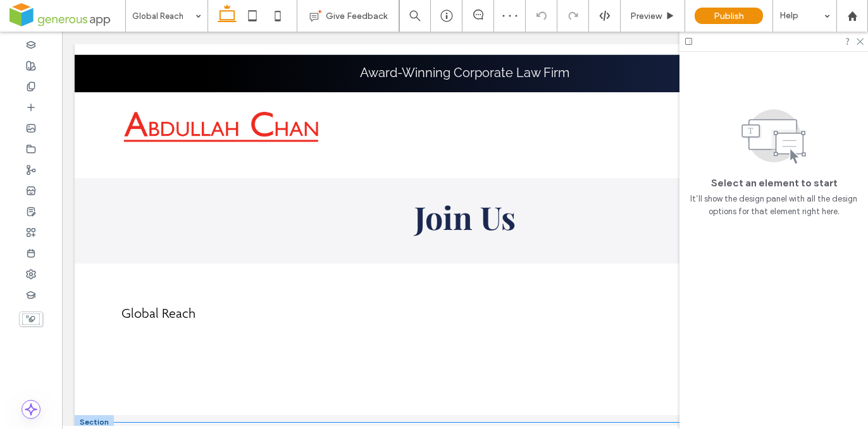
scroll to position [127, 0]
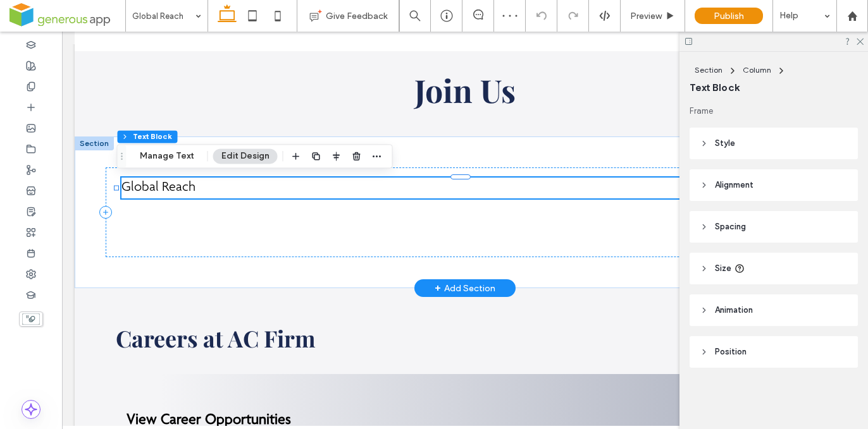
click at [190, 191] on div "Global Reach" at bounding box center [464, 188] width 687 height 21
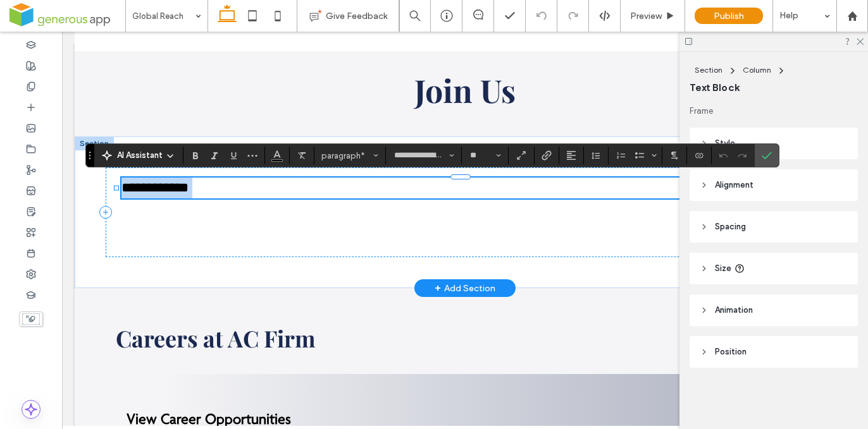
type input "**********"
type input "**"
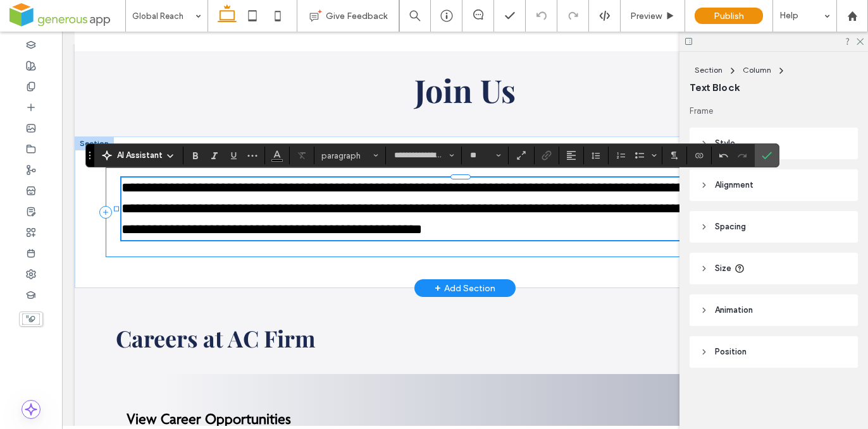
scroll to position [0, 0]
type input "**********"
type input "**"
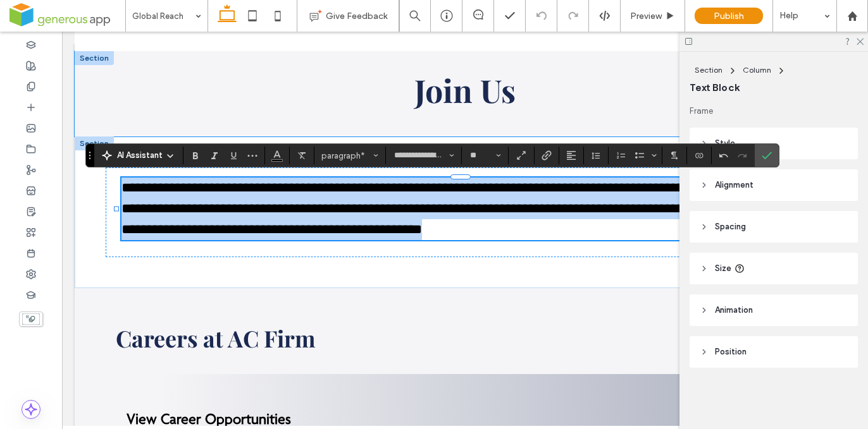
drag, startPoint x: 426, startPoint y: 232, endPoint x: 99, endPoint y: 128, distance: 343.9
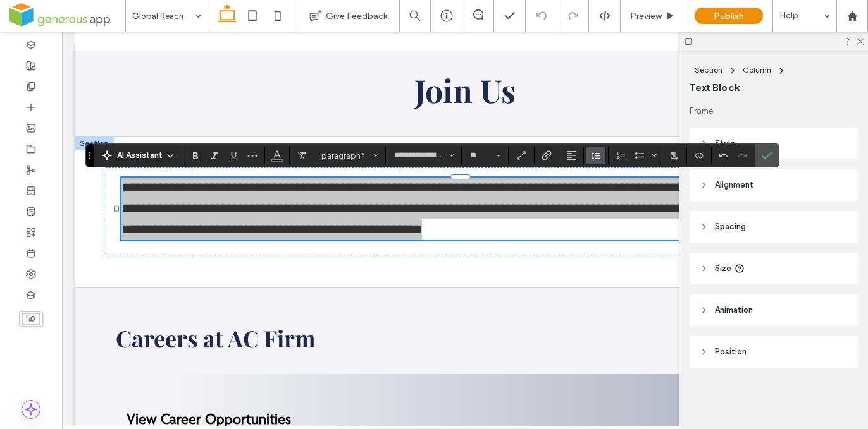
click at [593, 154] on icon "Line Height" at bounding box center [596, 156] width 10 height 10
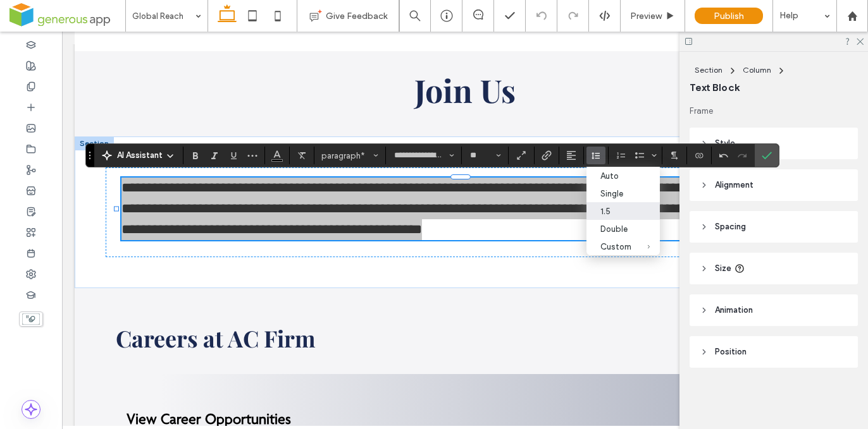
click at [613, 213] on div "1.5" at bounding box center [615, 211] width 31 height 9
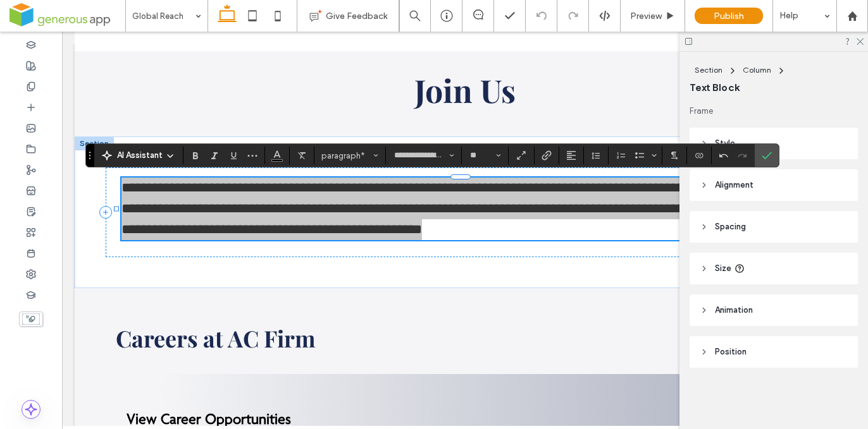
click at [766, 159] on icon "Confirm" at bounding box center [767, 156] width 10 height 10
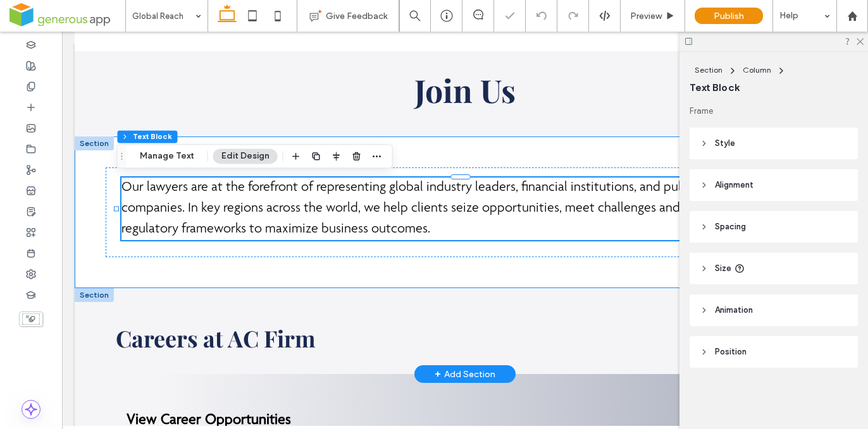
scroll to position [204, 0]
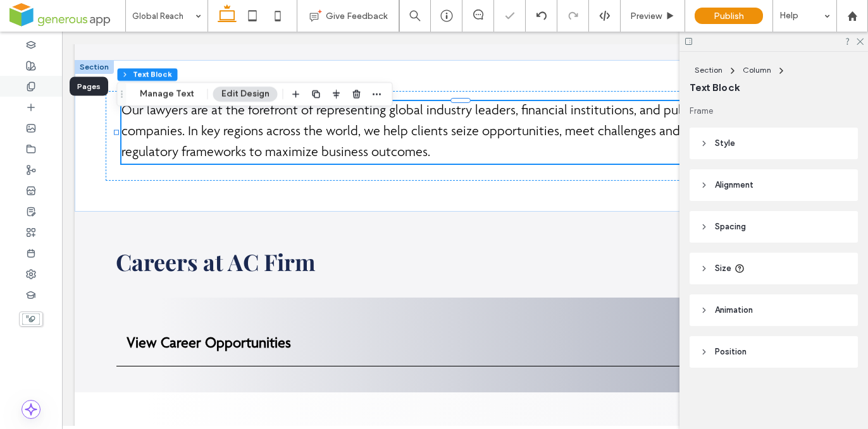
click at [34, 85] on use at bounding box center [30, 86] width 7 height 8
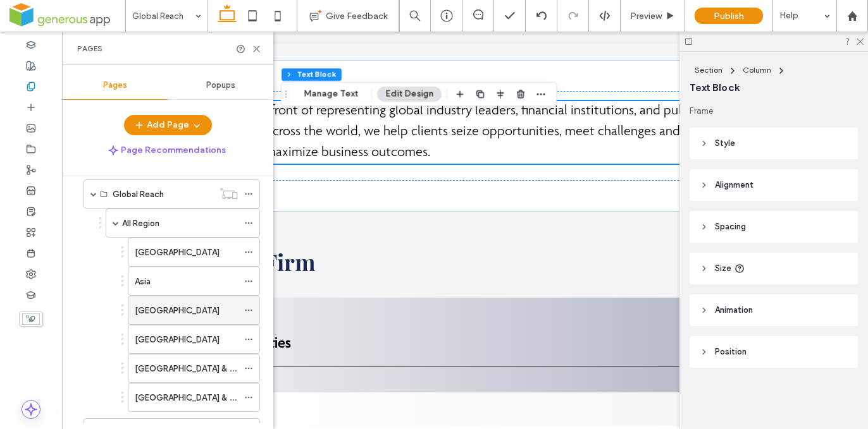
scroll to position [1101, 0]
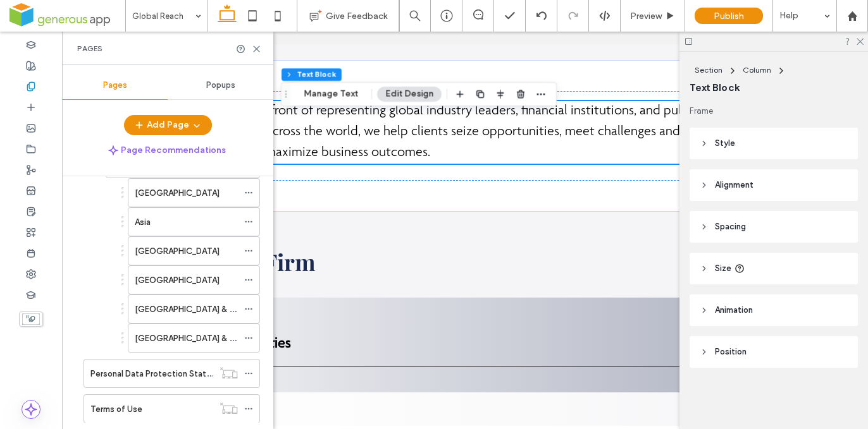
click at [199, 220] on div "Asia" at bounding box center [186, 222] width 103 height 13
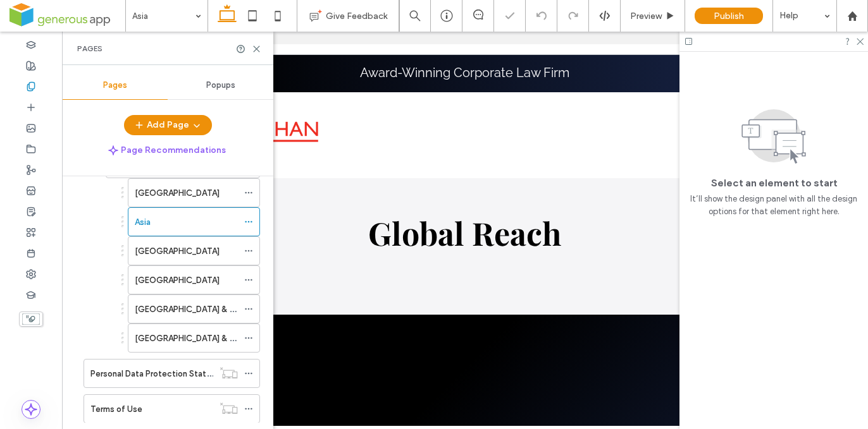
scroll to position [953, 0]
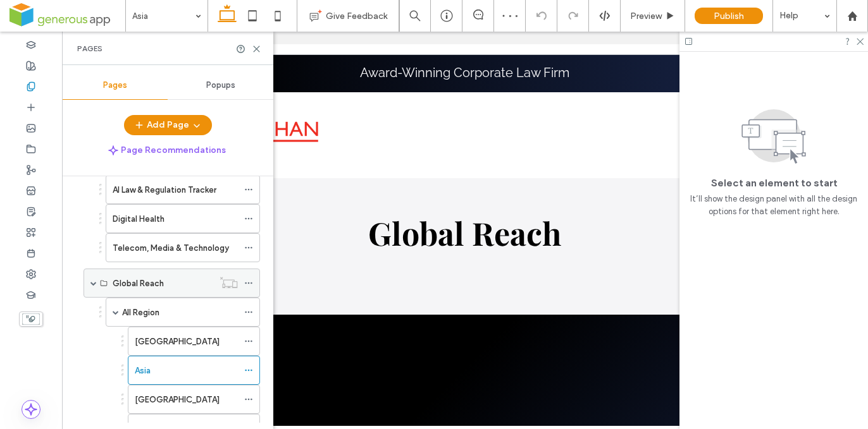
click at [248, 281] on icon at bounding box center [248, 283] width 9 height 9
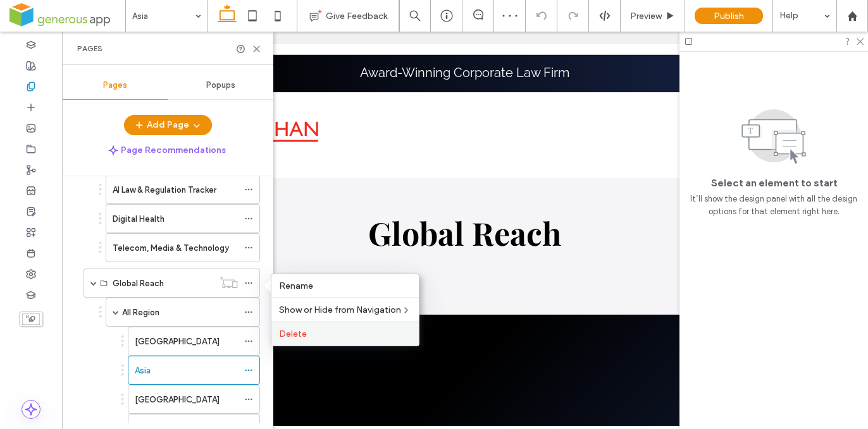
click at [306, 339] on label "Delete" at bounding box center [345, 334] width 132 height 11
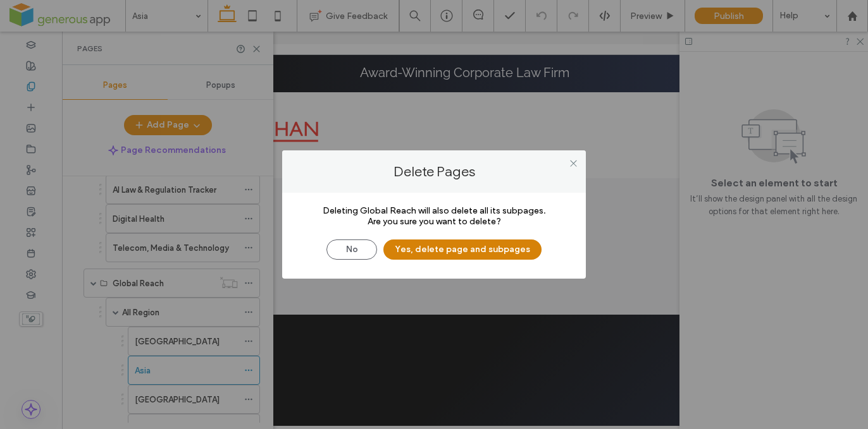
click at [429, 248] on button "Yes, delete page and subpages" at bounding box center [462, 250] width 158 height 20
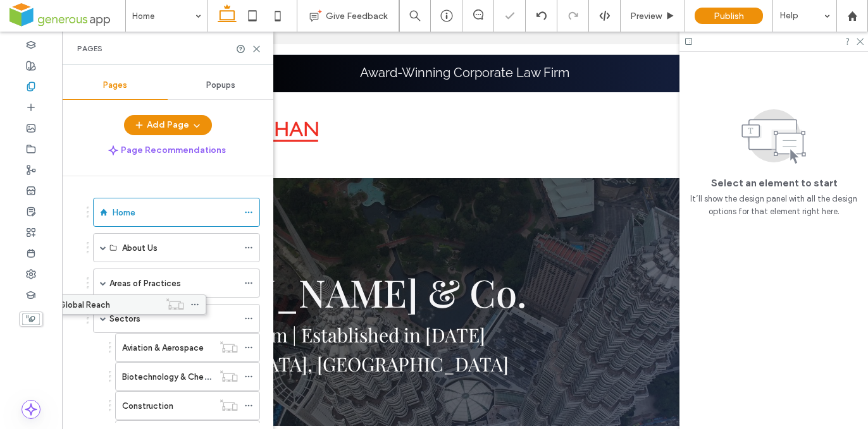
scroll to position [994, 0]
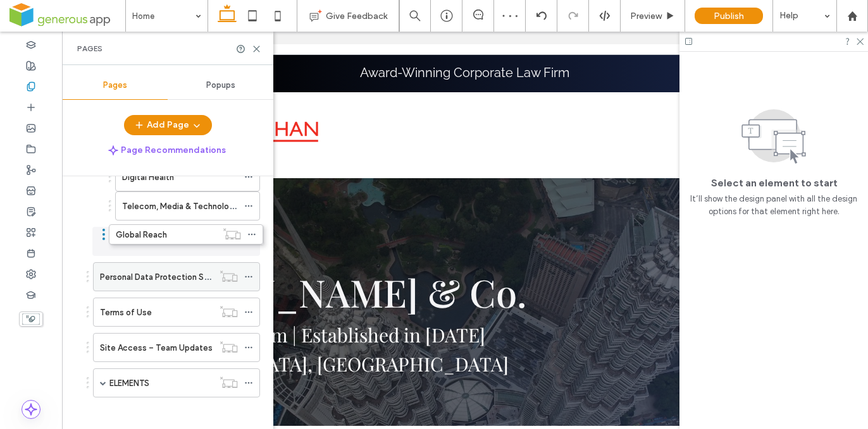
drag, startPoint x: 82, startPoint y: 362, endPoint x: 168, endPoint y: 240, distance: 149.9
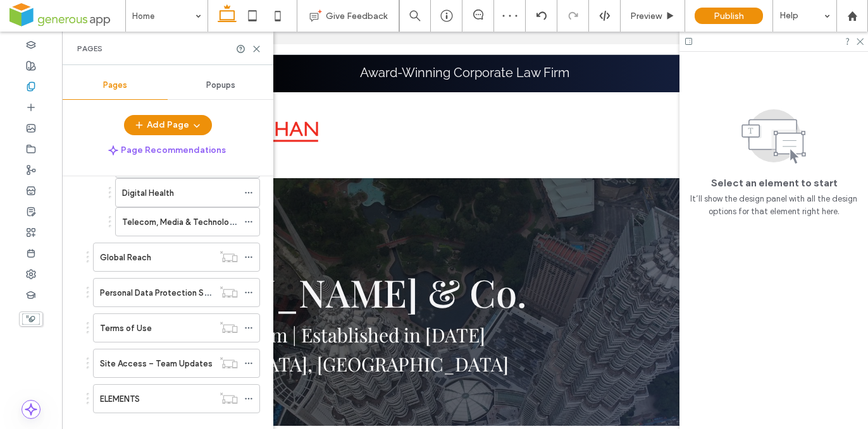
scroll to position [884, 0]
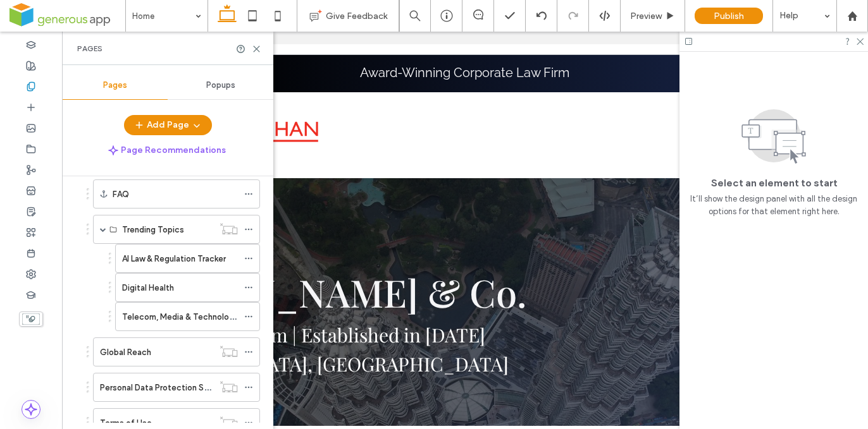
click at [204, 355] on div "Global Reach" at bounding box center [156, 352] width 113 height 13
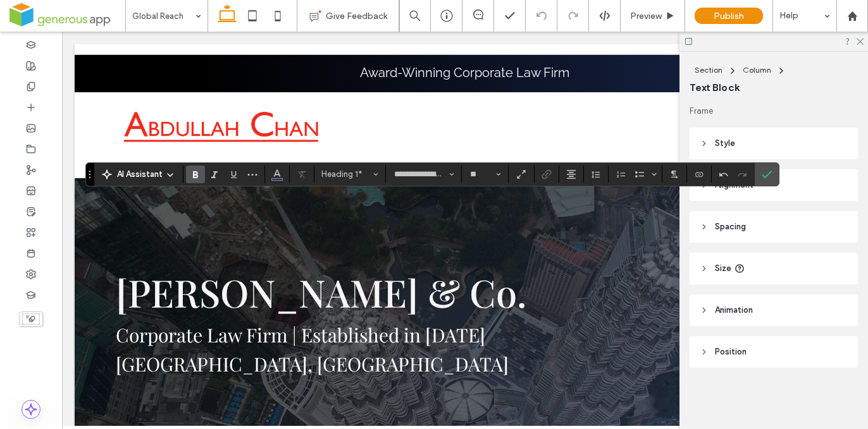
drag, startPoint x: 772, startPoint y: 175, endPoint x: 772, endPoint y: 182, distance: 7.6
click at [773, 176] on label "Confirm" at bounding box center [766, 174] width 19 height 23
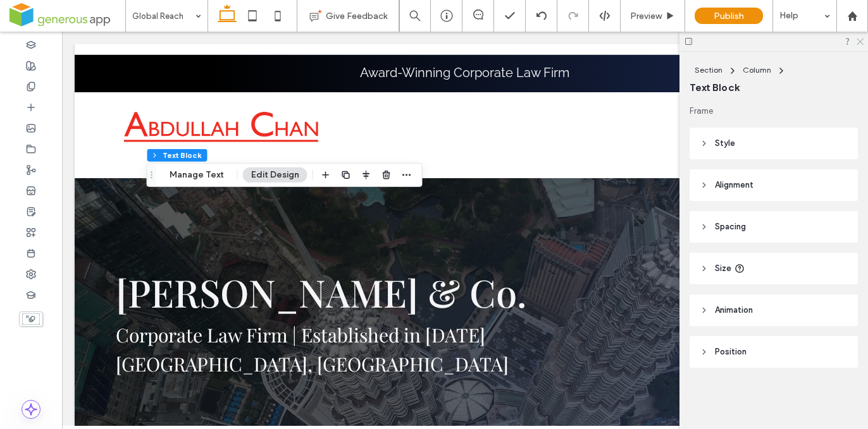
click at [858, 42] on icon at bounding box center [859, 41] width 8 height 8
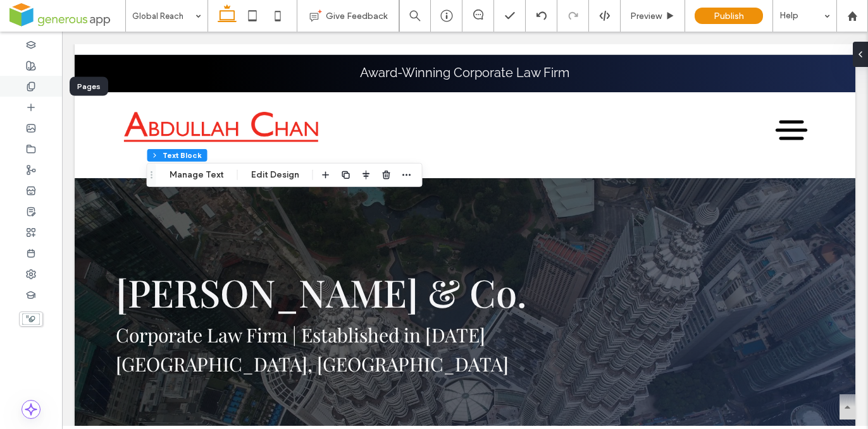
click at [34, 84] on icon at bounding box center [31, 87] width 10 height 10
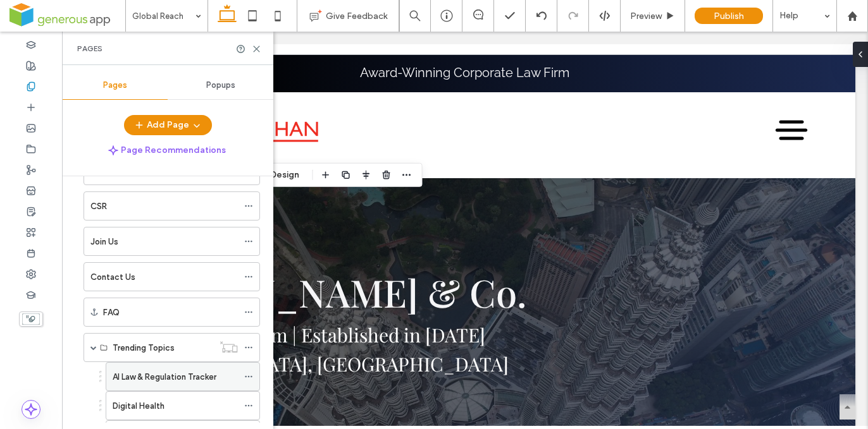
scroll to position [904, 0]
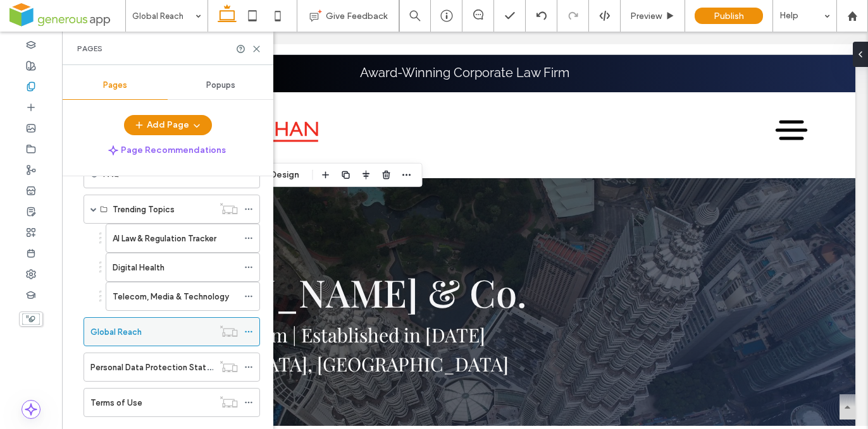
click at [246, 325] on span at bounding box center [248, 332] width 9 height 19
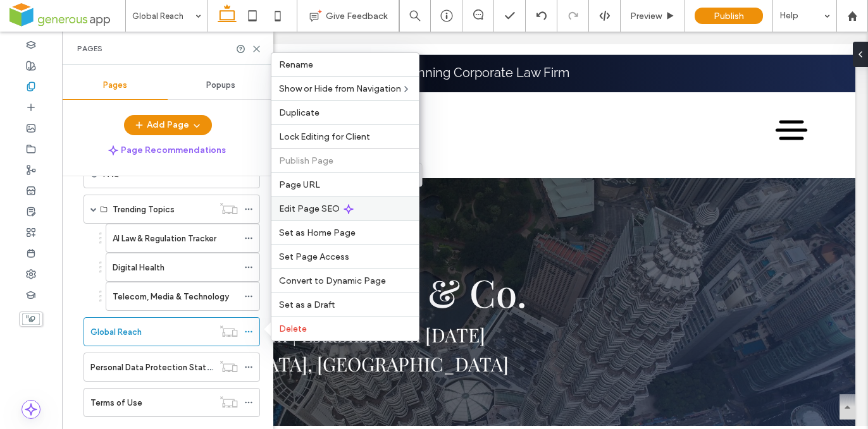
click at [337, 207] on span "Edit Page SEO" at bounding box center [309, 209] width 61 height 11
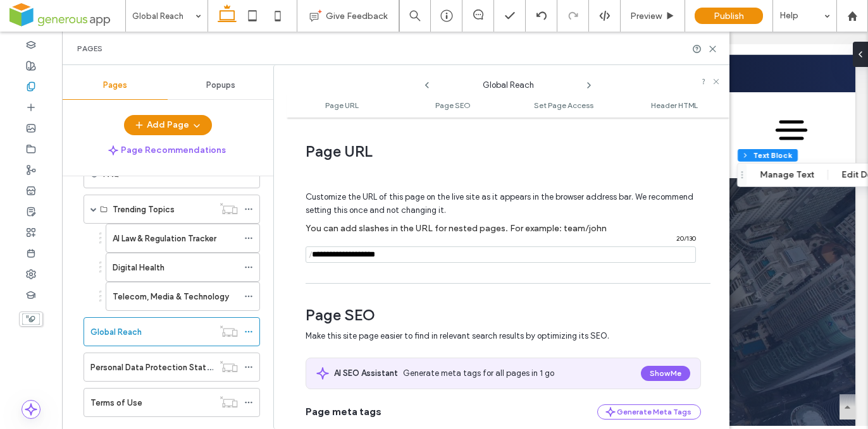
click at [426, 256] on input "notEmpty" at bounding box center [501, 255] width 390 height 16
type input "**********"
click at [483, 282] on div "**********" at bounding box center [508, 273] width 443 height 299
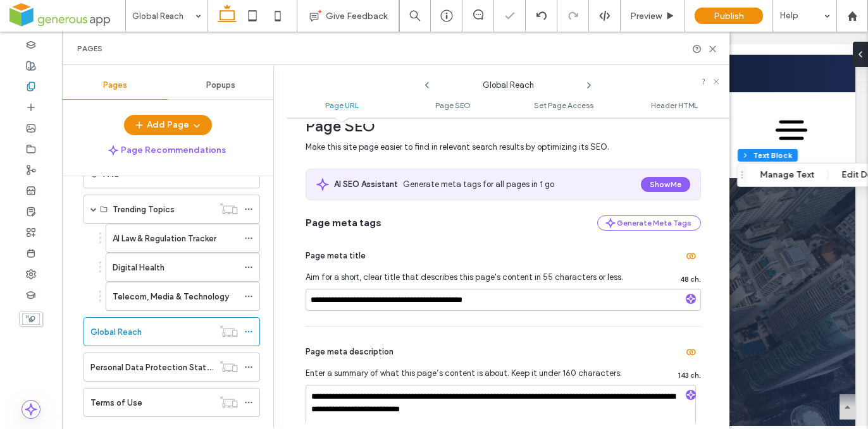
scroll to position [254, 0]
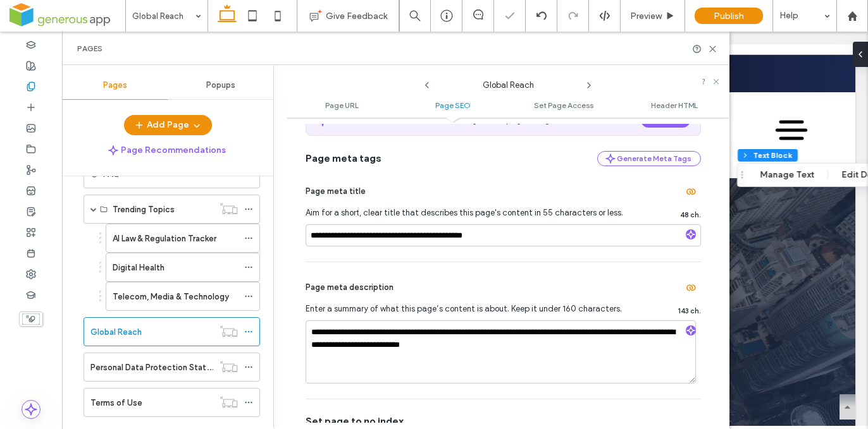
click at [681, 233] on div at bounding box center [434, 214] width 868 height 429
click at [686, 234] on div at bounding box center [434, 214] width 868 height 429
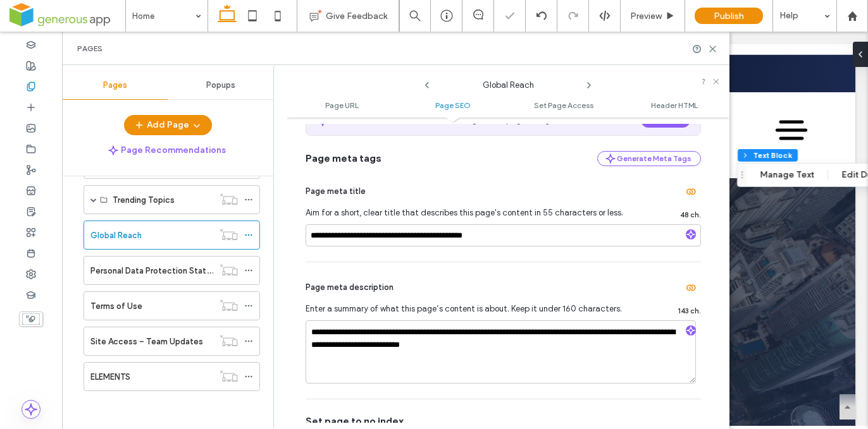
scroll to position [322, 0]
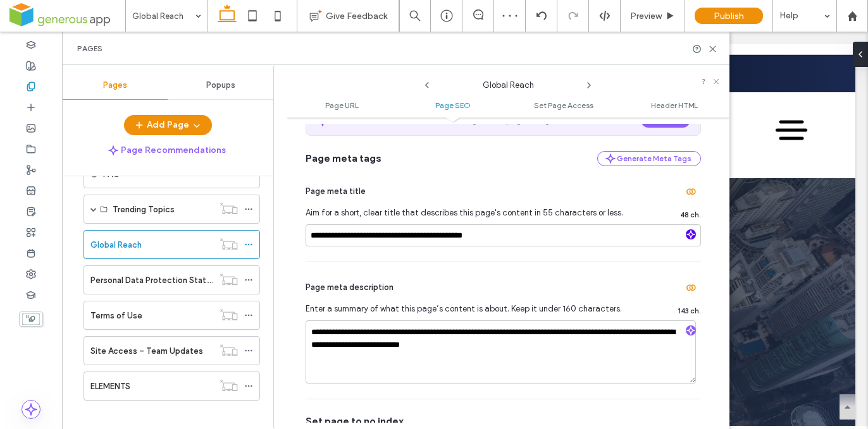
click at [686, 234] on icon "button" at bounding box center [690, 234] width 9 height 9
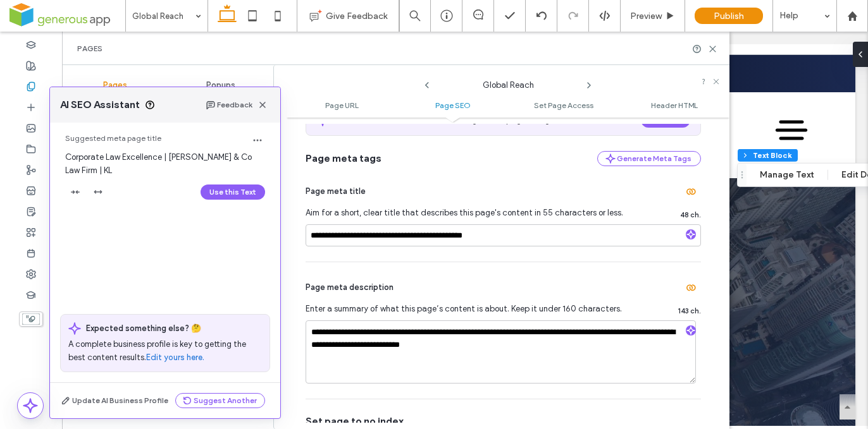
click at [236, 190] on button "Use this Text" at bounding box center [233, 192] width 65 height 15
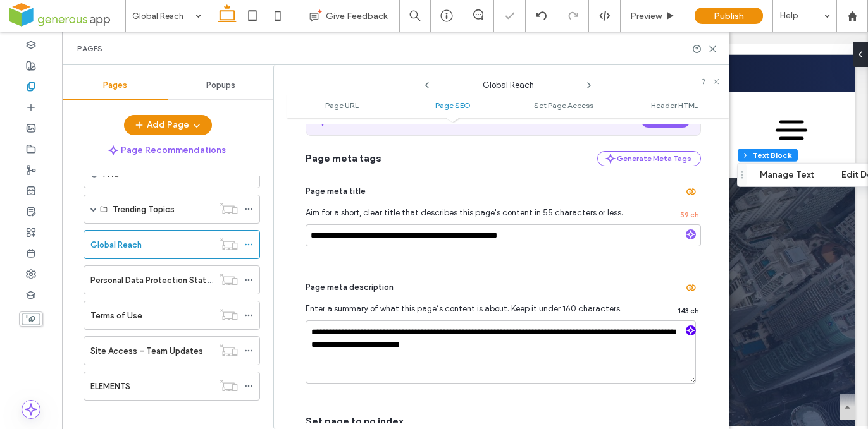
click at [687, 333] on use "button" at bounding box center [691, 331] width 8 height 8
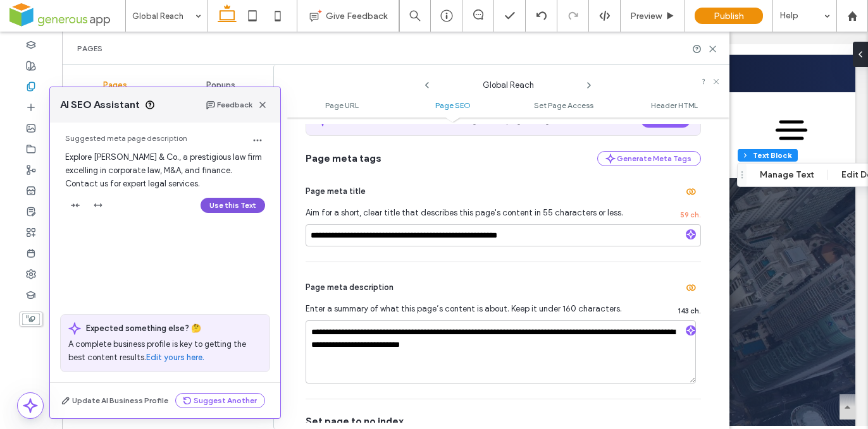
click at [228, 200] on button "Use this Text" at bounding box center [233, 205] width 65 height 15
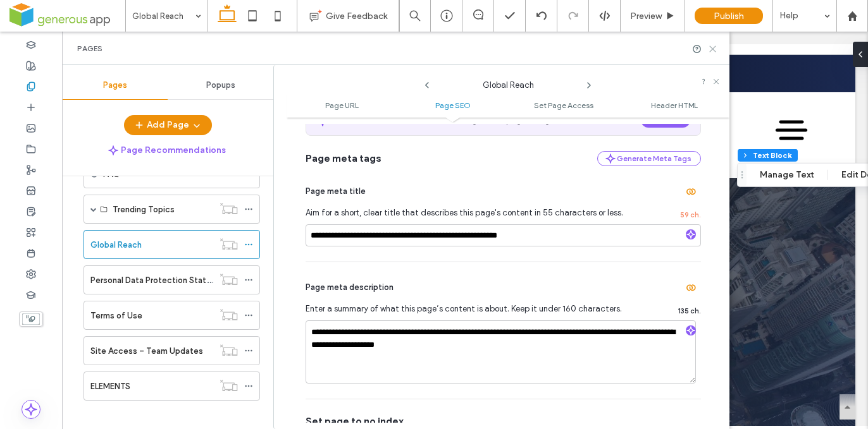
click at [712, 49] on use at bounding box center [713, 49] width 6 height 6
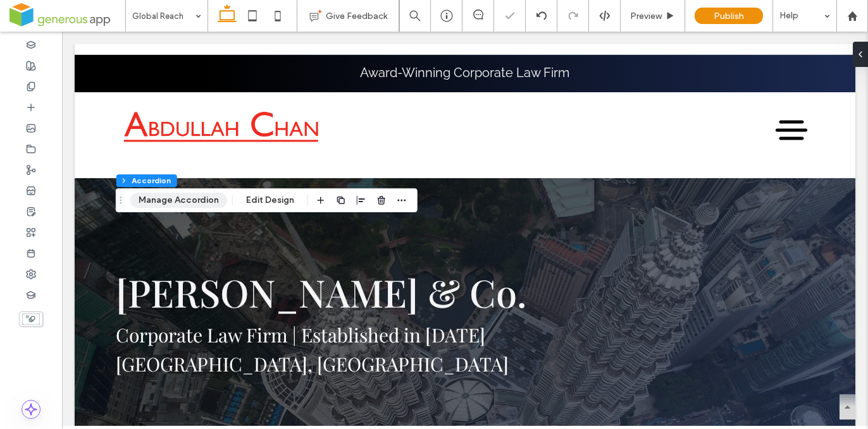
click at [190, 201] on button "Manage Accordion" at bounding box center [178, 200] width 97 height 15
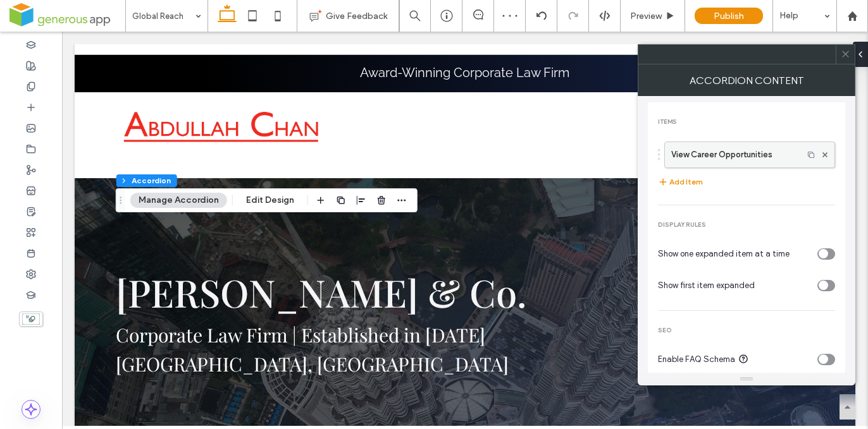
click at [719, 146] on label "View Career Opportunities" at bounding box center [733, 154] width 125 height 25
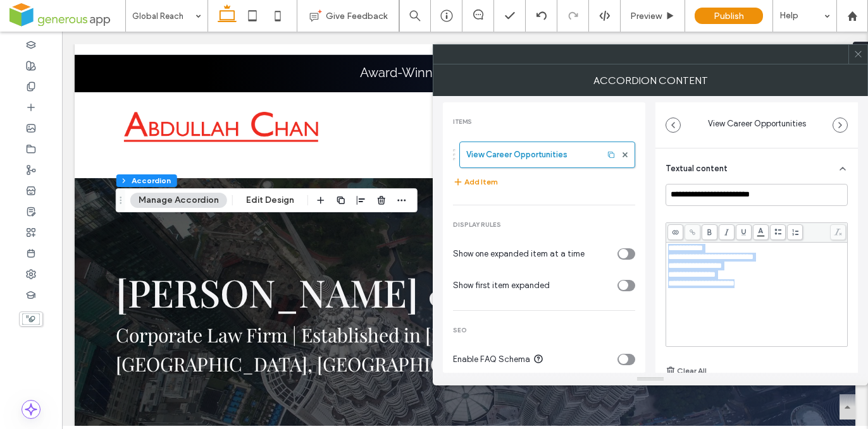
drag, startPoint x: 679, startPoint y: 283, endPoint x: 643, endPoint y: 242, distance: 54.3
click at [644, 241] on div "**********" at bounding box center [650, 234] width 415 height 277
click at [732, 308] on div "********* ********* ***** *****" at bounding box center [757, 294] width 178 height 101
click at [729, 197] on input "**********" at bounding box center [756, 195] width 182 height 22
drag, startPoint x: 777, startPoint y: 192, endPoint x: 670, endPoint y: 116, distance: 132.0
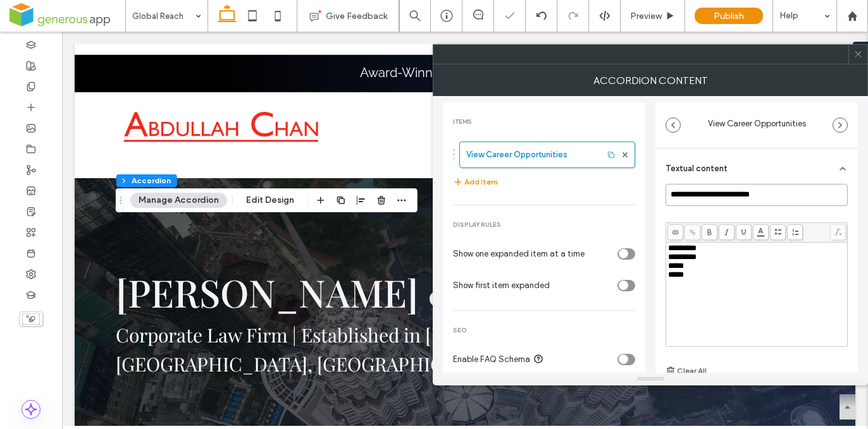
click at [660, 199] on div "**********" at bounding box center [756, 305] width 202 height 313
click at [668, 248] on span "*********" at bounding box center [682, 248] width 28 height 8
click at [672, 247] on div "Rich Text Editor" at bounding box center [757, 248] width 178 height 9
drag, startPoint x: 715, startPoint y: 259, endPoint x: 710, endPoint y: 266, distance: 8.6
click at [700, 259] on div "**********" at bounding box center [757, 257] width 178 height 9
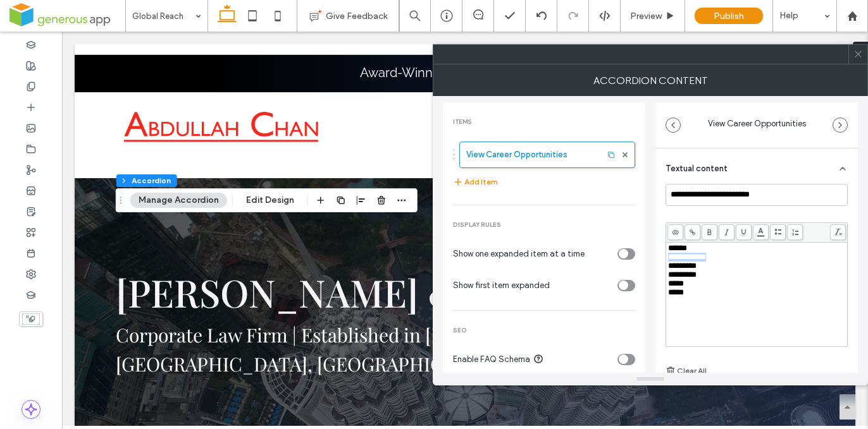
drag, startPoint x: 715, startPoint y: 259, endPoint x: 669, endPoint y: 262, distance: 46.2
click at [669, 262] on div "**********" at bounding box center [757, 257] width 178 height 9
click at [695, 248] on div "******" at bounding box center [757, 248] width 178 height 9
drag, startPoint x: 714, startPoint y: 269, endPoint x: 680, endPoint y: 273, distance: 34.4
click at [680, 271] on div "**********" at bounding box center [757, 266] width 178 height 9
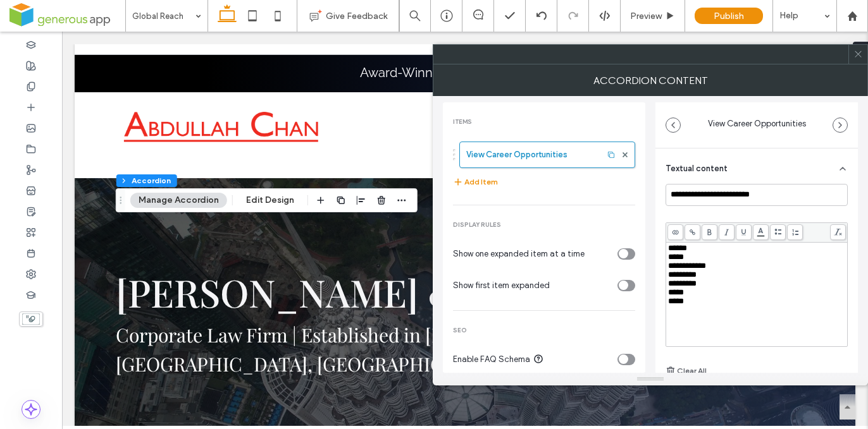
click at [715, 271] on div "**********" at bounding box center [757, 266] width 178 height 9
drag, startPoint x: 706, startPoint y: 280, endPoint x: 667, endPoint y: 282, distance: 38.6
click at [668, 280] on div "*********" at bounding box center [757, 275] width 178 height 9
copy span "*********"
click at [699, 262] on div "*****" at bounding box center [757, 257] width 178 height 9
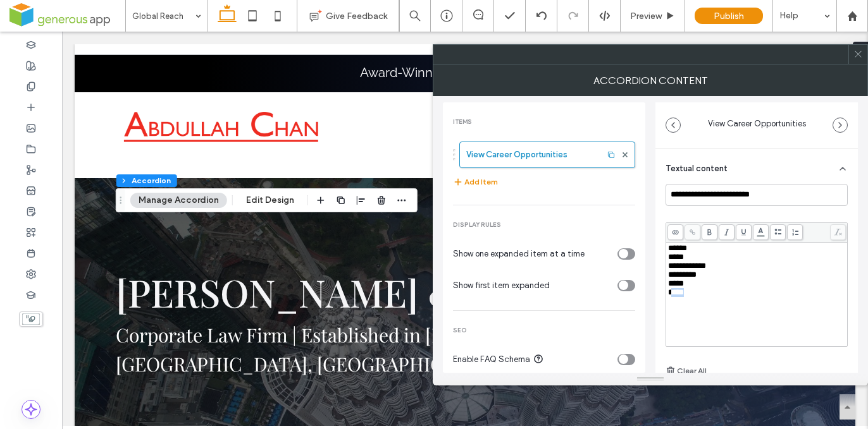
drag, startPoint x: 689, startPoint y: 302, endPoint x: 673, endPoint y: 304, distance: 16.6
click at [673, 297] on div "*****" at bounding box center [757, 292] width 178 height 9
drag, startPoint x: 712, startPoint y: 269, endPoint x: 669, endPoint y: 270, distance: 43.0
click at [669, 270] on span "**********" at bounding box center [687, 266] width 38 height 8
click at [676, 302] on div "**********" at bounding box center [757, 294] width 178 height 101
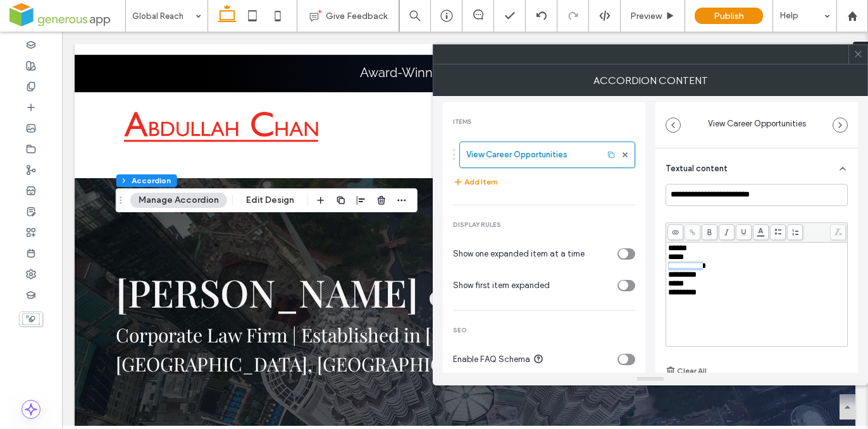
drag, startPoint x: 712, startPoint y: 264, endPoint x: 669, endPoint y: 271, distance: 43.5
click at [669, 270] on span "**********" at bounding box center [687, 266] width 38 height 8
copy span "**********"
click at [716, 288] on div "*********" at bounding box center [757, 284] width 178 height 9
click at [717, 320] on div "**********" at bounding box center [757, 294] width 178 height 101
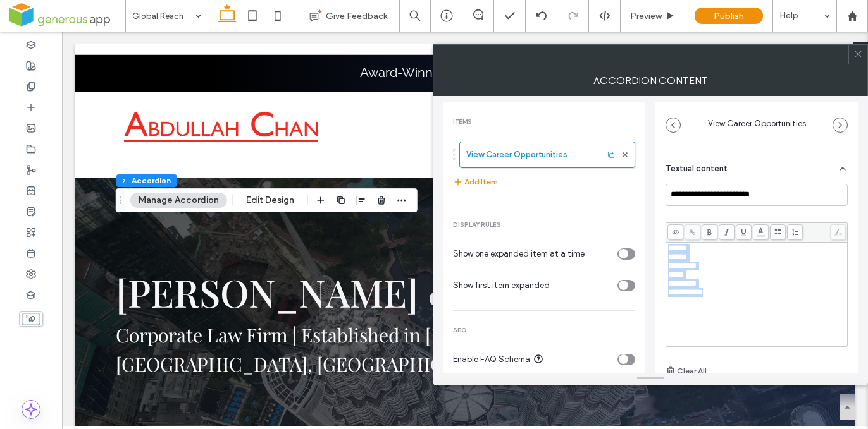
drag, startPoint x: 727, startPoint y: 310, endPoint x: 676, endPoint y: 248, distance: 80.4
click at [660, 221] on div "**********" at bounding box center [756, 305] width 202 height 313
copy div "**********"
click at [674, 271] on div "Rich Text Editor" at bounding box center [757, 275] width 178 height 9
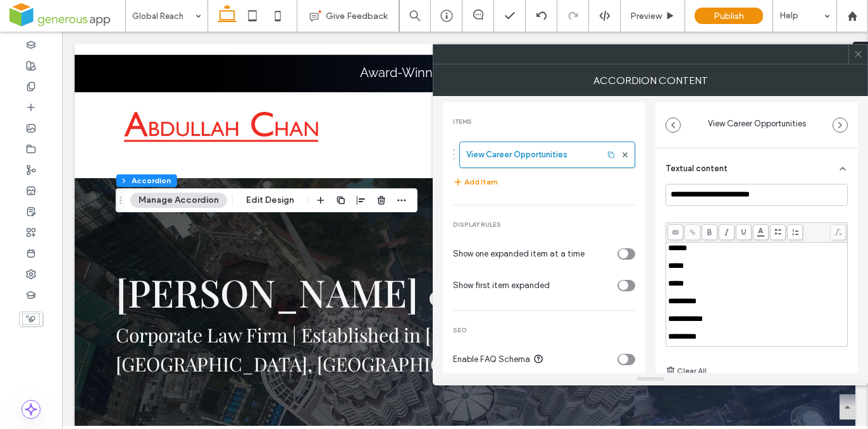
click at [668, 262] on span "*****" at bounding box center [676, 266] width 16 height 8
click at [669, 263] on div "Rich Text Editor" at bounding box center [757, 266] width 178 height 9
click at [668, 271] on div "Rich Text Editor" at bounding box center [757, 275] width 178 height 9
click at [668, 280] on div "Rich Text Editor" at bounding box center [757, 284] width 178 height 9
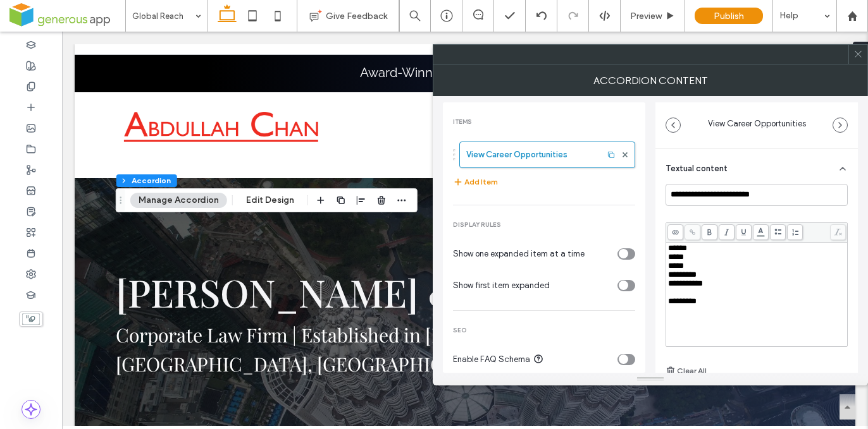
click at [670, 289] on div "Rich Text Editor" at bounding box center [757, 292] width 178 height 9
click at [681, 309] on div "**********" at bounding box center [757, 294] width 178 height 101
drag, startPoint x: 778, startPoint y: 193, endPoint x: 717, endPoint y: 211, distance: 64.0
click at [617, 196] on div "**********" at bounding box center [650, 234] width 415 height 277
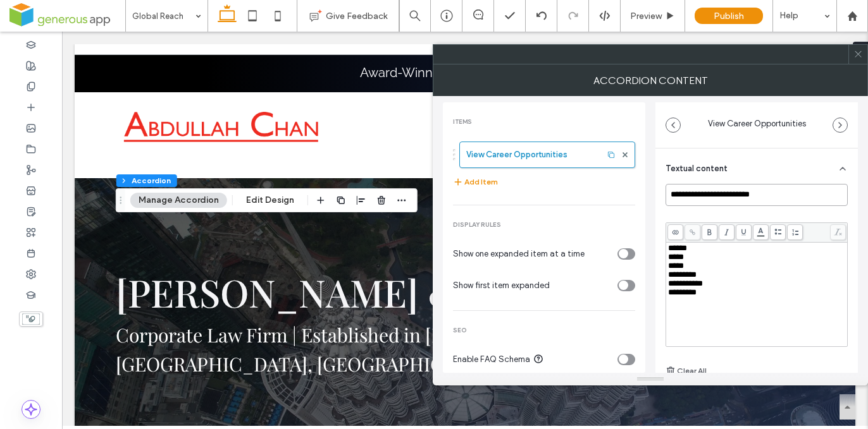
paste input "****"
type input "**********"
drag, startPoint x: 853, startPoint y: 53, endPoint x: 788, endPoint y: 81, distance: 70.8
click at [853, 53] on div at bounding box center [857, 54] width 19 height 19
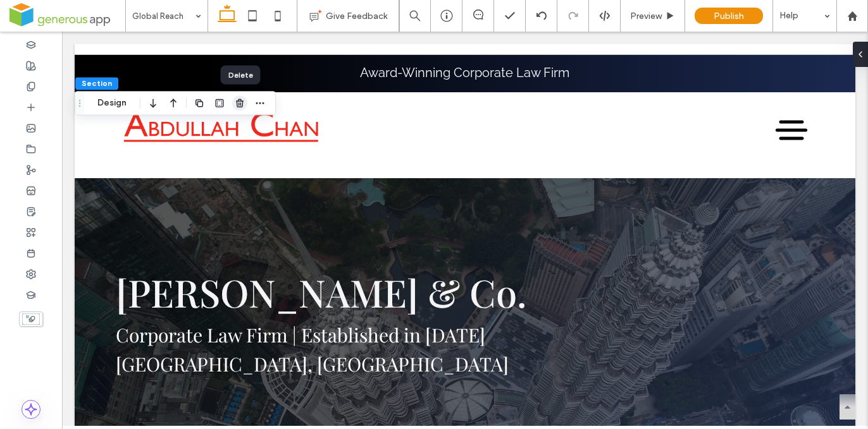
click at [241, 101] on use "button" at bounding box center [240, 103] width 8 height 8
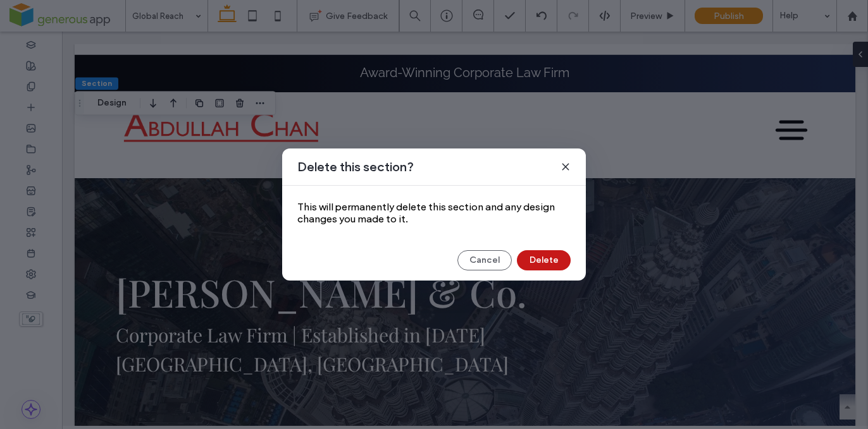
click at [529, 260] on button "Delete" at bounding box center [544, 260] width 54 height 20
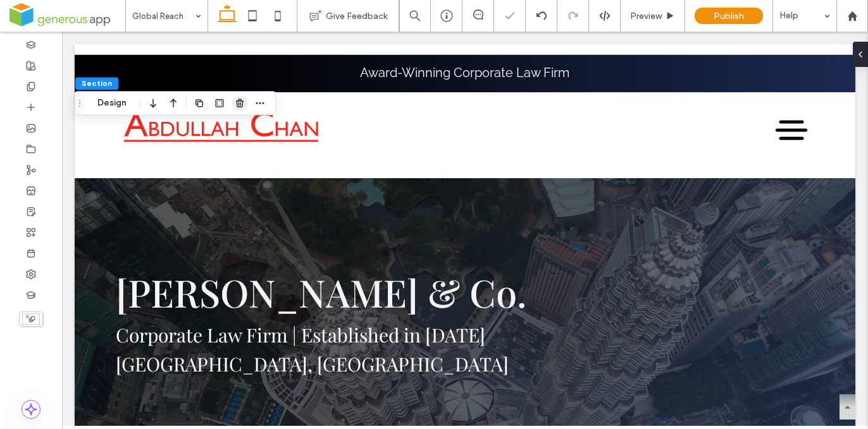
click at [240, 107] on use "button" at bounding box center [240, 103] width 8 height 8
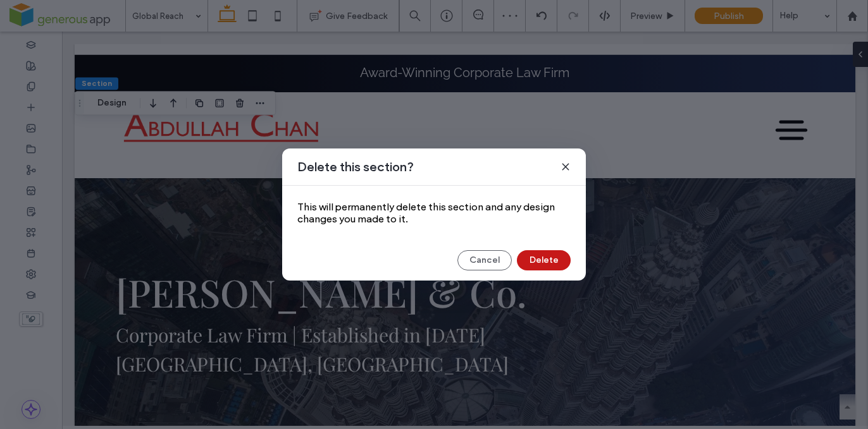
click at [528, 257] on button "Delete" at bounding box center [544, 260] width 54 height 20
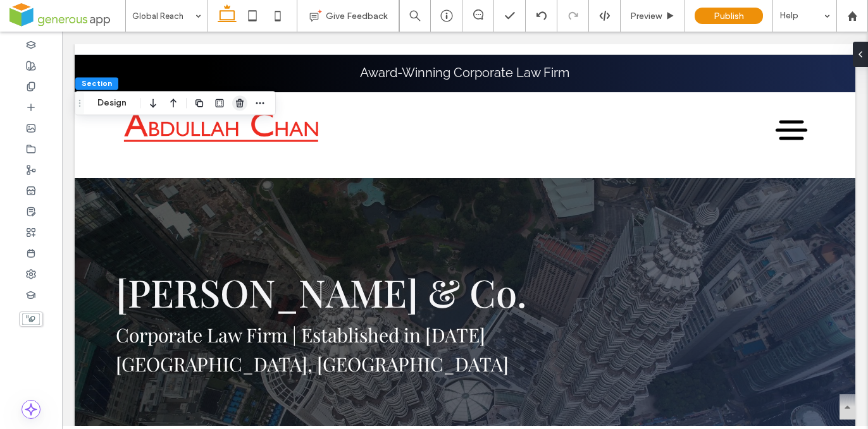
click at [237, 101] on icon "button" at bounding box center [240, 103] width 10 height 10
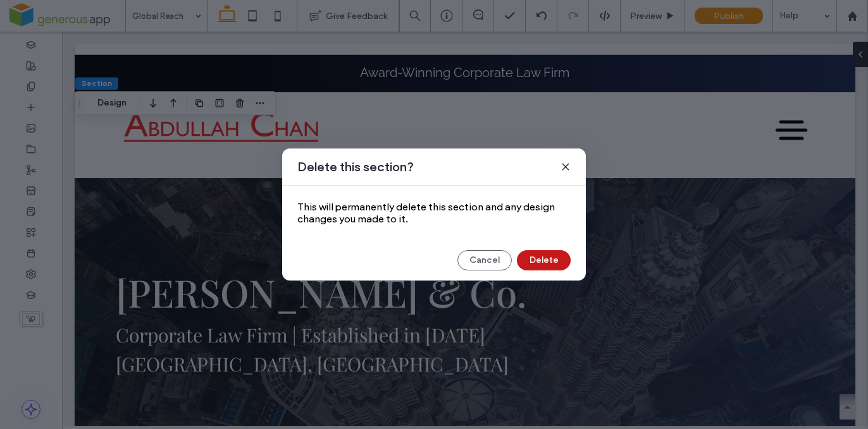
click at [542, 260] on button "Delete" at bounding box center [544, 260] width 54 height 20
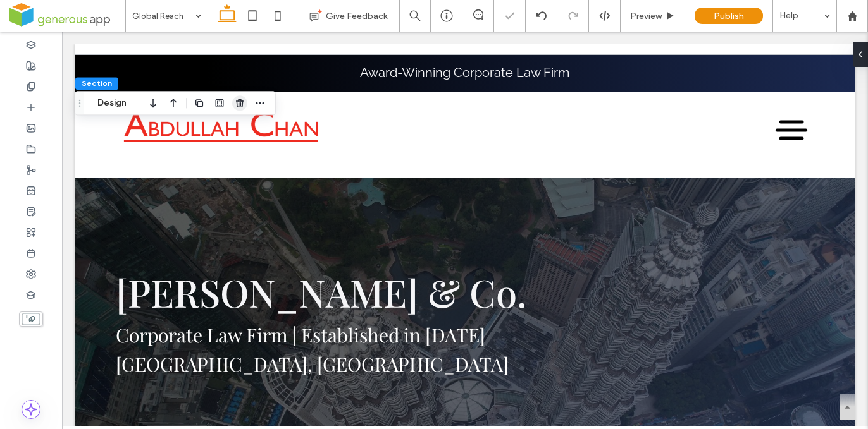
click at [237, 105] on icon "button" at bounding box center [240, 103] width 10 height 10
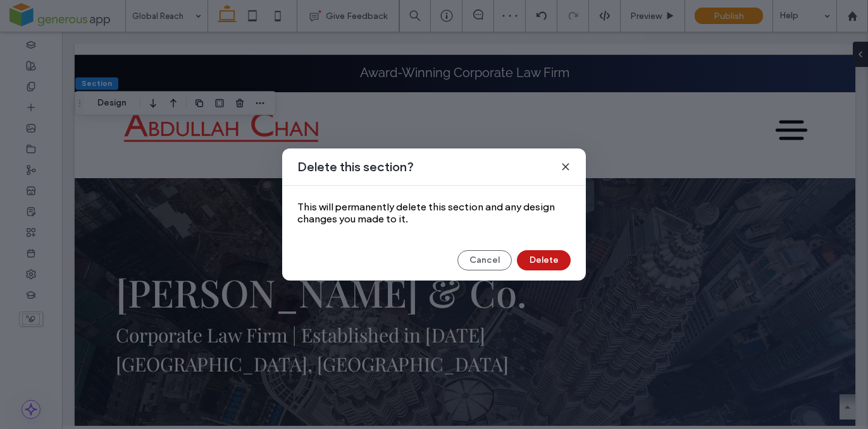
click at [548, 256] on button "Delete" at bounding box center [544, 260] width 54 height 20
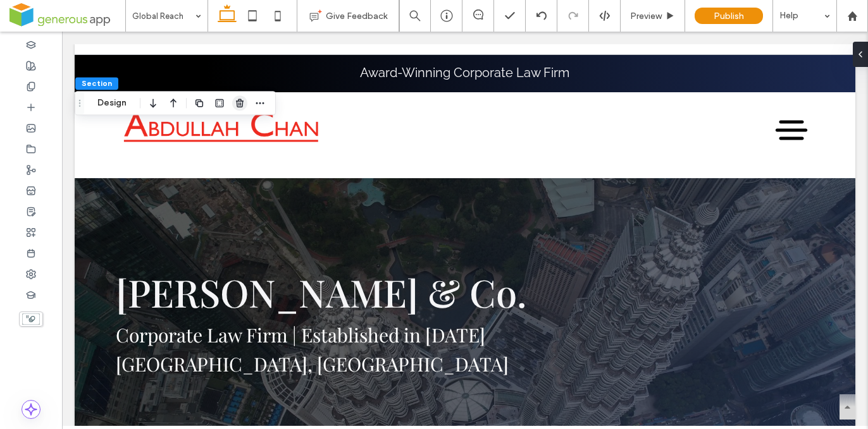
click at [238, 104] on icon "button" at bounding box center [240, 103] width 10 height 10
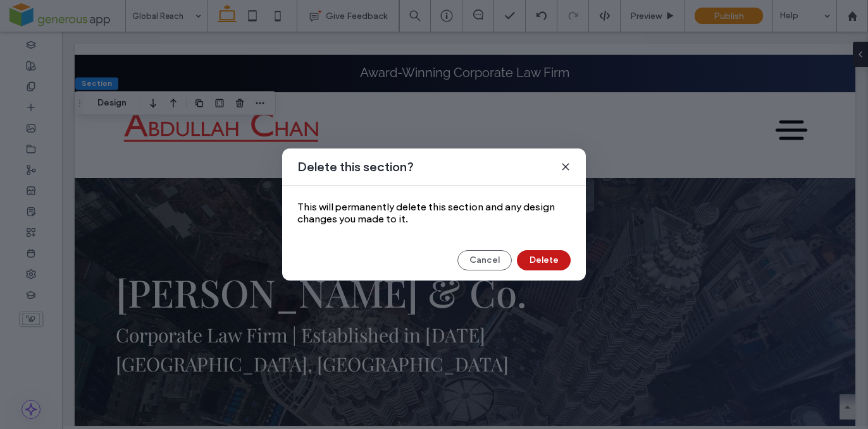
click at [543, 256] on button "Delete" at bounding box center [544, 260] width 54 height 20
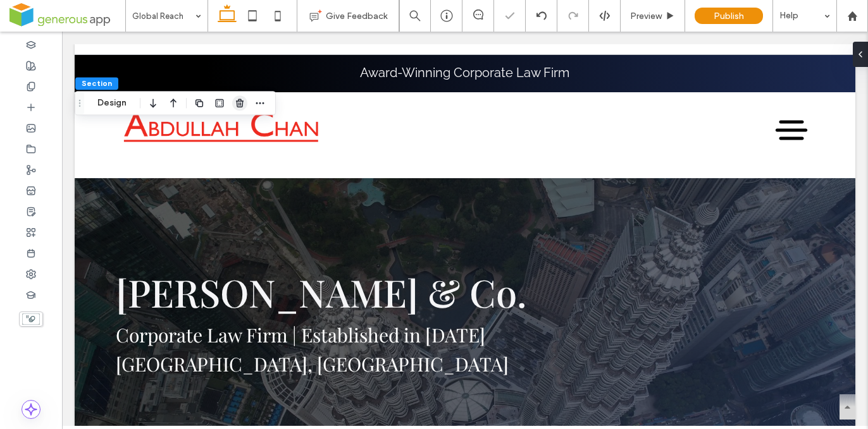
click at [244, 105] on icon "button" at bounding box center [240, 103] width 10 height 10
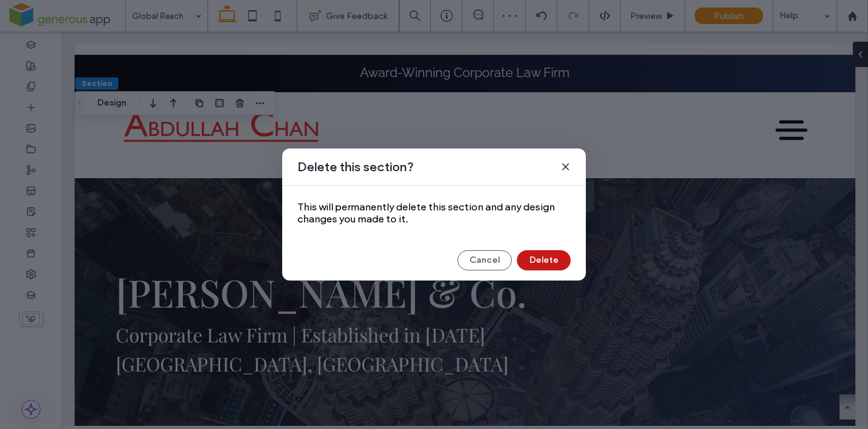
click at [540, 256] on button "Delete" at bounding box center [544, 260] width 54 height 20
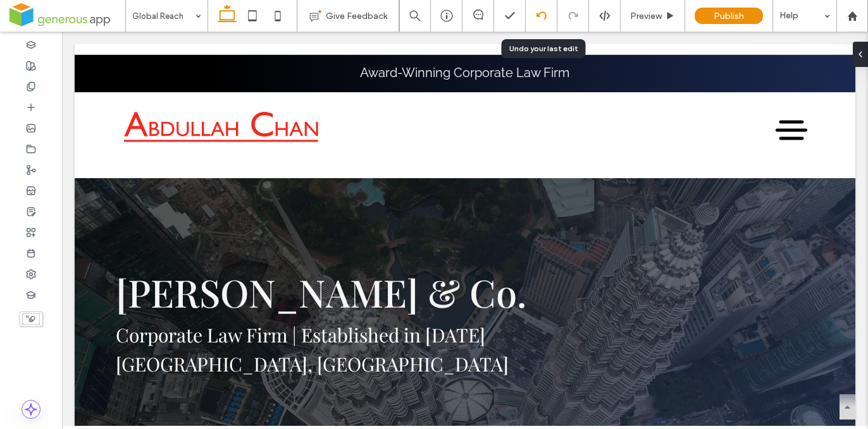
click at [541, 16] on icon at bounding box center [541, 16] width 10 height 10
click at [34, 91] on span at bounding box center [31, 86] width 10 height 11
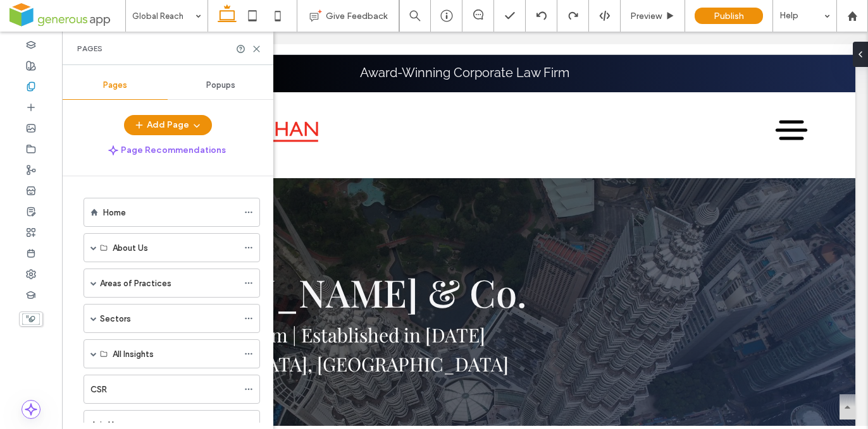
scroll to position [243, 0]
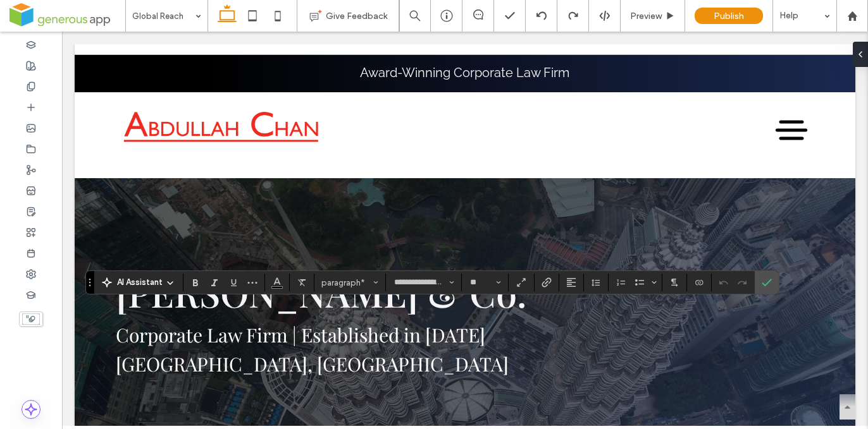
type input "**********"
type input "**"
click at [759, 283] on label "Confirm" at bounding box center [766, 282] width 19 height 23
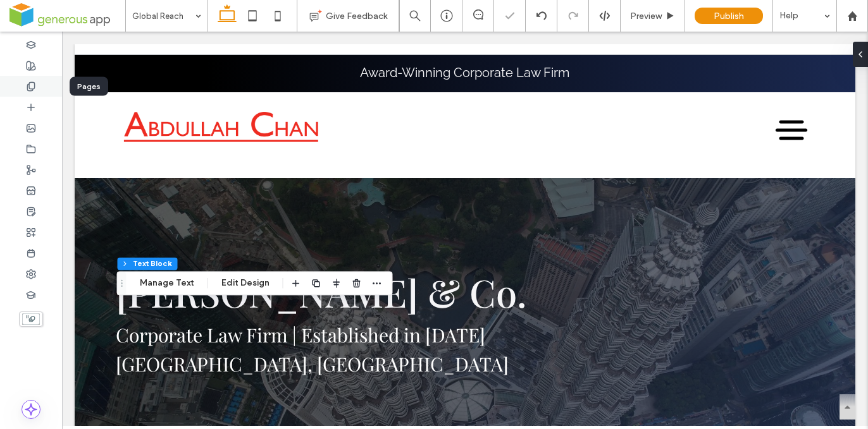
click at [36, 87] on div at bounding box center [31, 86] width 62 height 21
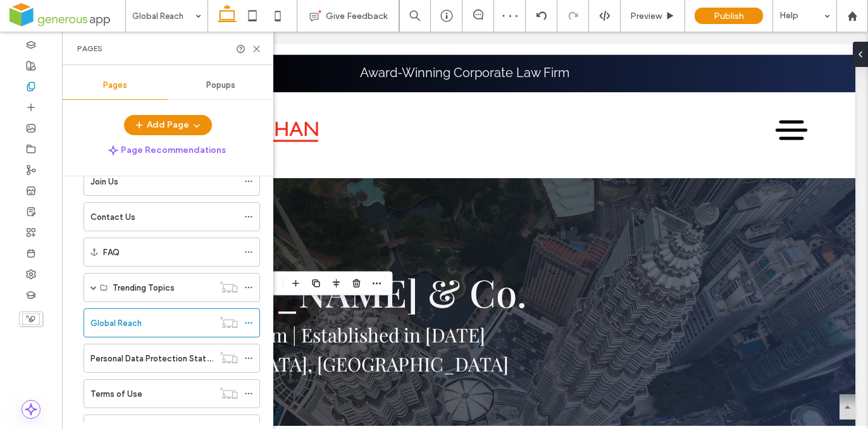
scroll to position [331, 0]
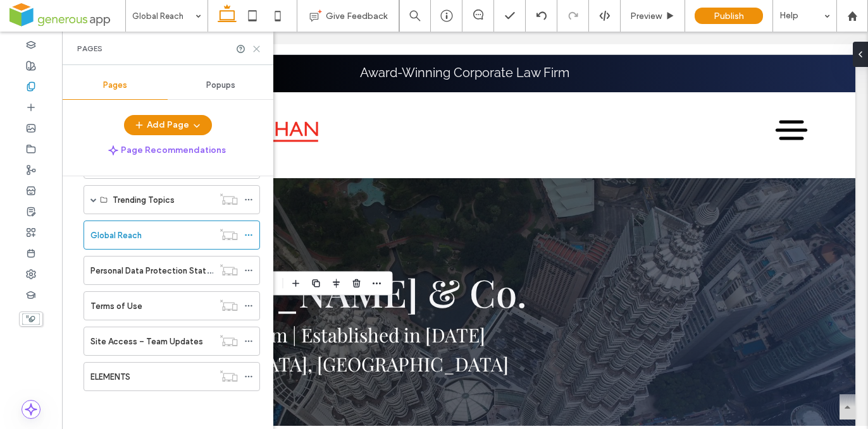
click at [256, 49] on use at bounding box center [257, 49] width 6 height 6
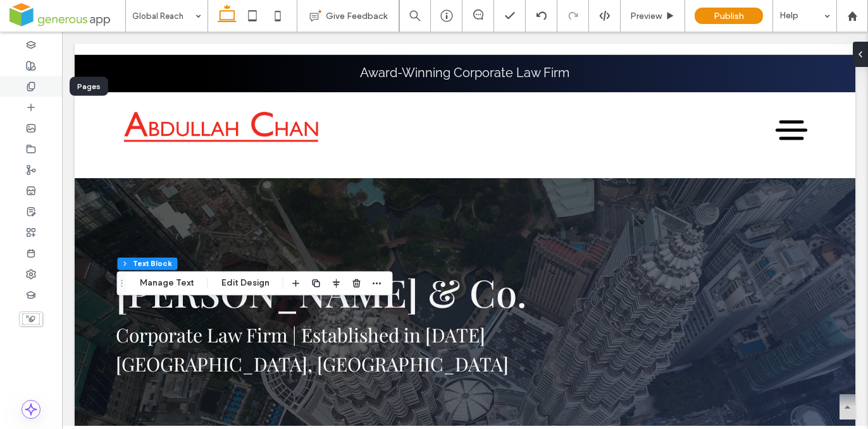
click at [33, 86] on icon at bounding box center [31, 87] width 10 height 10
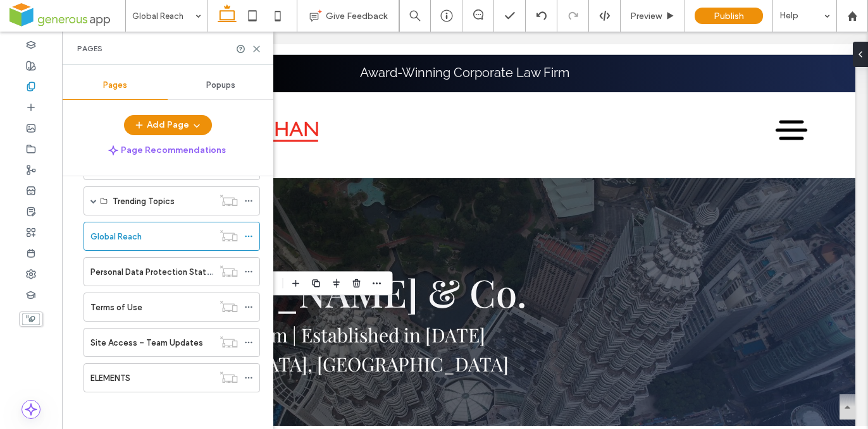
scroll to position [0, 0]
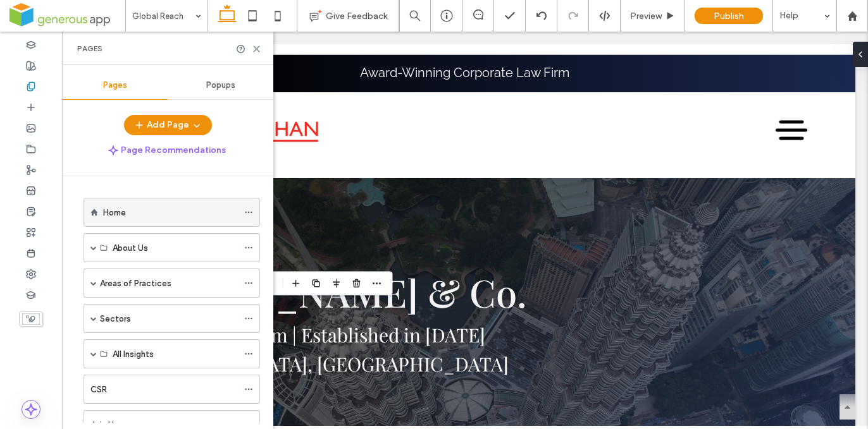
click at [148, 218] on div "Home" at bounding box center [170, 212] width 135 height 13
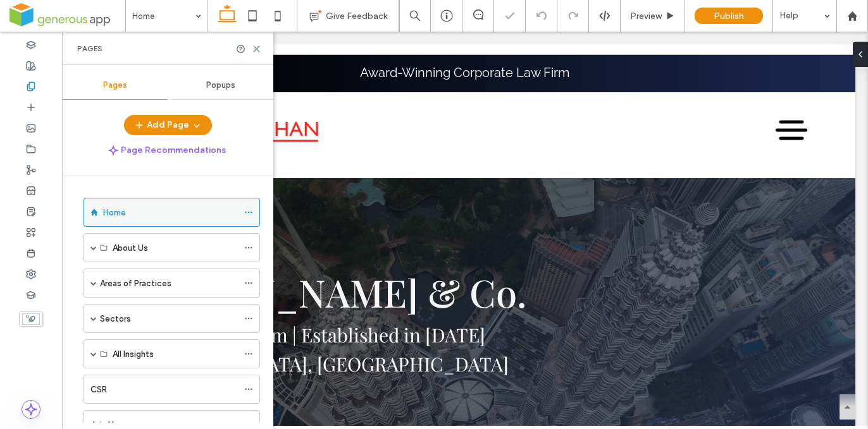
click at [249, 212] on use at bounding box center [248, 213] width 7 height 2
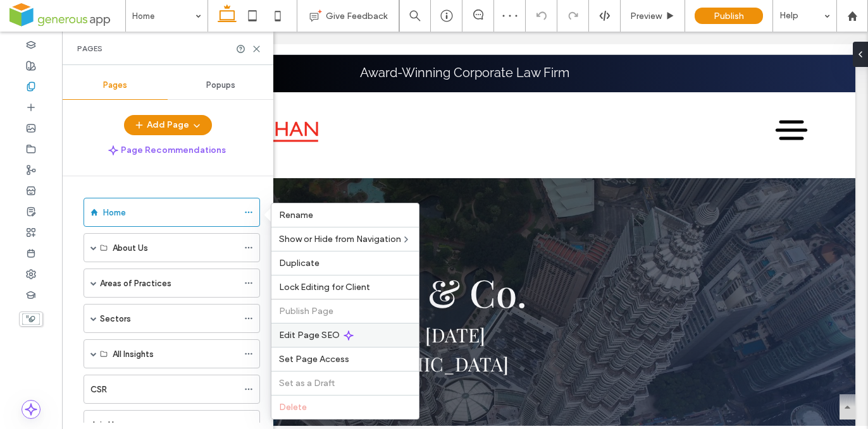
click at [345, 331] on icon at bounding box center [348, 336] width 10 height 10
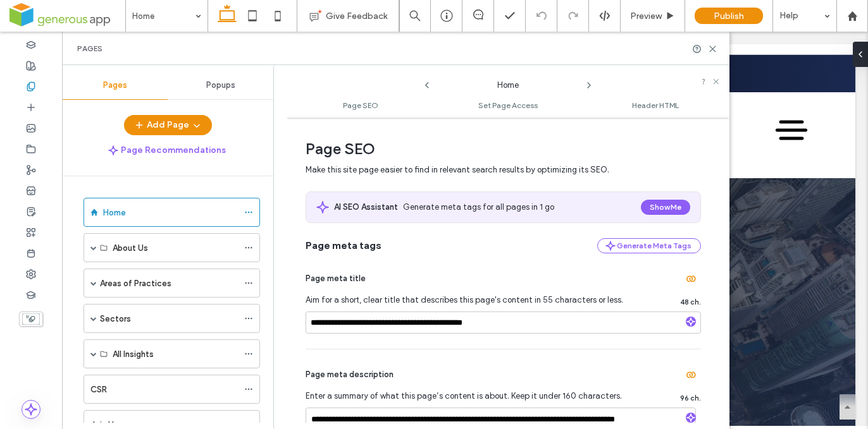
scroll to position [178, 0]
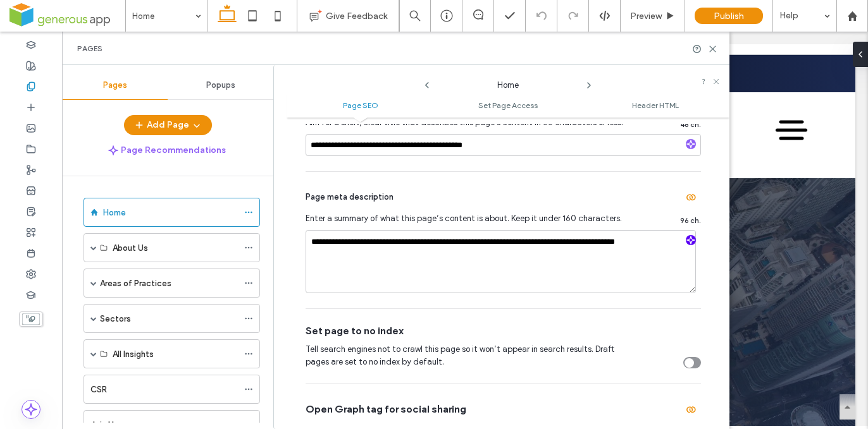
click at [687, 240] on use "button" at bounding box center [691, 241] width 8 height 8
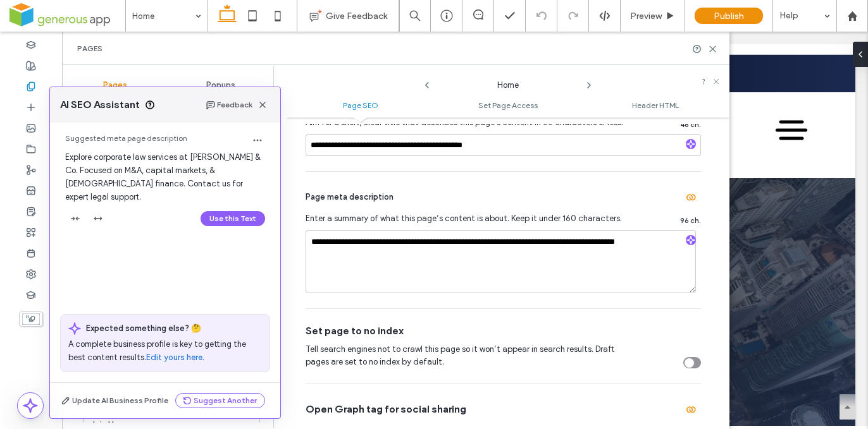
click at [216, 211] on button "Use this Text" at bounding box center [233, 218] width 65 height 15
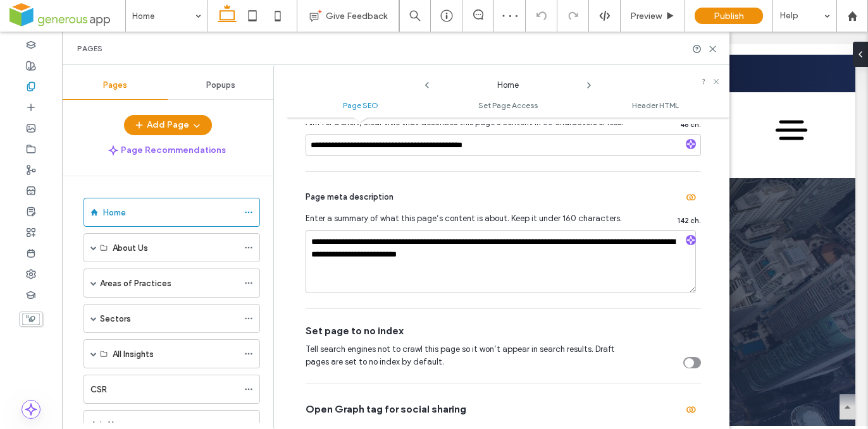
scroll to position [104, 0]
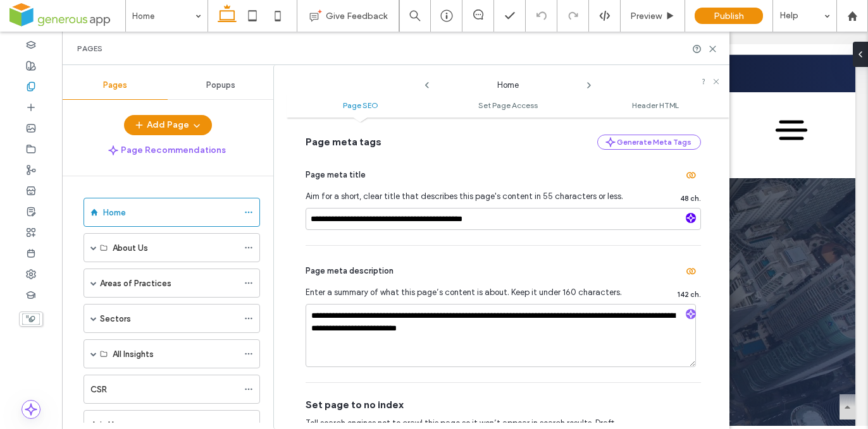
click at [686, 218] on icon "button" at bounding box center [690, 218] width 9 height 9
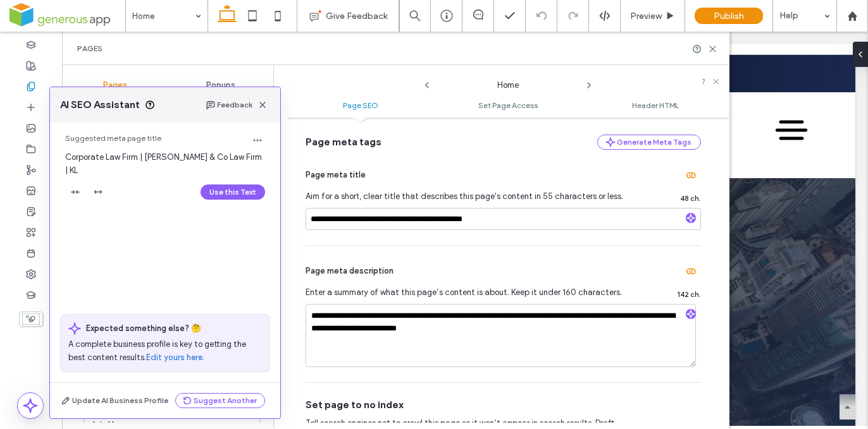
click at [228, 188] on button "Use this Text" at bounding box center [233, 192] width 65 height 15
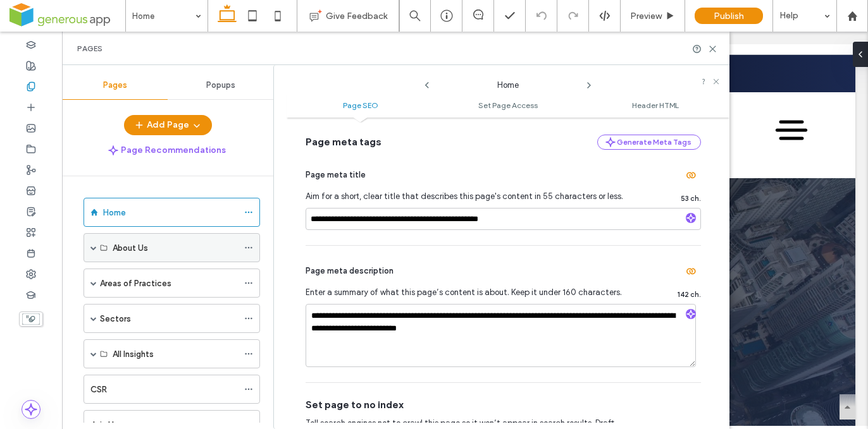
click at [88, 247] on div "About Us" at bounding box center [171, 247] width 176 height 29
click at [92, 280] on span at bounding box center [93, 283] width 6 height 6
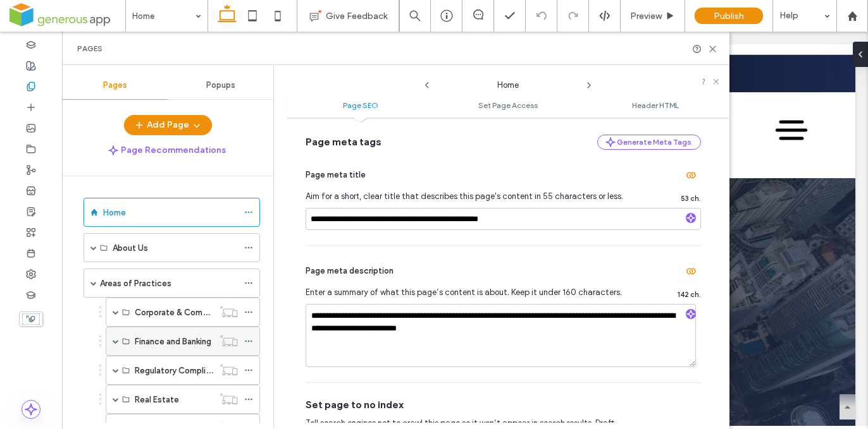
scroll to position [94, 0]
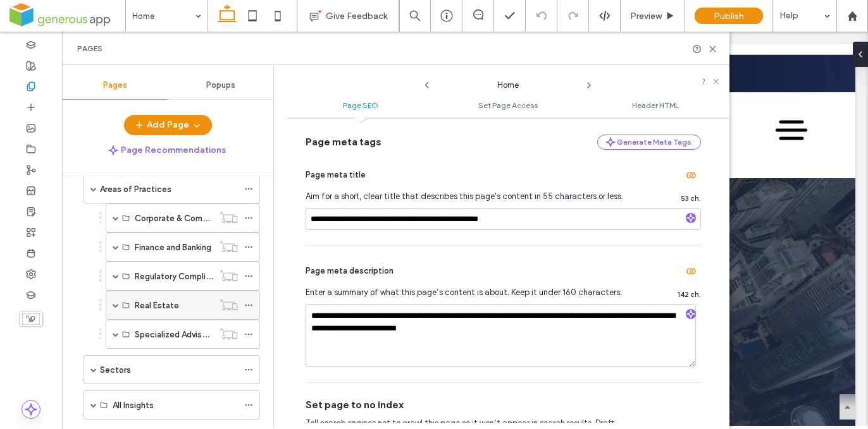
click at [118, 305] on span at bounding box center [116, 305] width 6 height 6
click at [163, 331] on label "Corporate Real Estate" at bounding box center [178, 335] width 86 height 22
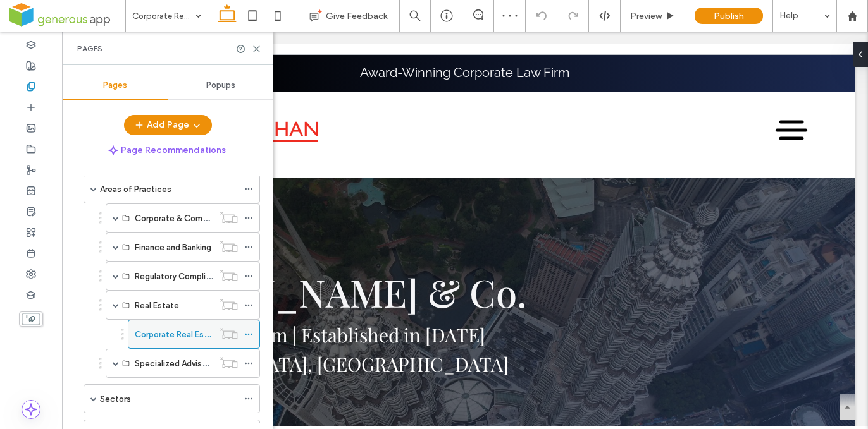
click at [251, 334] on use at bounding box center [248, 335] width 7 height 2
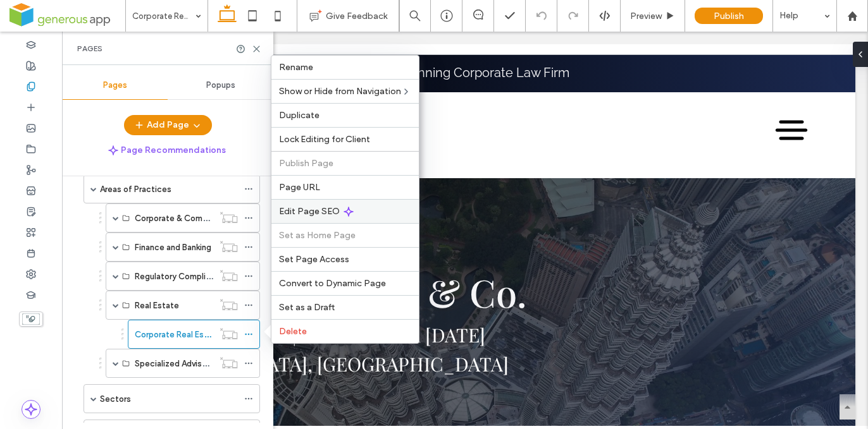
click at [385, 211] on div "Edit Page SEO" at bounding box center [344, 211] width 147 height 24
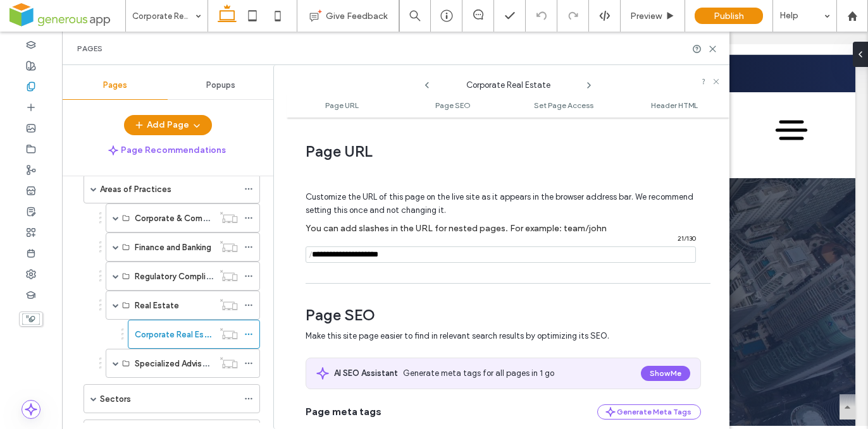
click at [426, 257] on input "notEmpty" at bounding box center [501, 255] width 390 height 16
click at [426, 279] on div "**********" at bounding box center [508, 273] width 443 height 299
click at [118, 276] on span at bounding box center [116, 276] width 6 height 6
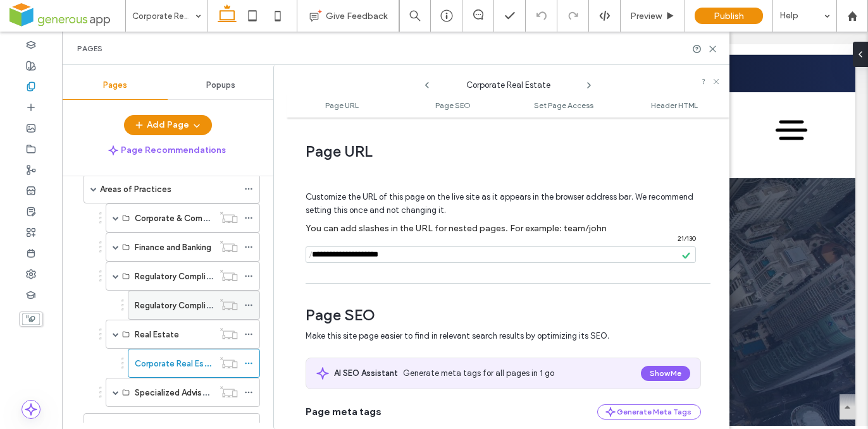
click at [168, 307] on label "Regulatory Compliance & Advisory" at bounding box center [201, 306] width 132 height 22
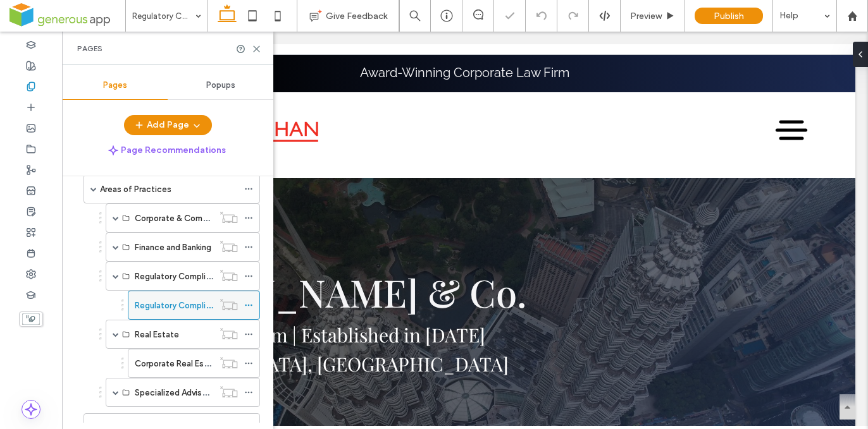
click at [249, 306] on use at bounding box center [248, 306] width 7 height 2
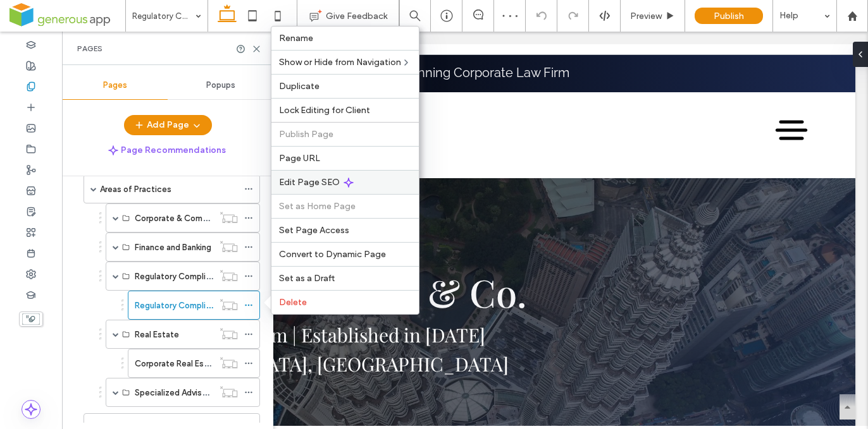
click at [358, 183] on div "Edit Page SEO" at bounding box center [344, 182] width 147 height 24
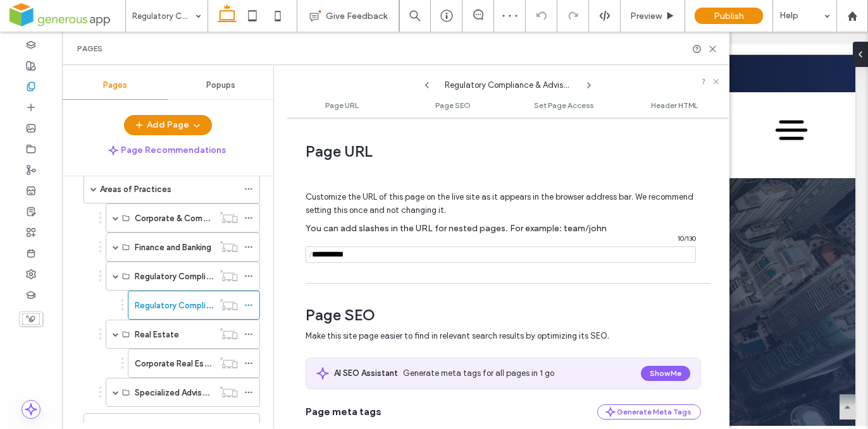
click at [381, 261] on input "notEmpty" at bounding box center [501, 255] width 390 height 16
click at [381, 286] on div "**********" at bounding box center [508, 273] width 443 height 299
click at [172, 361] on label "Corporate Real Estate" at bounding box center [178, 364] width 86 height 22
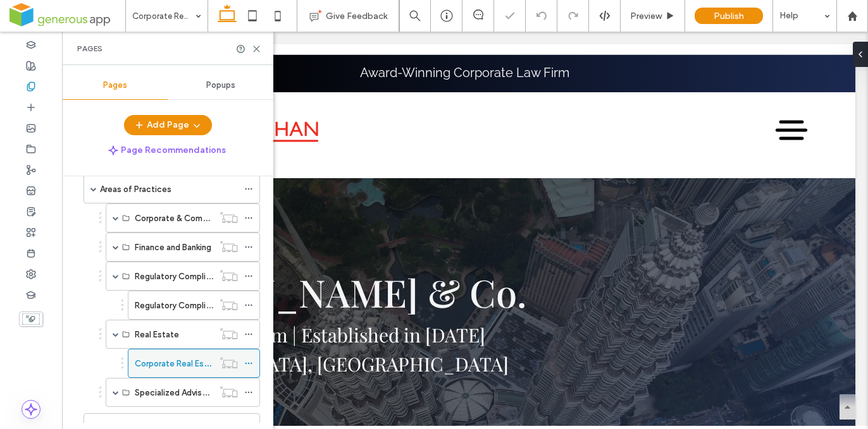
click at [252, 362] on icon at bounding box center [248, 363] width 9 height 9
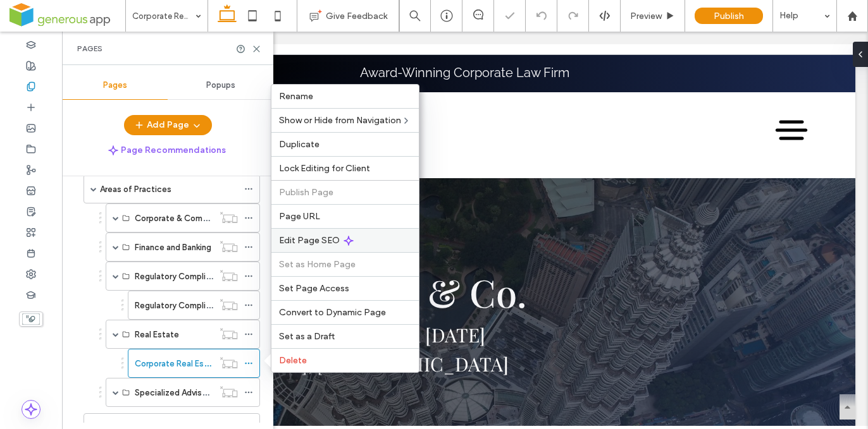
click at [333, 245] on span "Edit Page SEO" at bounding box center [309, 240] width 61 height 11
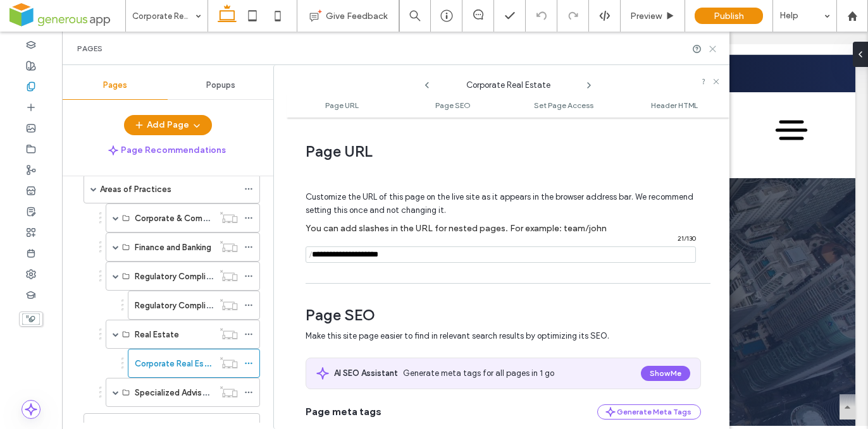
click at [712, 46] on icon at bounding box center [712, 48] width 9 height 9
